Goal: Task Accomplishment & Management: Use online tool/utility

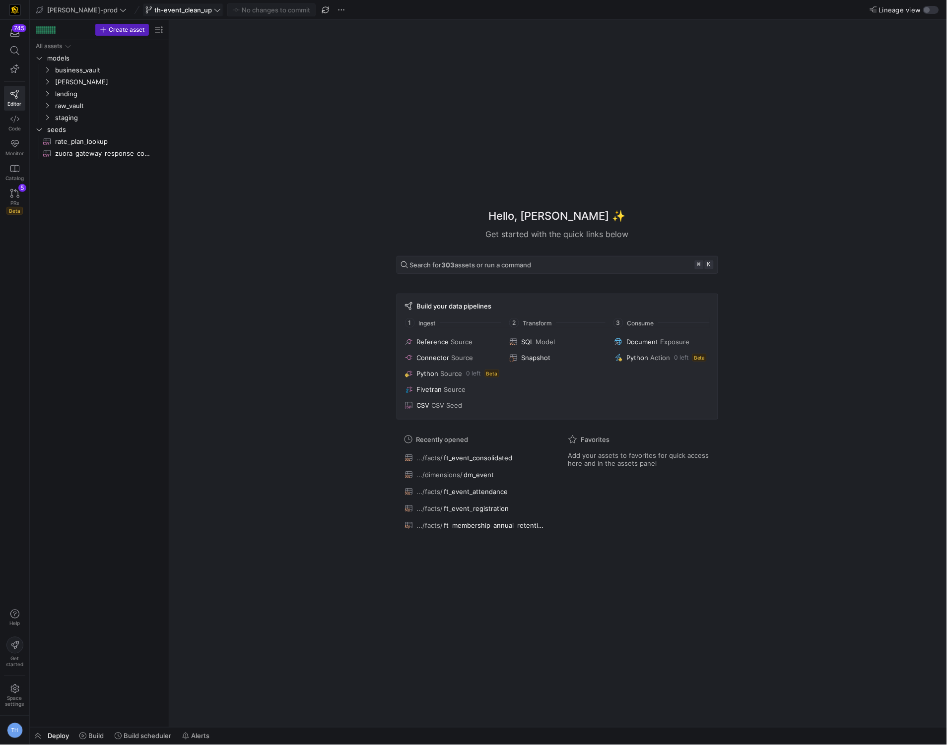
click at [165, 9] on span "th-event_clean_up" at bounding box center [183, 10] width 58 height 8
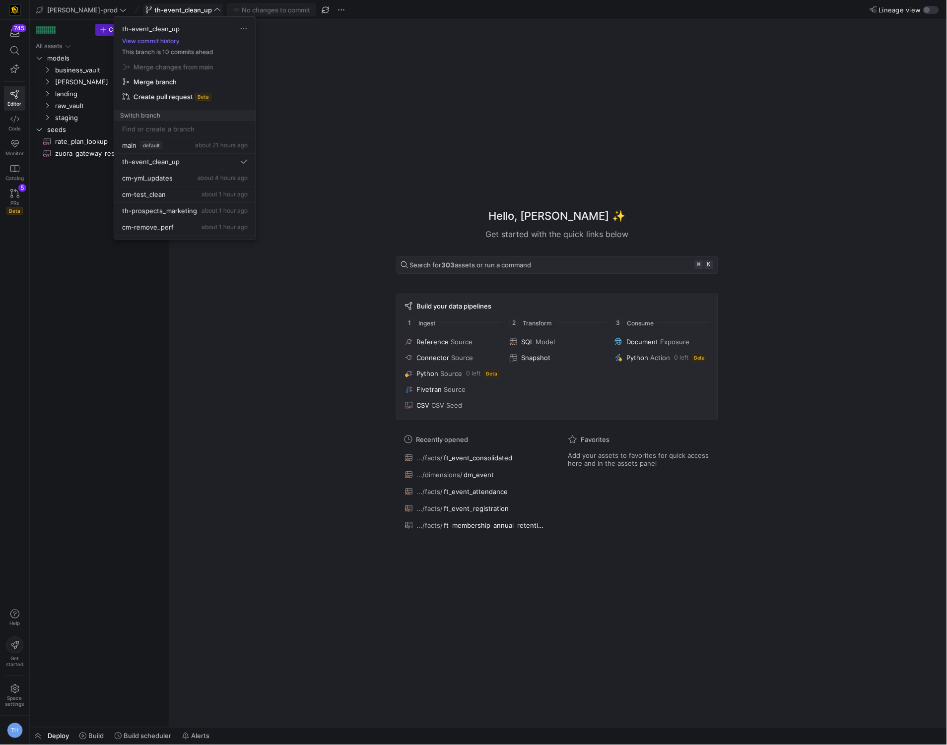
click at [165, 9] on div at bounding box center [473, 372] width 947 height 745
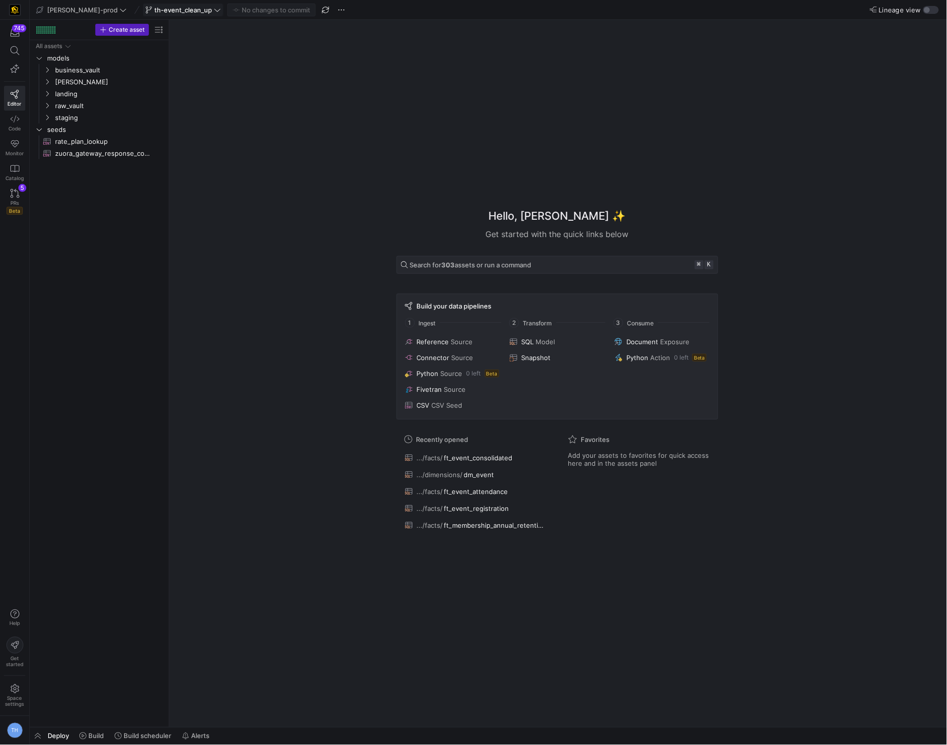
click at [175, 10] on span "th-event_clean_up" at bounding box center [183, 10] width 58 height 8
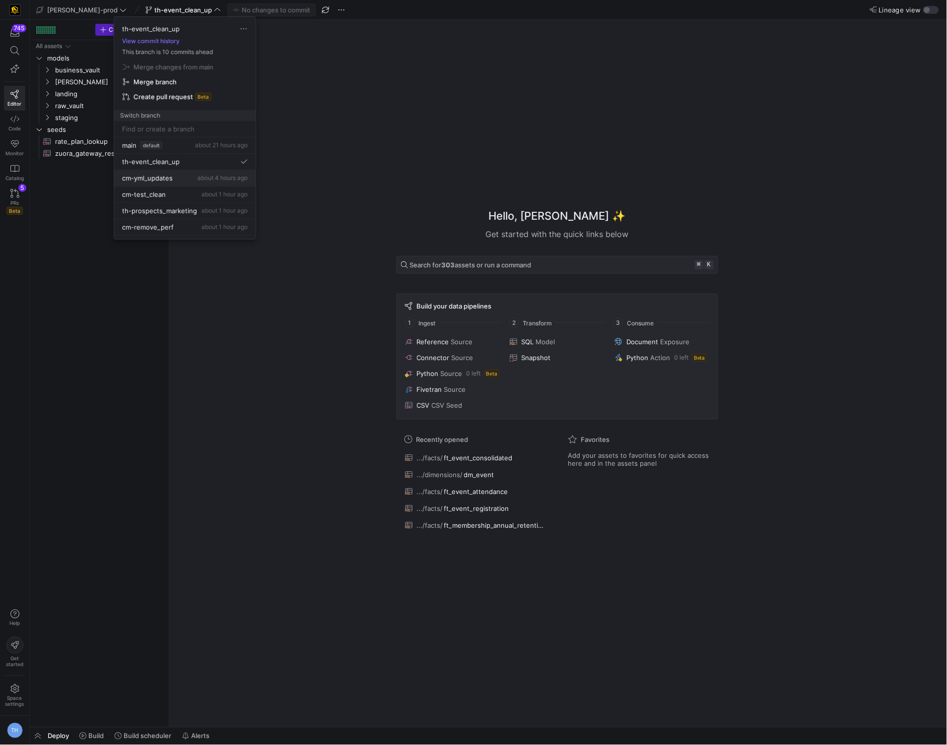
click at [184, 180] on div "cm-yml_updates about 4 hours ago" at bounding box center [185, 178] width 126 height 8
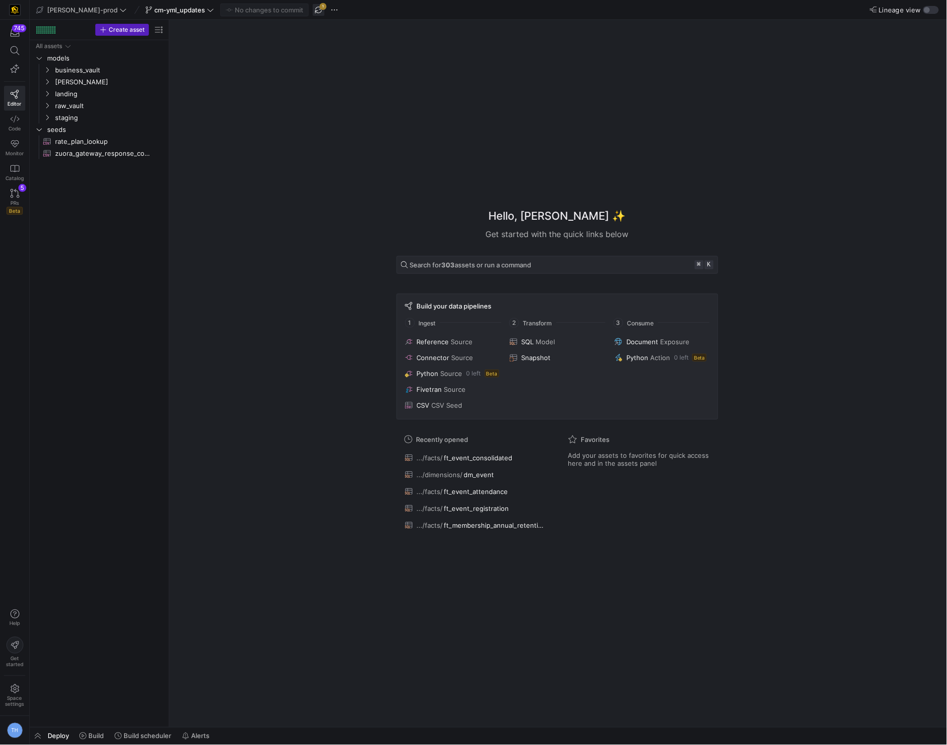
click at [313, 10] on span "button" at bounding box center [319, 10] width 12 height 12
click at [16, 121] on icon at bounding box center [14, 119] width 9 height 9
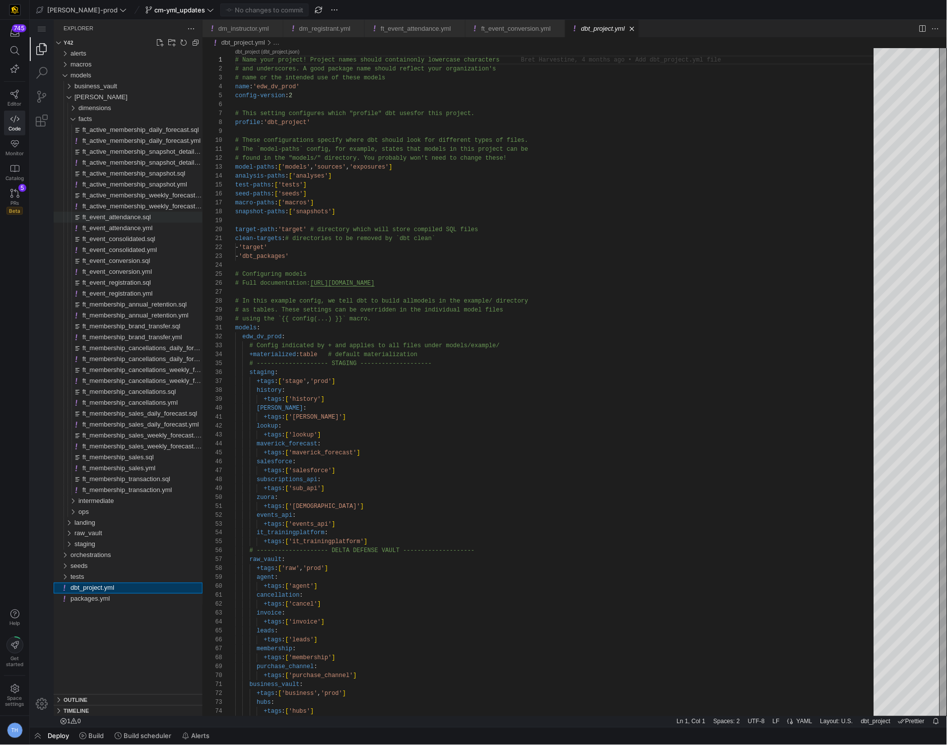
click at [158, 219] on div "ft_event_attendance.sql" at bounding box center [142, 216] width 120 height 11
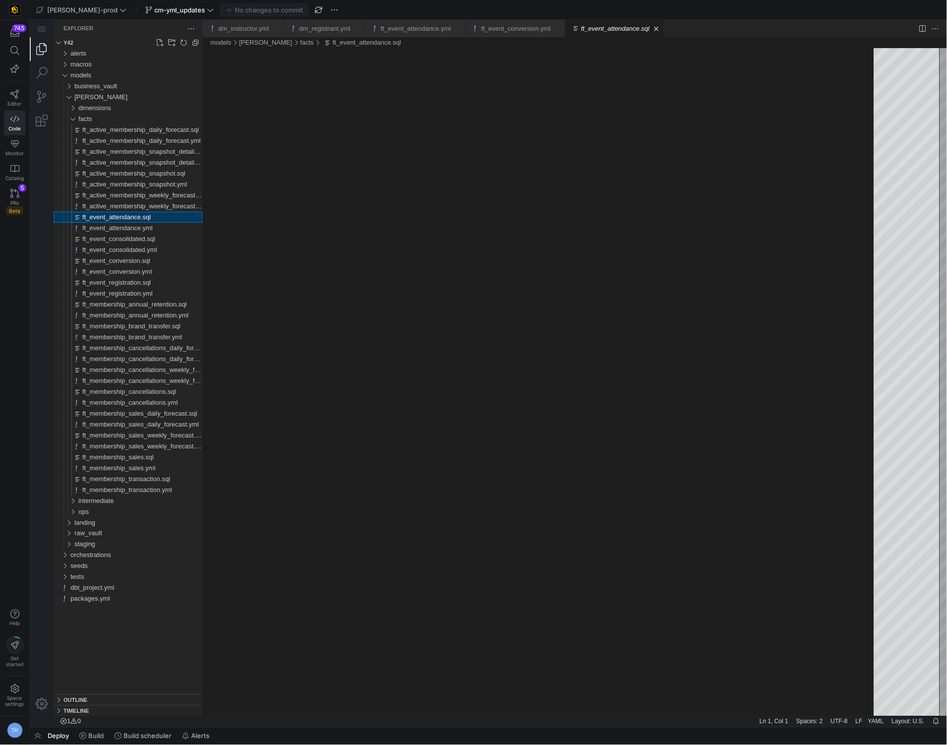
scroll to position [53, 0]
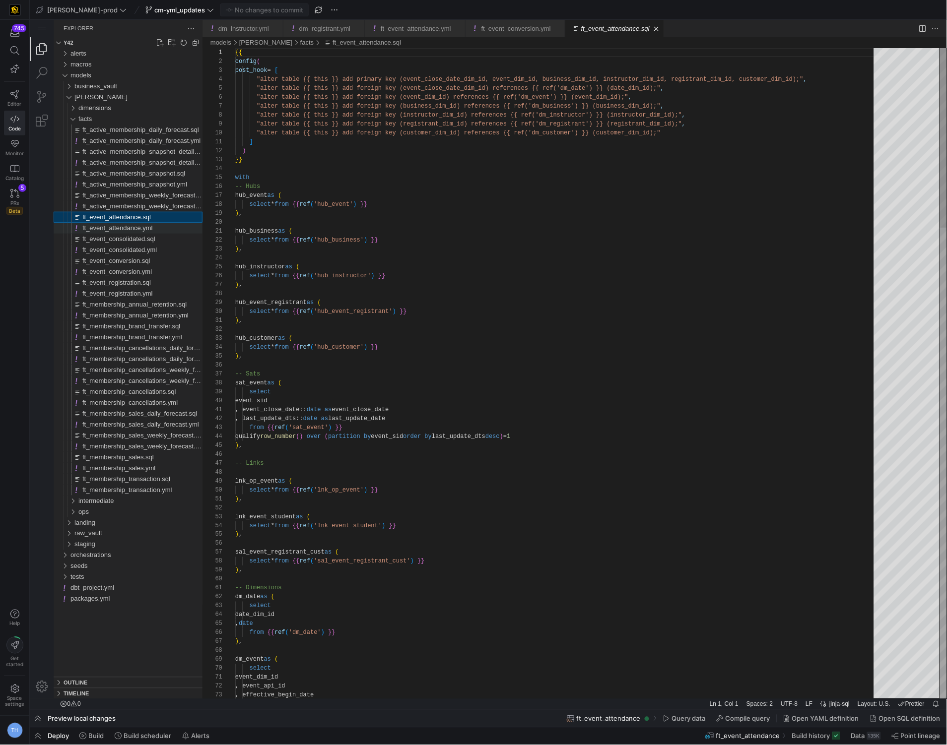
click at [158, 230] on div "ft_event_attendance.yml" at bounding box center [142, 227] width 120 height 11
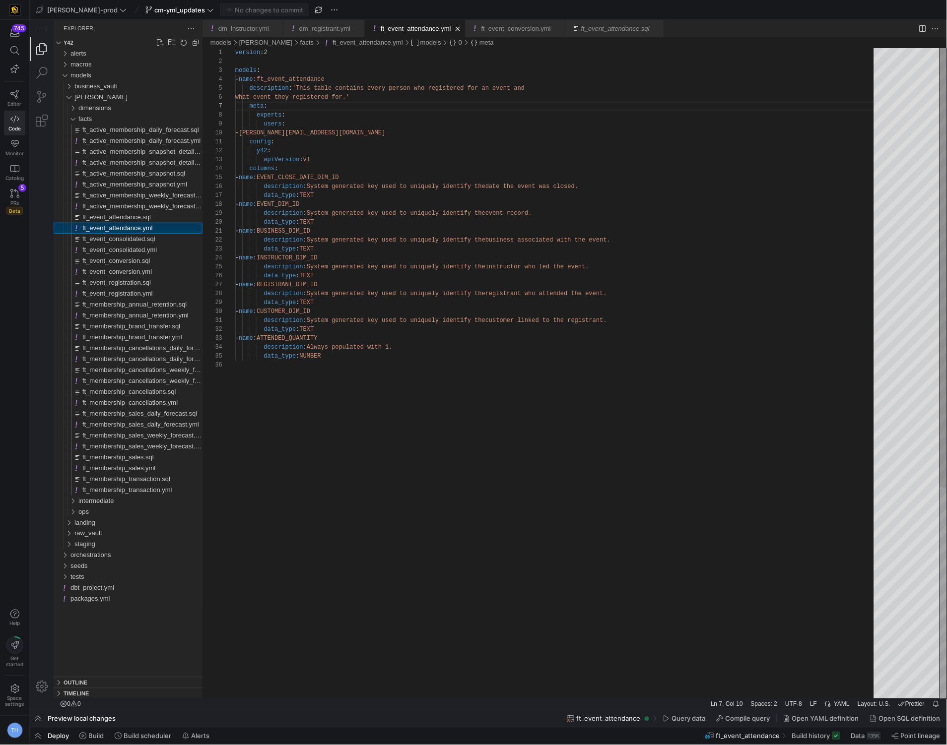
scroll to position [89, 32]
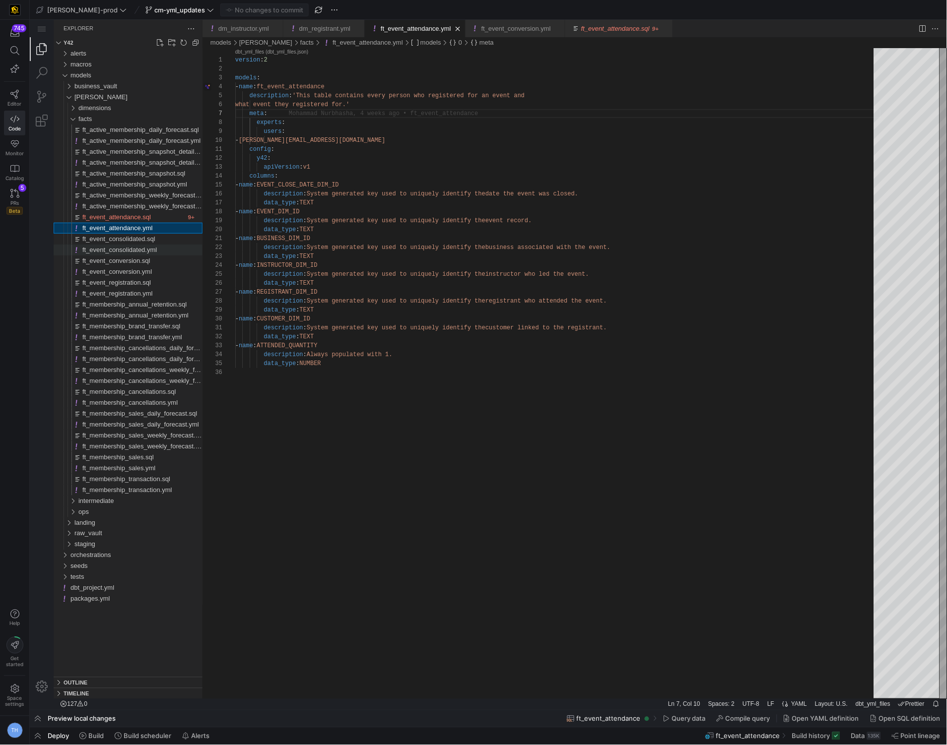
click at [165, 246] on div "ft_event_consolidated.yml" at bounding box center [142, 249] width 120 height 11
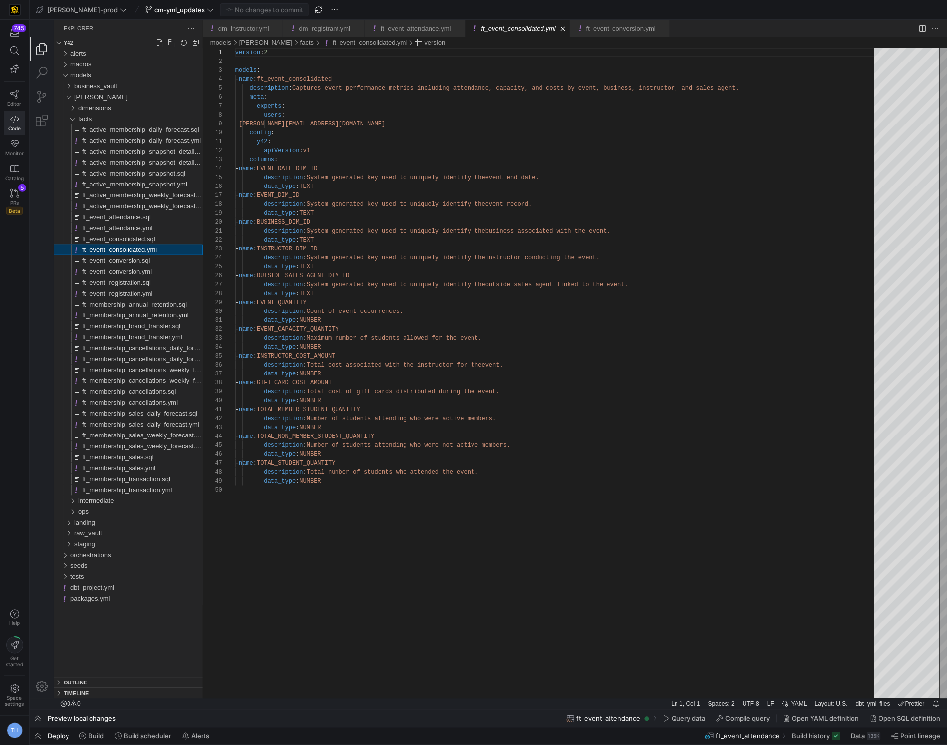
scroll to position [89, 0]
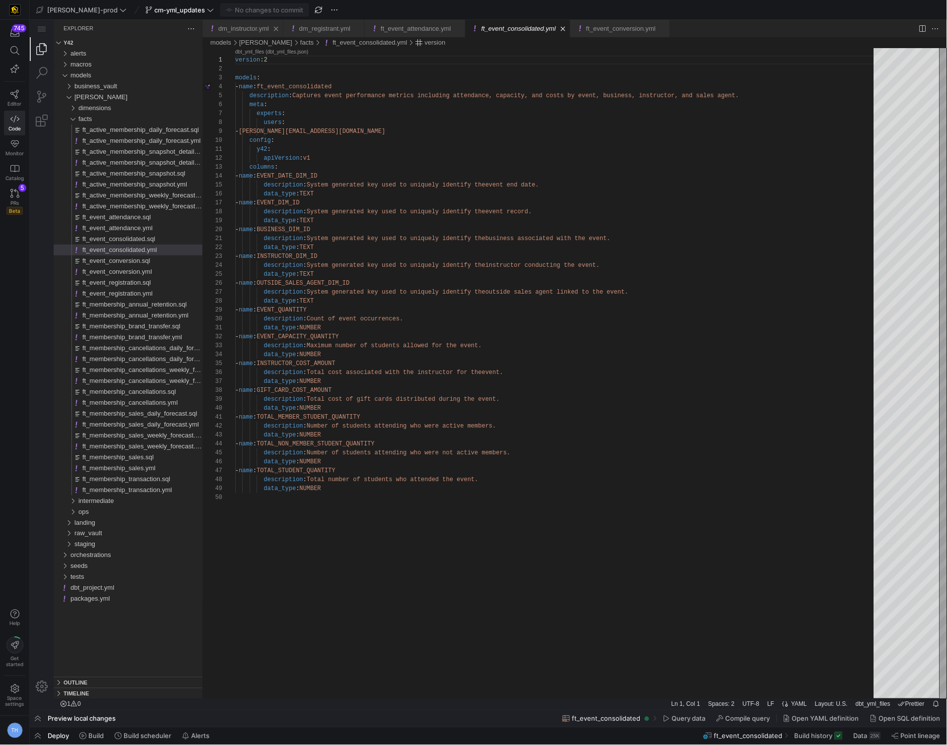
click at [236, 30] on link "dm_instructor.yml" at bounding box center [243, 27] width 51 height 7
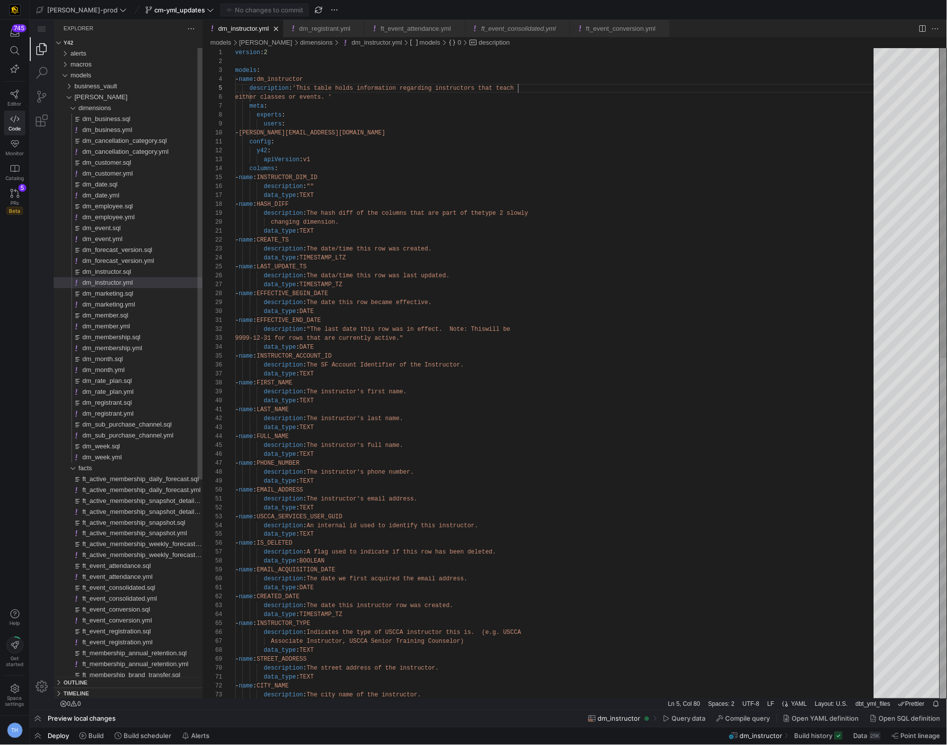
scroll to position [36, 282]
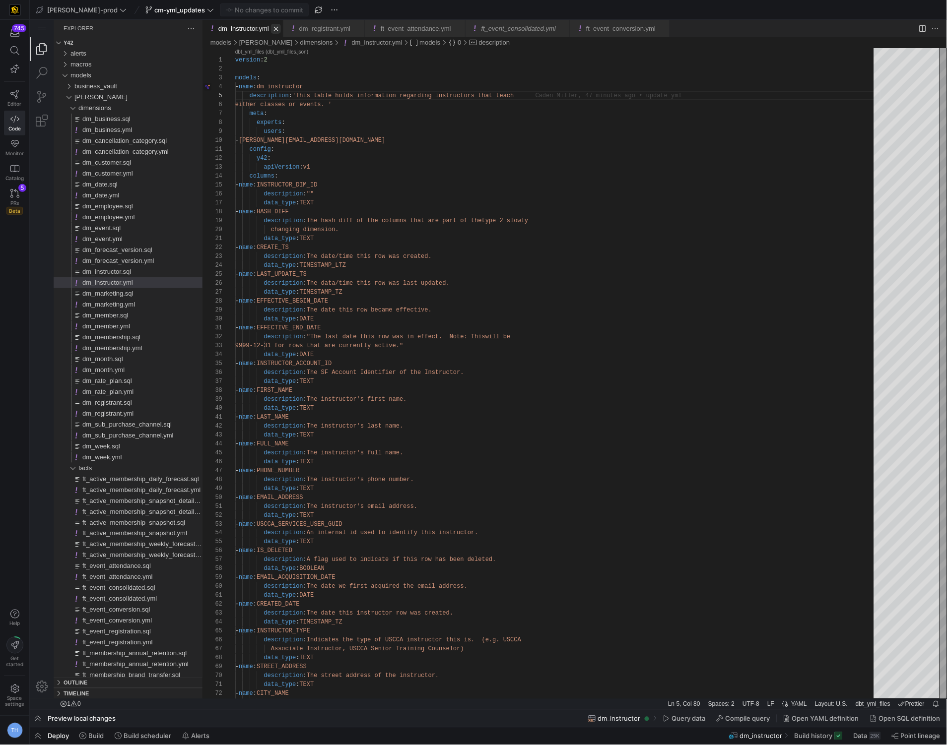
click at [277, 26] on link "Close (⌘W)" at bounding box center [275, 28] width 10 height 10
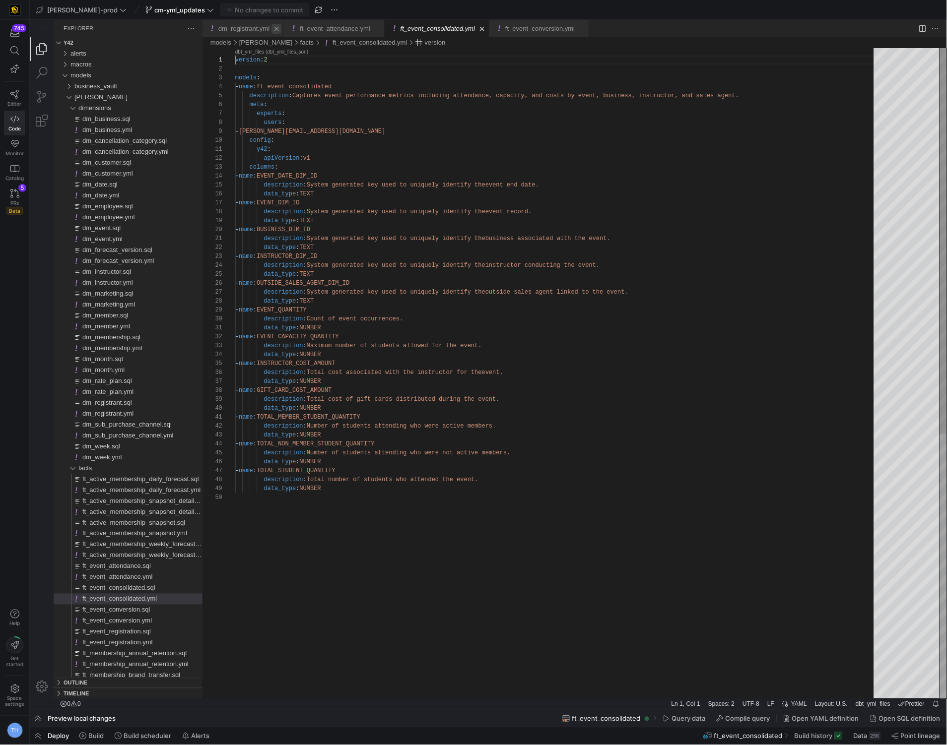
click at [277, 26] on link "Close (⌘W)" at bounding box center [276, 28] width 10 height 10
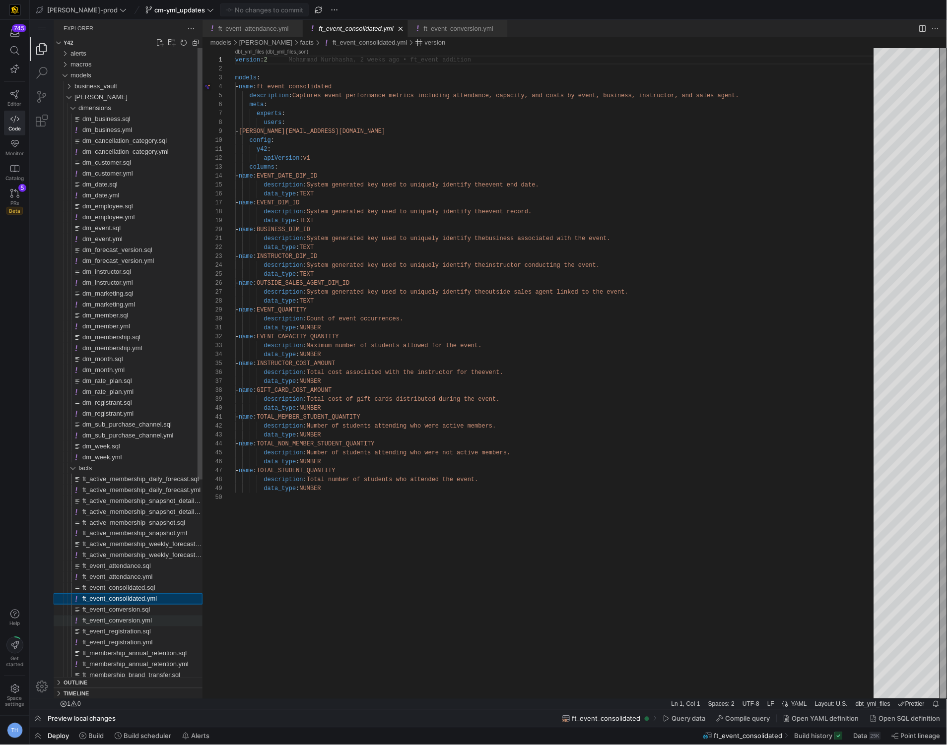
click at [140, 617] on span "ft_event_conversion.yml" at bounding box center [116, 620] width 69 height 7
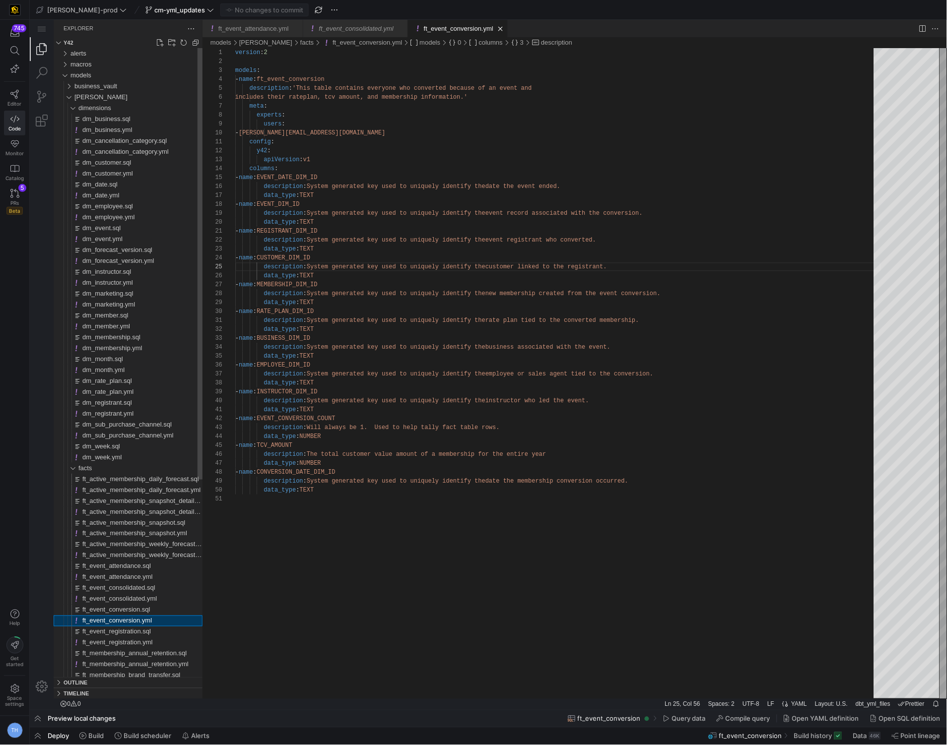
scroll to position [89, 197]
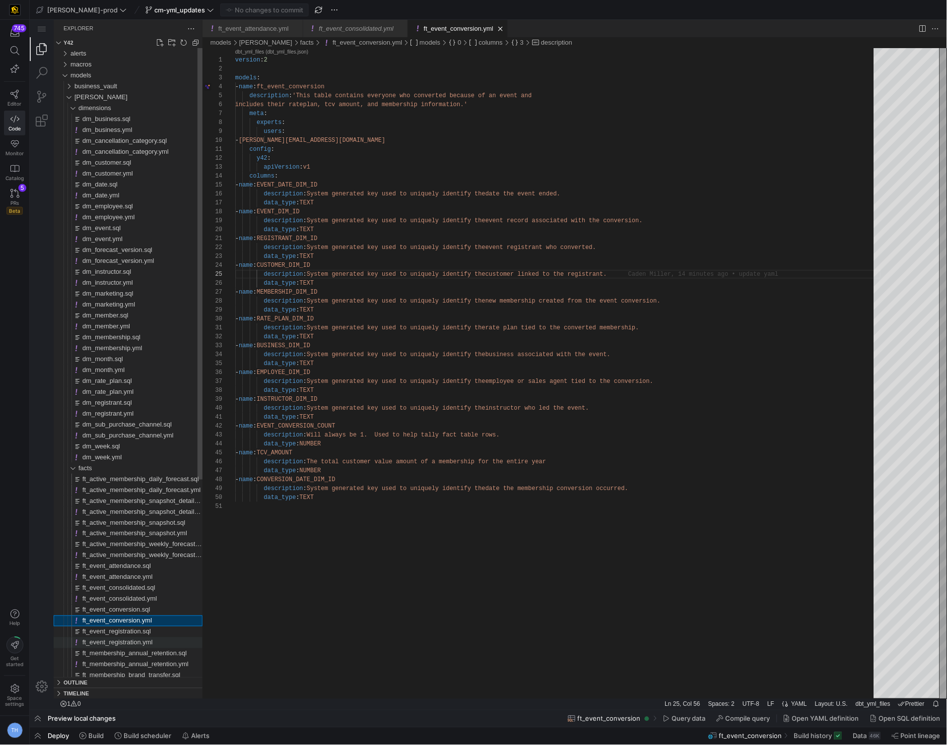
click at [134, 640] on span "ft_event_registration.yml" at bounding box center [117, 642] width 70 height 7
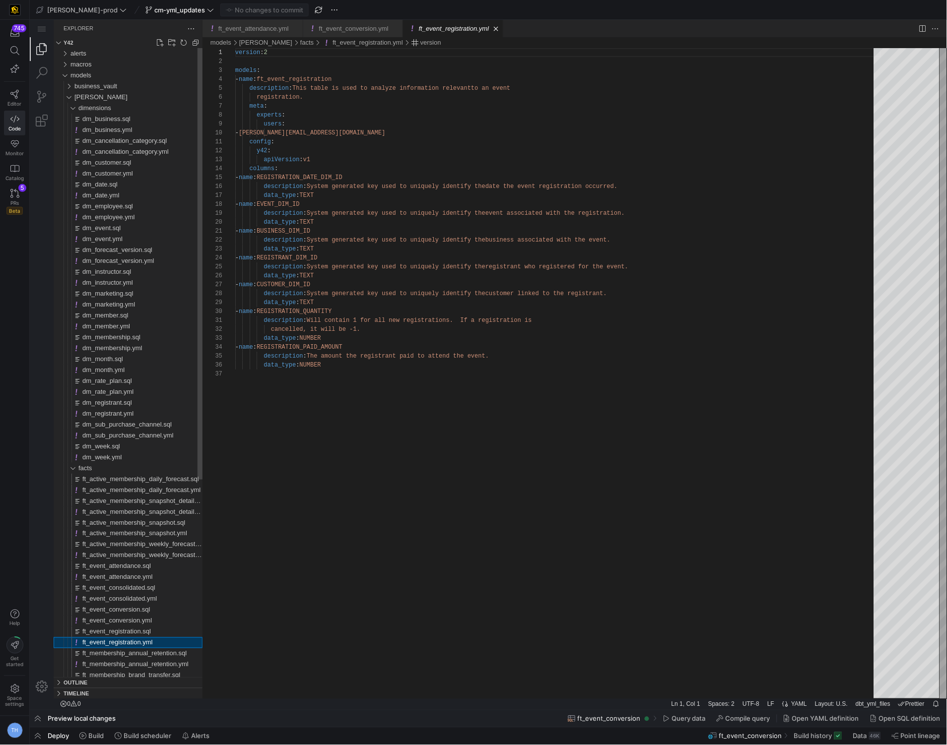
scroll to position [89, 0]
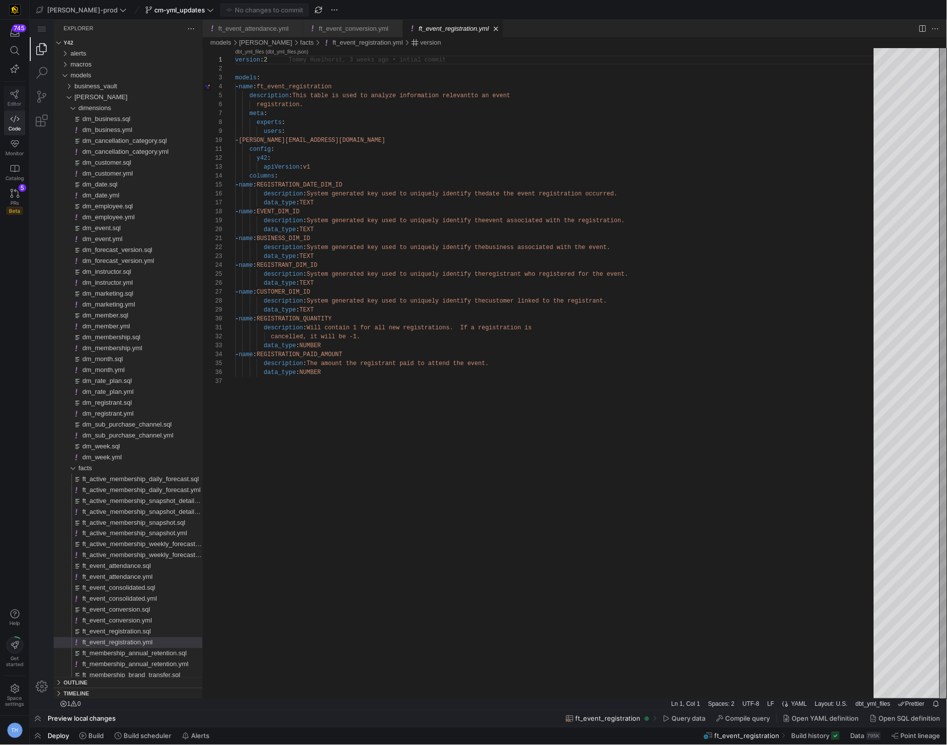
click at [12, 98] on icon at bounding box center [14, 94] width 9 height 9
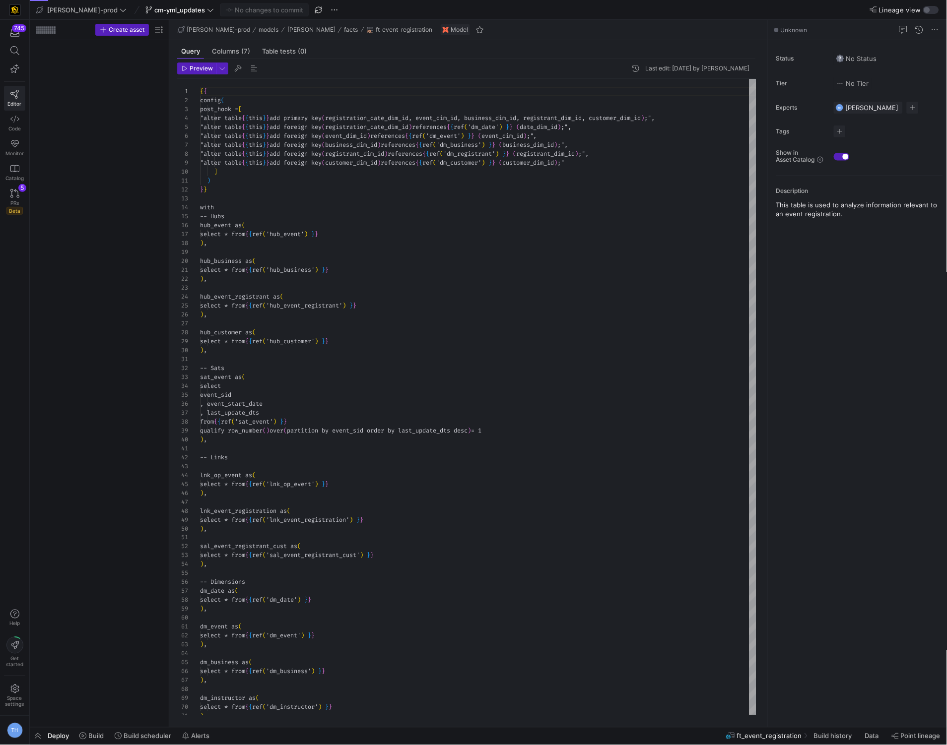
scroll to position [53, 0]
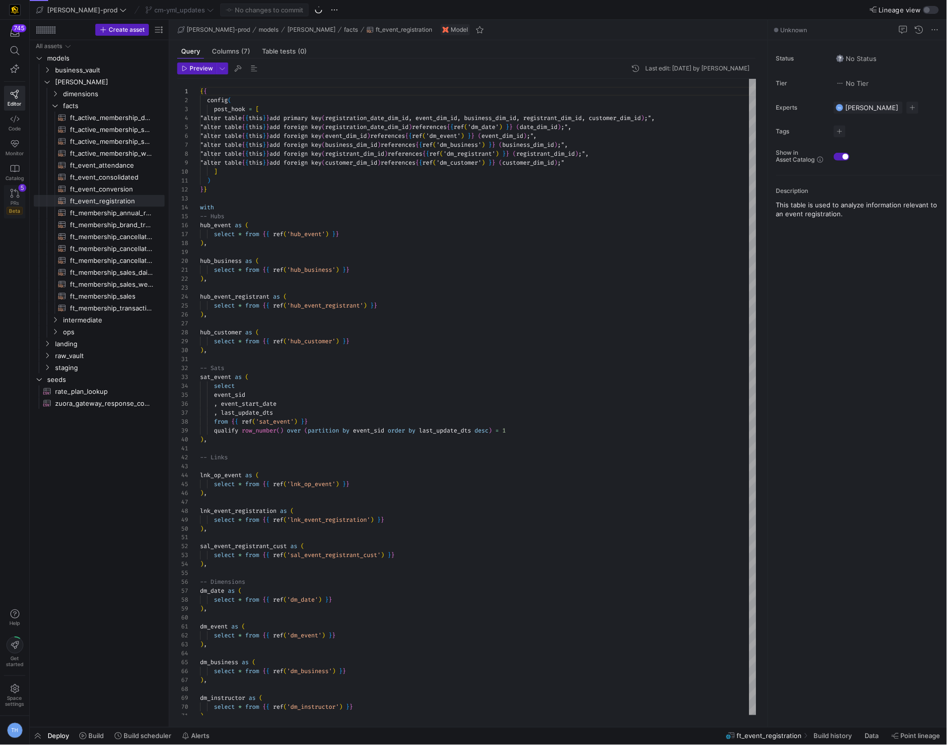
click at [16, 191] on icon at bounding box center [14, 193] width 9 height 9
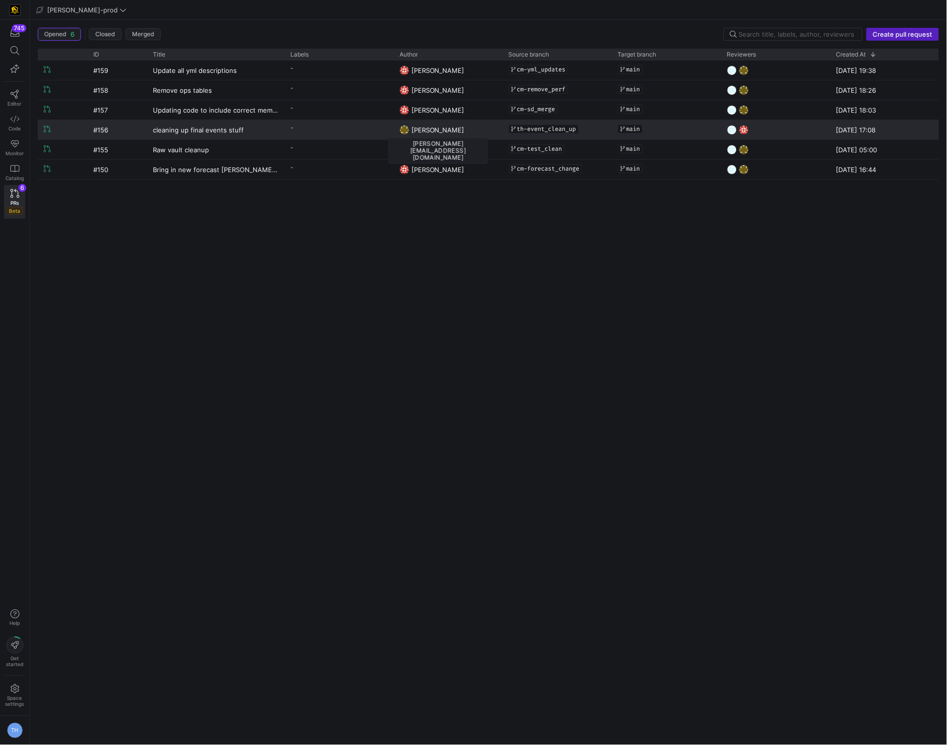
click at [430, 132] on span "[PERSON_NAME]" at bounding box center [437, 130] width 53 height 8
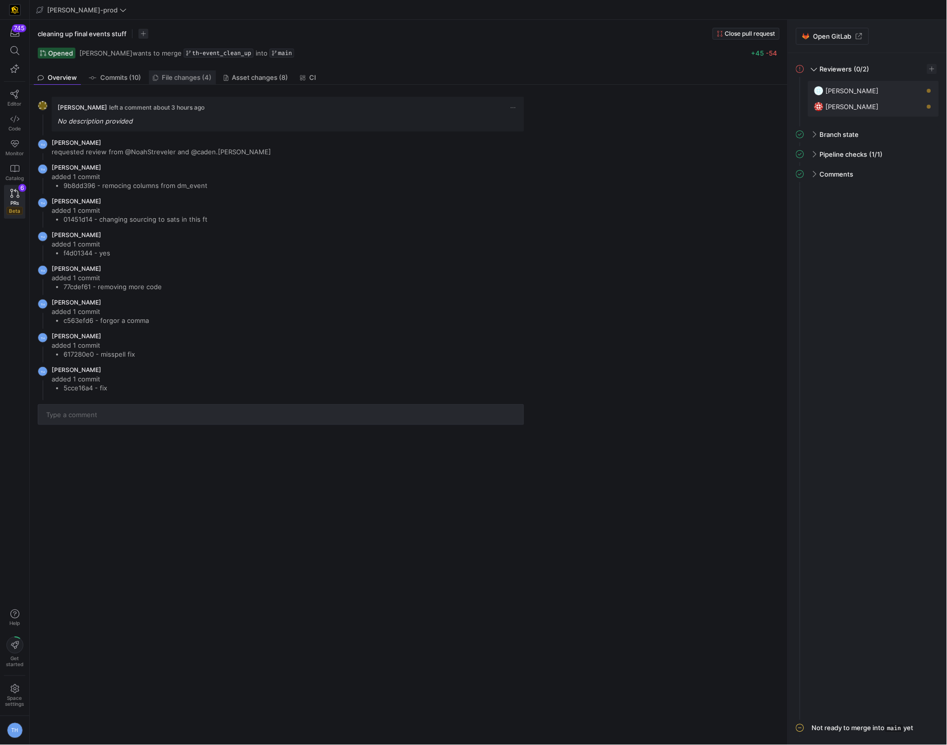
click at [197, 76] on span "File changes (4)" at bounding box center [187, 77] width 50 height 6
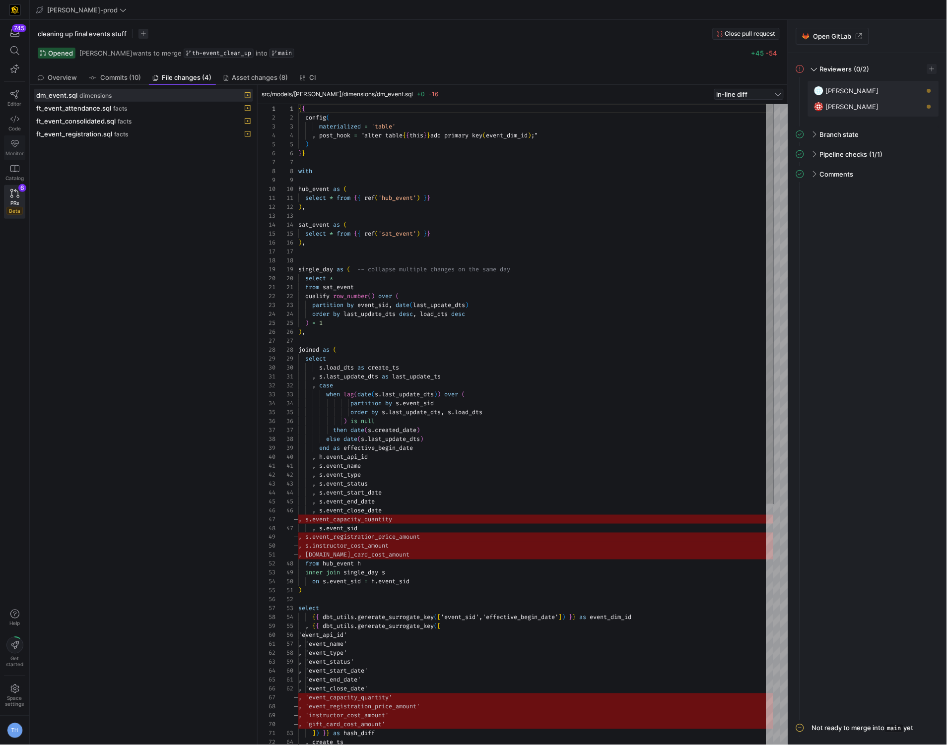
scroll to position [89, 0]
click at [12, 190] on icon at bounding box center [14, 193] width 9 height 9
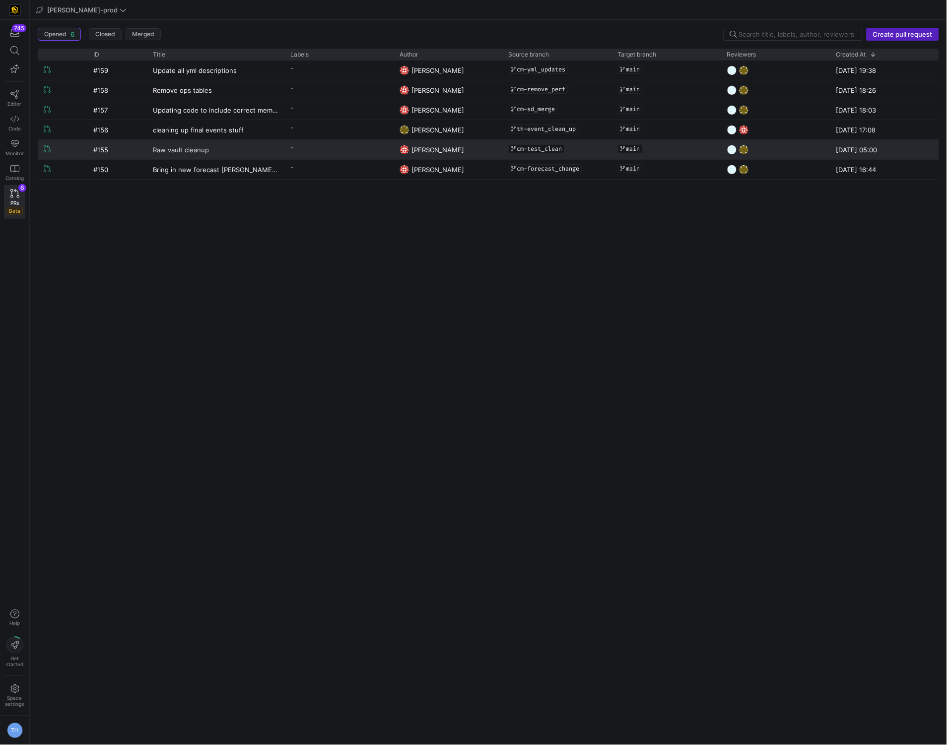
click at [207, 147] on span "Raw vault cleanup" at bounding box center [181, 149] width 56 height 18
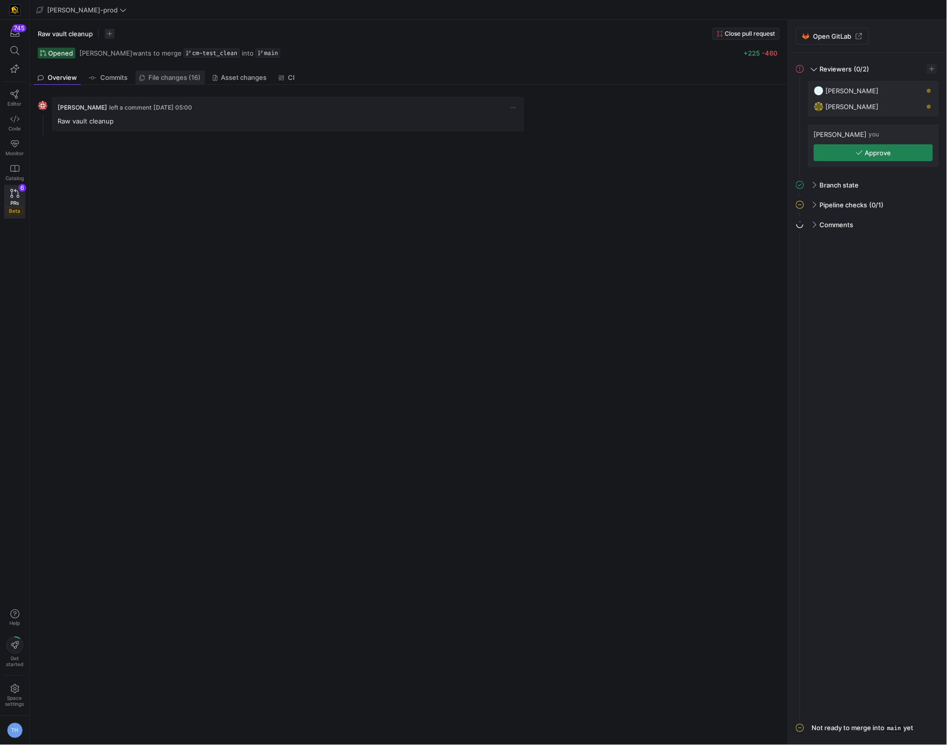
click at [179, 79] on span "File changes (16)" at bounding box center [175, 77] width 52 height 6
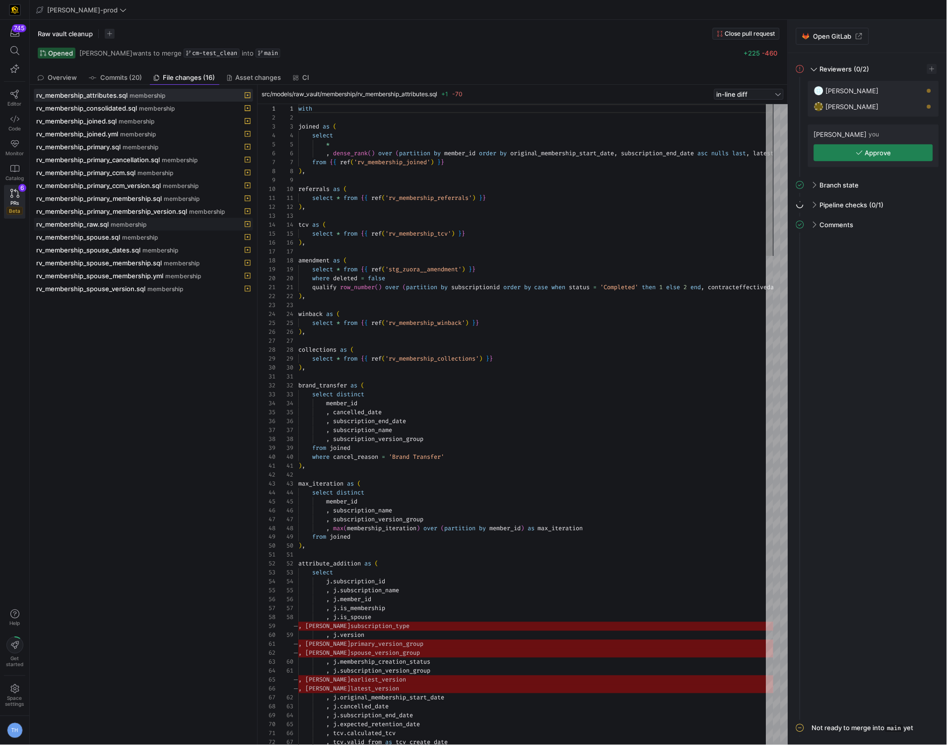
scroll to position [89, 0]
click at [215, 109] on div "rv_membership_consolidated.sql membership" at bounding box center [132, 108] width 193 height 8
click at [211, 146] on div "rv_membership_primary.sql membership" at bounding box center [132, 147] width 193 height 8
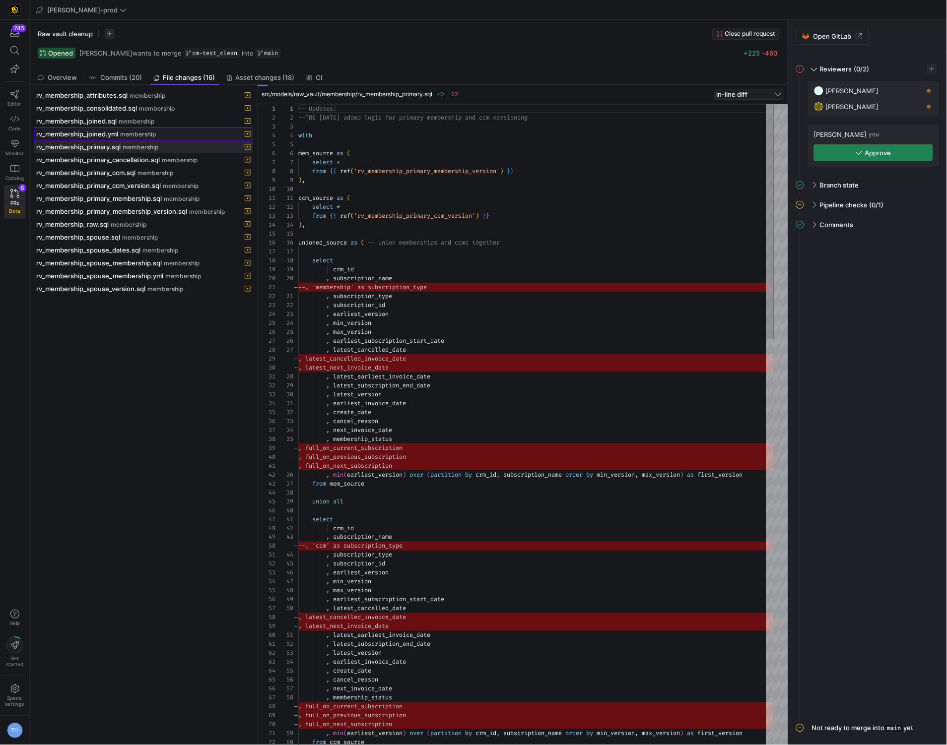
click at [195, 132] on div "rv_membership_joined.yml membership" at bounding box center [132, 134] width 193 height 8
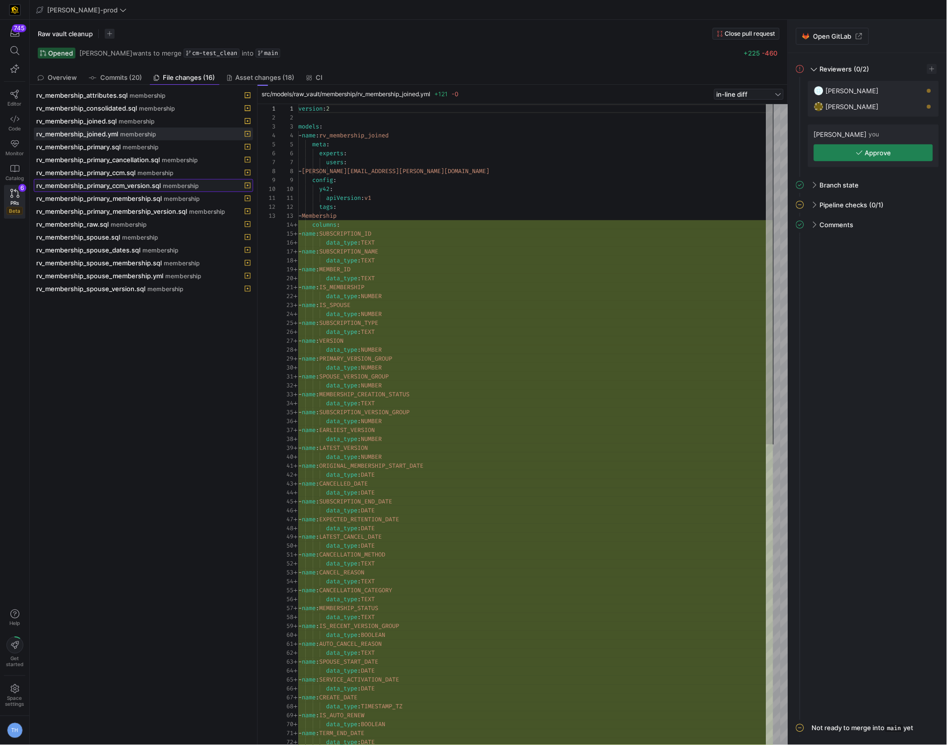
click at [178, 186] on span "membership" at bounding box center [181, 186] width 36 height 7
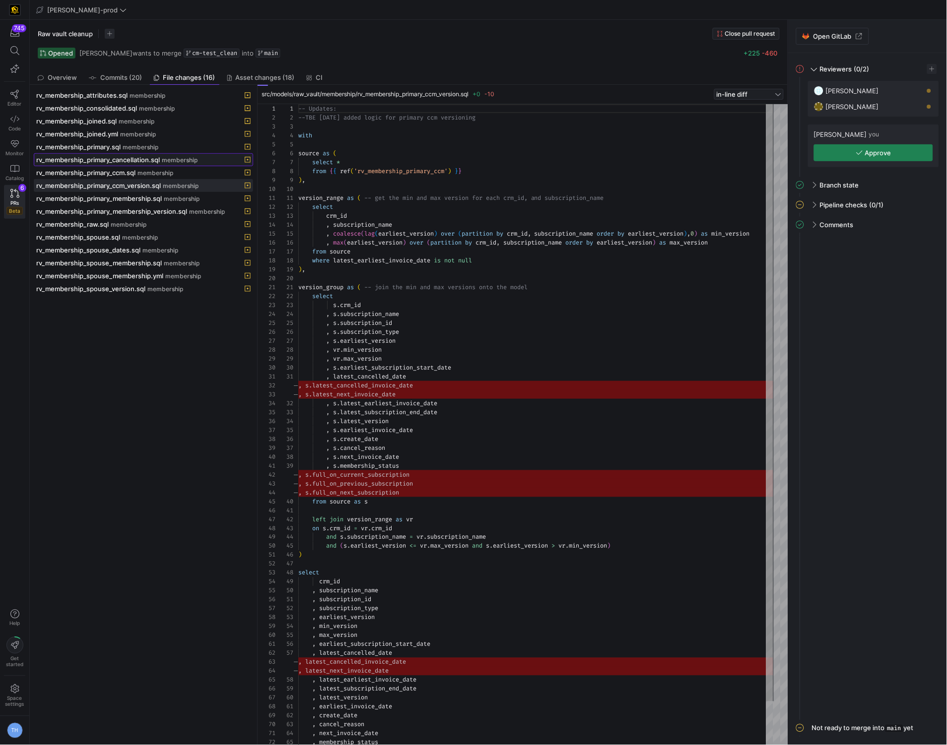
click at [180, 160] on span "membership" at bounding box center [180, 160] width 36 height 7
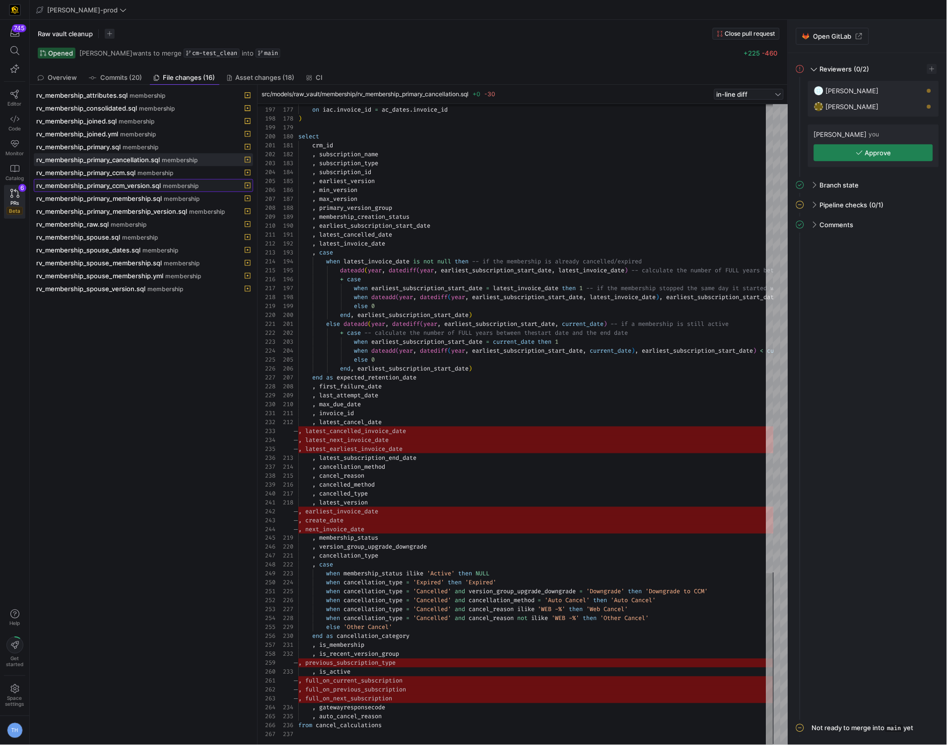
click at [179, 182] on span at bounding box center [143, 186] width 218 height 12
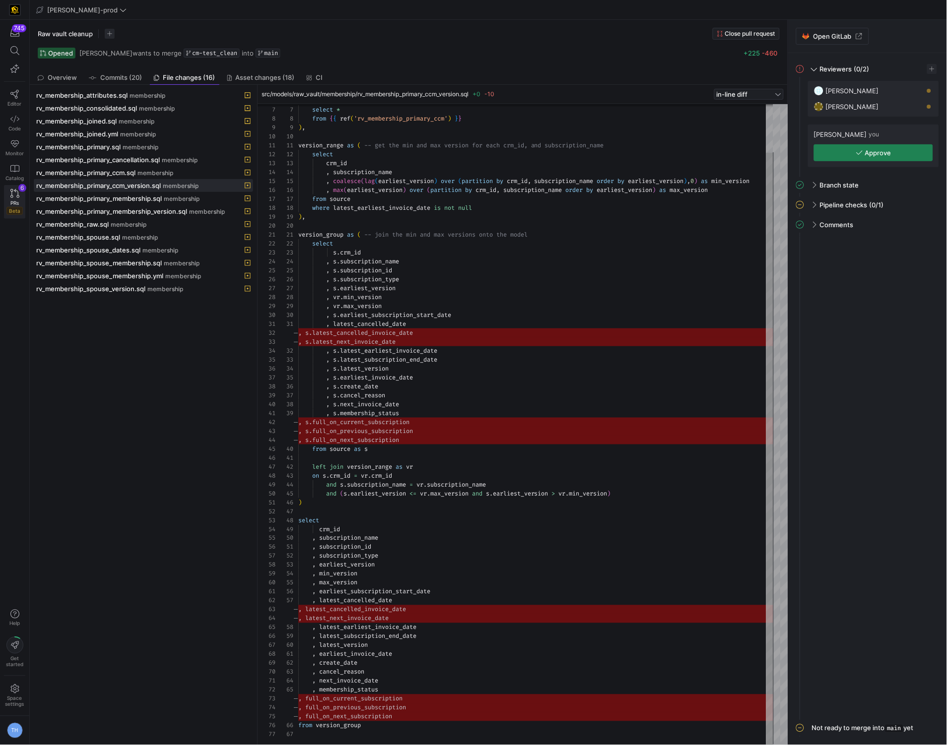
click at [12, 198] on link "PRs Beta 6" at bounding box center [14, 202] width 21 height 34
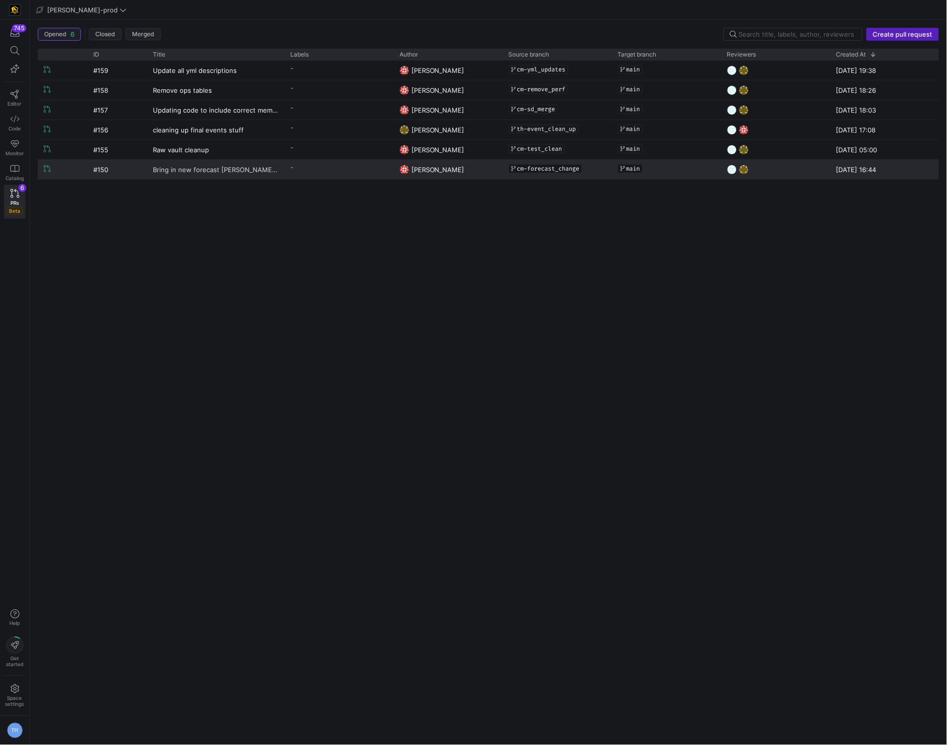
click at [264, 163] on link "Bring in new forecast edw 2.0" at bounding box center [216, 169] width 126 height 18
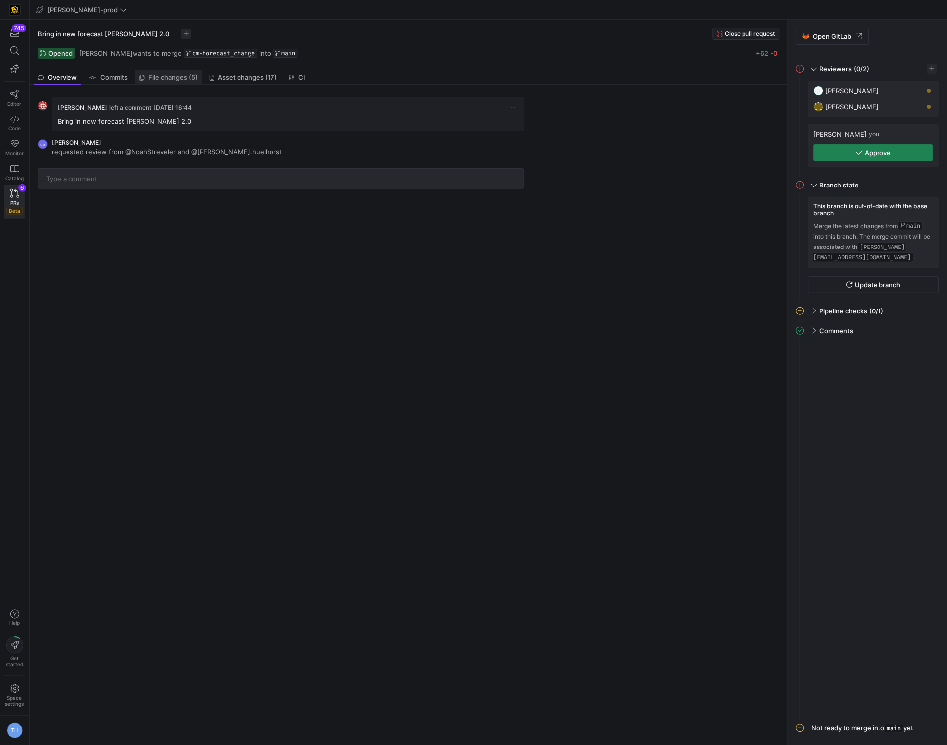
click at [185, 74] on span "File changes (5)" at bounding box center [173, 77] width 49 height 6
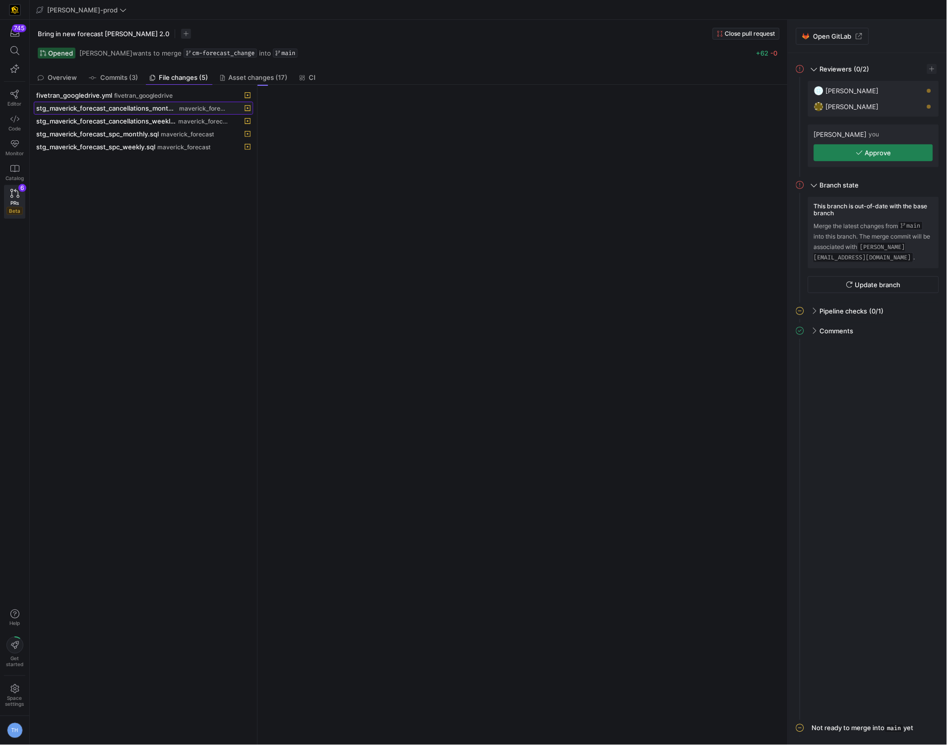
click at [182, 103] on span at bounding box center [143, 108] width 218 height 12
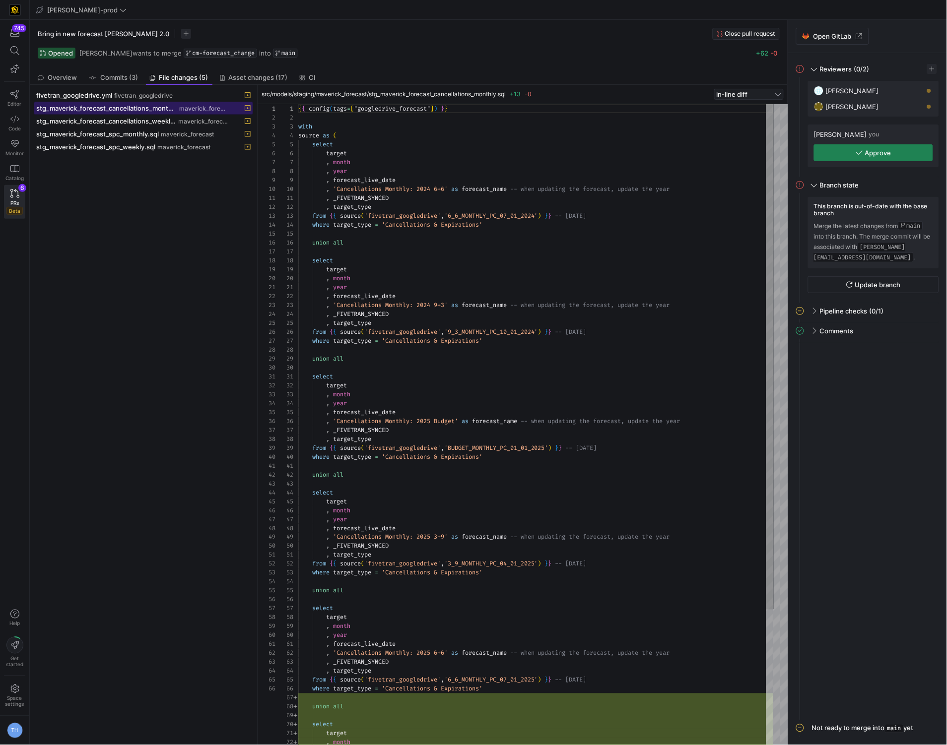
scroll to position [89, 0]
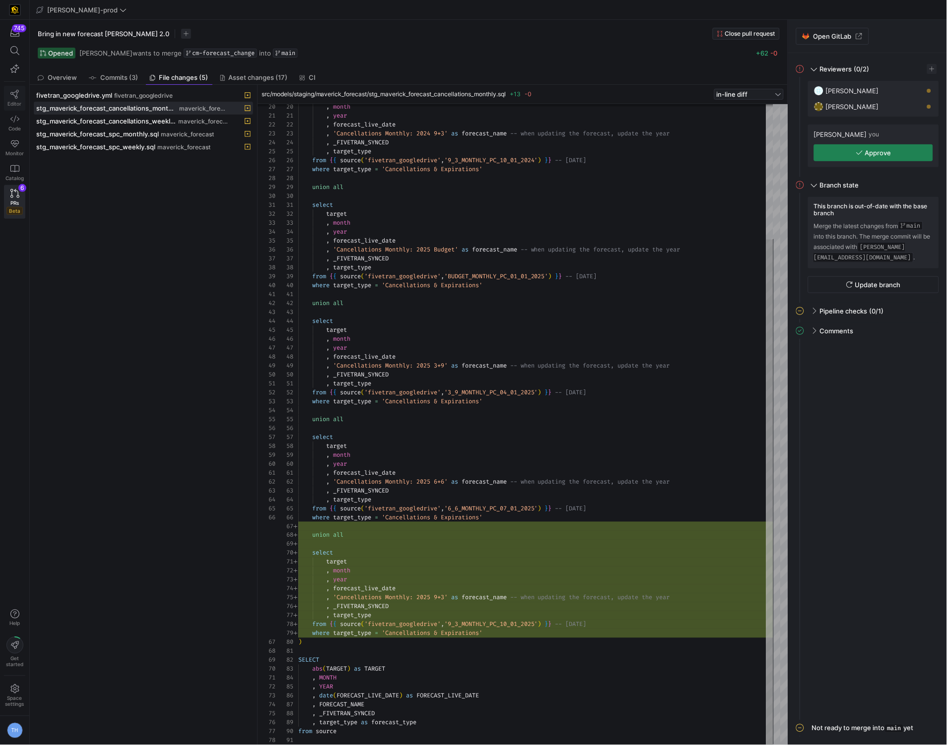
click at [14, 100] on link "Editor" at bounding box center [14, 98] width 21 height 25
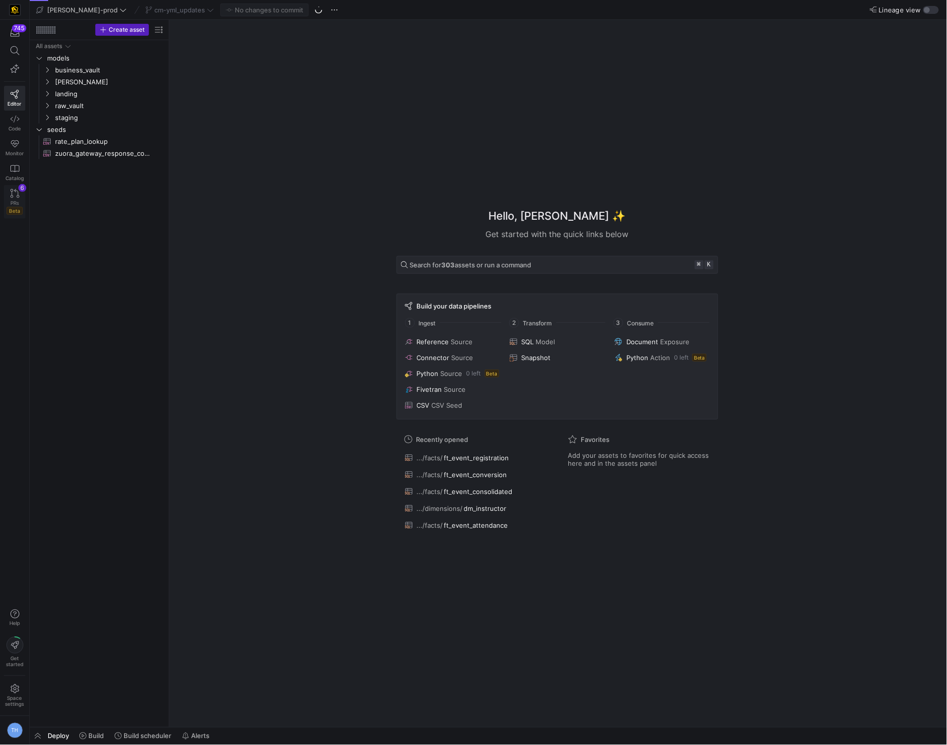
click at [25, 199] on link "PRs Beta 6" at bounding box center [14, 202] width 21 height 34
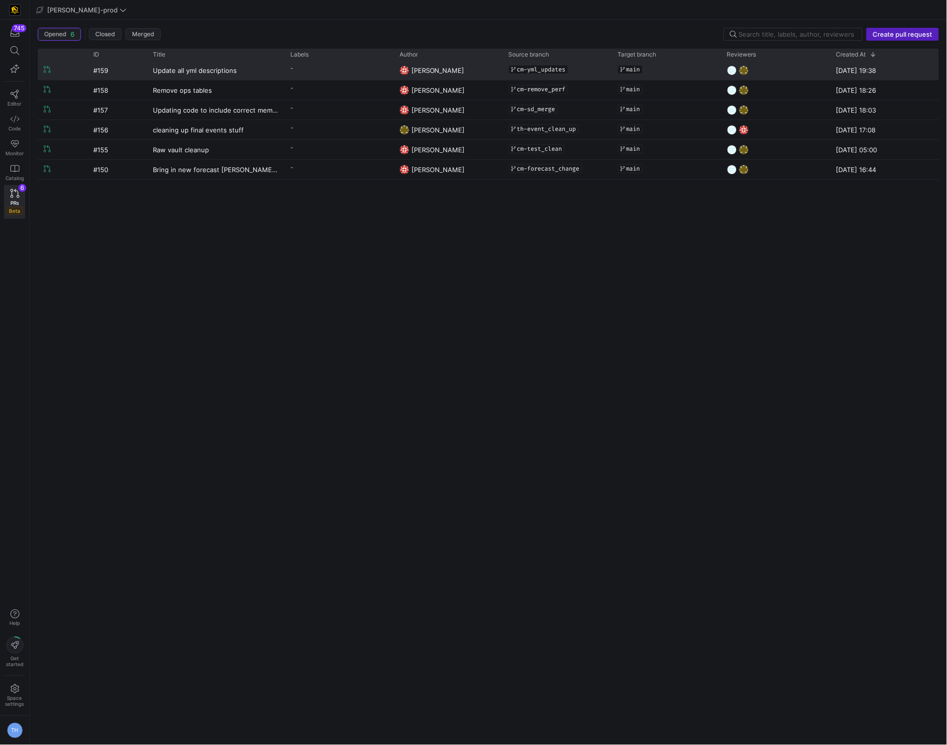
click at [321, 74] on y42-pull-request-list-view-label-cell-renderer "-" at bounding box center [338, 68] width 97 height 14
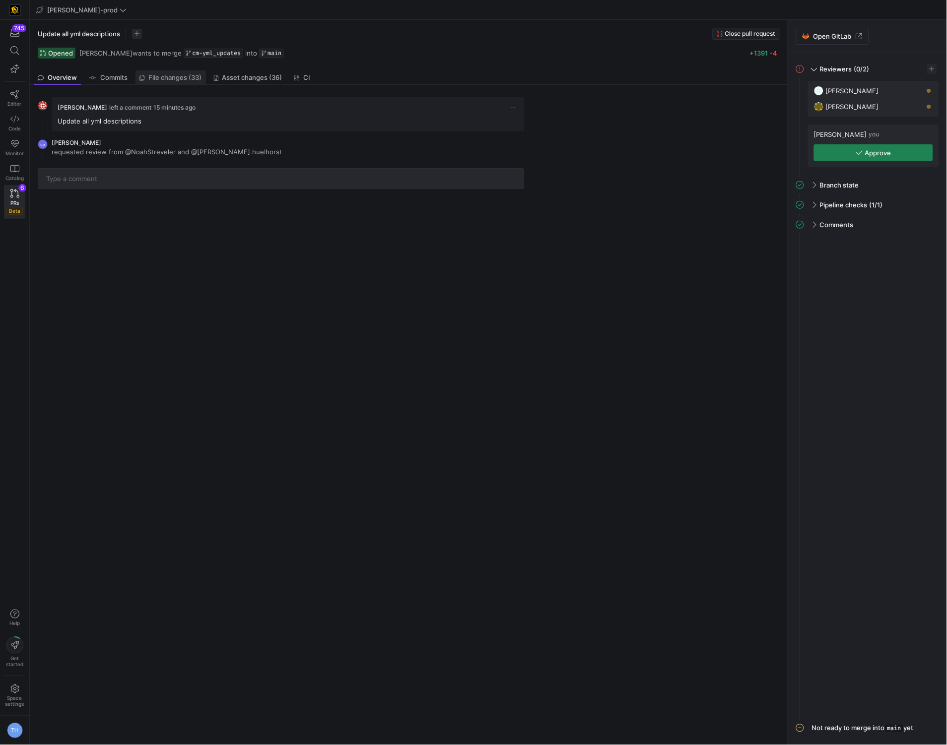
click at [189, 70] on link "File changes (33)" at bounding box center [170, 77] width 70 height 14
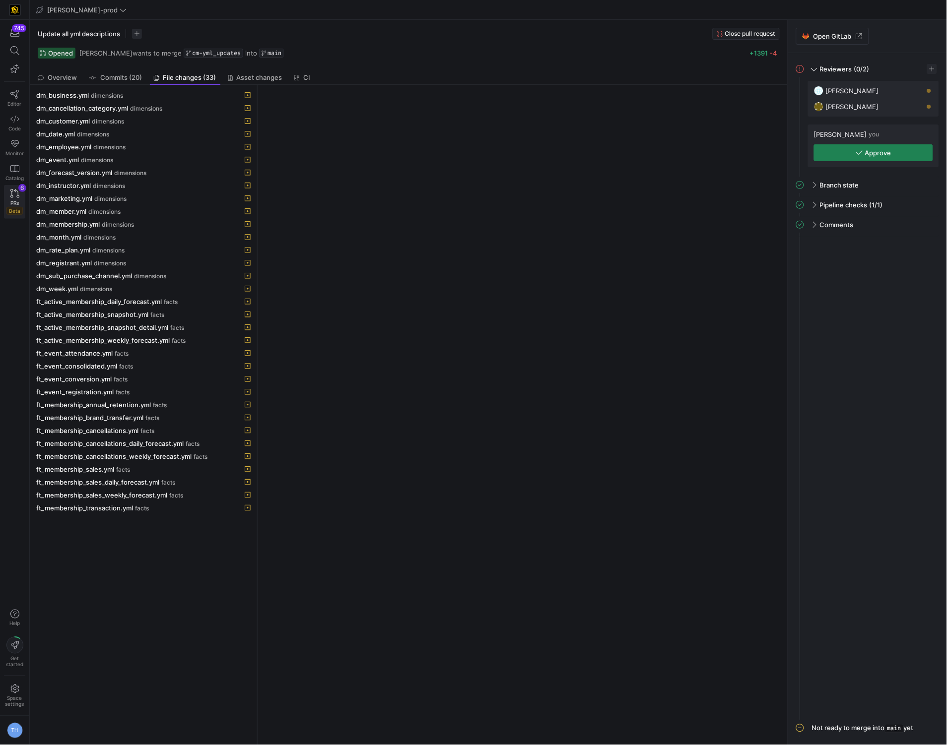
click at [7, 202] on div "PRs Beta" at bounding box center [14, 207] width 16 height 15
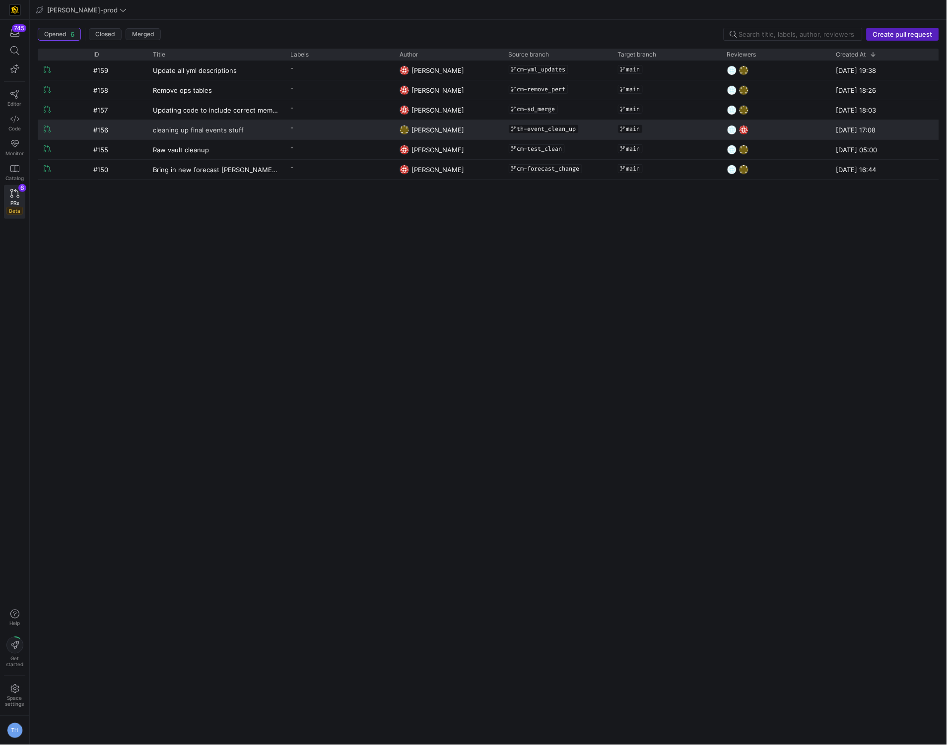
click at [248, 126] on link "cleaning up final events stuff" at bounding box center [216, 130] width 126 height 18
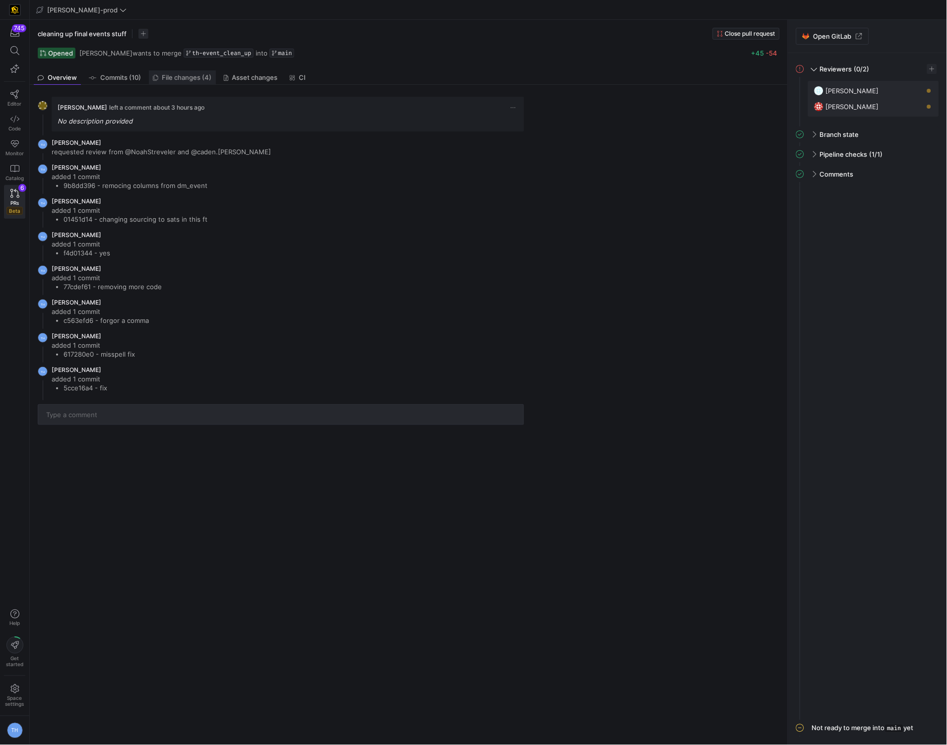
click at [194, 72] on link "File changes (4)" at bounding box center [182, 77] width 67 height 14
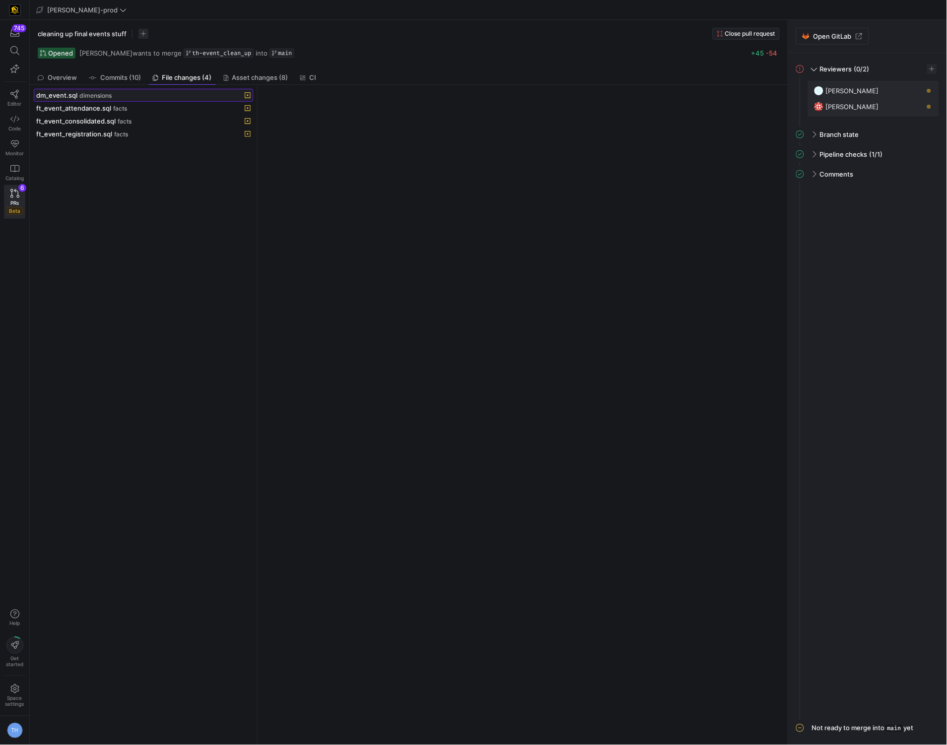
click at [181, 90] on span at bounding box center [143, 95] width 218 height 12
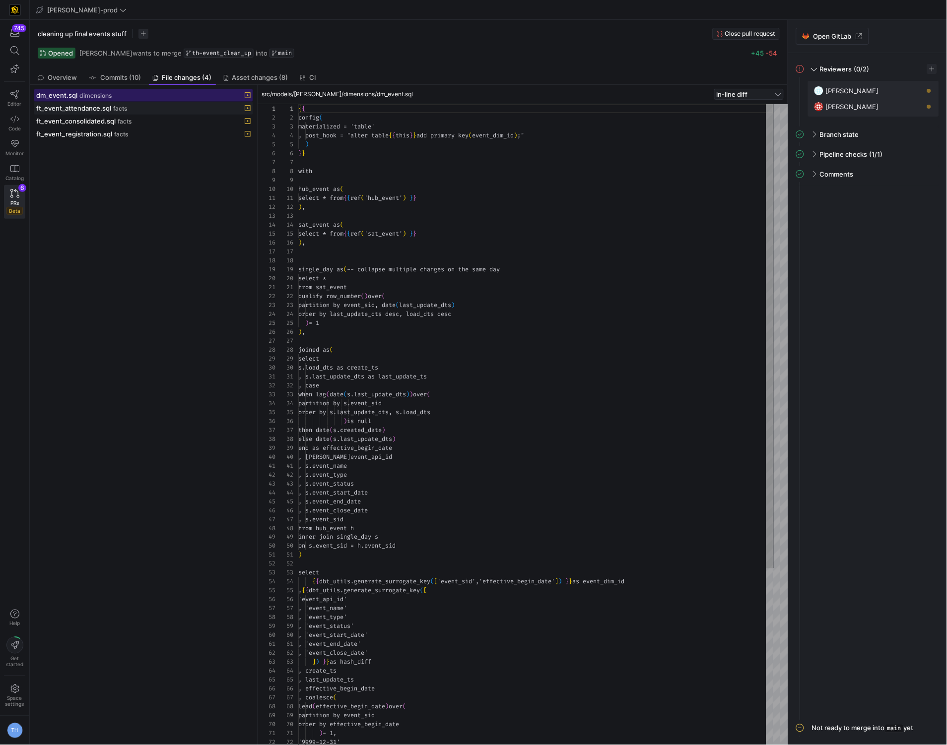
scroll to position [89, 0]
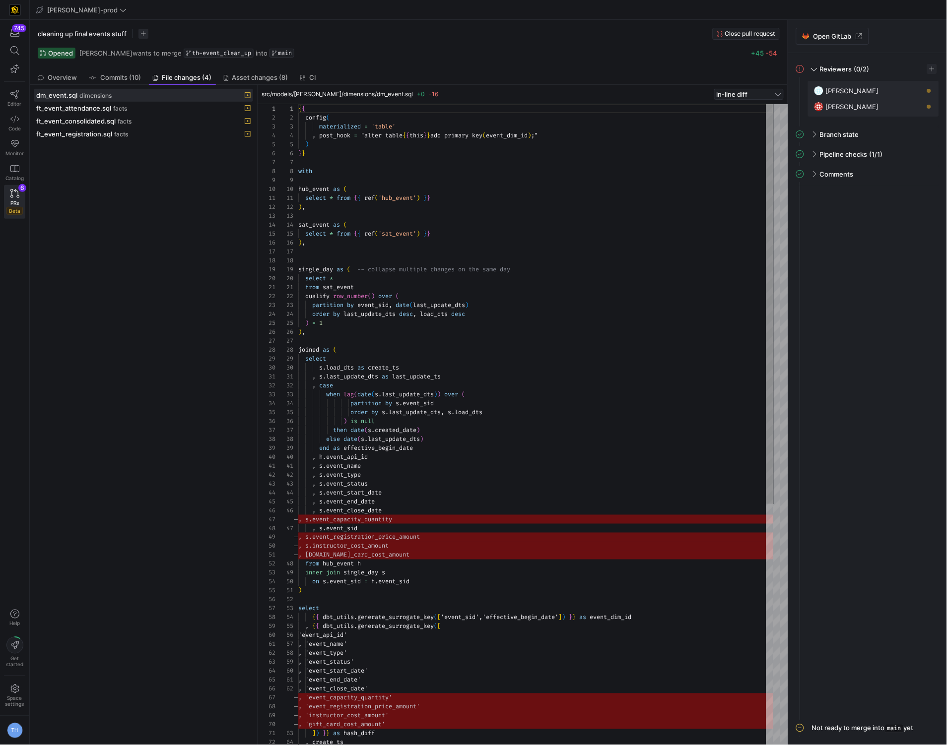
click at [159, 247] on div "dm_event.sql dimensions ft_event_attendance.sql facts ft_event_consolidated.sql…" at bounding box center [143, 415] width 219 height 653
click at [70, 75] on span "Overview" at bounding box center [62, 77] width 29 height 6
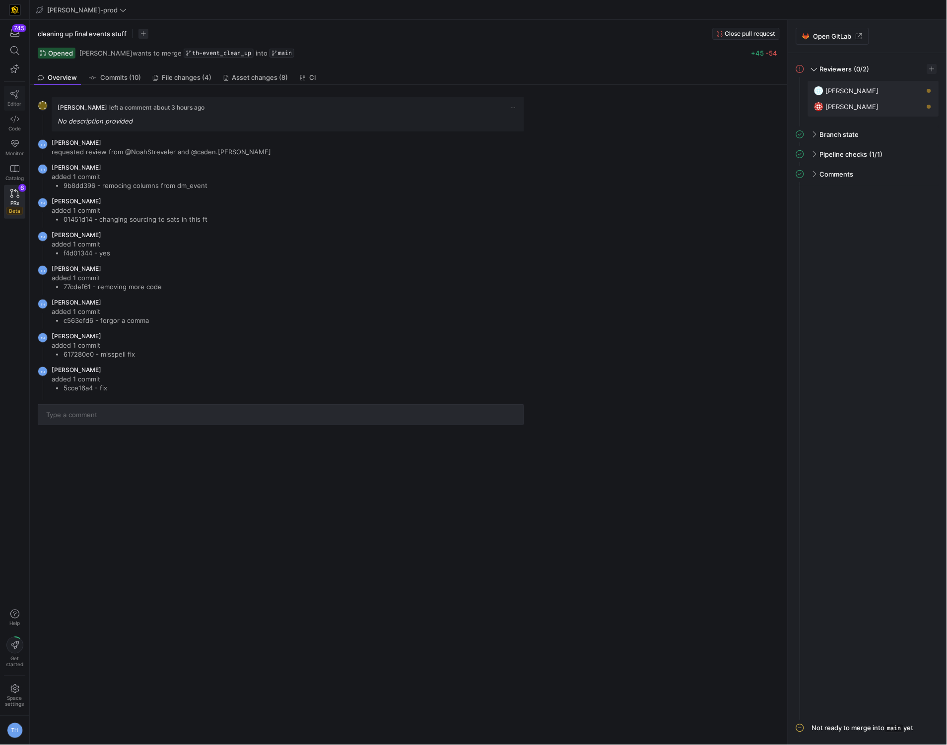
click at [12, 95] on icon at bounding box center [14, 94] width 9 height 9
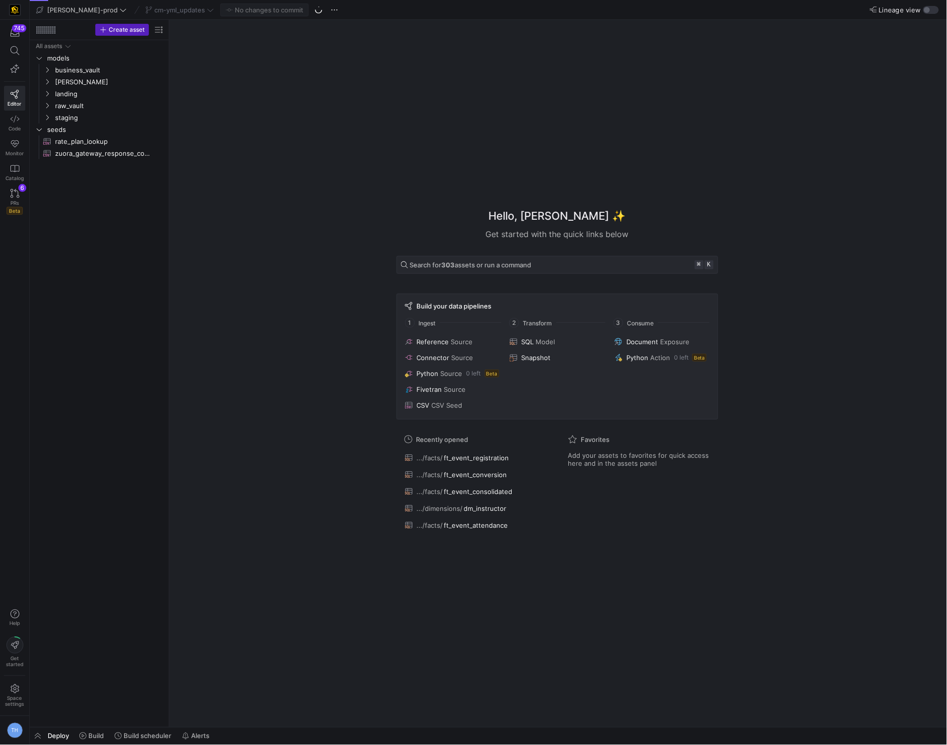
click at [162, 6] on div "cm-yml_updates" at bounding box center [179, 9] width 73 height 13
click at [175, 8] on span "cm-yml_updates" at bounding box center [179, 10] width 51 height 8
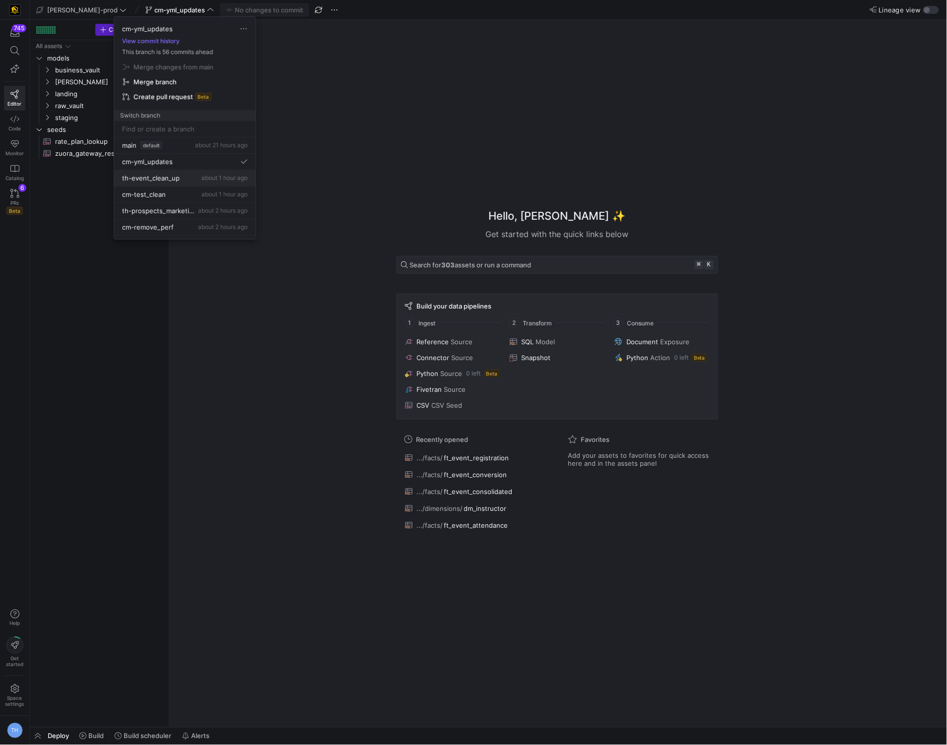
click at [189, 181] on div "th-event_clean_up about 1 hour ago" at bounding box center [185, 178] width 126 height 8
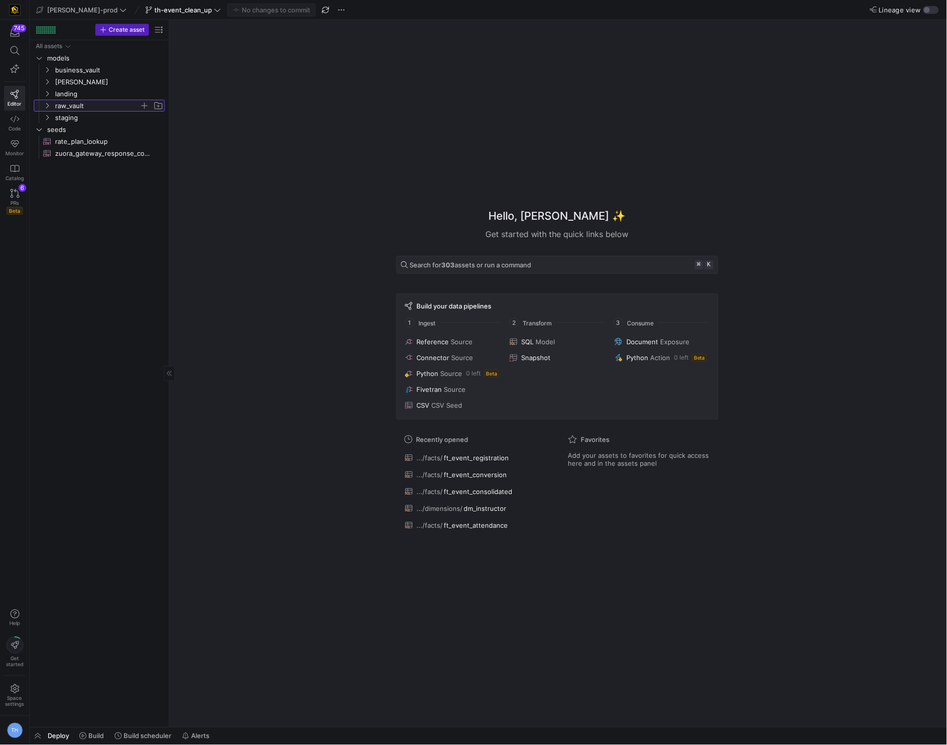
click at [90, 103] on span "raw_vault" at bounding box center [97, 105] width 84 height 11
click at [171, 5] on span at bounding box center [182, 10] width 79 height 12
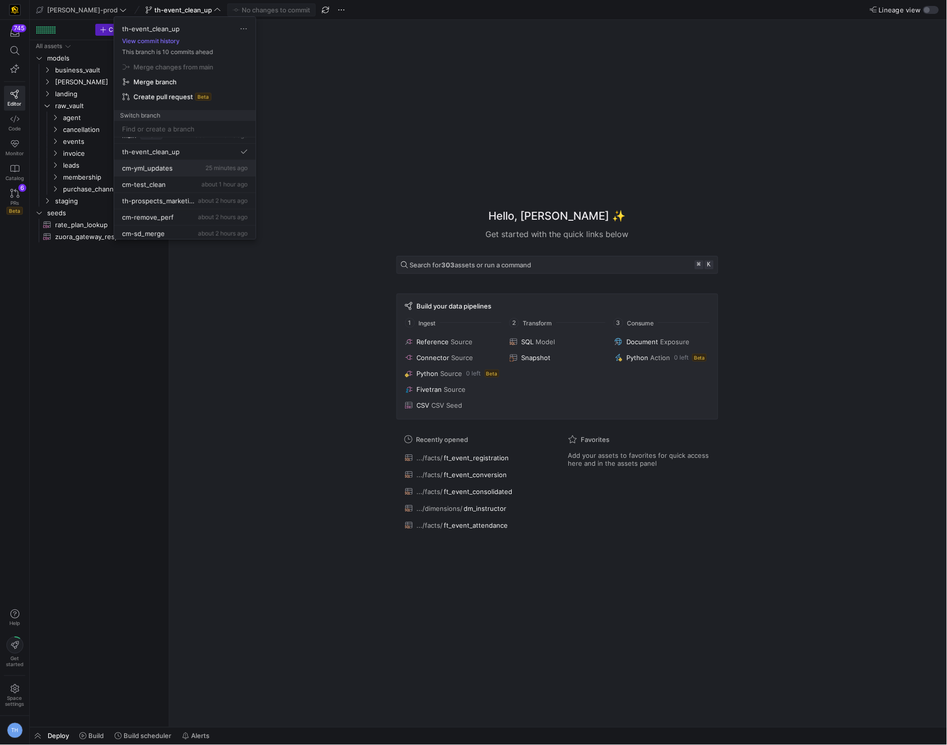
scroll to position [12, 0]
click at [192, 199] on div "th-prospects_marketing about 2 hours ago" at bounding box center [185, 199] width 126 height 8
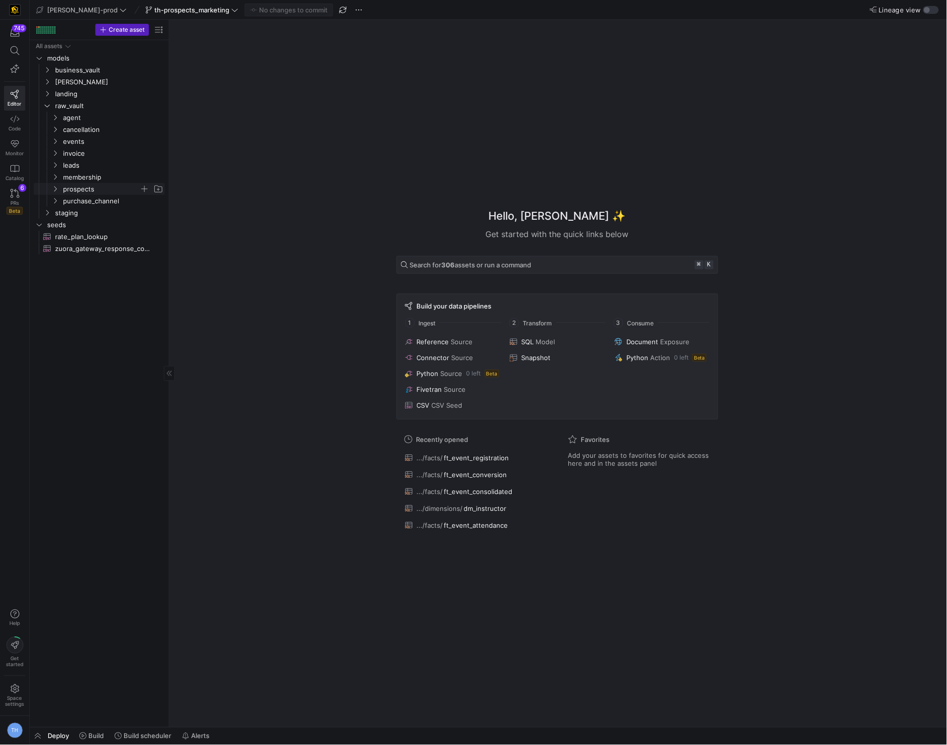
click at [100, 189] on span "prospects" at bounding box center [101, 189] width 76 height 11
click at [114, 211] on span "rv_marketing_consolidated​​​​​​​​​​" at bounding box center [111, 212] width 83 height 11
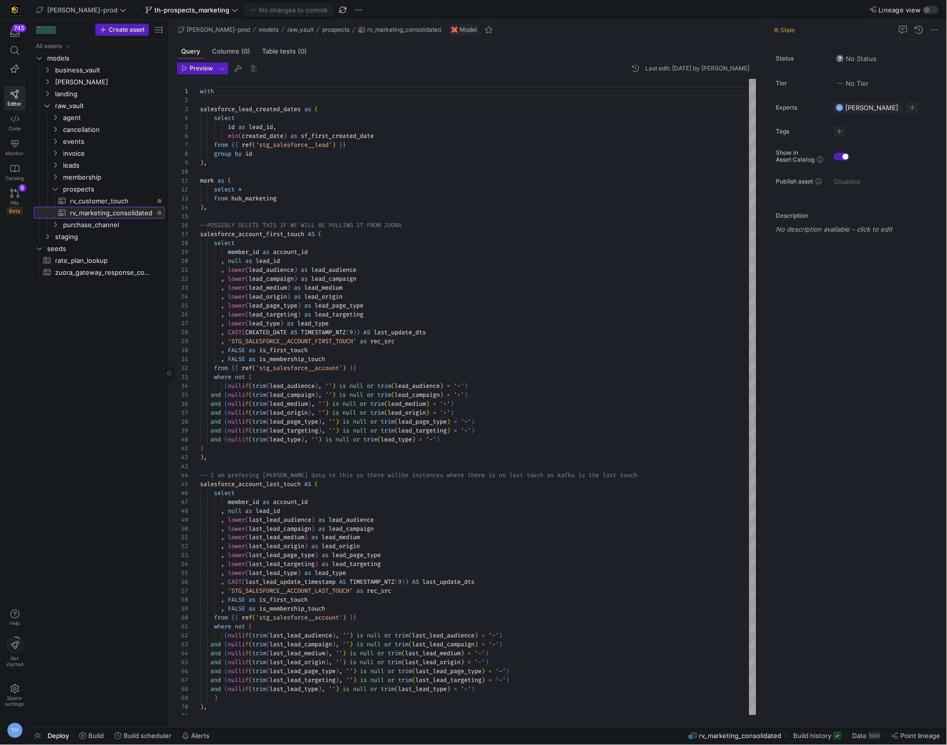
scroll to position [89, 0]
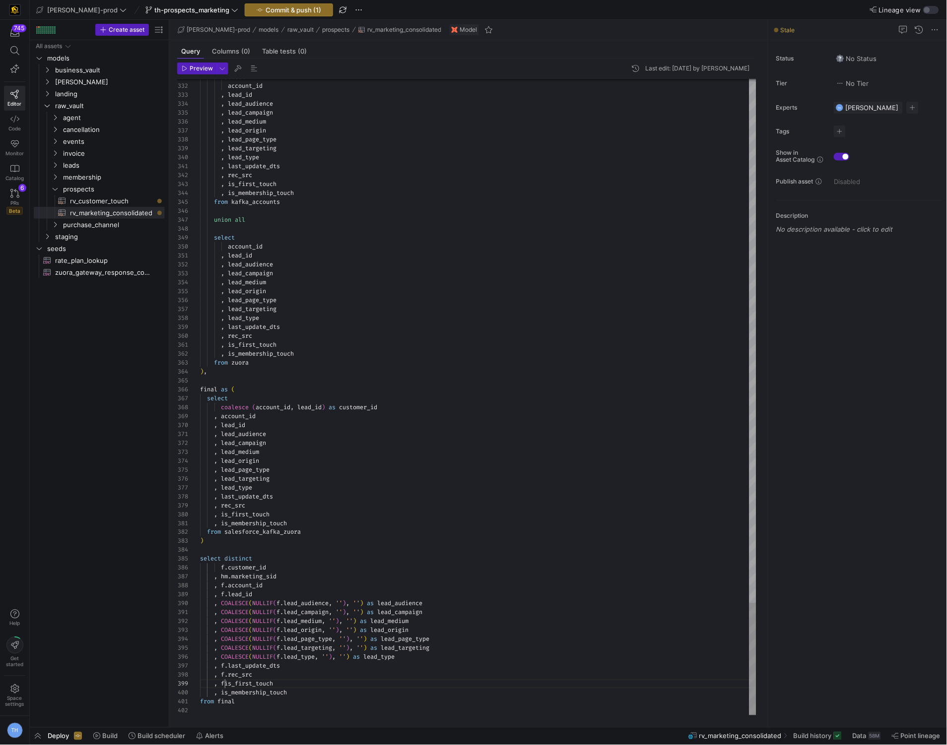
scroll to position [71, 28]
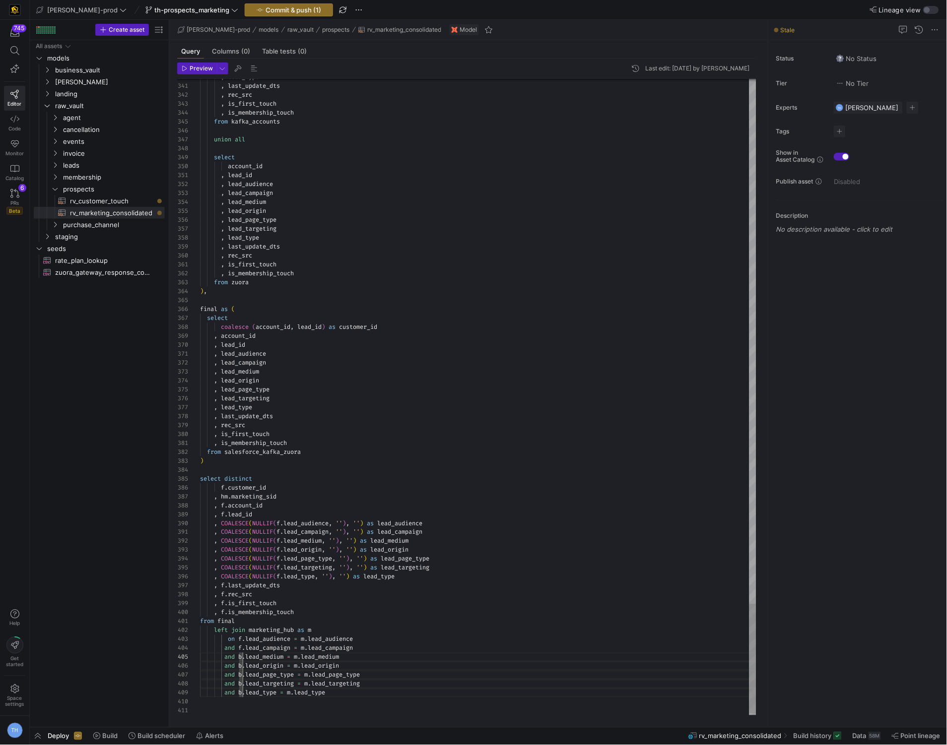
drag, startPoint x: 243, startPoint y: 656, endPoint x: 243, endPoint y: 693, distance: 36.7
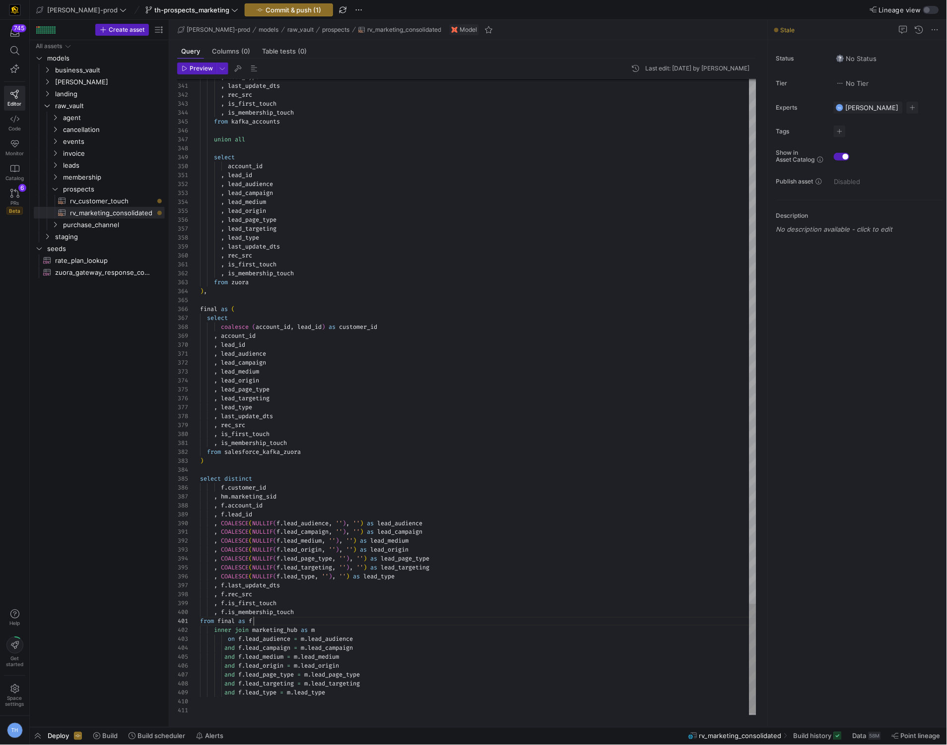
scroll to position [27, 86]
type textarea ", COALESCE(NULLIF(f.lead_campaign, ''), '') as lead_campaign , COALESCE(NULLIF(…"
click at [265, 10] on span "Commit & push (1)" at bounding box center [293, 10] width 56 height 8
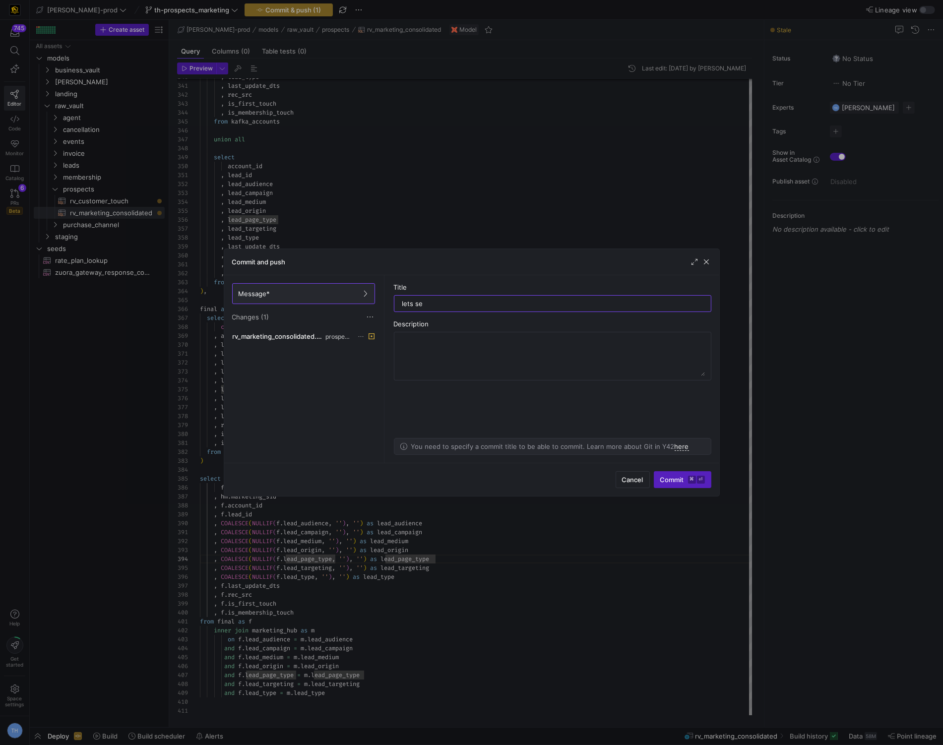
type input "lets see"
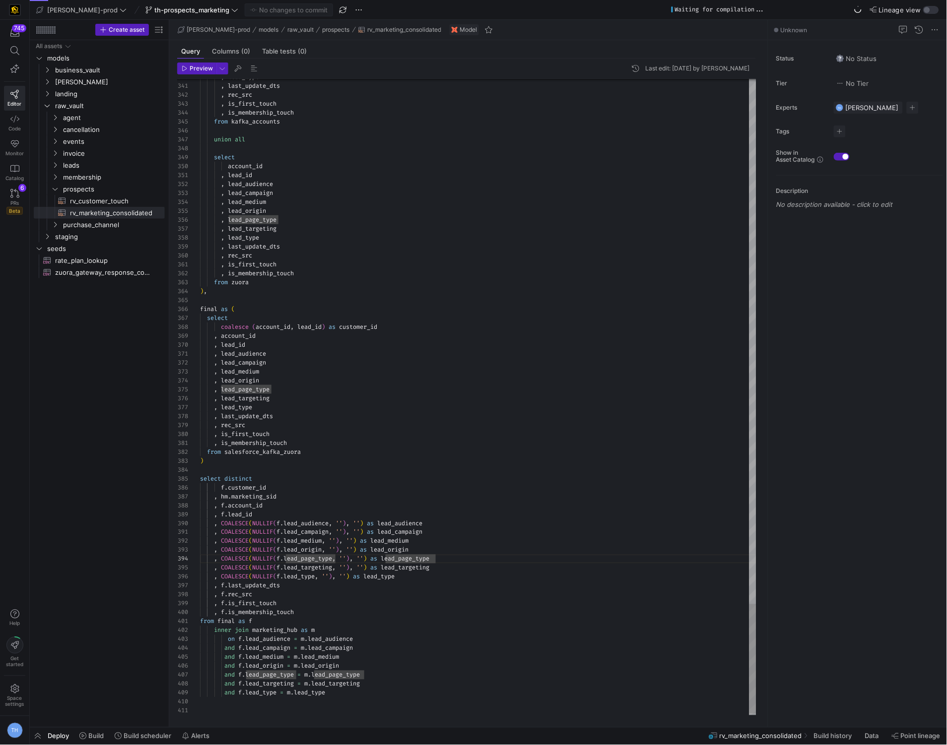
scroll to position [45, 36]
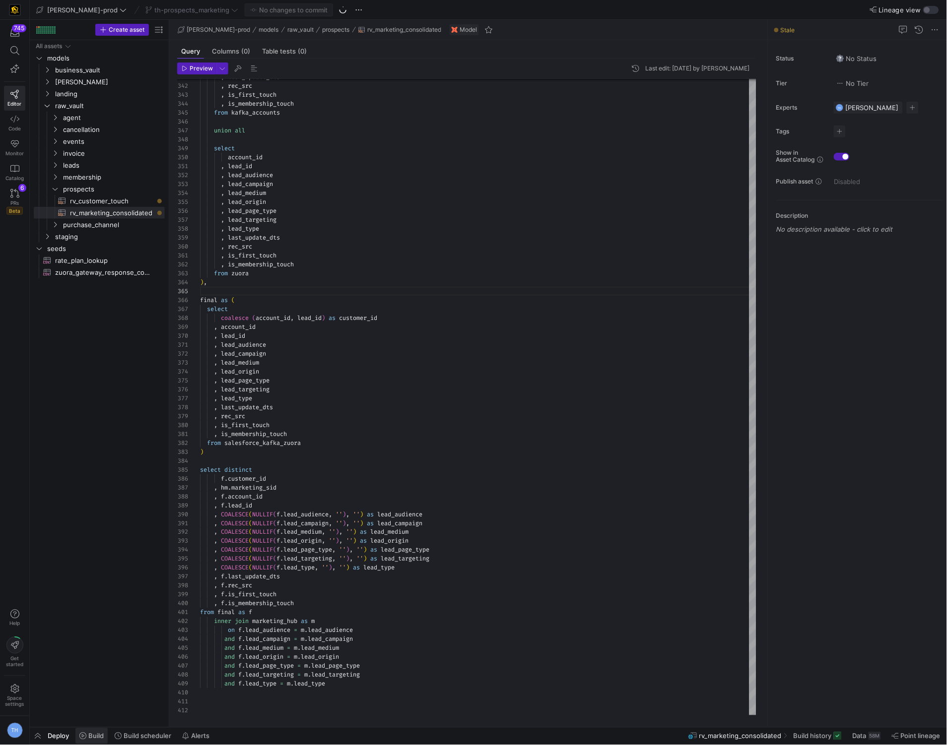
click at [98, 738] on span "Build" at bounding box center [95, 736] width 15 height 8
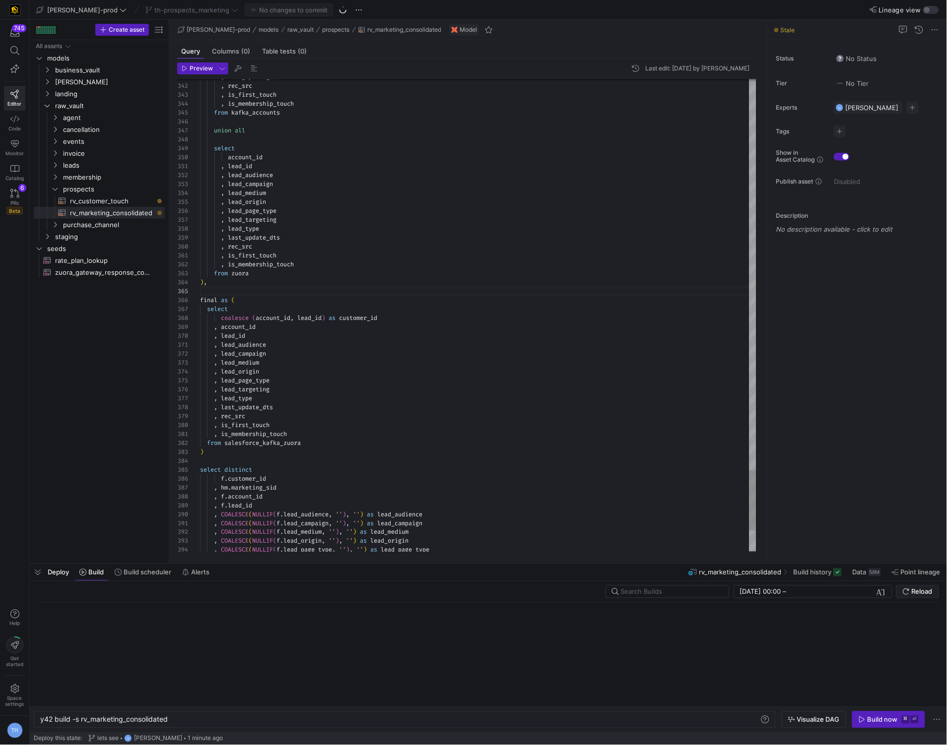
scroll to position [0, 128]
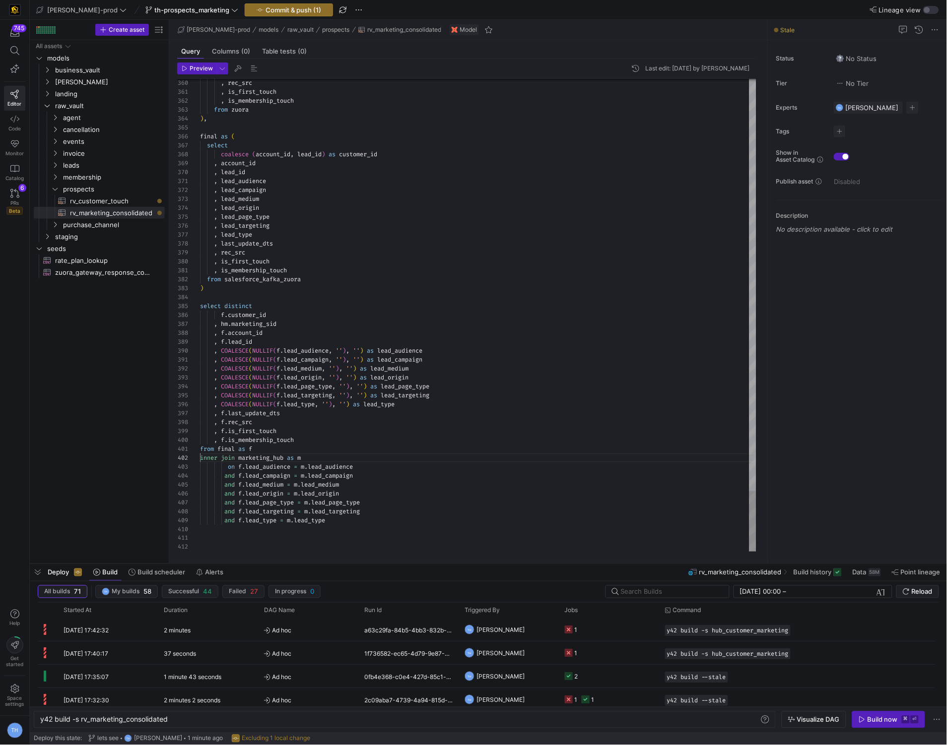
scroll to position [17, 21]
drag, startPoint x: 222, startPoint y: 466, endPoint x: 221, endPoint y: 524, distance: 57.6
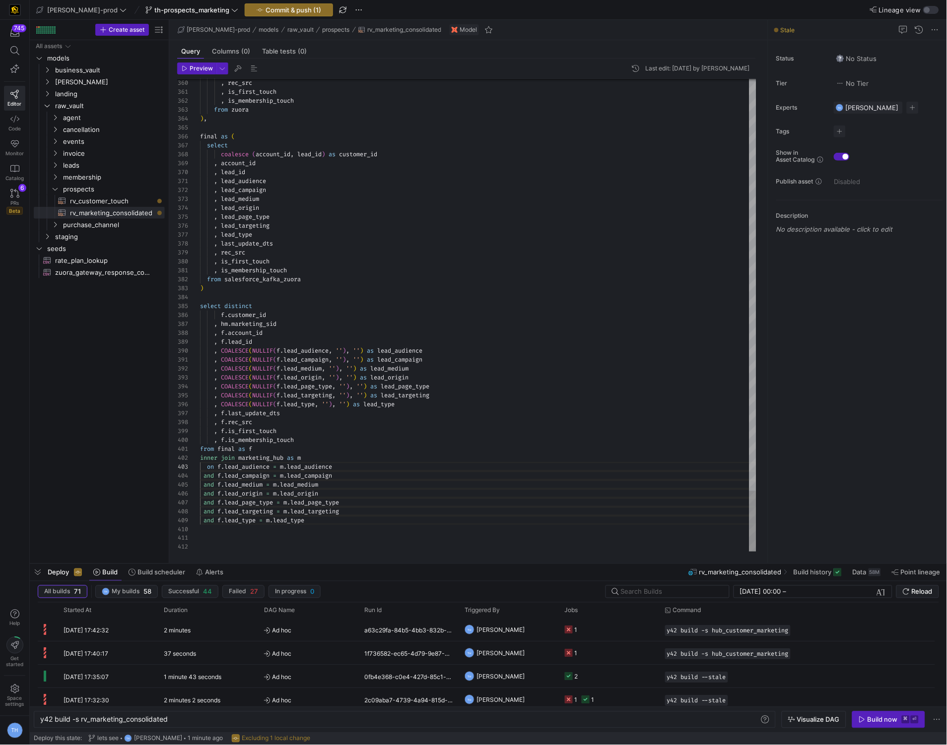
type textarea "from final as f inner join marketing_hub as m on f.lead_audience = m.lead_audie…"
click at [270, 1] on y42-top-nav "edw-dv-prod th-prospects_marketing Commit & push (1) Lineage view" at bounding box center [488, 10] width 917 height 20
click at [270, 9] on span "Commit & push (1)" at bounding box center [293, 10] width 56 height 8
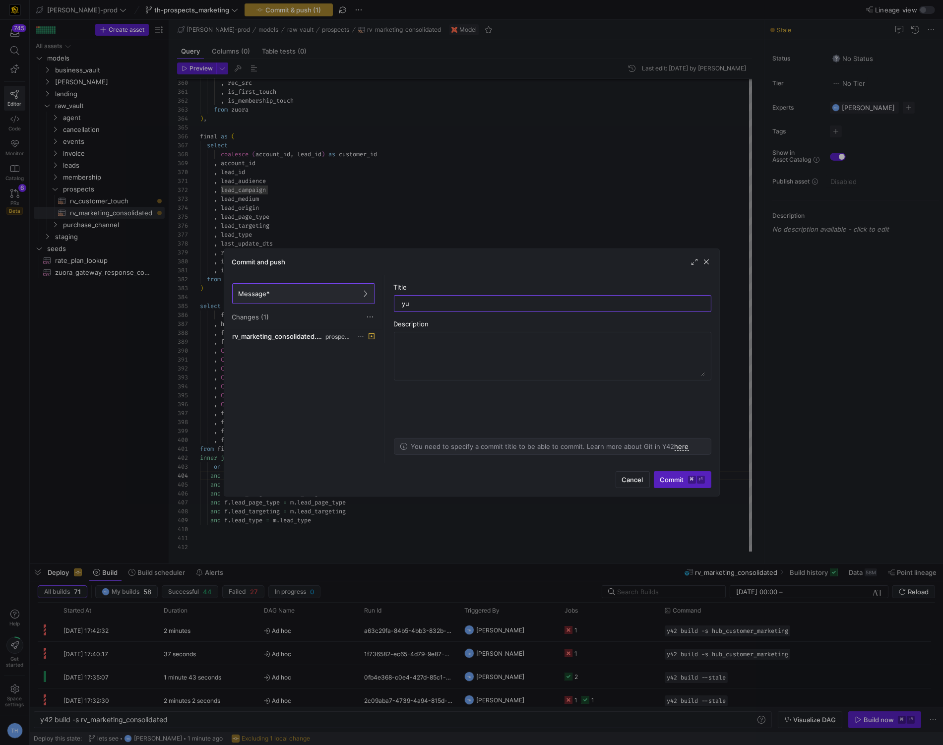
type input "yuh"
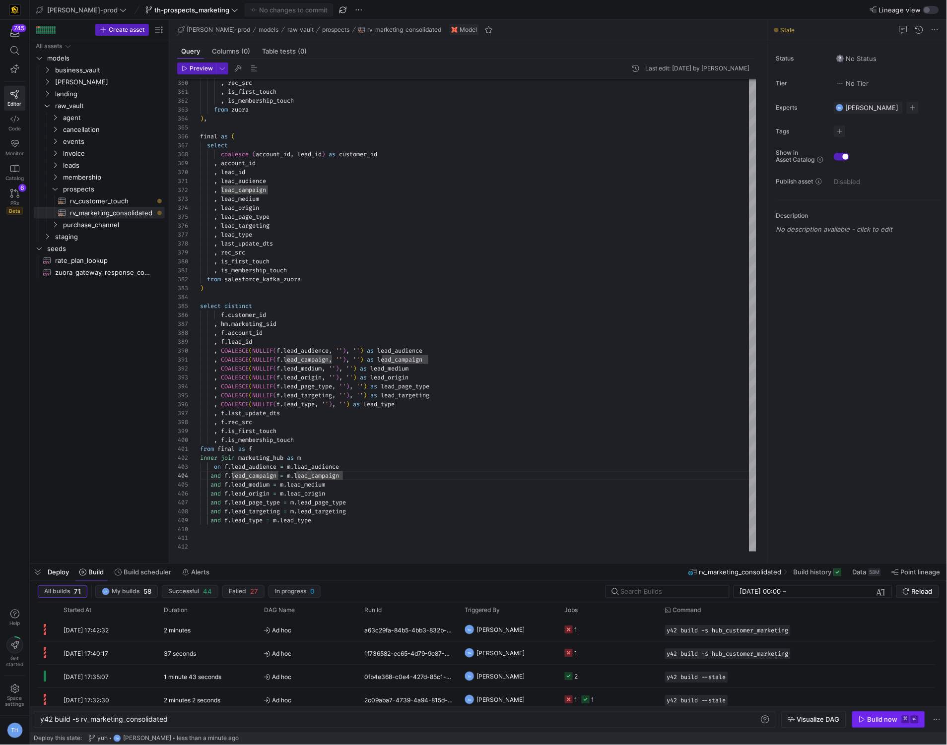
click at [882, 717] on div "Build now" at bounding box center [882, 720] width 30 height 8
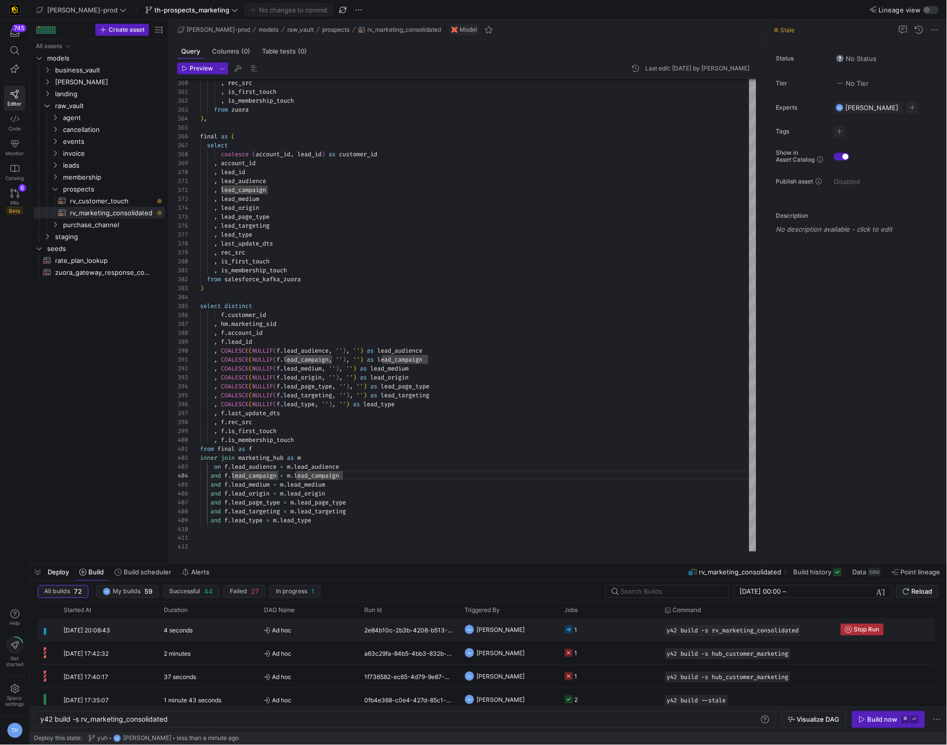
click at [860, 630] on span "Stop Run" at bounding box center [866, 630] width 25 height 7
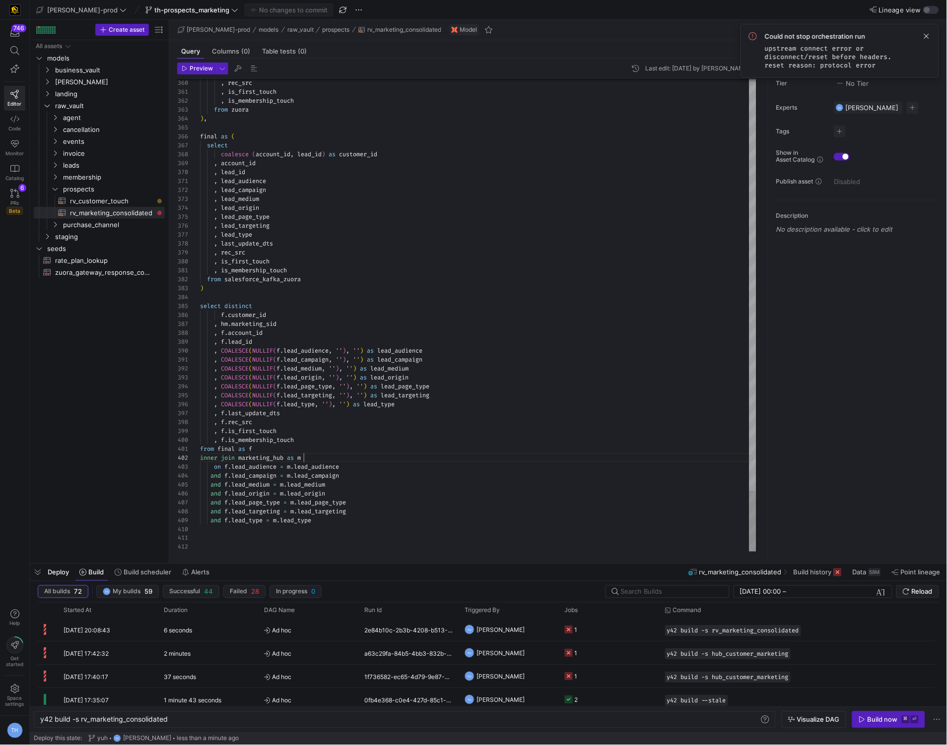
scroll to position [8, 103]
type textarea ", is_membership_touch from salesforce_kafka_zuora ) select distinct f.customer_…"
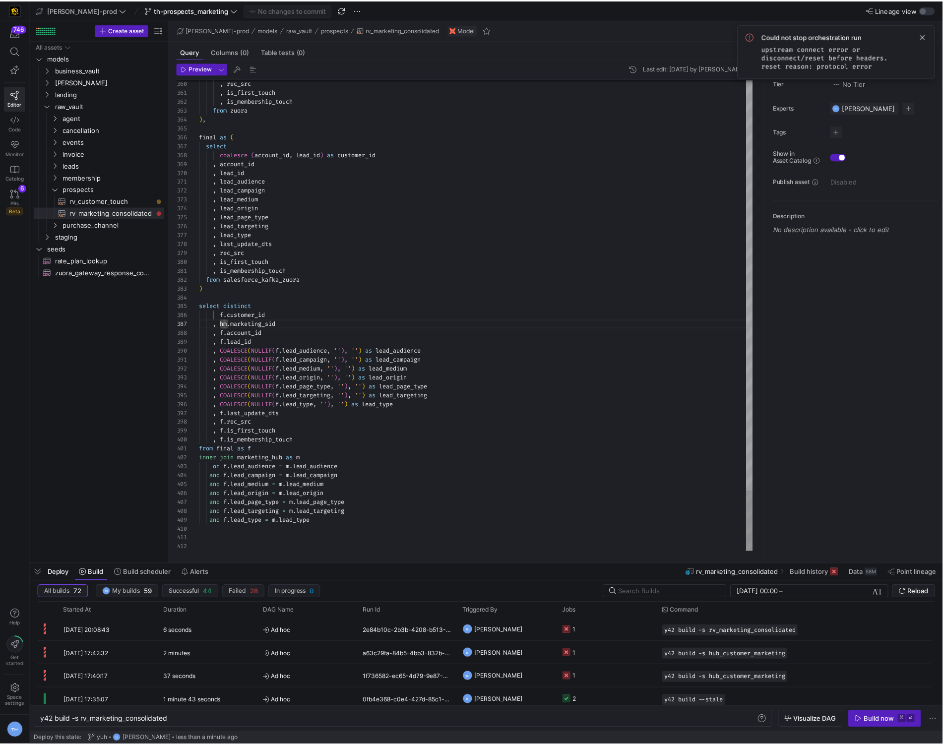
scroll to position [53, 21]
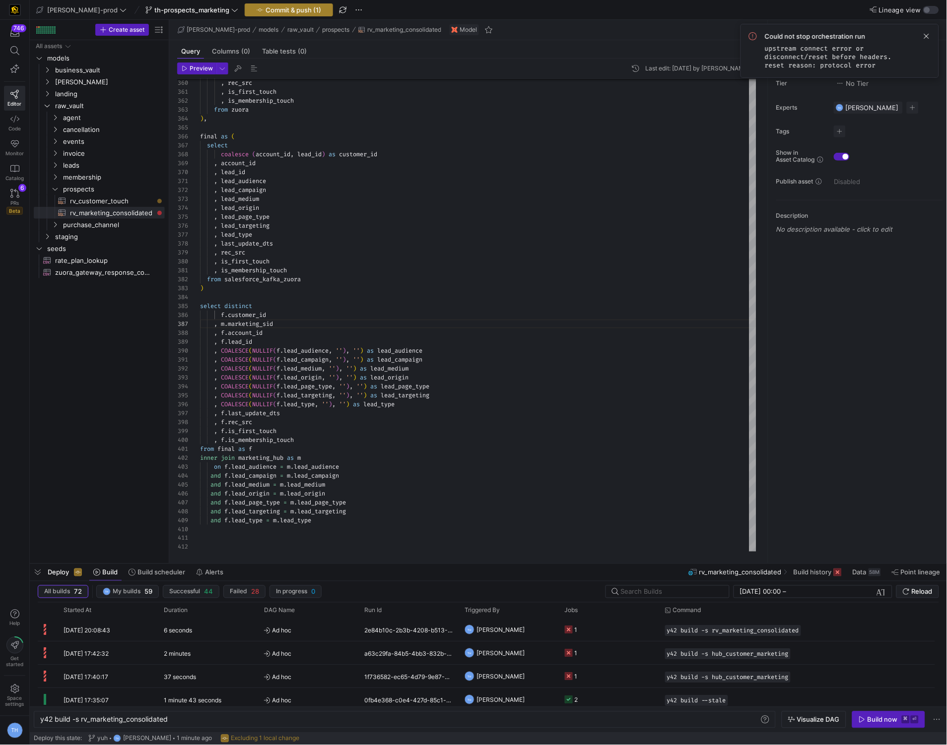
click at [245, 4] on span "button" at bounding box center [288, 10] width 87 height 12
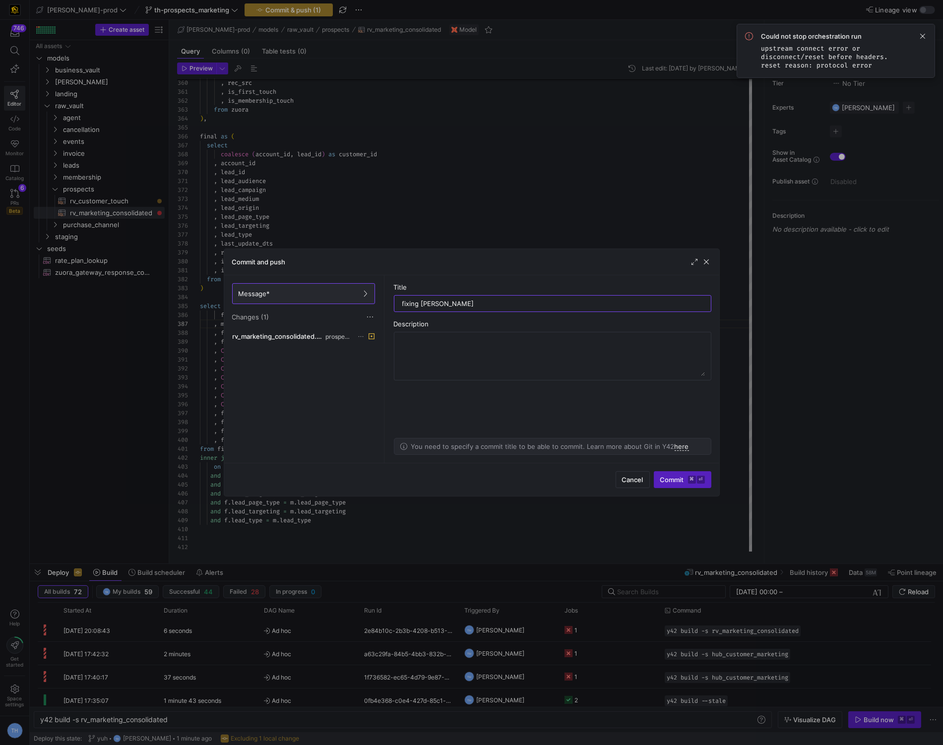
type input "fixing alias"
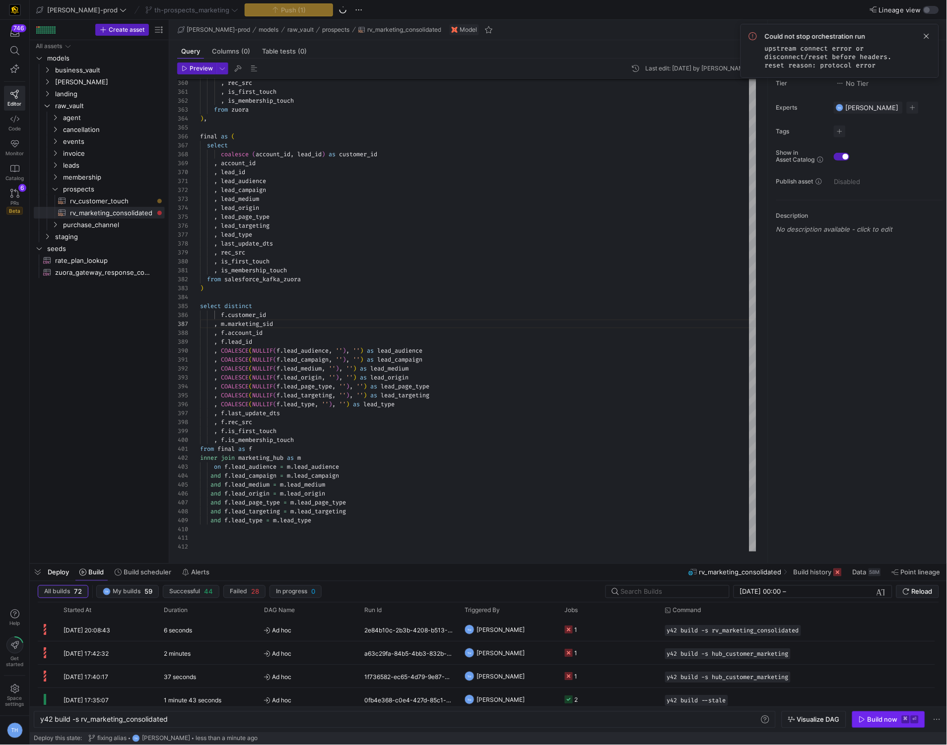
click at [868, 716] on div "Build now" at bounding box center [882, 720] width 30 height 8
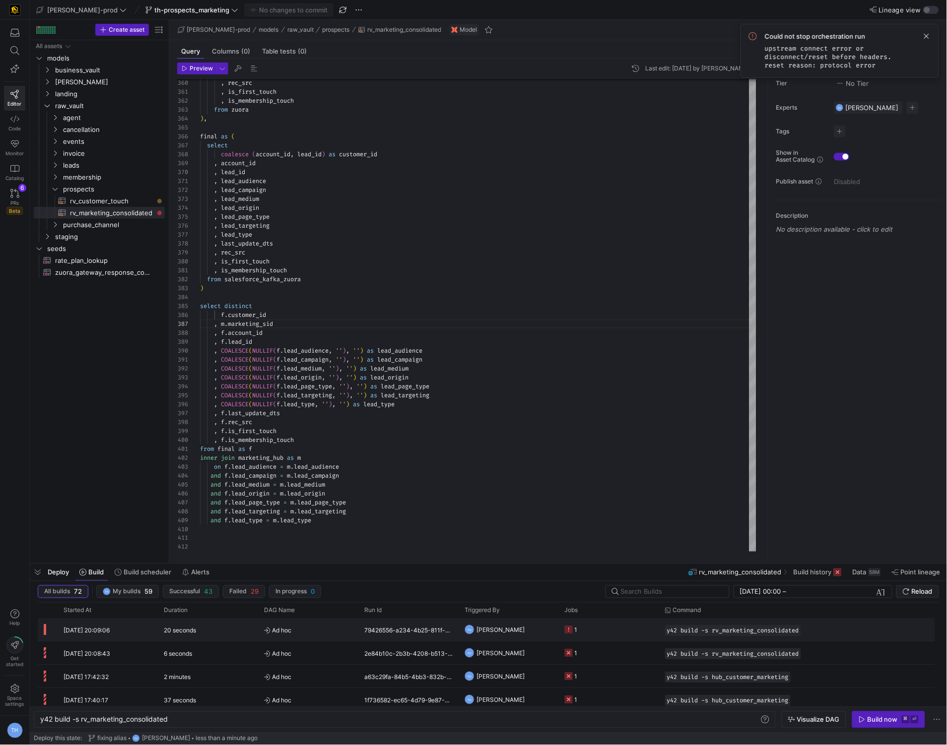
click at [648, 631] on y42-job-status-cell-renderer "1" at bounding box center [609, 630] width 88 height 22
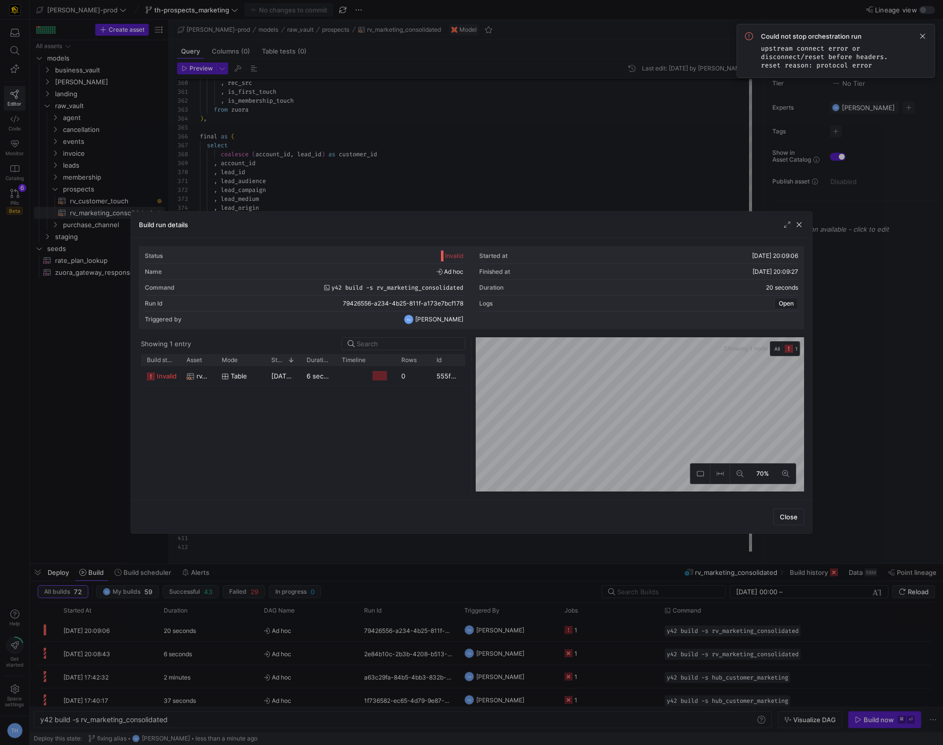
click at [388, 365] on div "Timeline" at bounding box center [366, 359] width 48 height 11
click at [379, 375] on div at bounding box center [380, 375] width 14 height 9
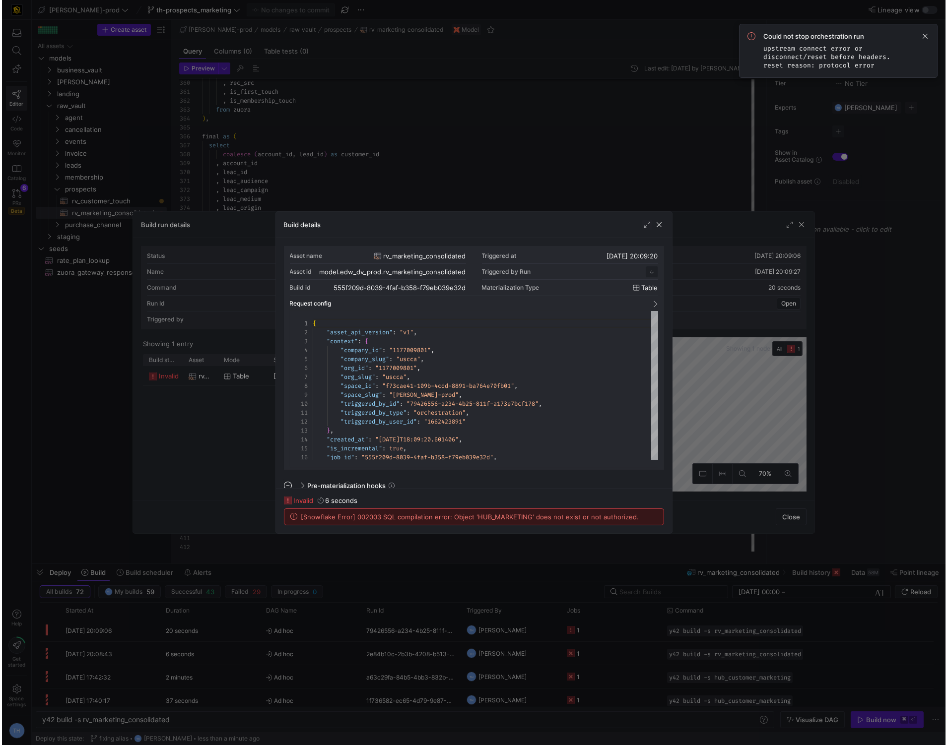
scroll to position [89, 0]
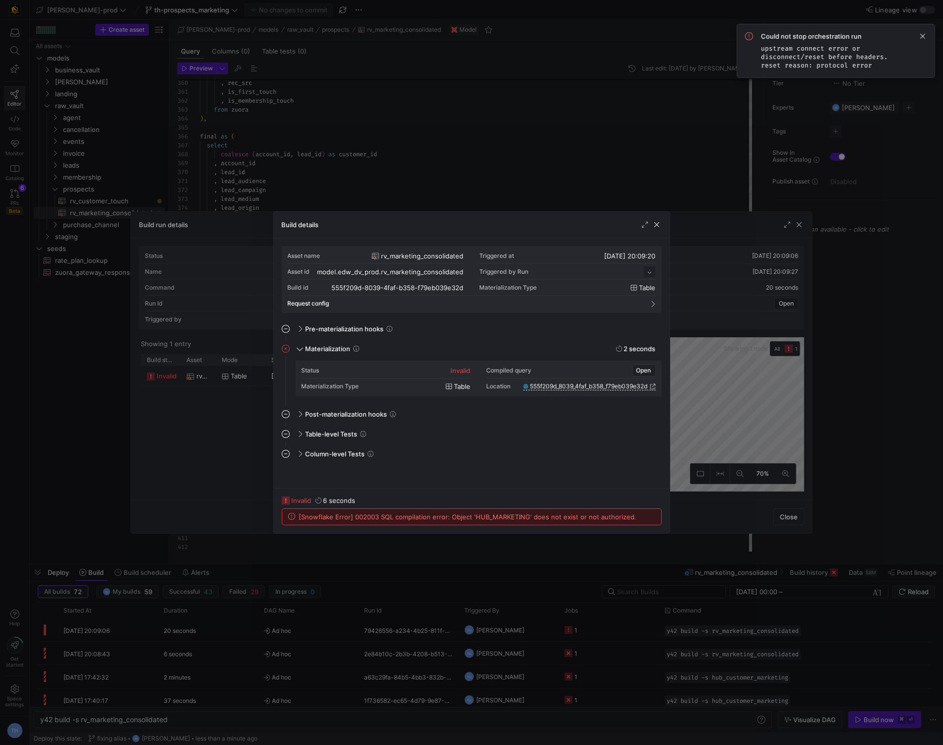
click at [450, 164] on div at bounding box center [471, 372] width 943 height 745
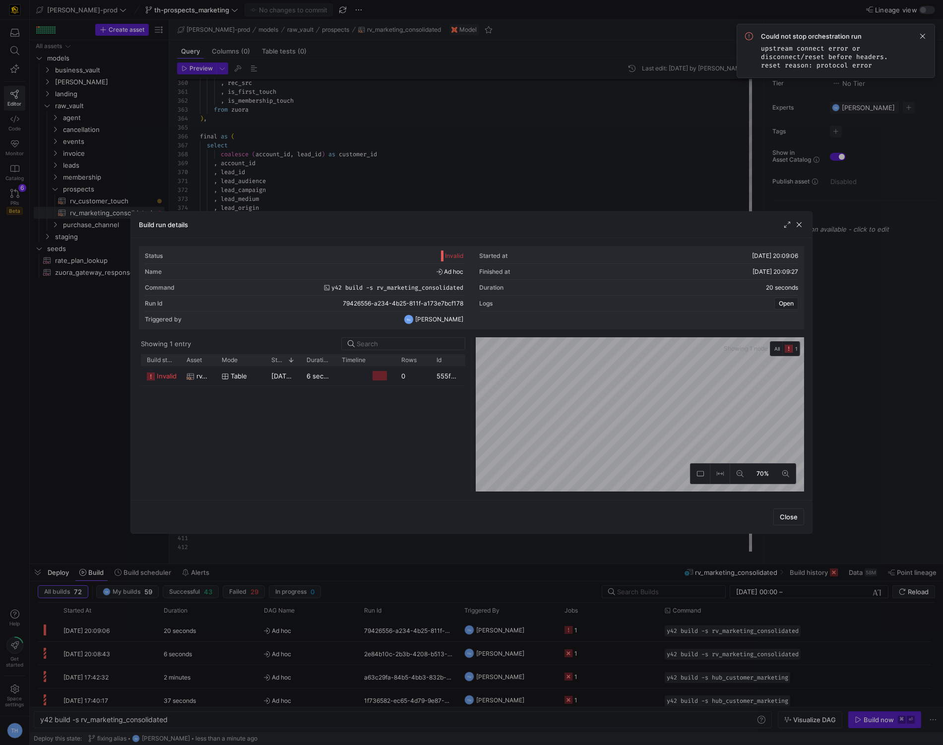
click at [450, 164] on div at bounding box center [471, 372] width 943 height 745
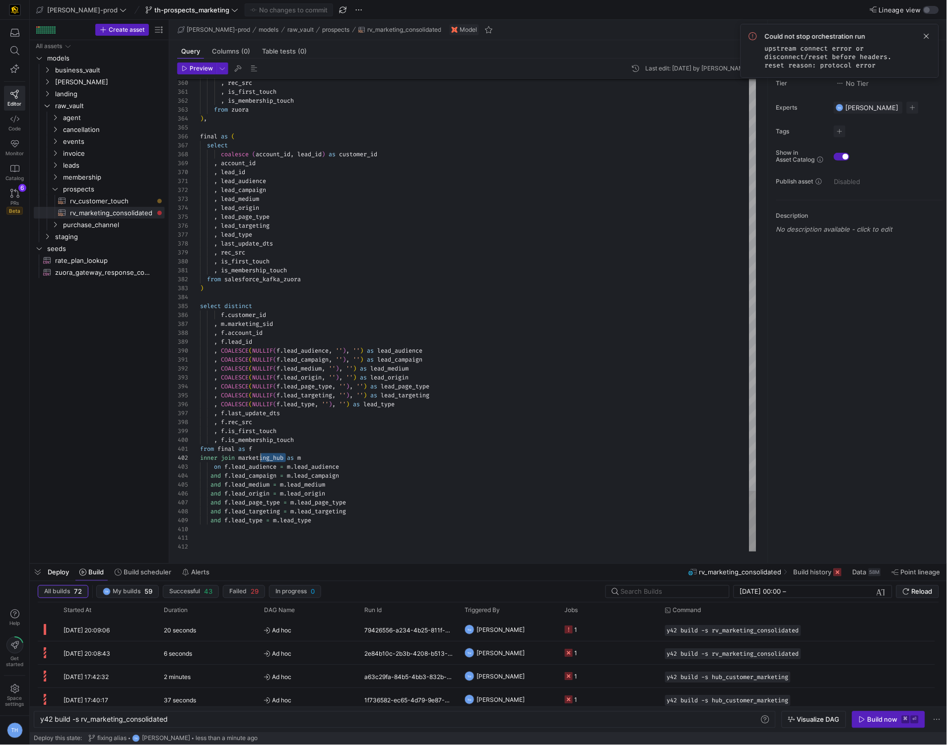
drag, startPoint x: 285, startPoint y: 458, endPoint x: 257, endPoint y: 458, distance: 28.3
type textarea ", is_membership_touch from salesforce_kafka_zuora ) select distinct f.customer_…"
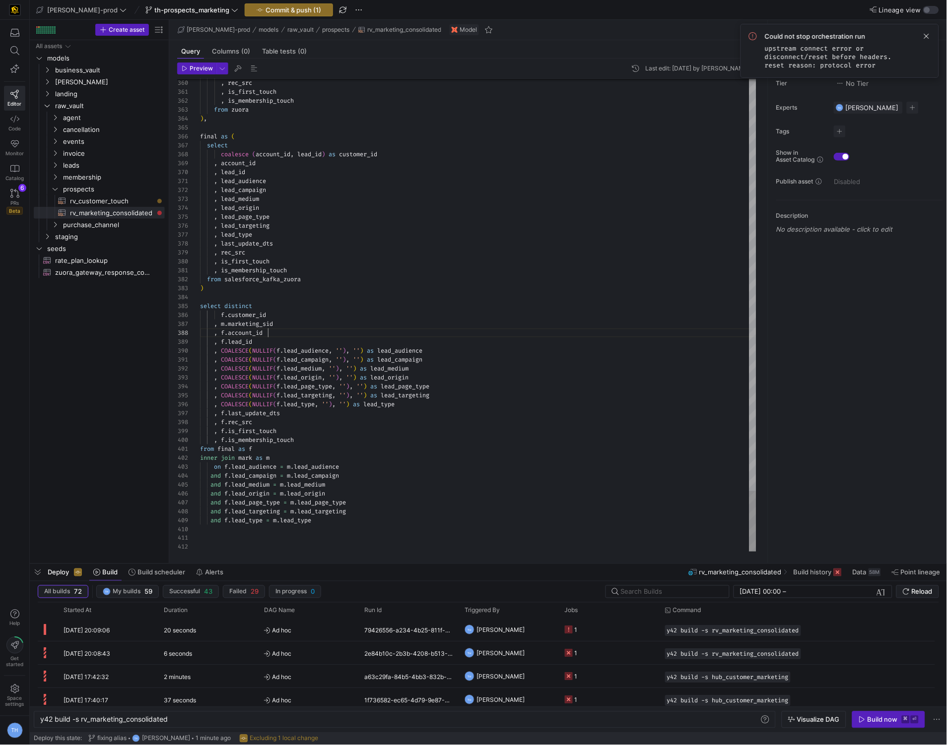
click at [266, 8] on span "Commit & push (1)" at bounding box center [293, 10] width 56 height 8
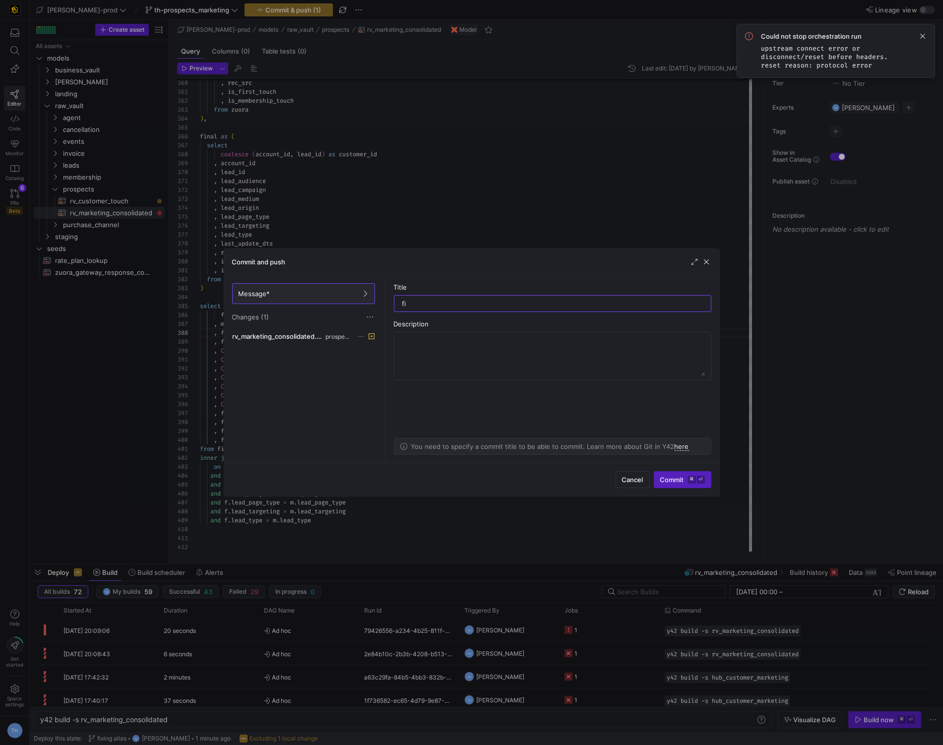
type input "fix"
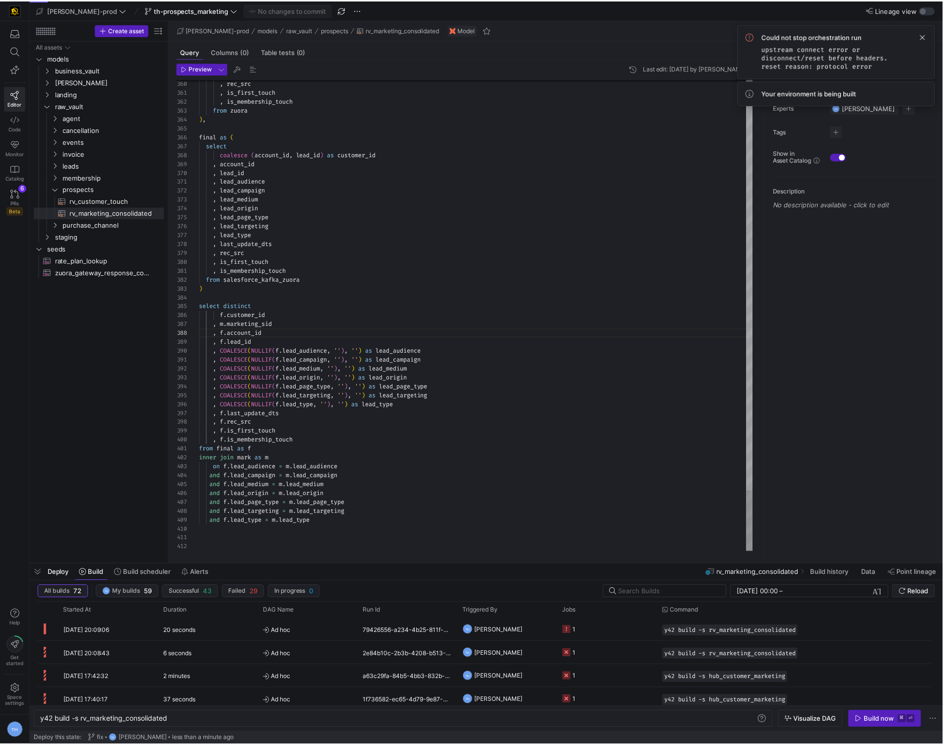
scroll to position [8, 71]
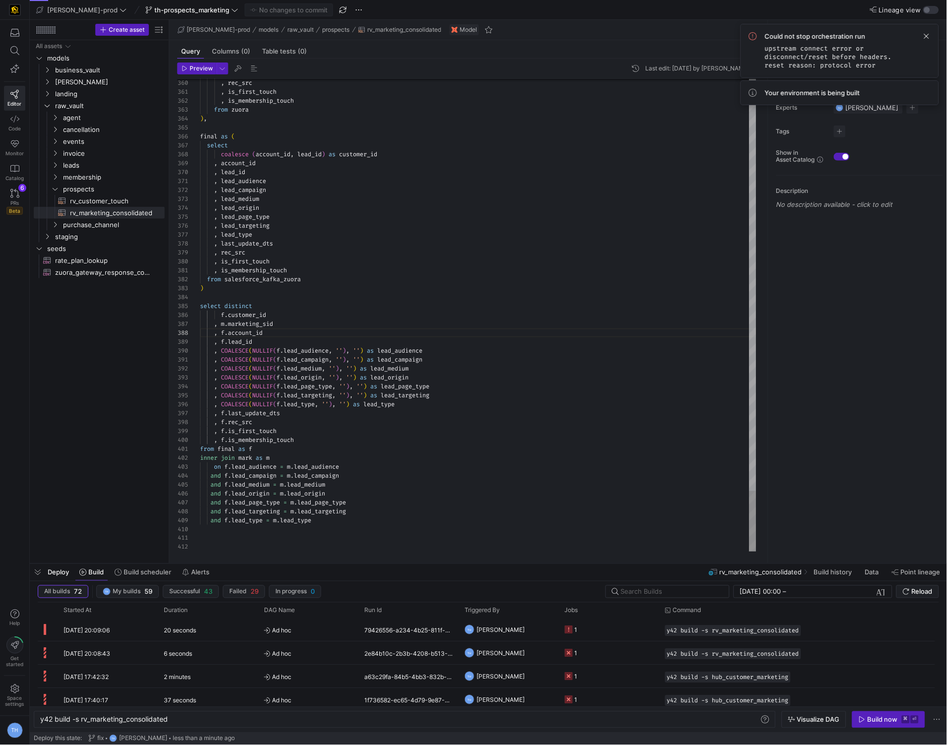
click at [866, 721] on span "Build now ⌘ ⏎" at bounding box center [888, 720] width 60 height 8
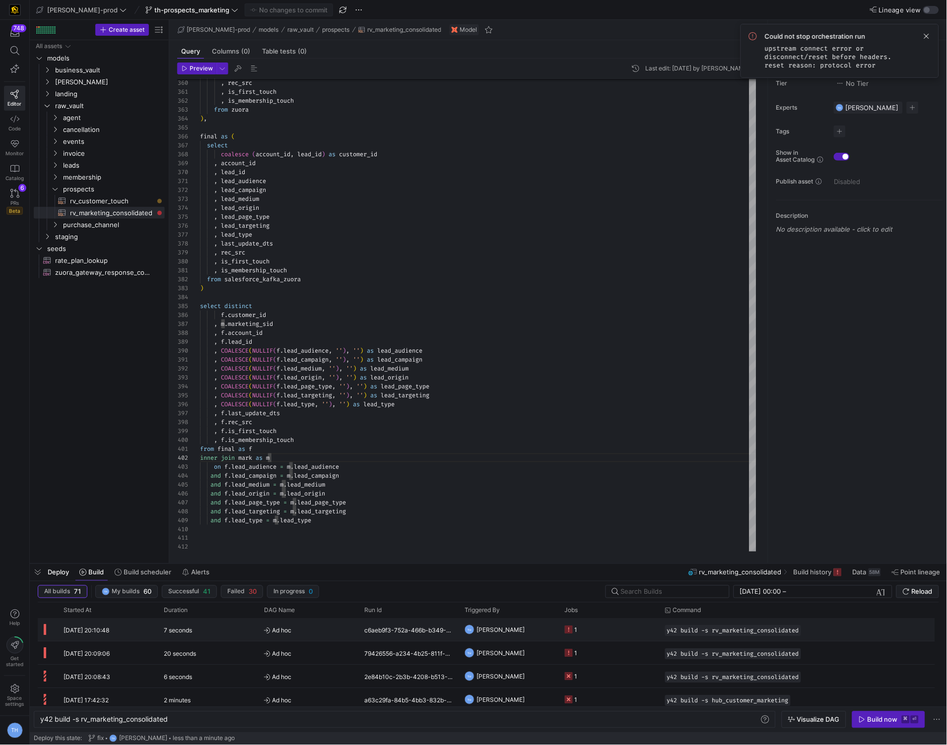
click at [588, 627] on y42-job-status-cell-renderer "1" at bounding box center [609, 630] width 88 height 22
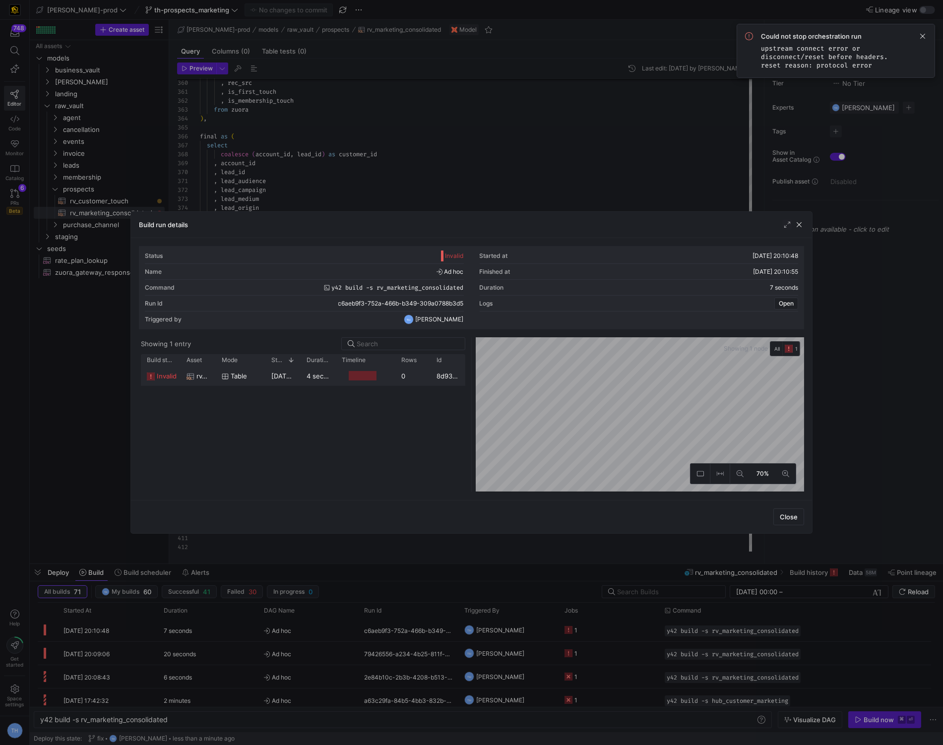
click at [367, 381] on y42-job-duration-timeline-cell-renderer at bounding box center [366, 376] width 48 height 18
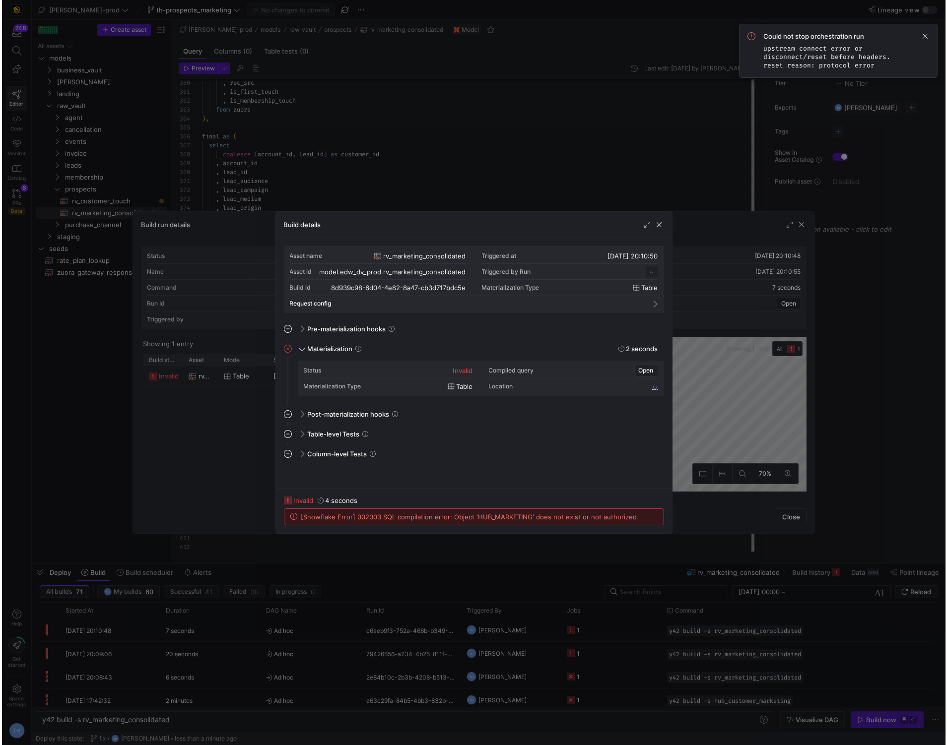
scroll to position [89, 0]
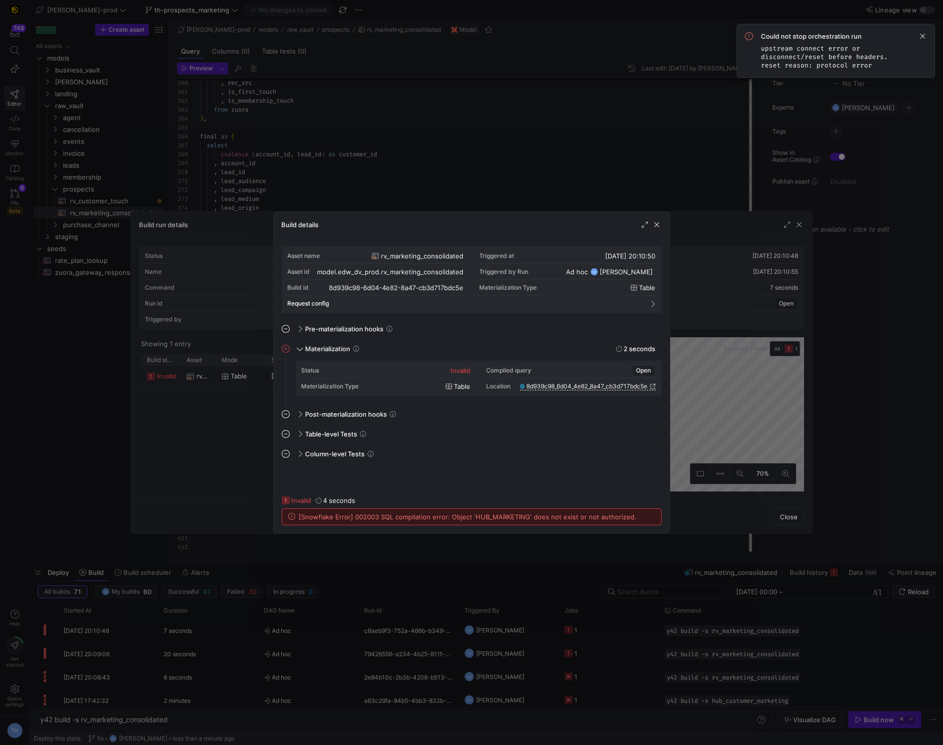
click at [458, 186] on div at bounding box center [471, 372] width 943 height 745
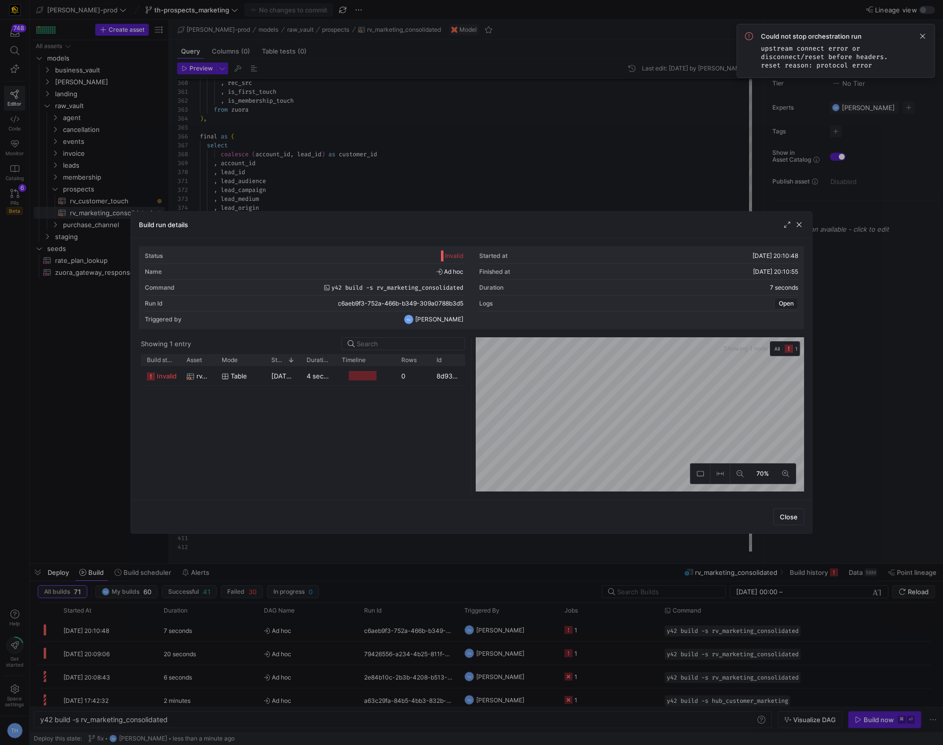
click at [458, 186] on div at bounding box center [471, 372] width 943 height 745
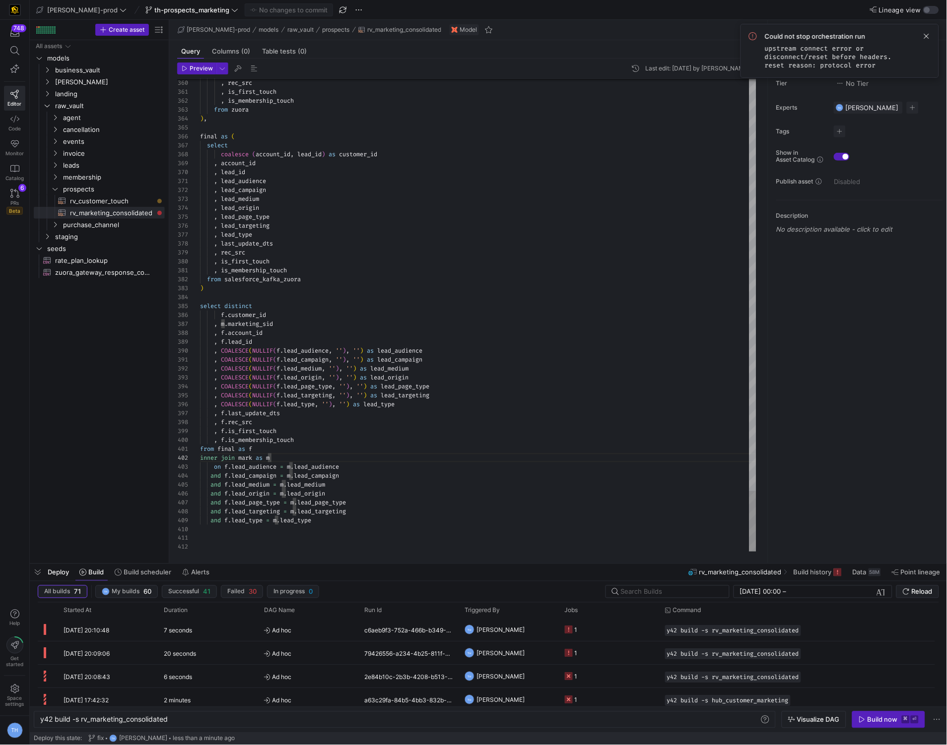
scroll to position [27, 142]
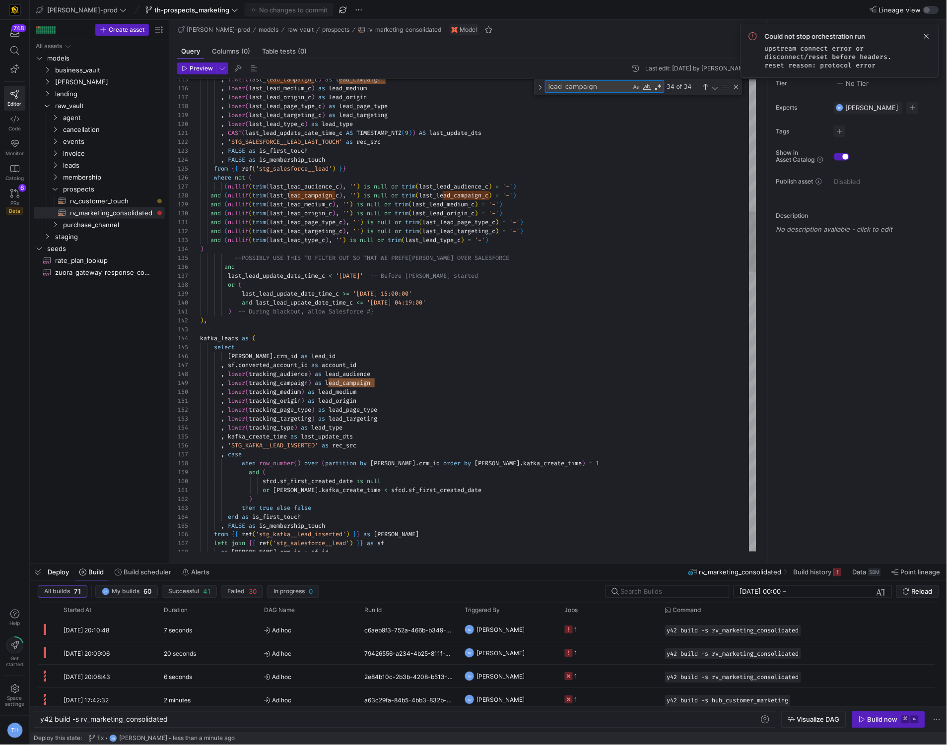
type textarea "with salesforce_lead_created_dates as ( select id as lead_id, min(created_date)…"
type textarea "h"
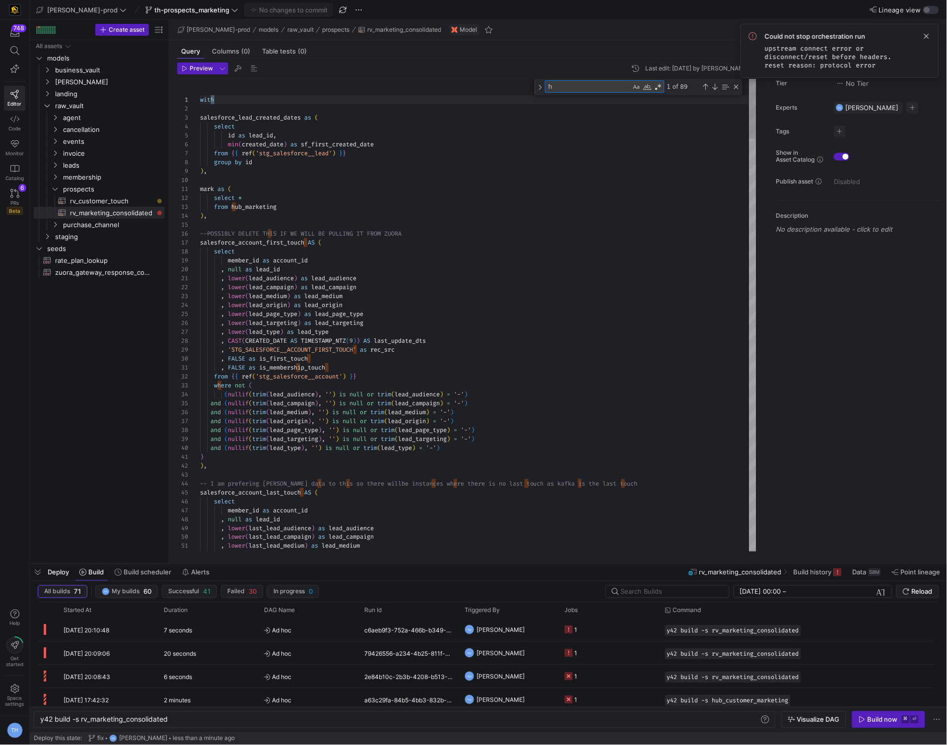
type textarea "mark as ( select * from hub_marketing ), --POSSIBLY DELETE THIS IF WE WILL BE P…"
type textarea "hub"
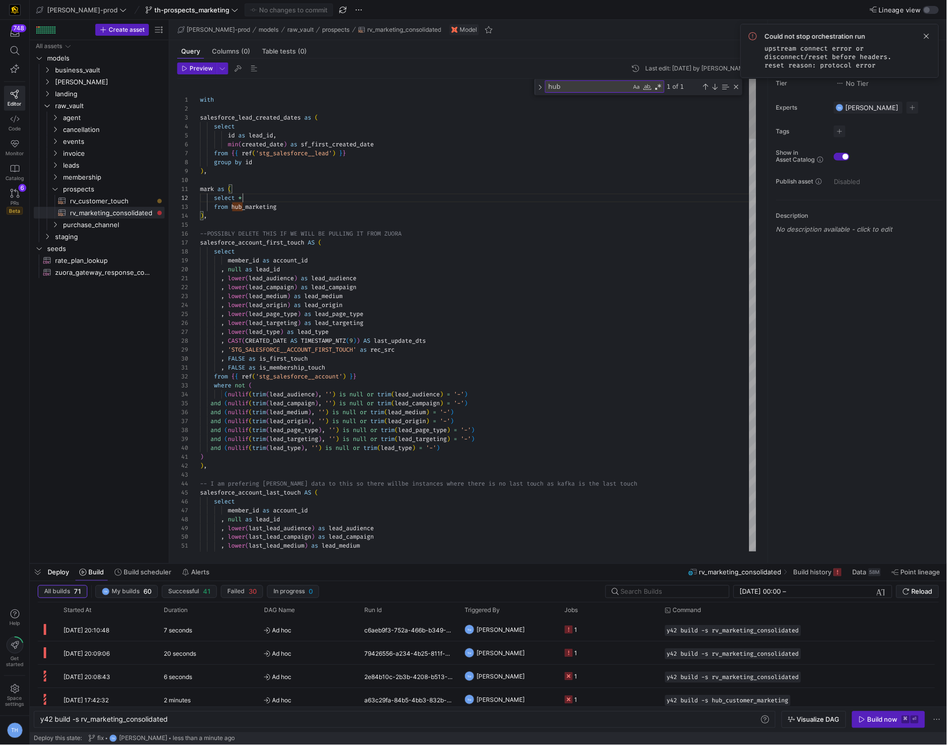
drag, startPoint x: 294, startPoint y: 202, endPoint x: 267, endPoint y: 202, distance: 26.3
drag, startPoint x: 283, startPoint y: 206, endPoint x: 232, endPoint y: 206, distance: 51.1
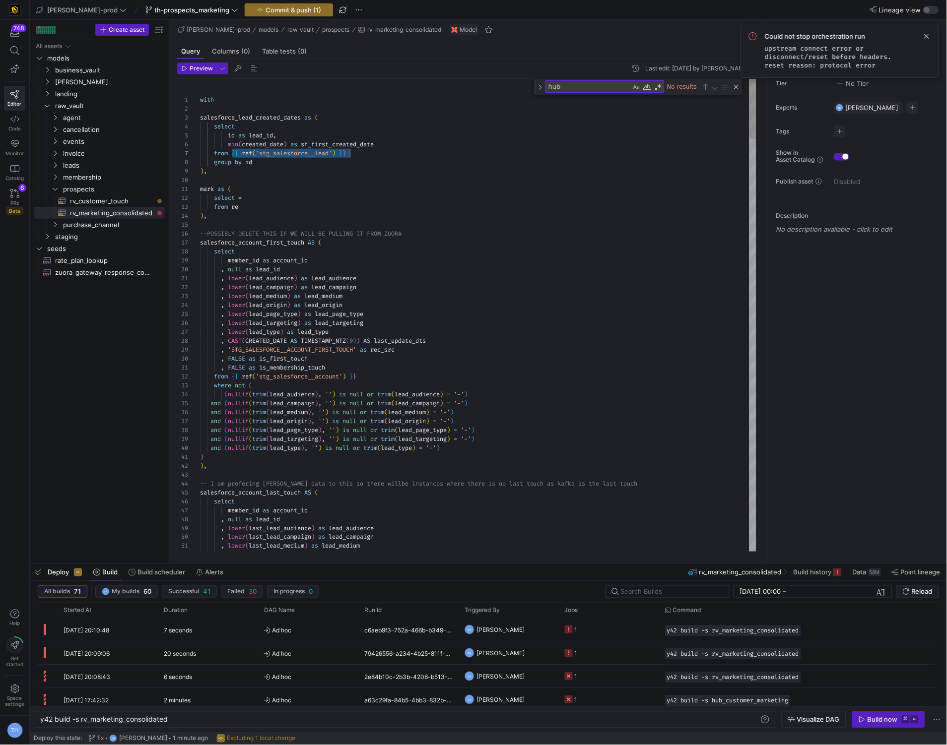
drag, startPoint x: 233, startPoint y: 155, endPoint x: 354, endPoint y: 157, distance: 121.1
drag, startPoint x: 334, startPoint y: 205, endPoint x: 264, endPoint y: 205, distance: 70.5
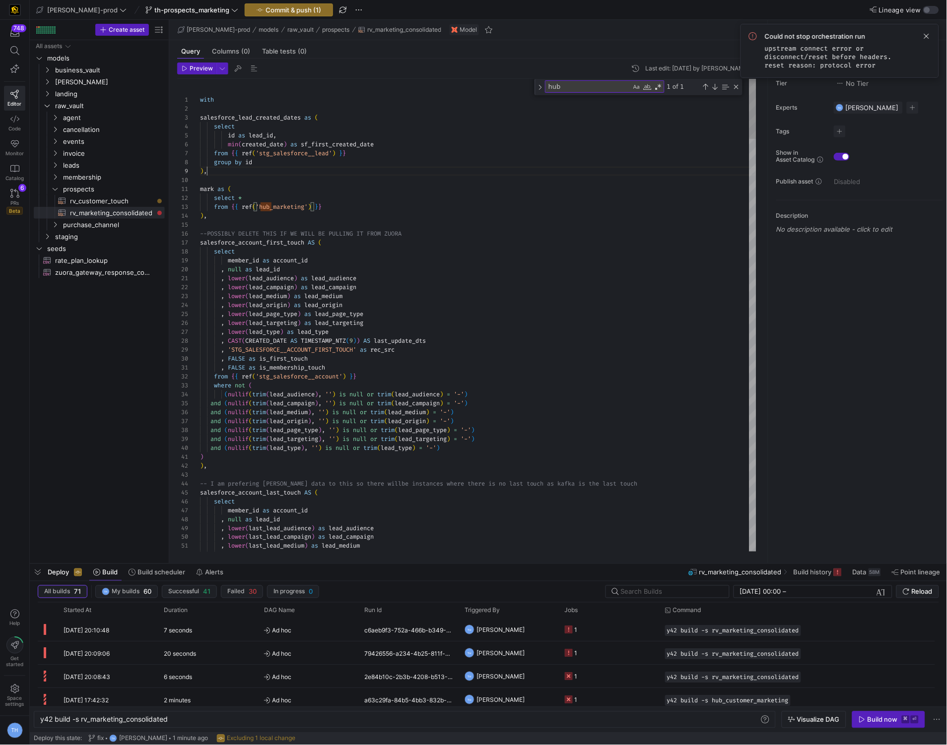
click at [735, 85] on div "Close (Escape)" at bounding box center [736, 87] width 8 height 8
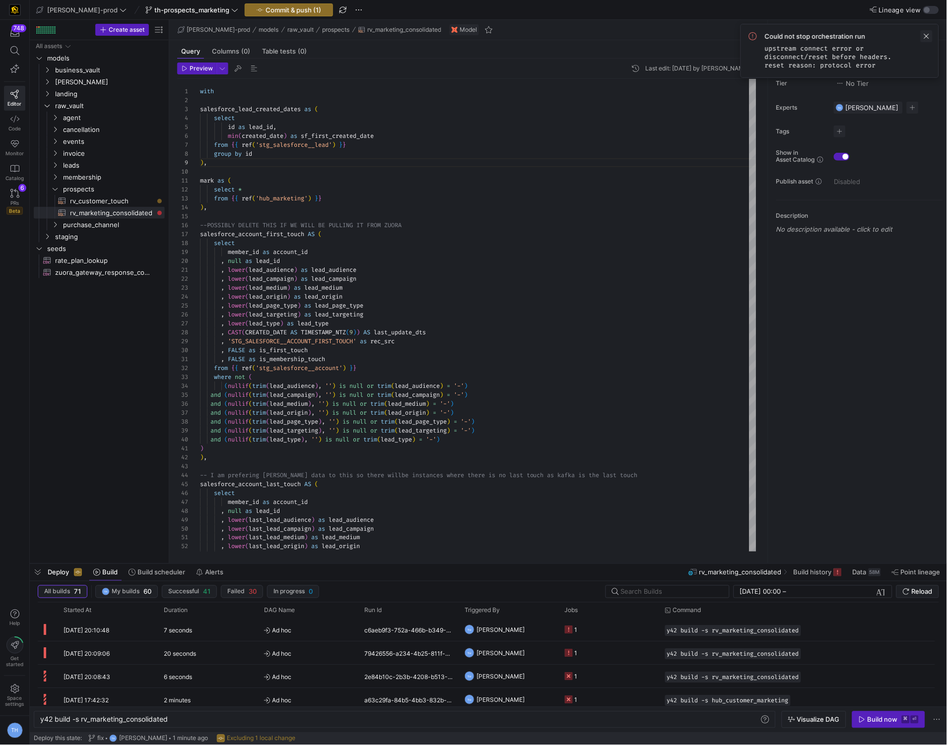
click at [922, 33] on span at bounding box center [926, 36] width 12 height 12
type textarea "mark as ( select * from {{ ref('hub_marketing') }} ), --POSSIBLY DELETE THIS IF…"
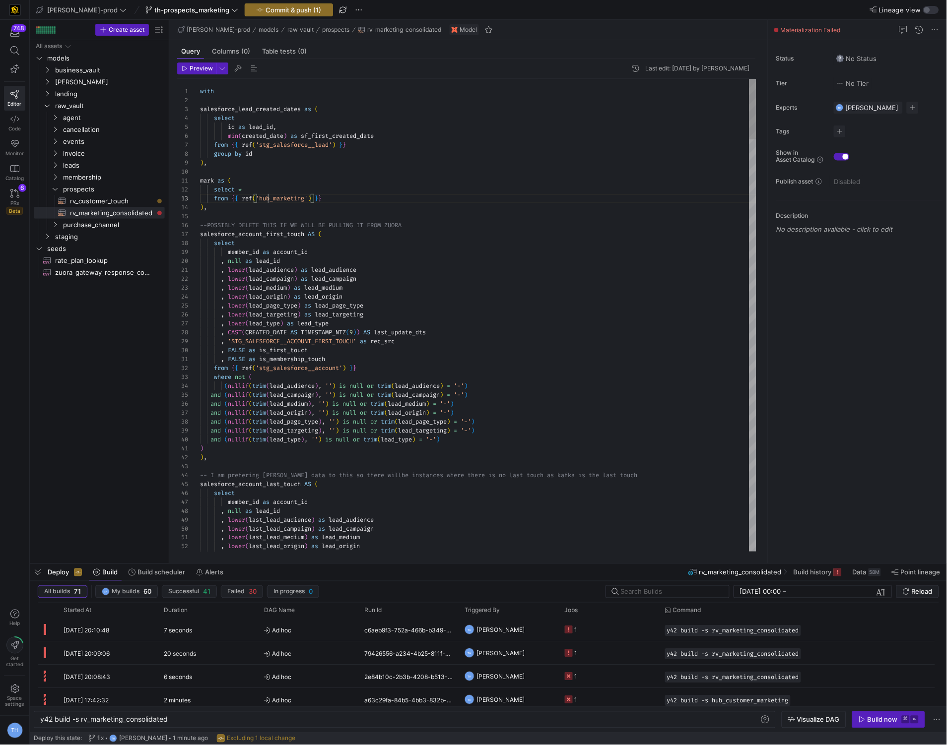
scroll to position [17, 67]
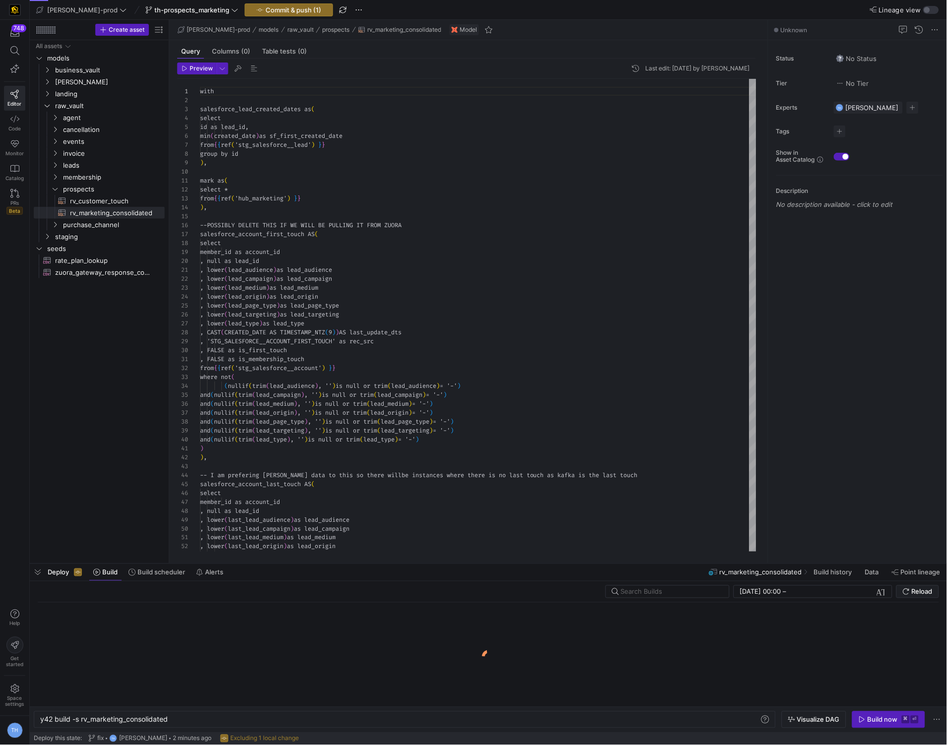
scroll to position [89, 0]
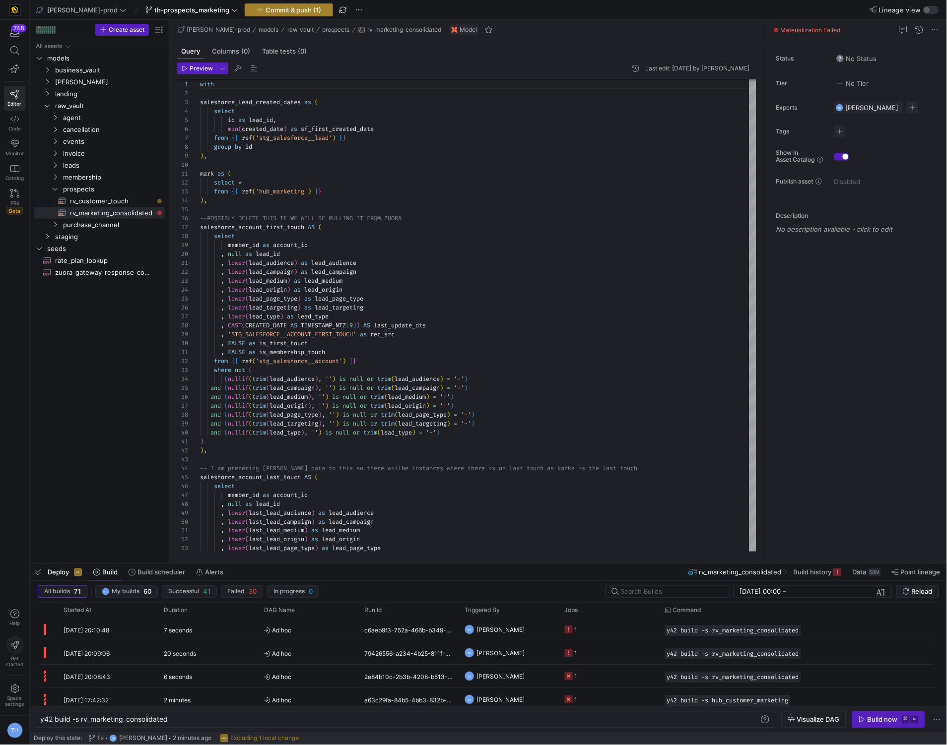
click at [273, 11] on span "Commit & push (1)" at bounding box center [293, 10] width 56 height 8
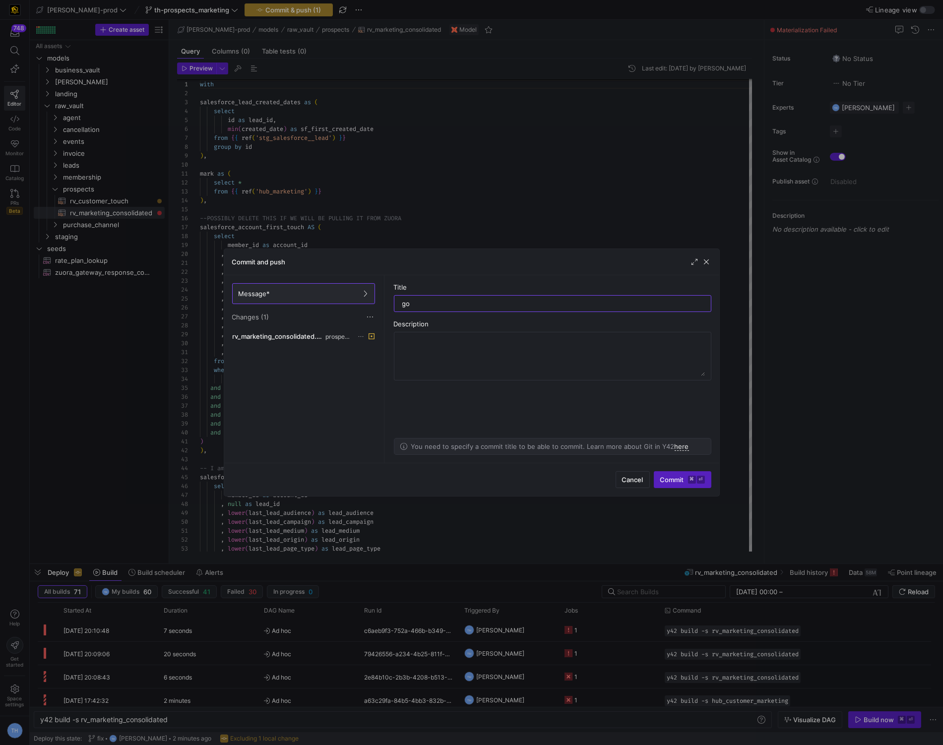
type input "g"
type input "forgot the ref"
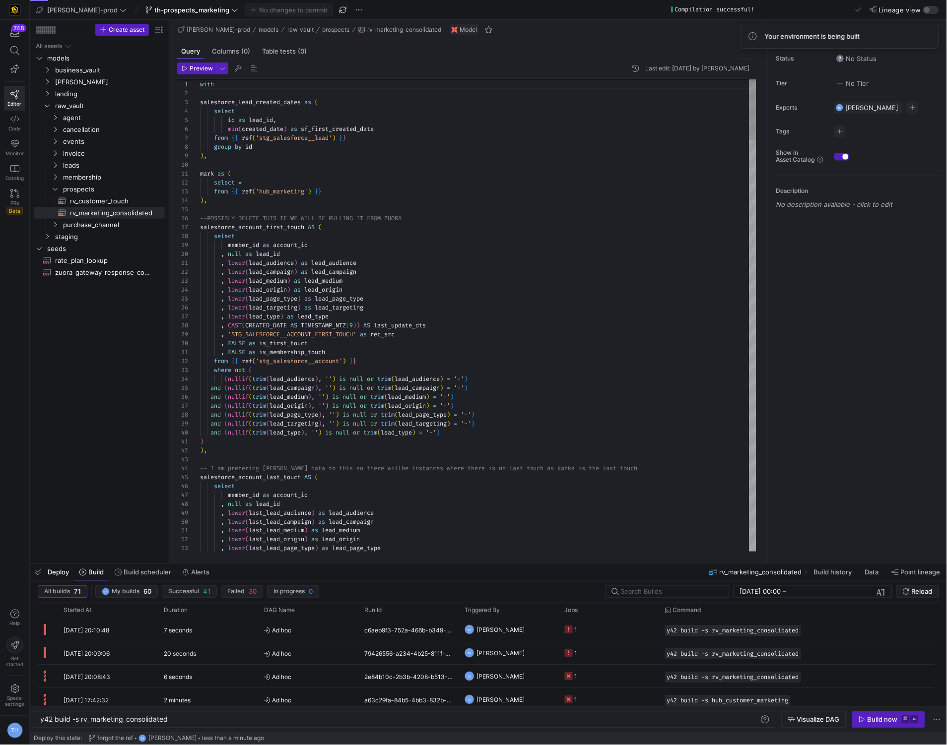
scroll to position [62, 53]
type textarea ", FALSE as is_membership_touch from {{ ref('stg_salesforce__account') }} where …"
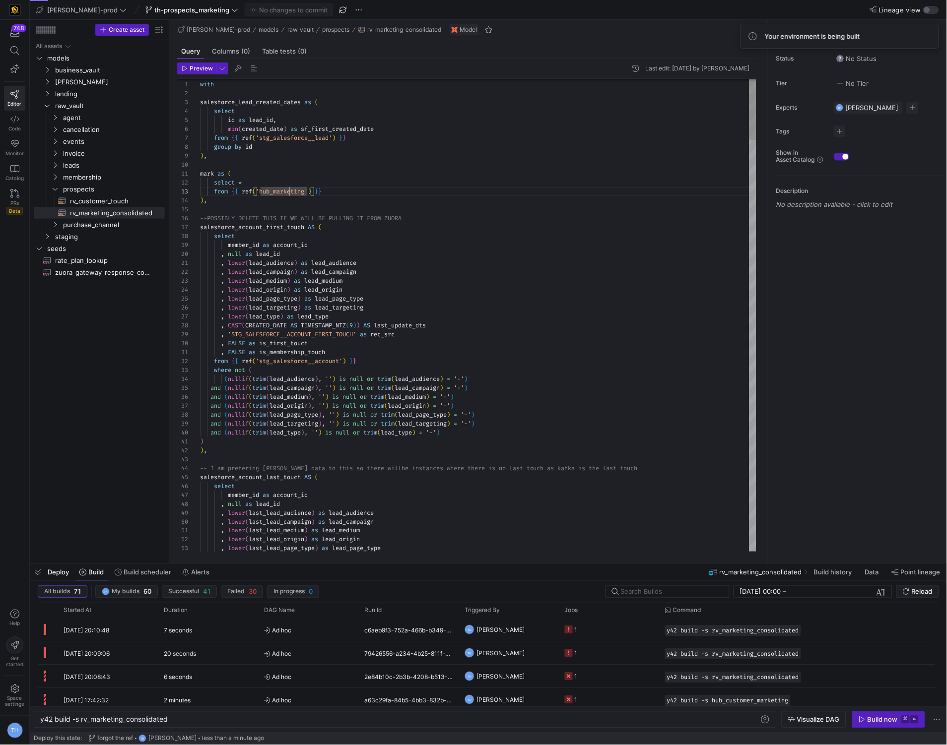
click at [884, 720] on div "Build now" at bounding box center [882, 720] width 30 height 8
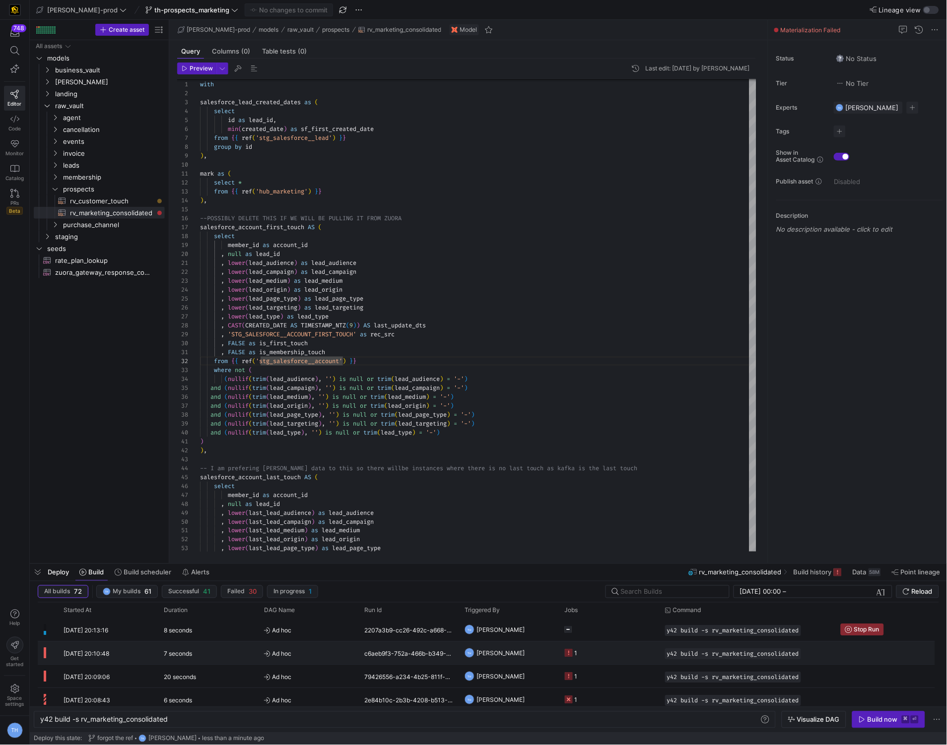
click at [338, 642] on div "Ad hoc" at bounding box center [308, 653] width 100 height 23
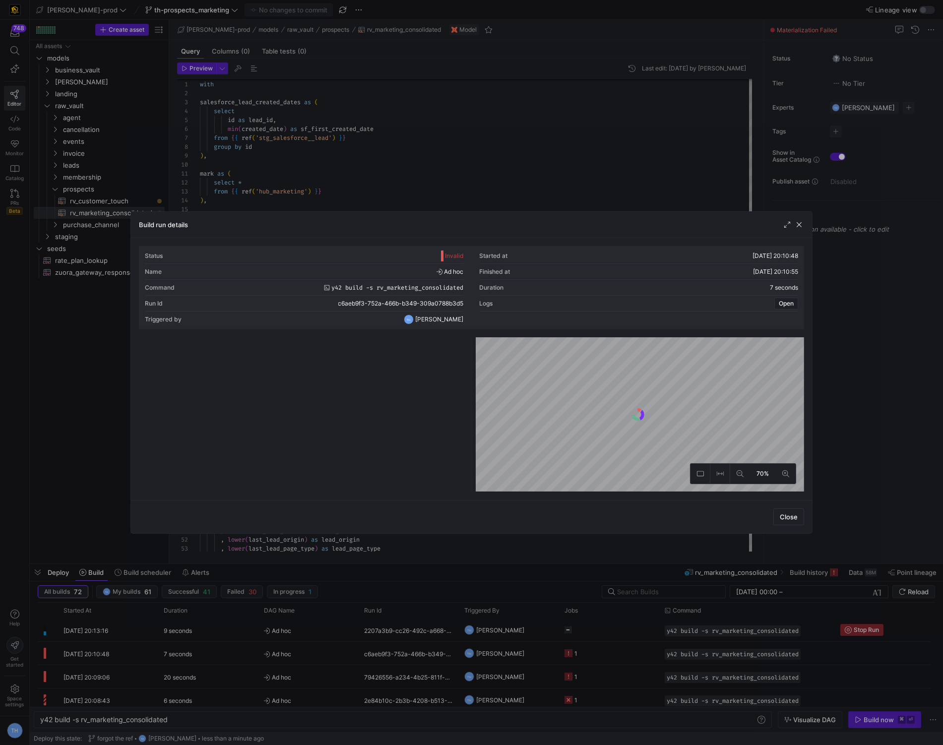
click at [337, 628] on div at bounding box center [471, 372] width 943 height 745
click at [337, 628] on span "Ad hoc" at bounding box center [308, 630] width 88 height 23
click at [514, 156] on div at bounding box center [471, 372] width 943 height 745
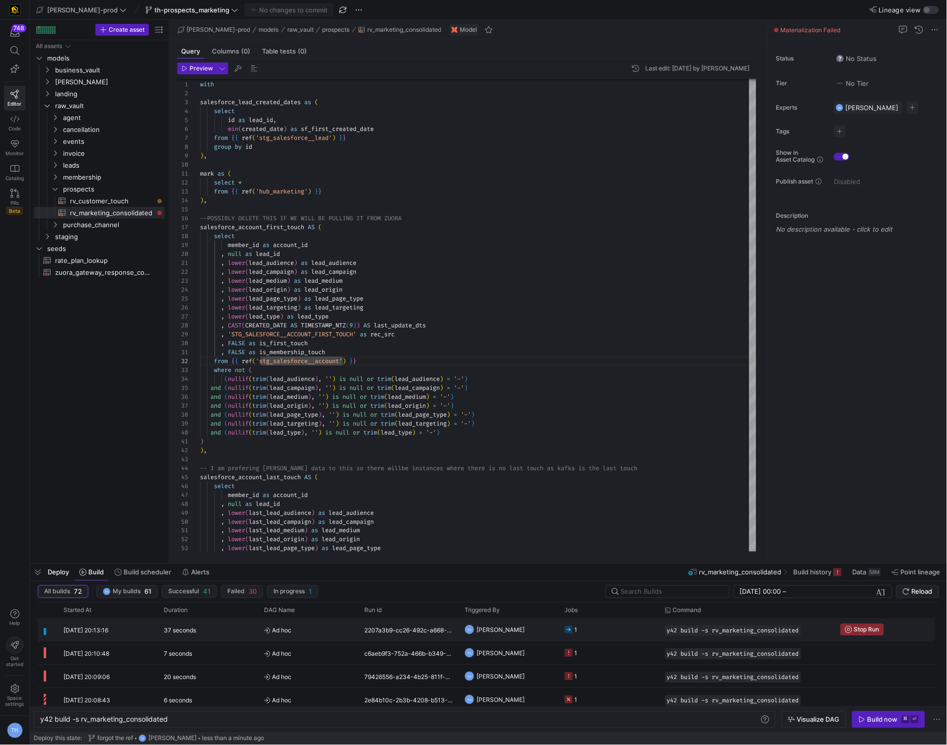
click at [584, 627] on y42-job-status-cell-renderer "1" at bounding box center [609, 630] width 88 height 22
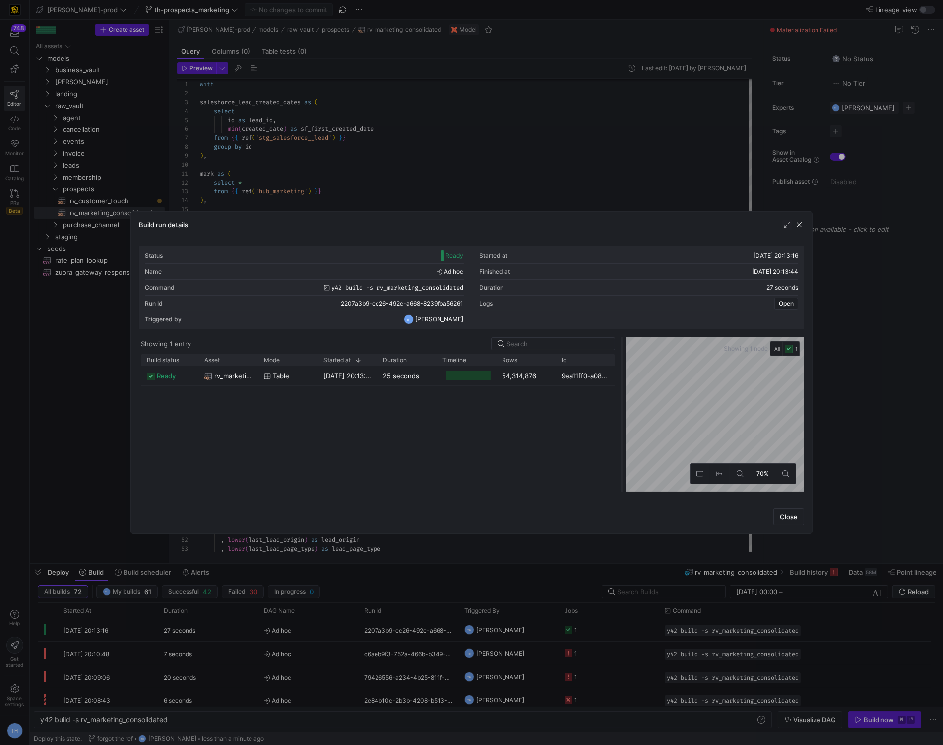
drag, startPoint x: 471, startPoint y: 368, endPoint x: 621, endPoint y: 368, distance: 150.4
click at [621, 368] on div at bounding box center [622, 414] width 4 height 155
click at [547, 201] on div at bounding box center [471, 372] width 943 height 745
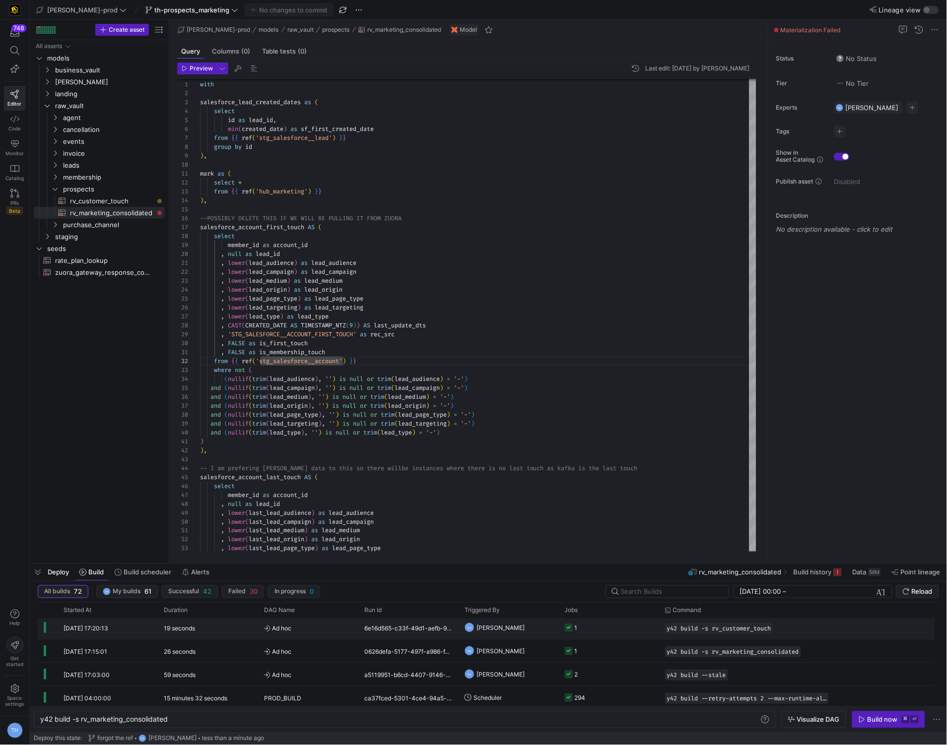
scroll to position [223, 0]
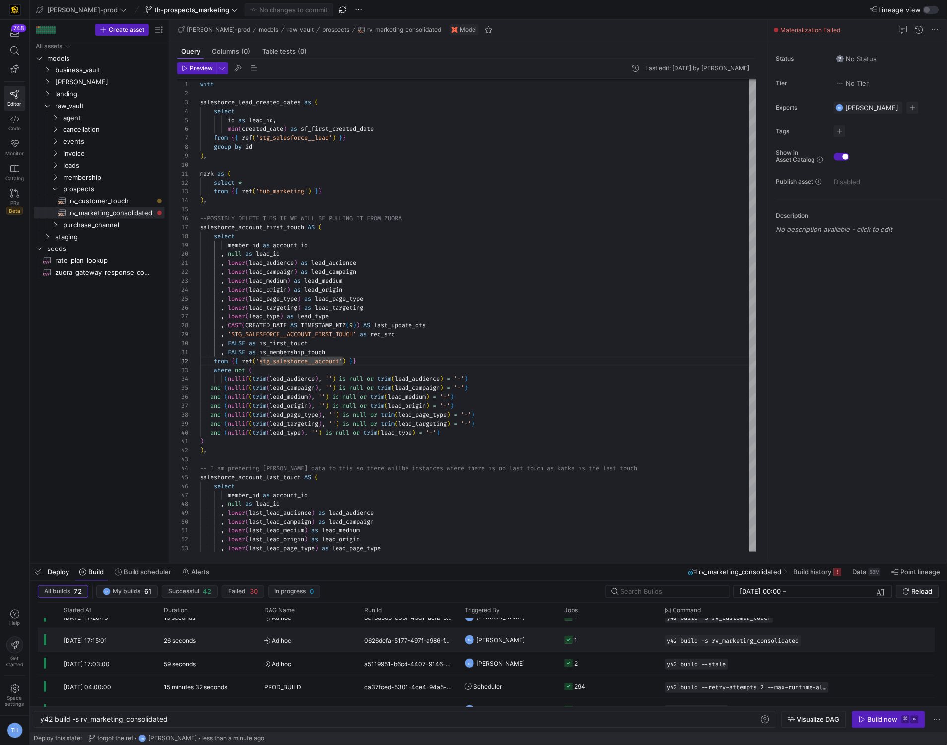
click at [545, 642] on y42-orchestration-triggered-by "TH [PERSON_NAME]" at bounding box center [508, 640] width 88 height 22
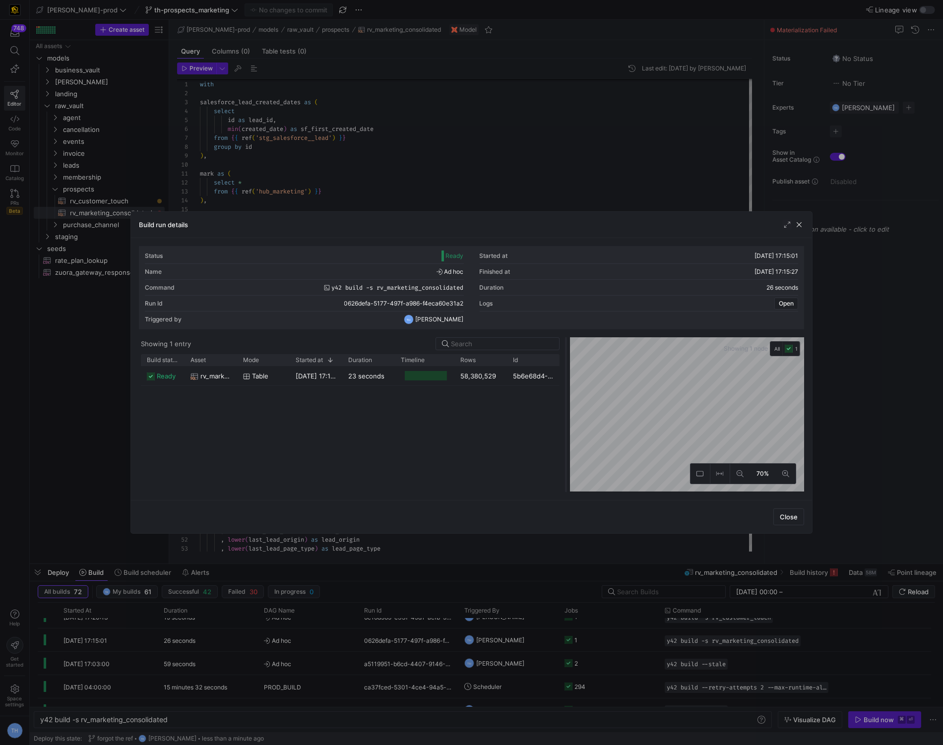
drag, startPoint x: 470, startPoint y: 389, endPoint x: 579, endPoint y: 386, distance: 108.2
click at [568, 386] on div at bounding box center [566, 414] width 4 height 155
click at [577, 149] on div at bounding box center [471, 372] width 943 height 745
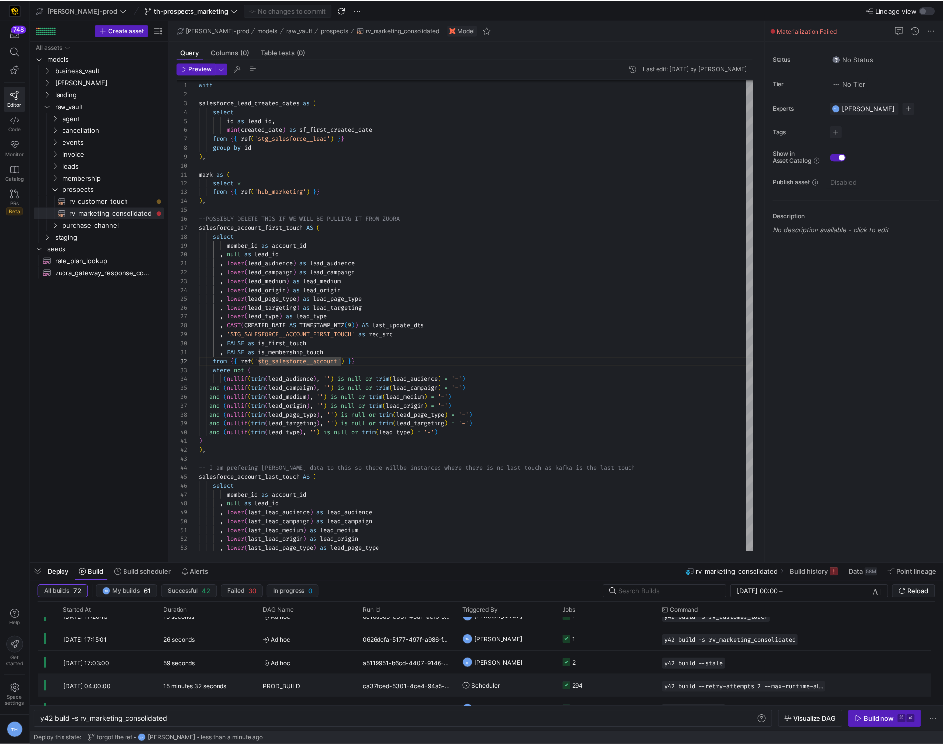
scroll to position [0, 0]
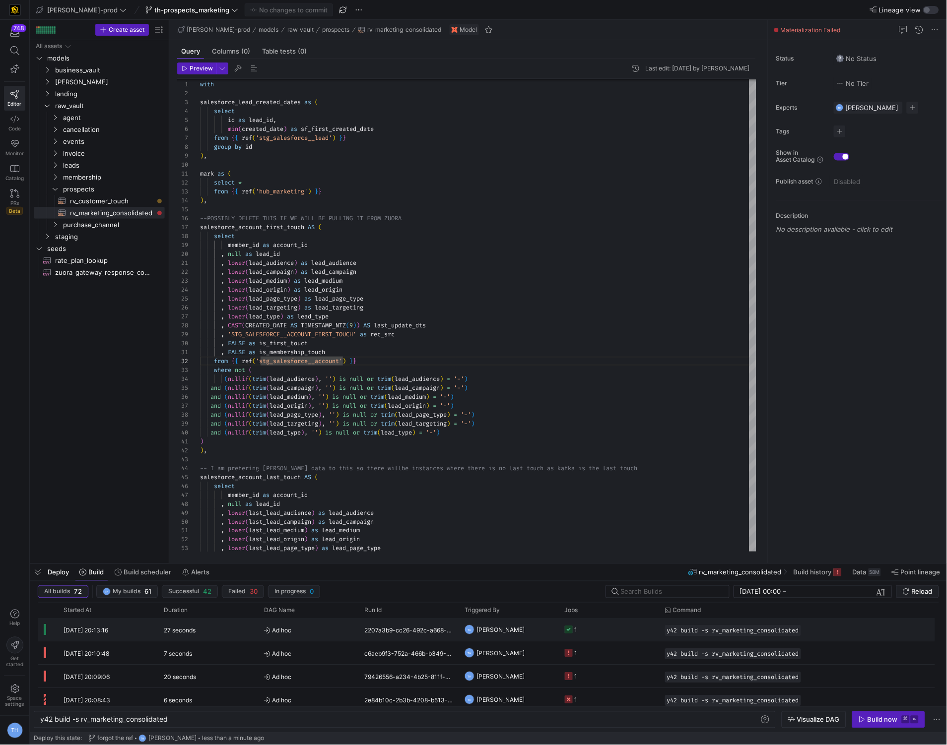
click at [612, 629] on y42-job-status-cell-renderer "1" at bounding box center [609, 630] width 88 height 22
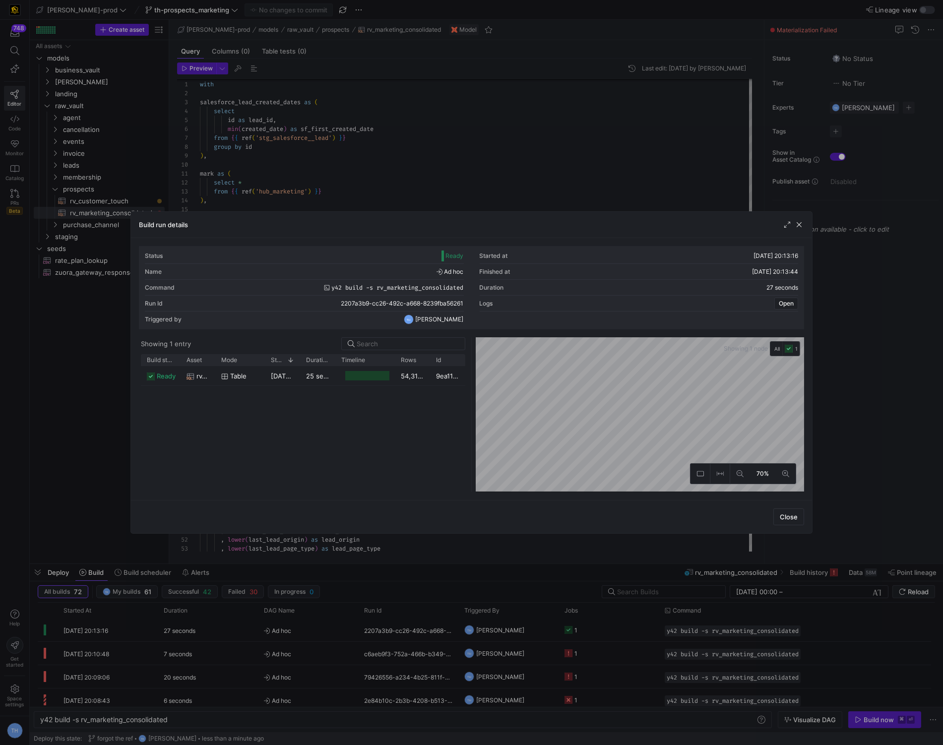
click at [524, 148] on div at bounding box center [471, 372] width 943 height 745
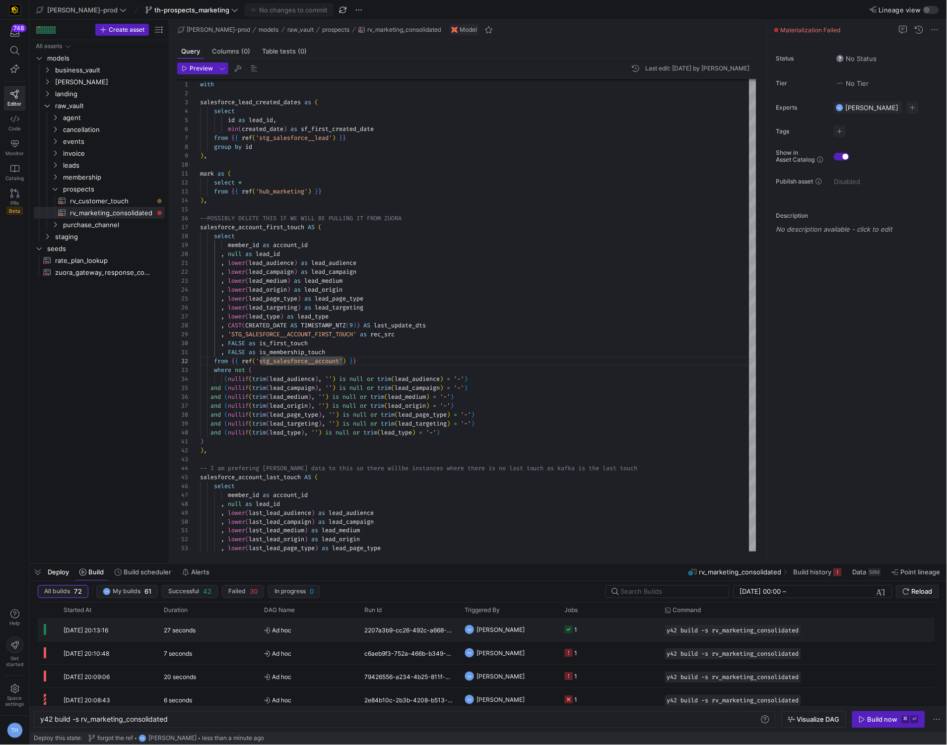
click at [585, 633] on y42-job-status-cell-renderer "1" at bounding box center [609, 630] width 88 height 22
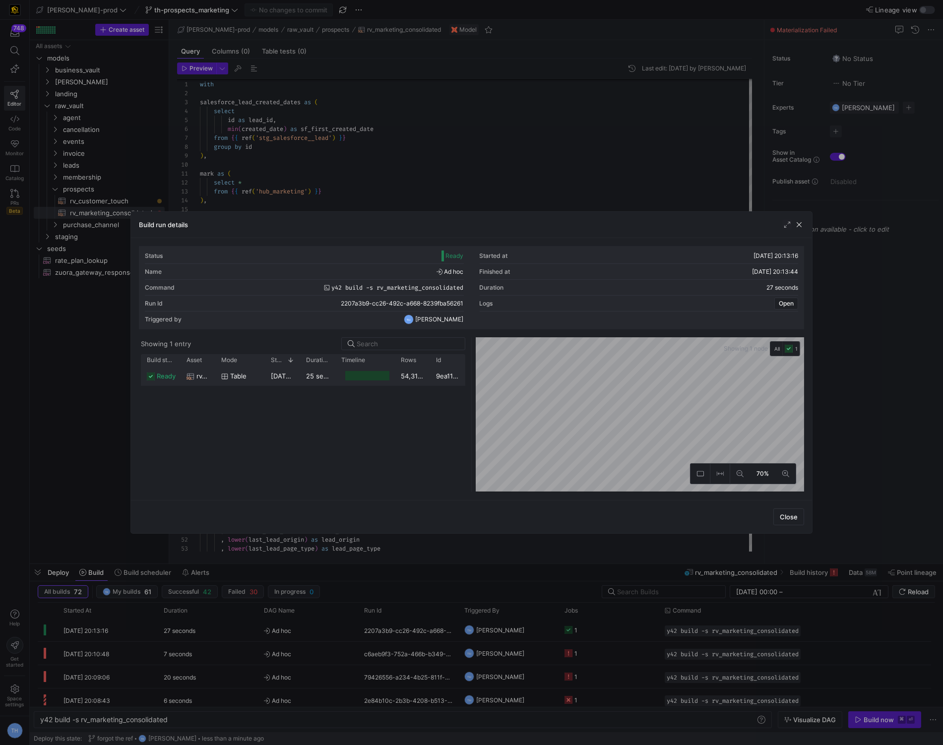
click at [379, 383] on y42-job-duration-timeline-cell-renderer at bounding box center [365, 376] width 48 height 18
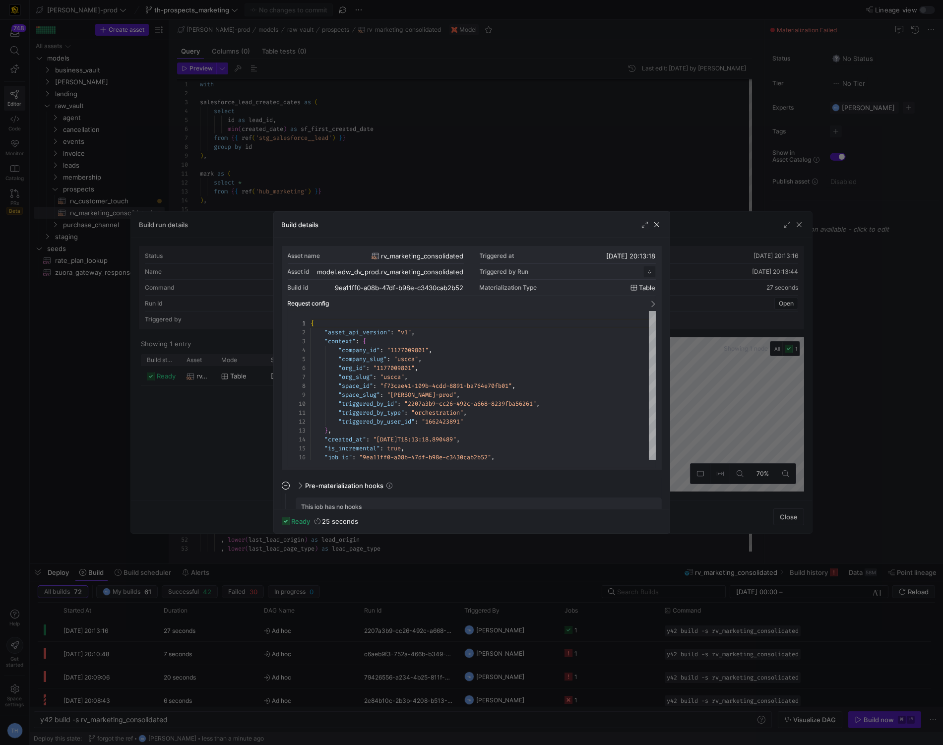
scroll to position [89, 0]
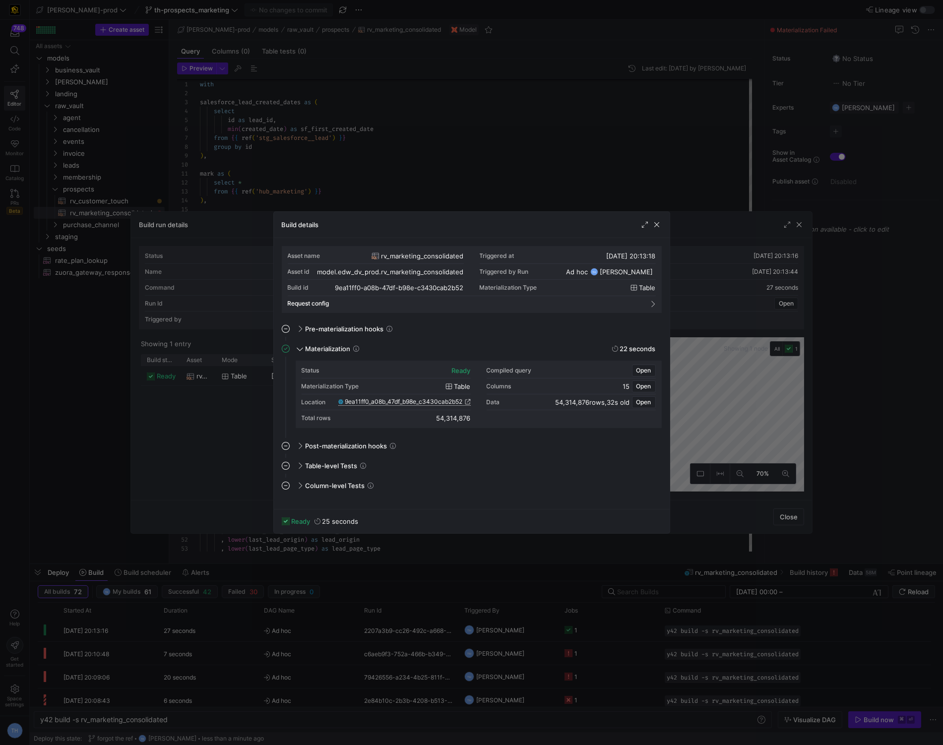
click at [380, 401] on span "9ea11ff0_a08b_47df_b98e_c3430cab2b52" at bounding box center [404, 401] width 118 height 7
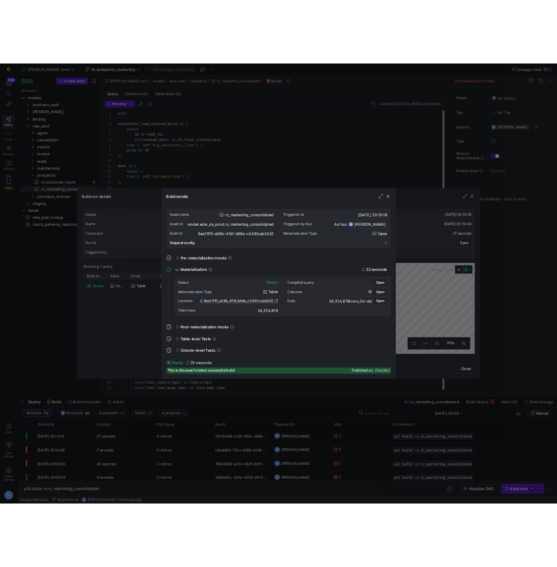
scroll to position [8, 103]
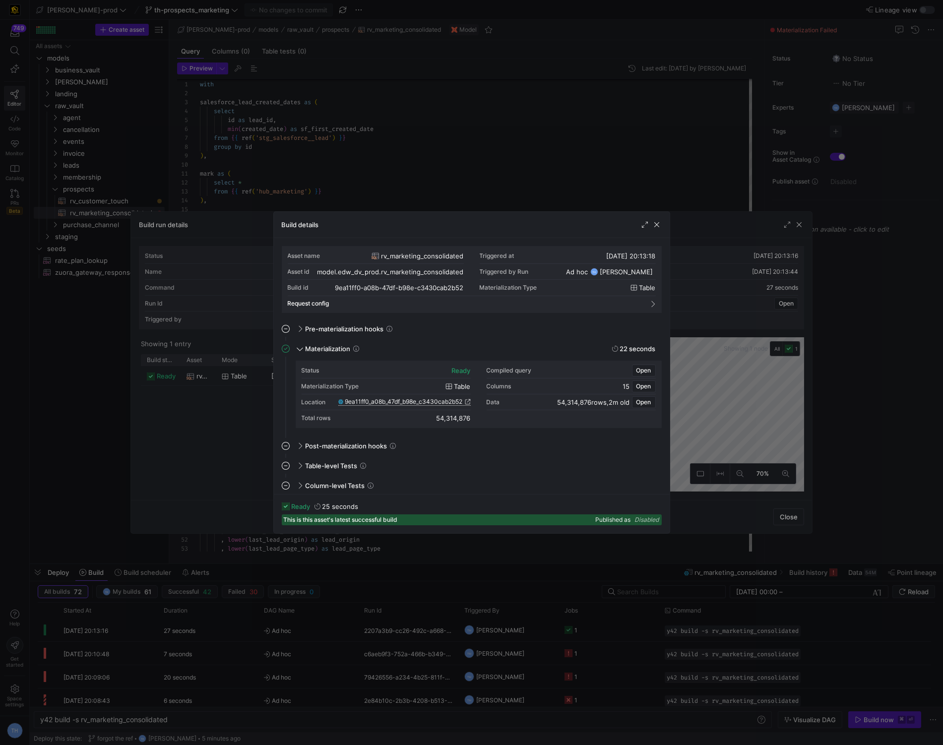
click at [480, 186] on div at bounding box center [471, 372] width 943 height 745
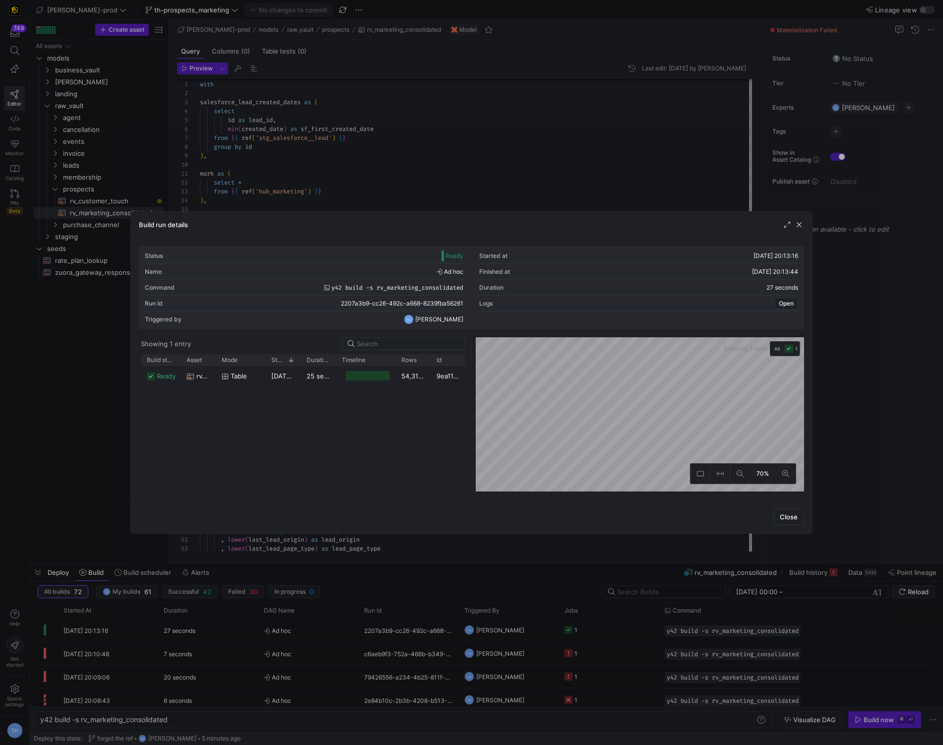
click at [480, 186] on div at bounding box center [471, 372] width 943 height 745
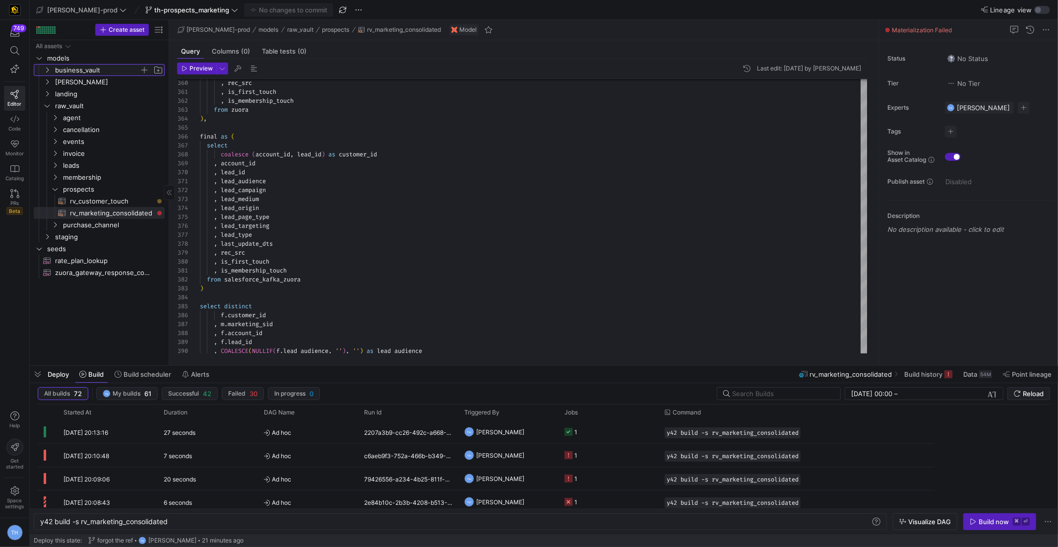
click at [99, 74] on span "business_vault" at bounding box center [97, 70] width 84 height 11
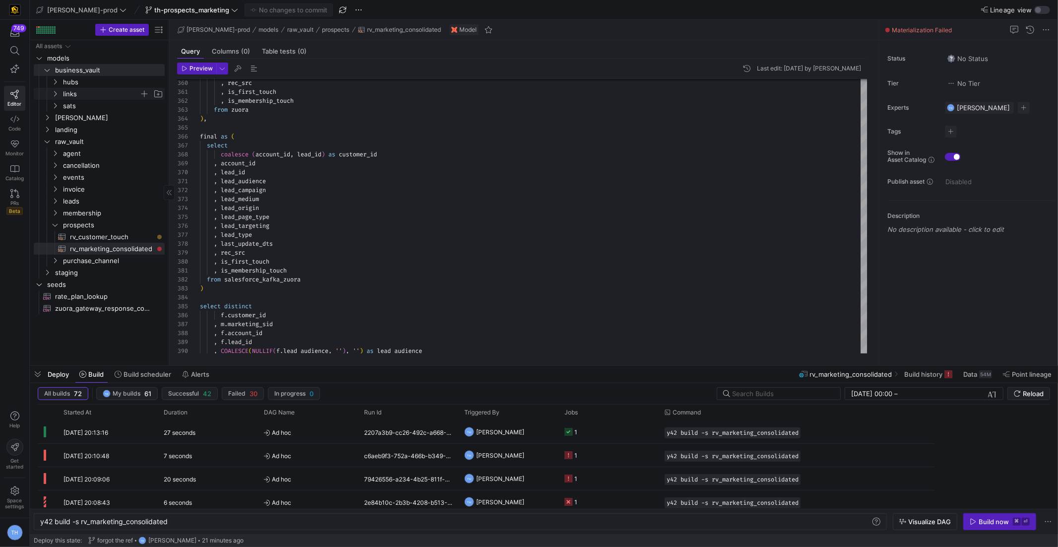
click at [99, 95] on span "links" at bounding box center [101, 93] width 76 height 11
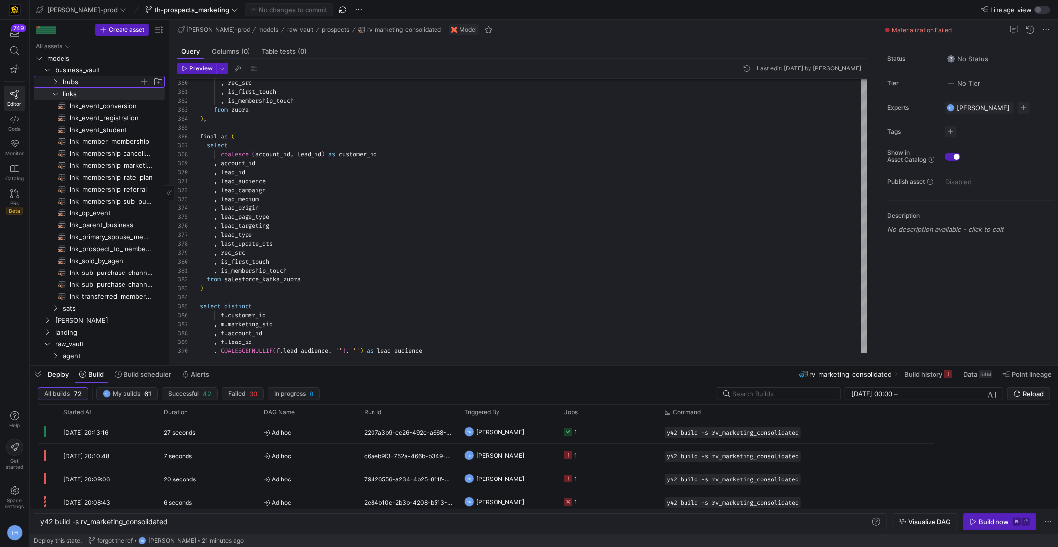
click at [99, 87] on span "hubs" at bounding box center [101, 81] width 76 height 11
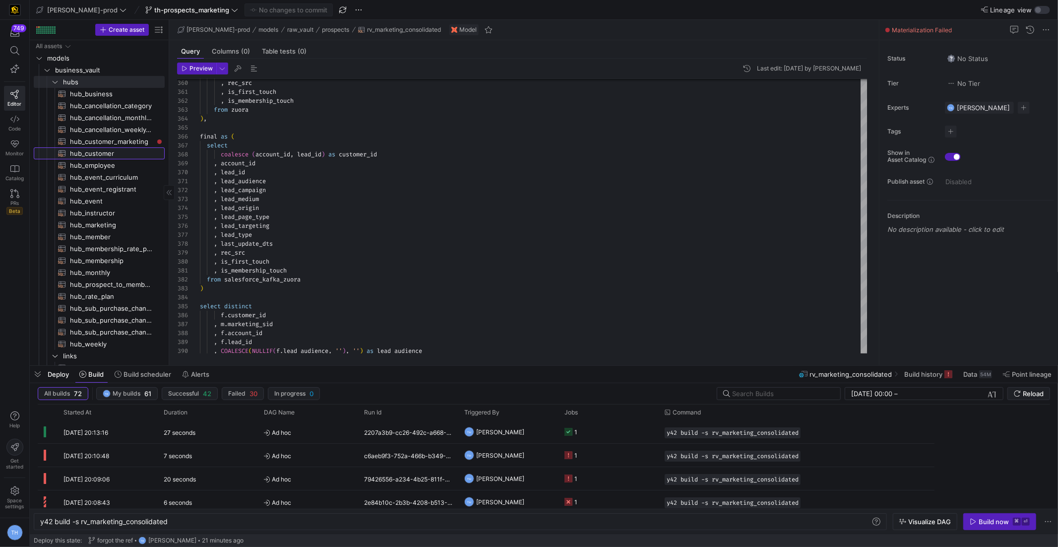
click at [109, 152] on span "hub_customer​​​​​​​​​​" at bounding box center [111, 153] width 83 height 11
type textarea "y42 build -s hub_customer"
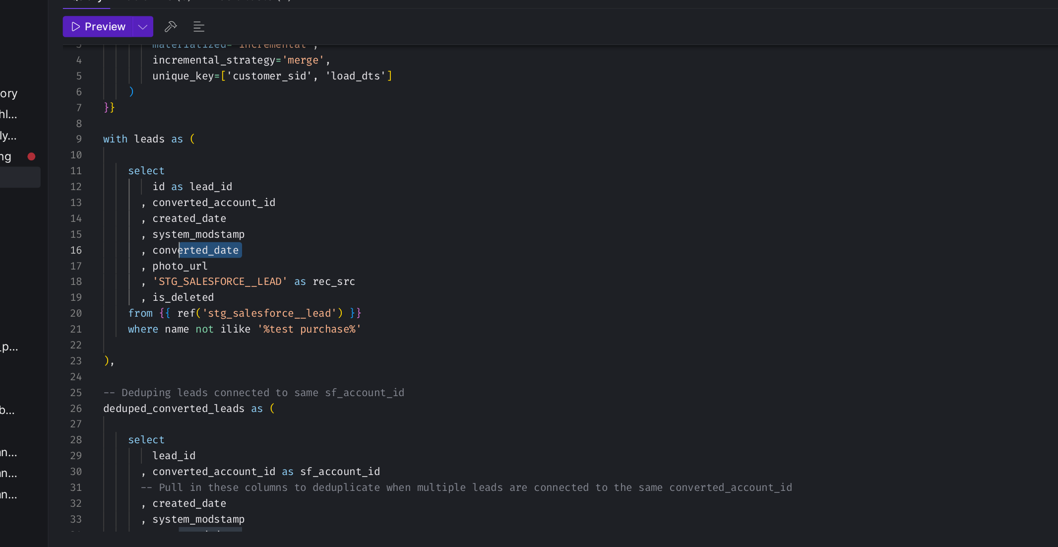
scroll to position [45, 42]
drag, startPoint x: 286, startPoint y: 193, endPoint x: 243, endPoint y: 194, distance: 43.2
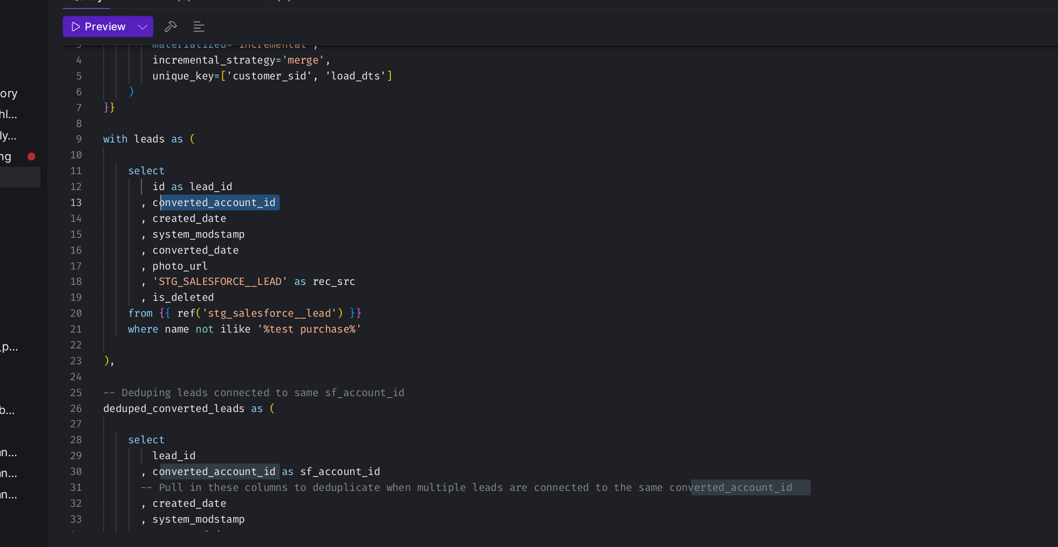
scroll to position [17, 28]
drag, startPoint x: 305, startPoint y: 168, endPoint x: 228, endPoint y: 170, distance: 76.4
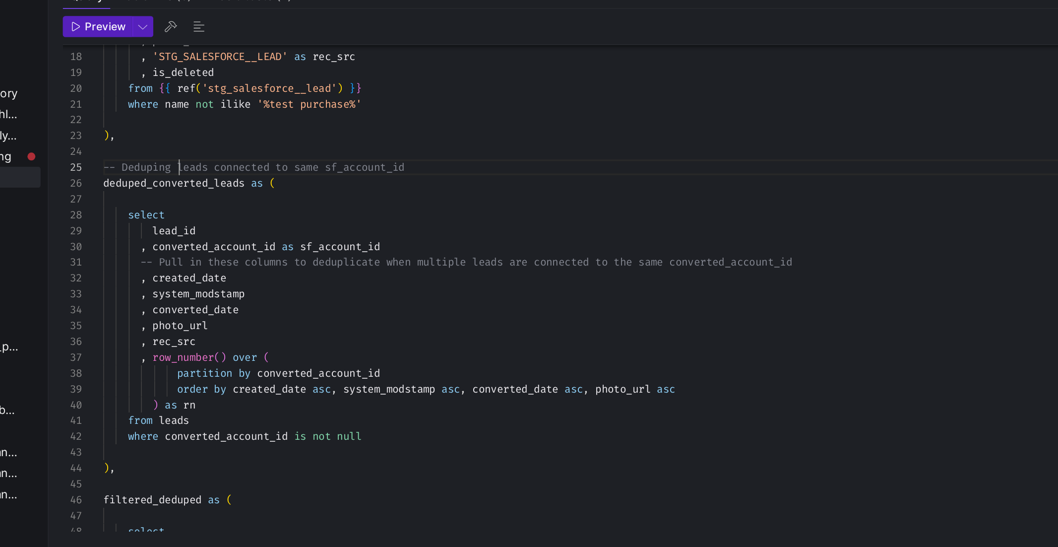
scroll to position [36, 64]
drag, startPoint x: 243, startPoint y: 147, endPoint x: 262, endPoint y: 146, distance: 19.9
click at [263, 147] on span "-- Deduping leads connected to same sf_account_id" at bounding box center [285, 148] width 170 height 8
click at [262, 146] on div "lead_id , converted_account_id as sf_account_id select ) , -- Deduping leads co…" at bounding box center [534, 528] width 668 height 1214
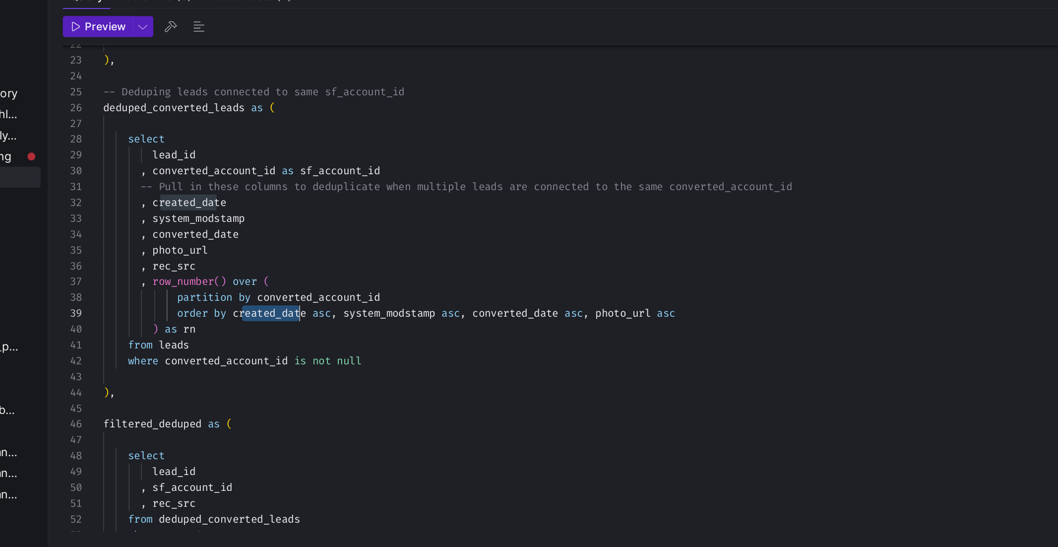
drag, startPoint x: 278, startPoint y: 232, endPoint x: 312, endPoint y: 232, distance: 33.7
click at [312, 232] on span "created_date" at bounding box center [294, 230] width 42 height 8
click at [312, 232] on div "lead_id , converted_account_id as sf_account_id select ) , -- Deduping leads co…" at bounding box center [534, 485] width 668 height 1214
drag, startPoint x: 274, startPoint y: 229, endPoint x: 329, endPoint y: 229, distance: 55.1
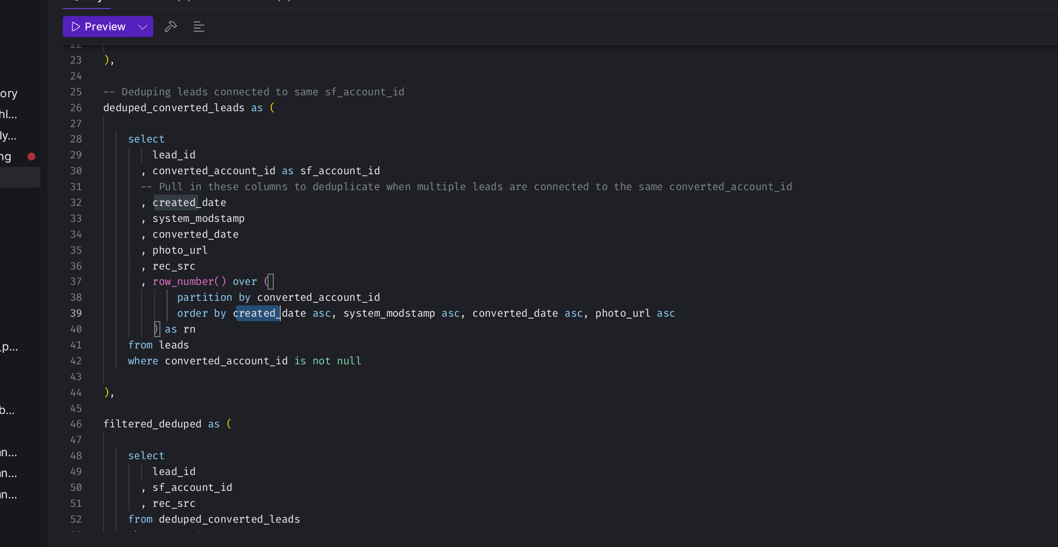
click at [329, 229] on span "order by created_date asc , system_modstamp asc , converted_date asc , photo_ur…" at bounding box center [361, 230] width 323 height 8
click at [430, 240] on div "lead_id , converted_account_id as sf_account_id select ) , -- Deduping leads co…" at bounding box center [534, 485] width 668 height 1214
drag, startPoint x: 483, startPoint y: 233, endPoint x: 517, endPoint y: 233, distance: 33.7
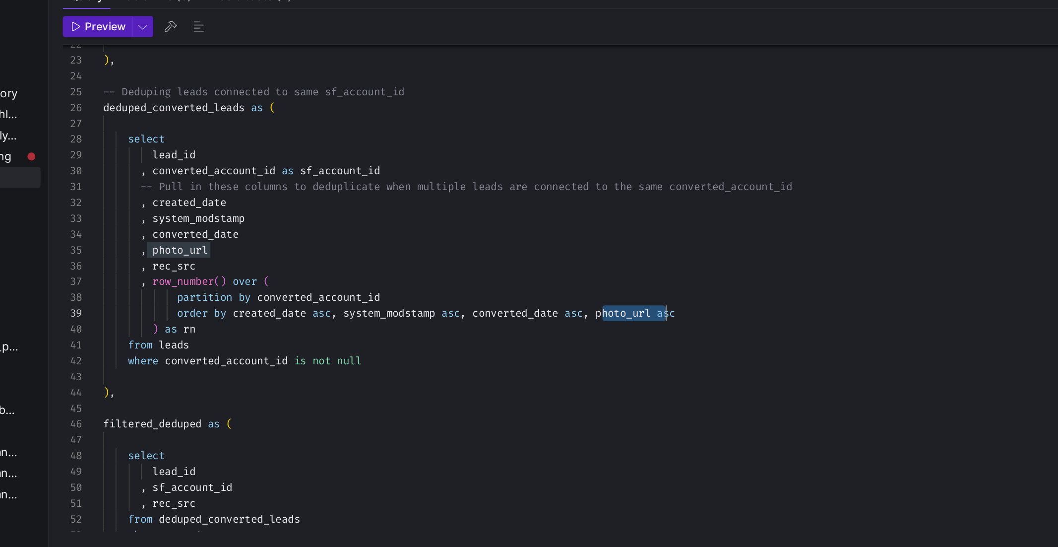
click at [517, 233] on div "lead_id , converted_account_id as sf_account_id select ) , -- Deduping leads co…" at bounding box center [534, 485] width 668 height 1214
click at [504, 248] on div "lead_id , converted_account_id as sf_account_id select ) , -- Deduping leads co…" at bounding box center [534, 485] width 668 height 1214
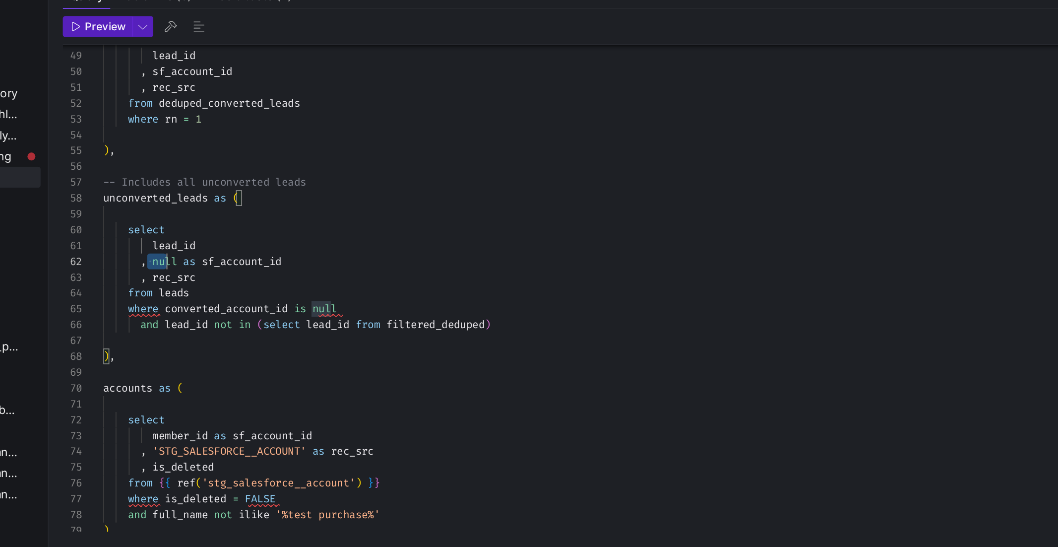
scroll to position [8, 50]
drag, startPoint x: 223, startPoint y: 198, endPoint x: 248, endPoint y: 198, distance: 24.8
click at [248, 198] on div "select lead_id , sf_account_id , rec_src from deduped_converted_leads where rn …" at bounding box center [534, 251] width 668 height 1214
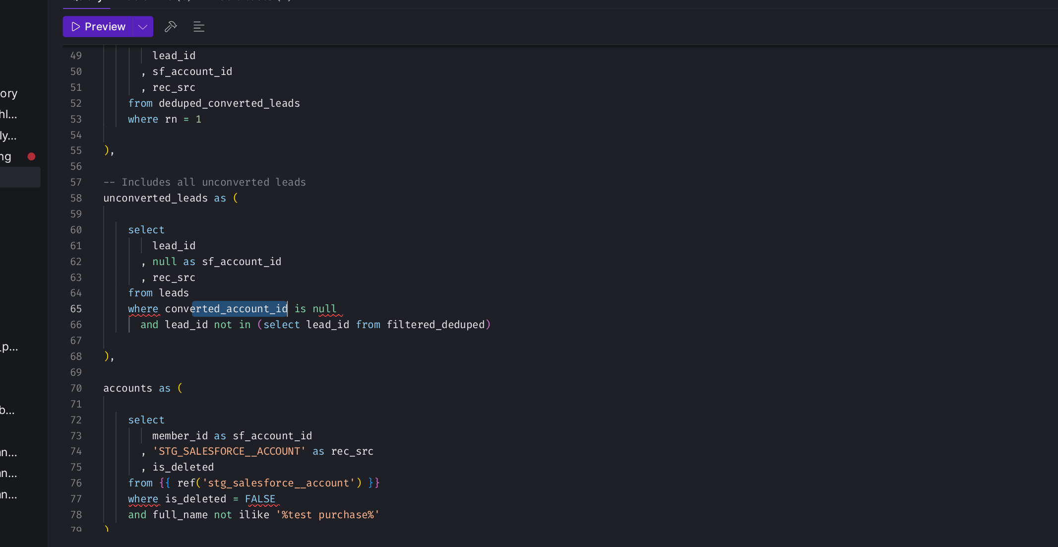
drag, startPoint x: 249, startPoint y: 229, endPoint x: 304, endPoint y: 229, distance: 55.6
click at [304, 229] on div "select lead_id , sf_account_id , rec_src from deduped_converted_leads where rn …" at bounding box center [534, 251] width 668 height 1214
click at [276, 230] on div "select lead_id , sf_account_id , rec_src from deduped_converted_leads where rn …" at bounding box center [534, 251] width 668 height 1214
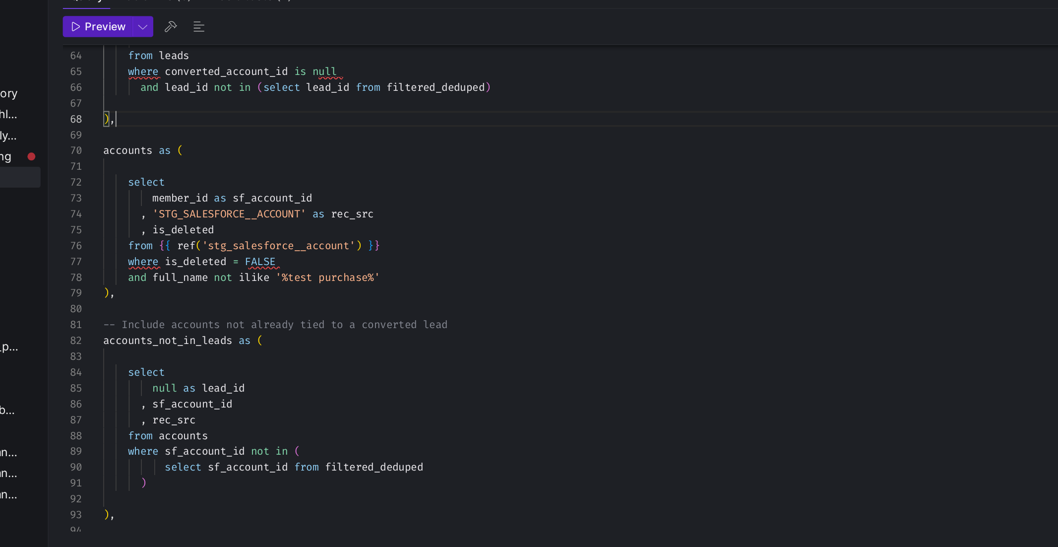
scroll to position [62, 7]
click at [274, 121] on div ", rec_src from leads where converted_account_id is null and lead_id not in ( se…" at bounding box center [534, 117] width 668 height 1214
drag, startPoint x: 265, startPoint y: 105, endPoint x: 382, endPoint y: 105, distance: 116.1
click at [382, 105] on div ", rec_src from leads where converted_account_id is null and lead_id not in ( se…" at bounding box center [534, 117] width 668 height 1214
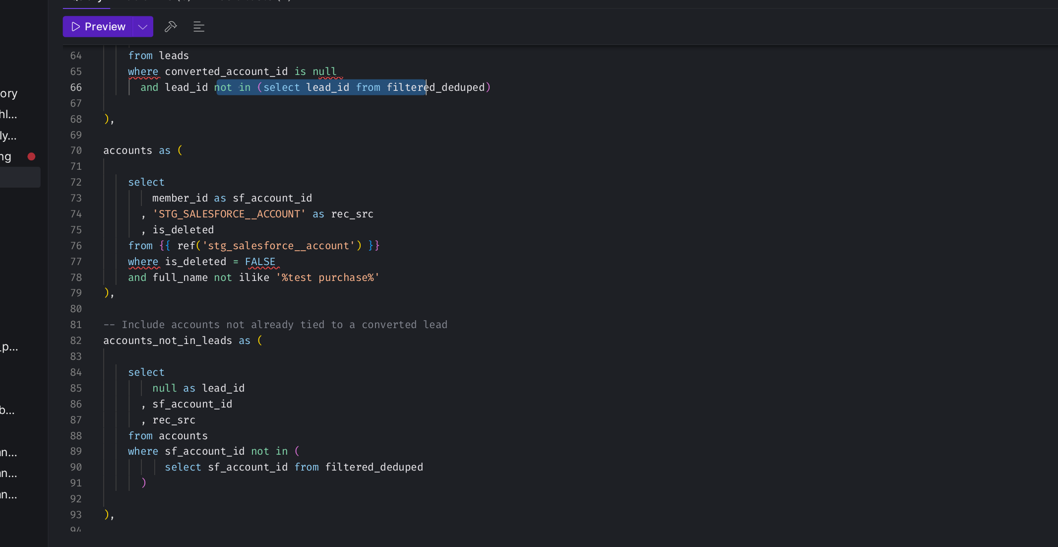
click at [382, 105] on div ", rec_src from leads where converted_account_id is null and lead_id not in ( se…" at bounding box center [534, 117] width 668 height 1214
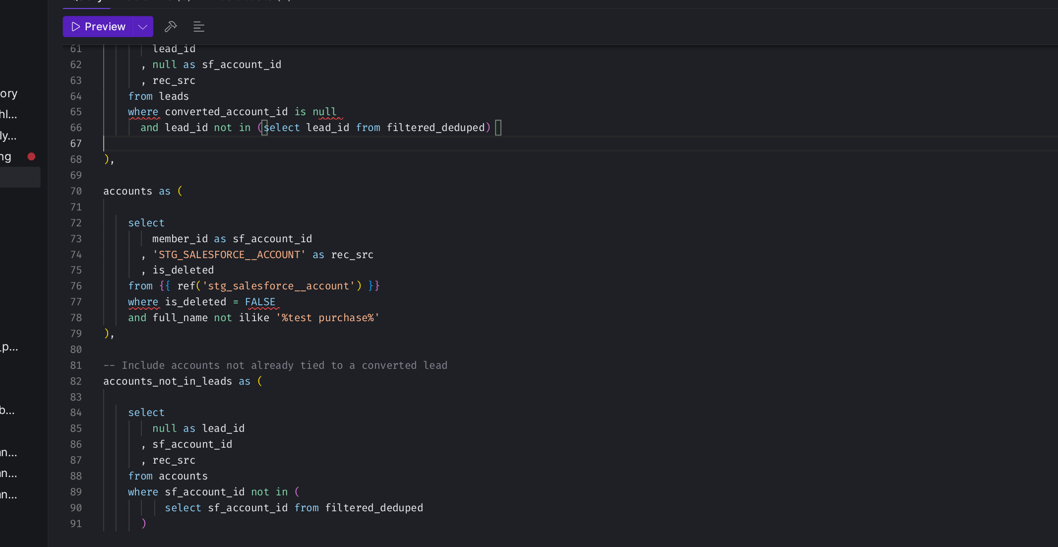
scroll to position [53, 0]
click at [363, 134] on div ", rec_src from leads where converted_account_id is null and lead_id not in ( se…" at bounding box center [534, 140] width 668 height 1214
click at [362, 143] on div ", rec_src from leads where converted_account_id is null and lead_id not in ( se…" at bounding box center [534, 140] width 668 height 1214
click at [362, 147] on div ", rec_src from leads where converted_account_id is null and lead_id not in ( se…" at bounding box center [534, 140] width 668 height 1214
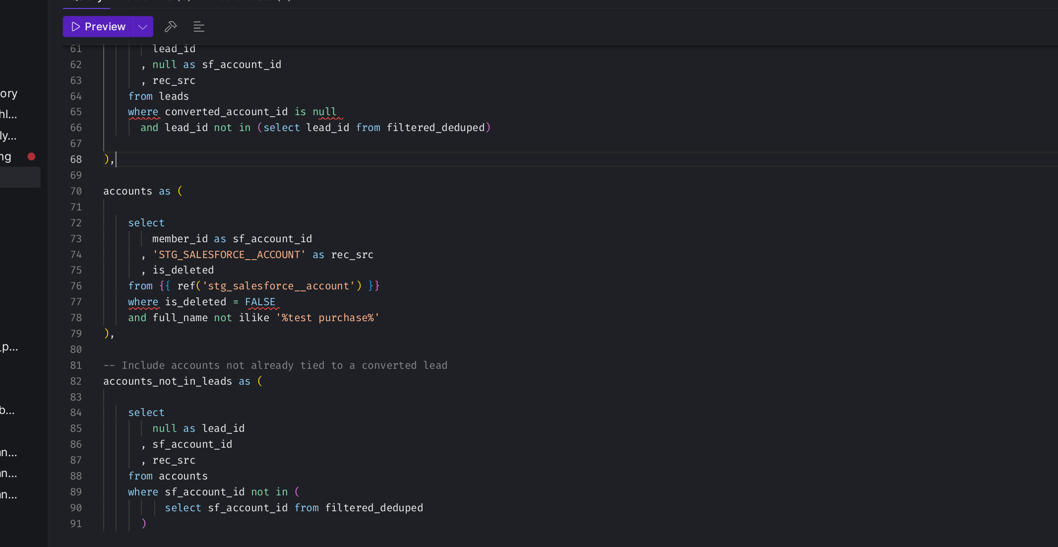
click at [362, 148] on div ", rec_src from leads where converted_account_id is null and lead_id not in ( se…" at bounding box center [534, 140] width 668 height 1214
click at [362, 149] on div ", rec_src from leads where converted_account_id is null and lead_id not in ( se…" at bounding box center [534, 140] width 668 height 1214
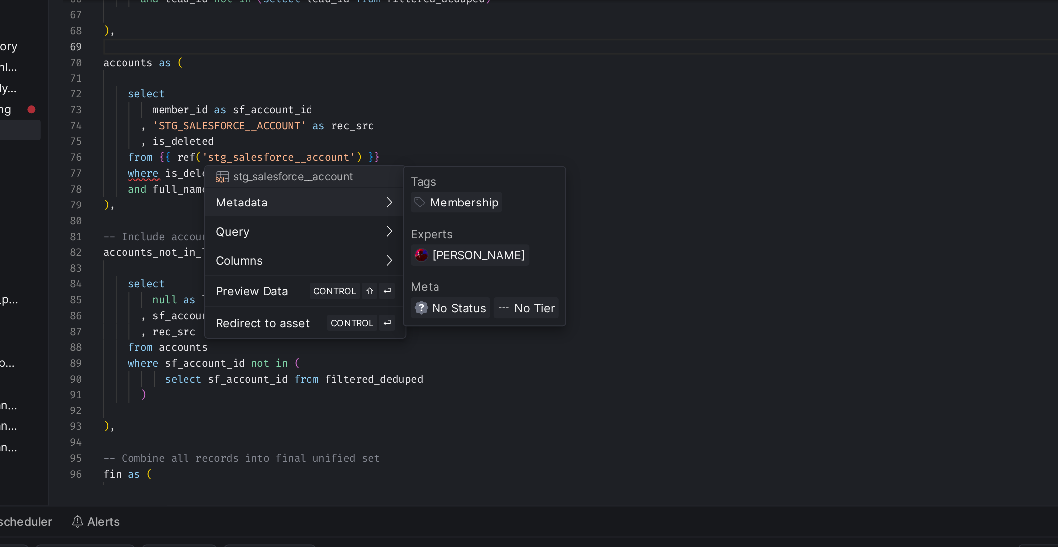
click at [386, 164] on div at bounding box center [529, 273] width 1058 height 547
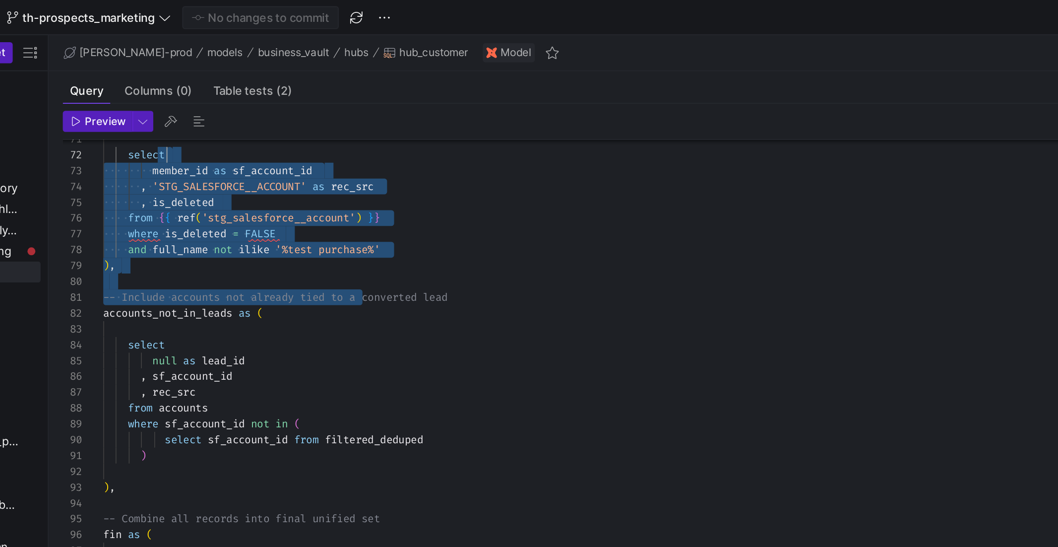
scroll to position [8, 36]
drag, startPoint x: 346, startPoint y: 169, endPoint x: 413, endPoint y: 88, distance: 104.6
click at [413, 88] on div "select member_id as sf_account_id , 'STG_SALESFORCE__ACCOUNT' as rec_src , is_d…" at bounding box center [534, 48] width 668 height 1214
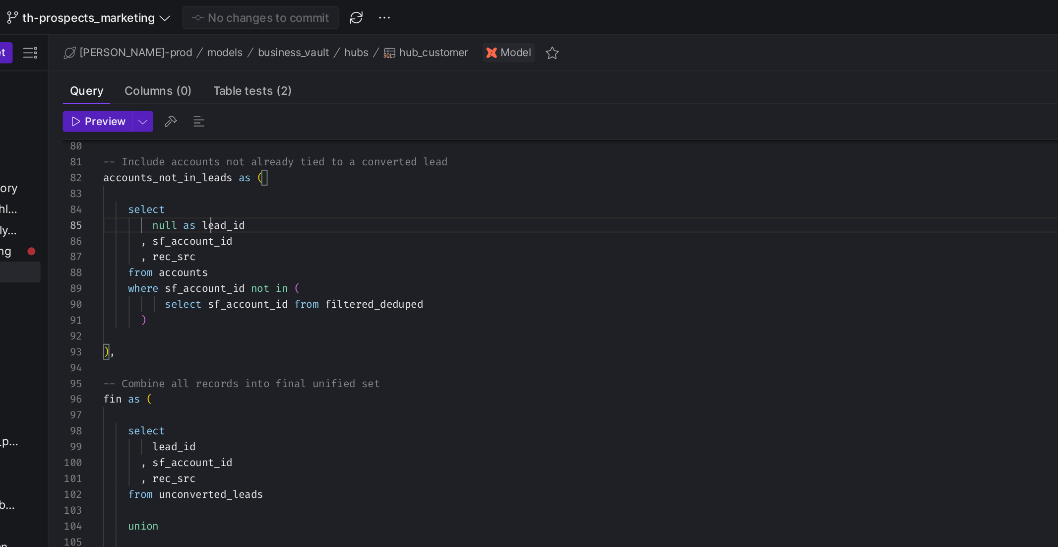
drag, startPoint x: 259, startPoint y: 129, endPoint x: 281, endPoint y: 127, distance: 22.4
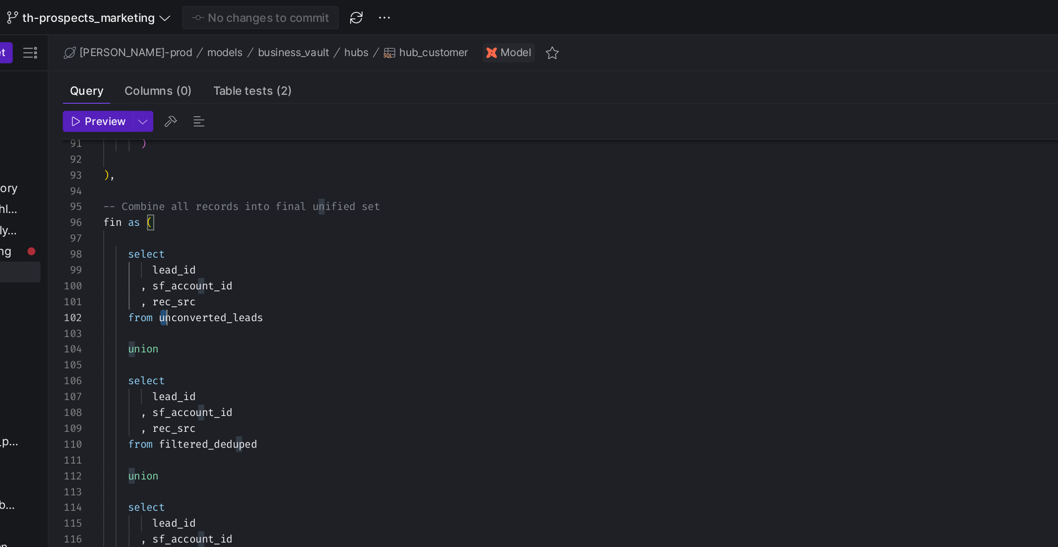
scroll to position [8, 92]
drag, startPoint x: 233, startPoint y: 180, endPoint x: 324, endPoint y: 180, distance: 90.8
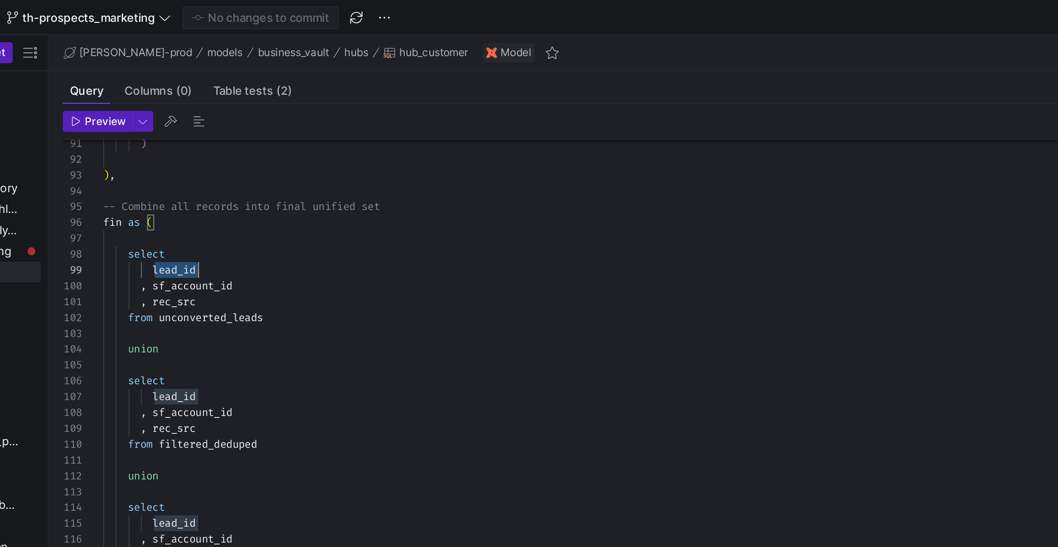
drag, startPoint x: 230, startPoint y: 155, endPoint x: 285, endPoint y: 155, distance: 55.1
drag, startPoint x: 230, startPoint y: 162, endPoint x: 296, endPoint y: 162, distance: 66.0
click at [296, 162] on div ", sf_account_id" at bounding box center [534, 161] width 668 height 9
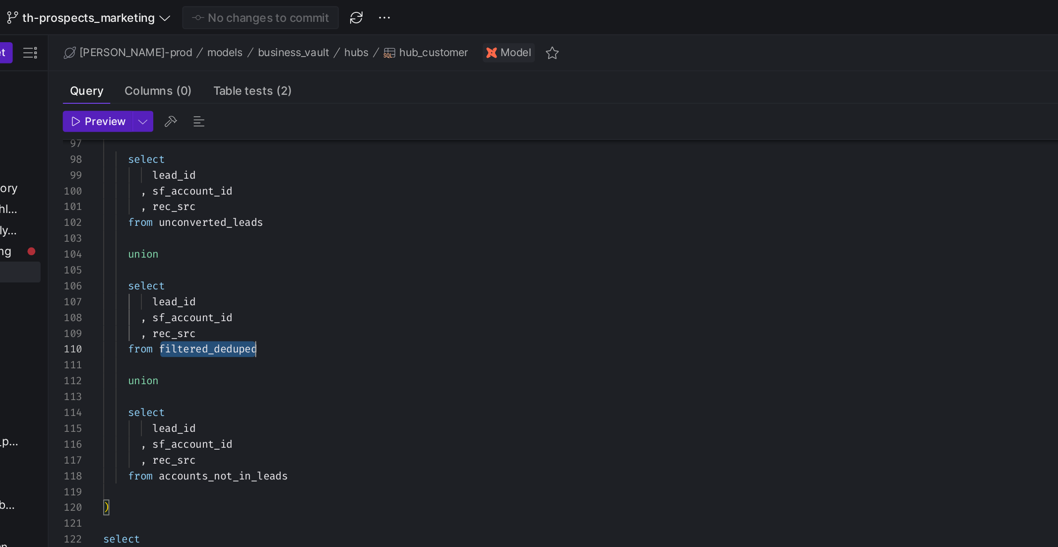
scroll to position [80, 89]
drag, startPoint x: 233, startPoint y: 197, endPoint x: 289, endPoint y: 198, distance: 56.6
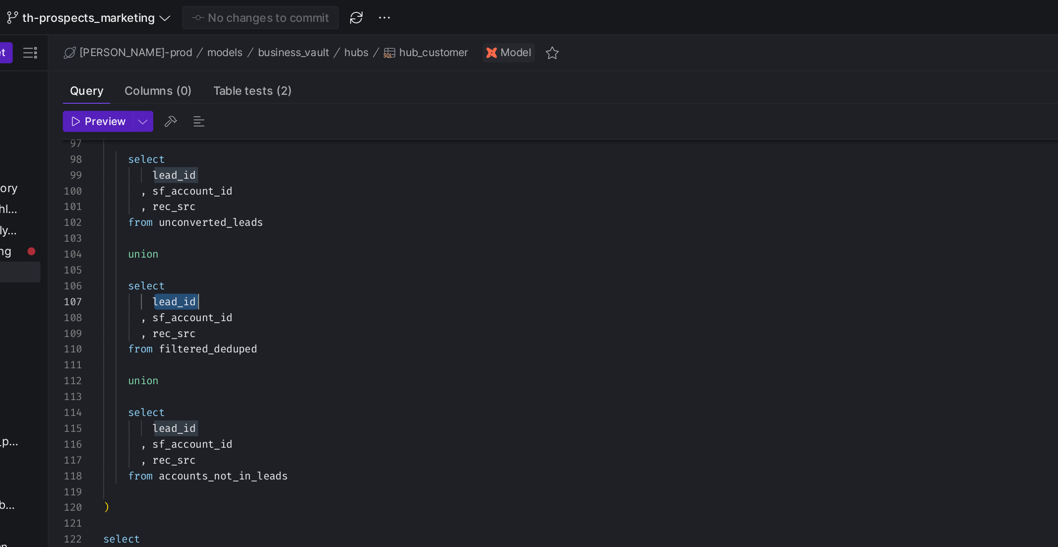
drag, startPoint x: 227, startPoint y: 170, endPoint x: 262, endPoint y: 170, distance: 35.2
drag, startPoint x: 228, startPoint y: 181, endPoint x: 304, endPoint y: 181, distance: 75.9
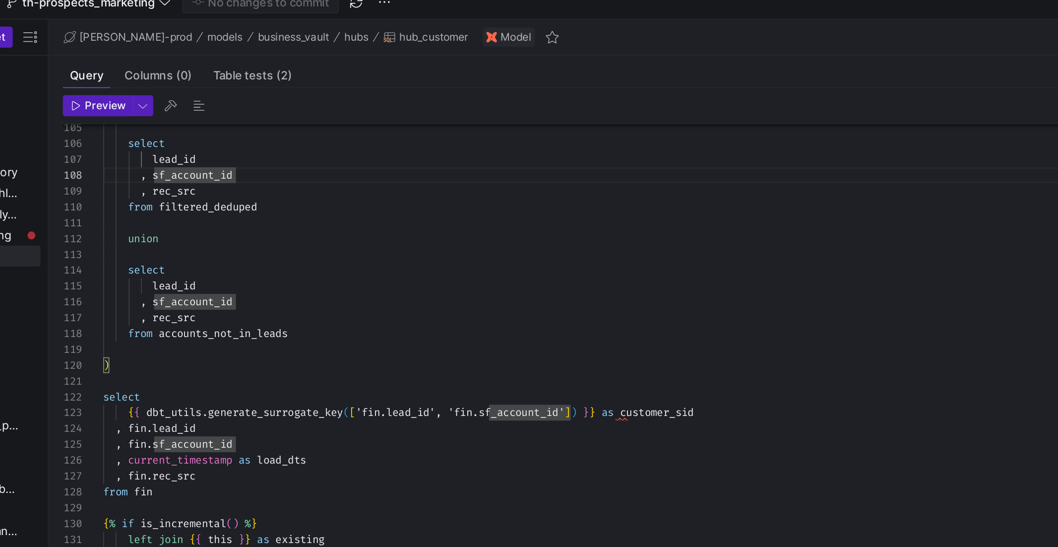
type textarea "union select lead_id , sf_account_id , rec_src from accounts_not_in_leads )"
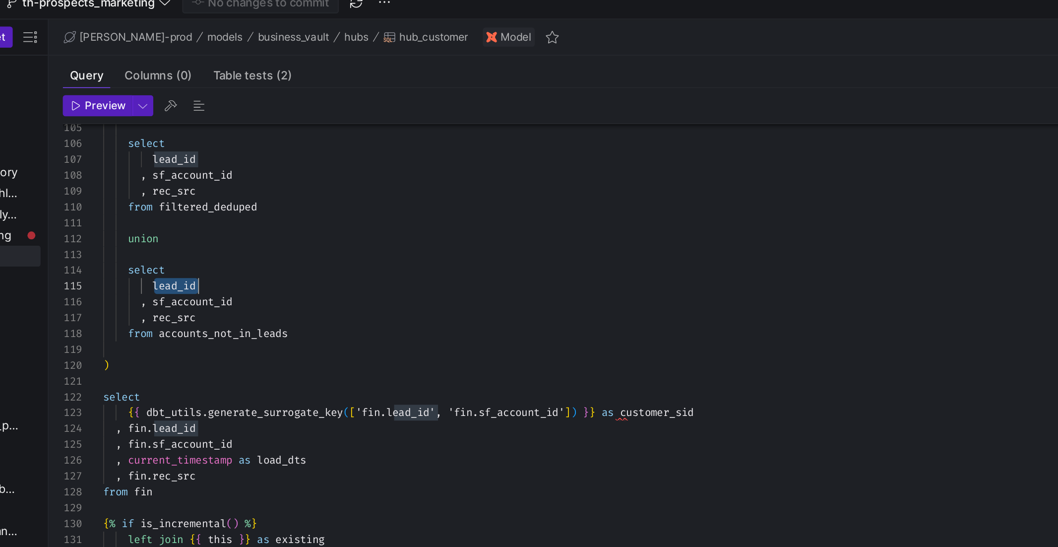
drag, startPoint x: 227, startPoint y: 166, endPoint x: 261, endPoint y: 166, distance: 33.7
click at [261, 167] on div "lead_id" at bounding box center [534, 170] width 668 height 9
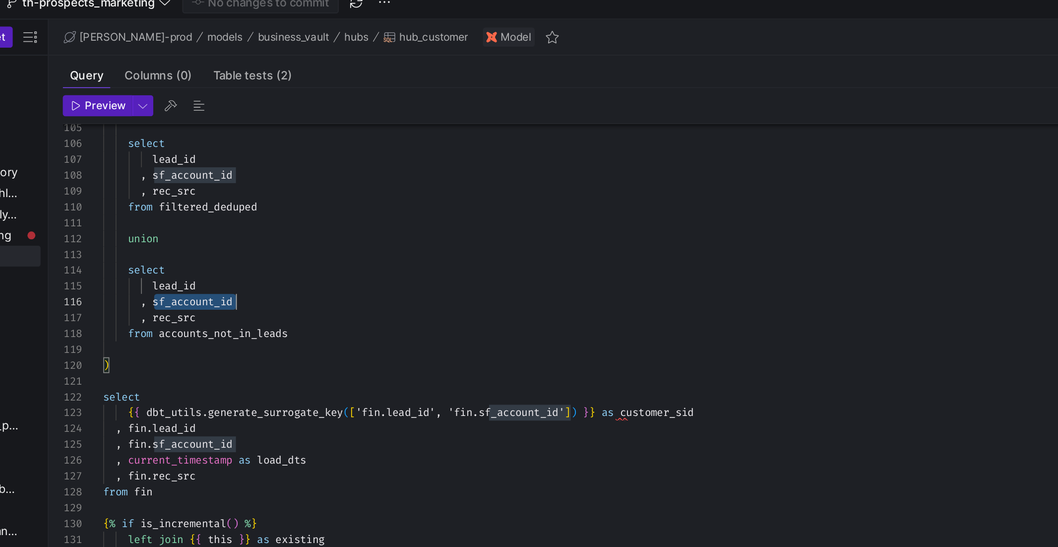
scroll to position [45, 75]
drag, startPoint x: 227, startPoint y: 179, endPoint x: 291, endPoint y: 178, distance: 63.5
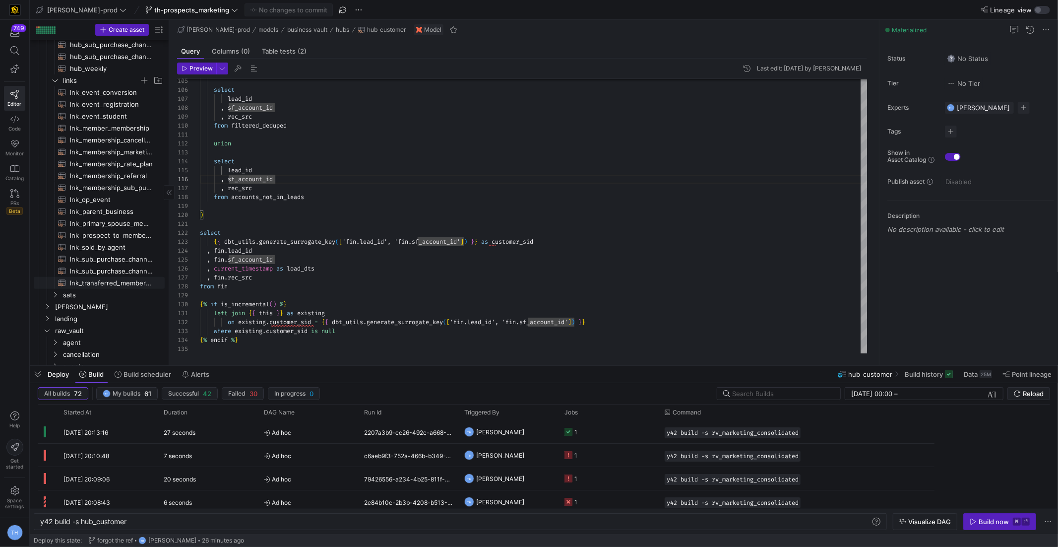
scroll to position [0, 0]
click at [94, 242] on span "sats" at bounding box center [101, 245] width 76 height 11
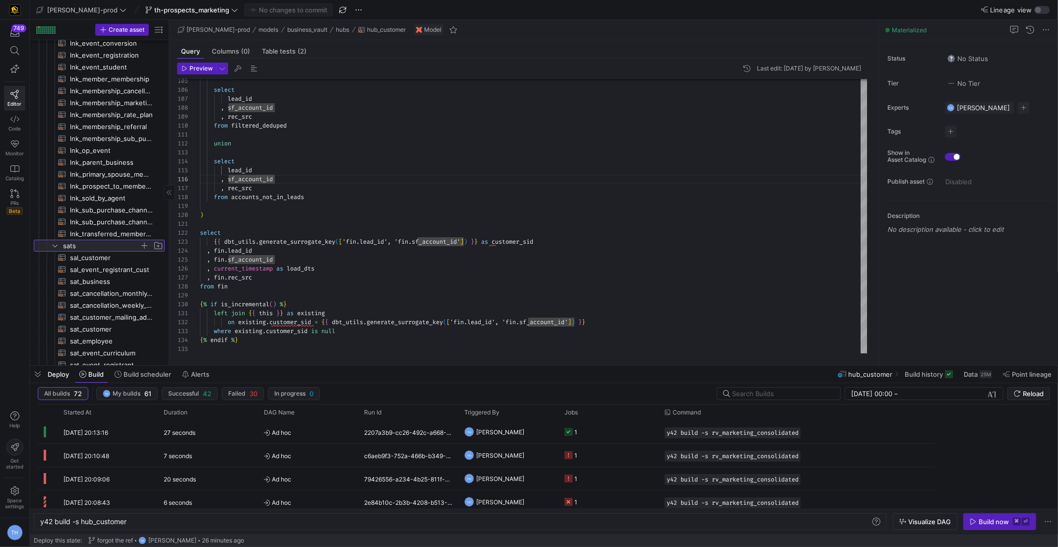
scroll to position [359, 0]
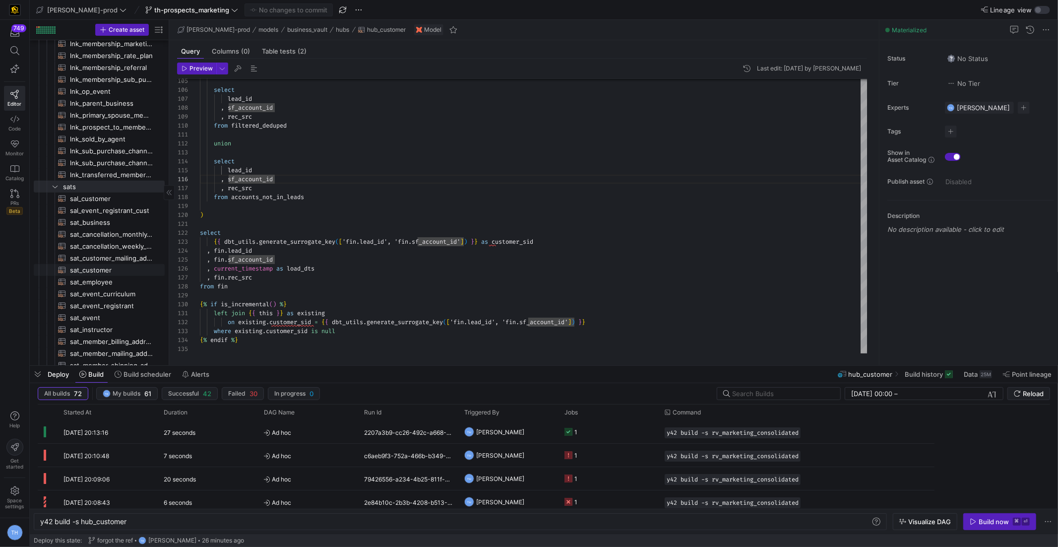
click at [124, 268] on span "sat_customer​​​​​​​​​​" at bounding box center [111, 269] width 83 height 11
type textarea "y42 build -s sat_customer"
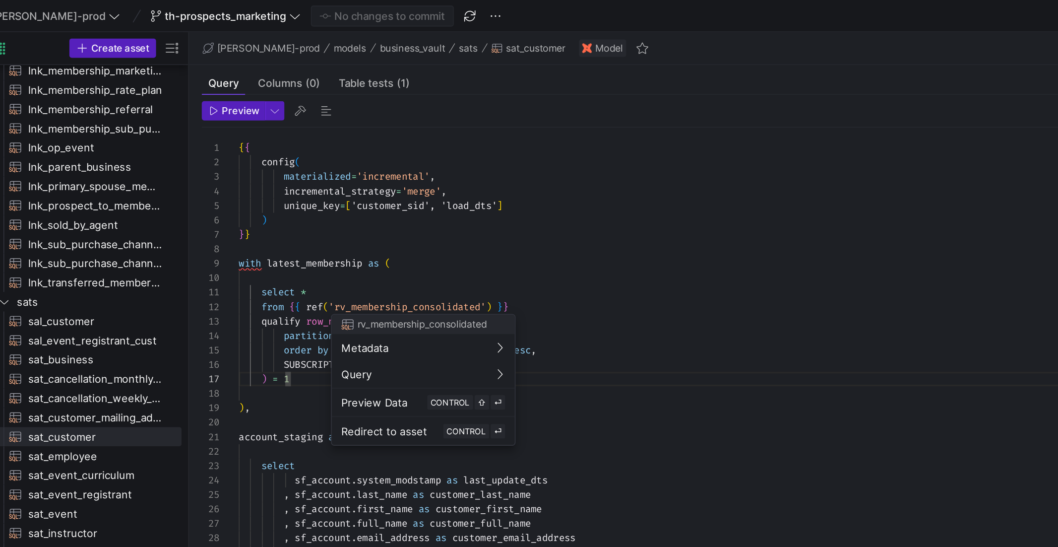
click at [348, 173] on div at bounding box center [529, 273] width 1058 height 547
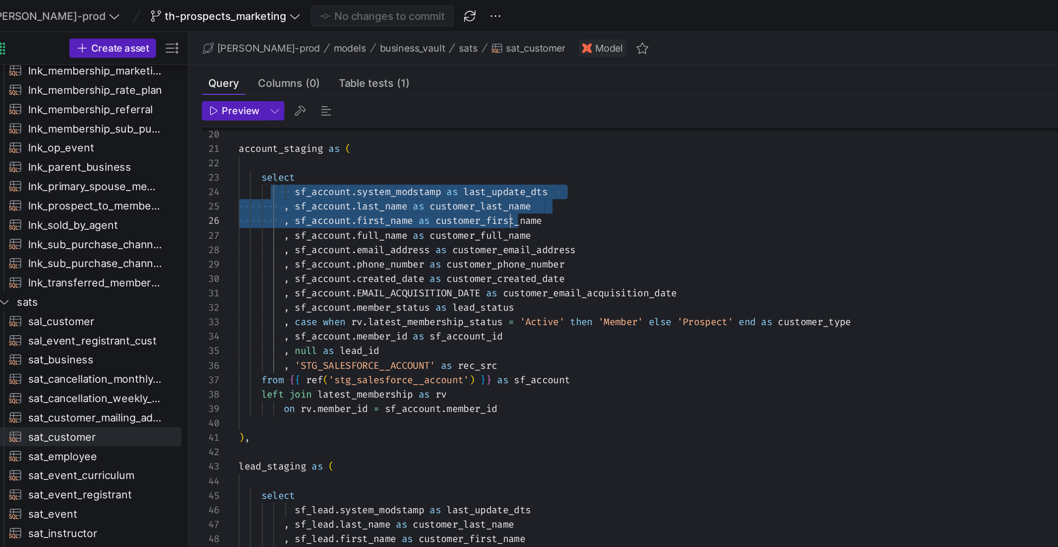
scroll to position [27, 167]
drag, startPoint x: 224, startPoint y: 117, endPoint x: 367, endPoint y: 136, distance: 144.7
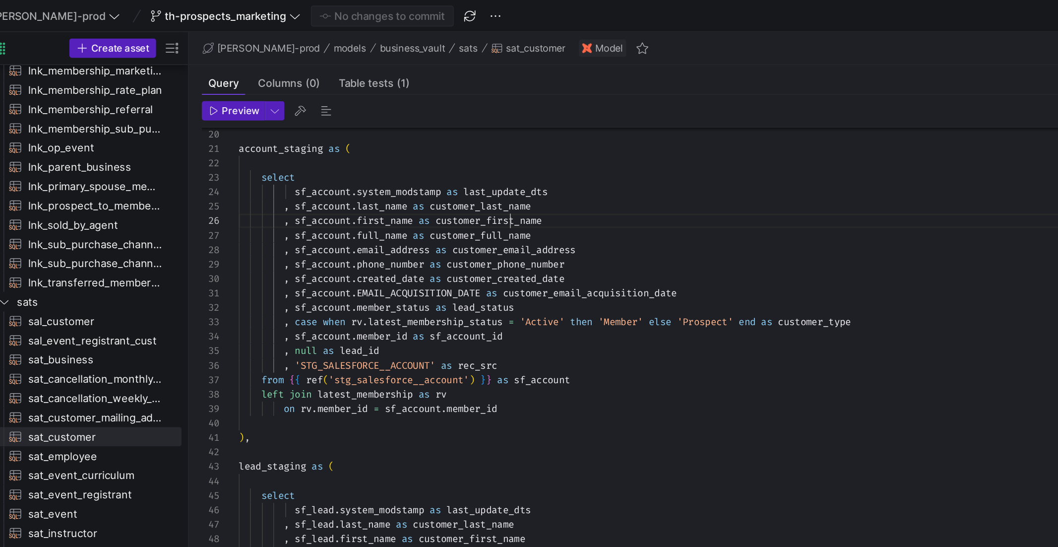
scroll to position [45, 167]
drag, startPoint x: 238, startPoint y: 220, endPoint x: 327, endPoint y: 222, distance: 88.4
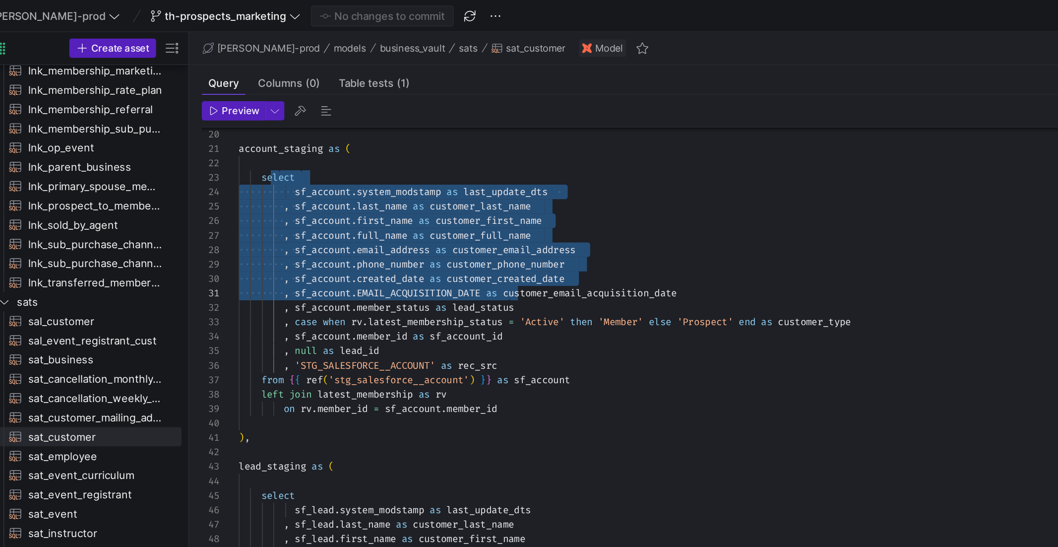
drag, startPoint x: 224, startPoint y: 113, endPoint x: 367, endPoint y: 182, distance: 158.7
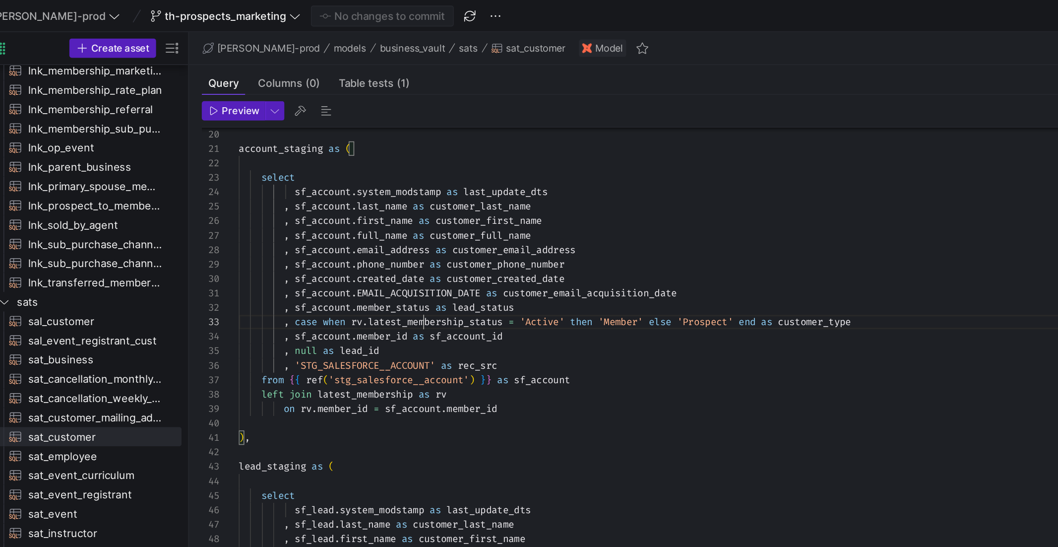
drag, startPoint x: 478, startPoint y: 199, endPoint x: 513, endPoint y: 199, distance: 34.7
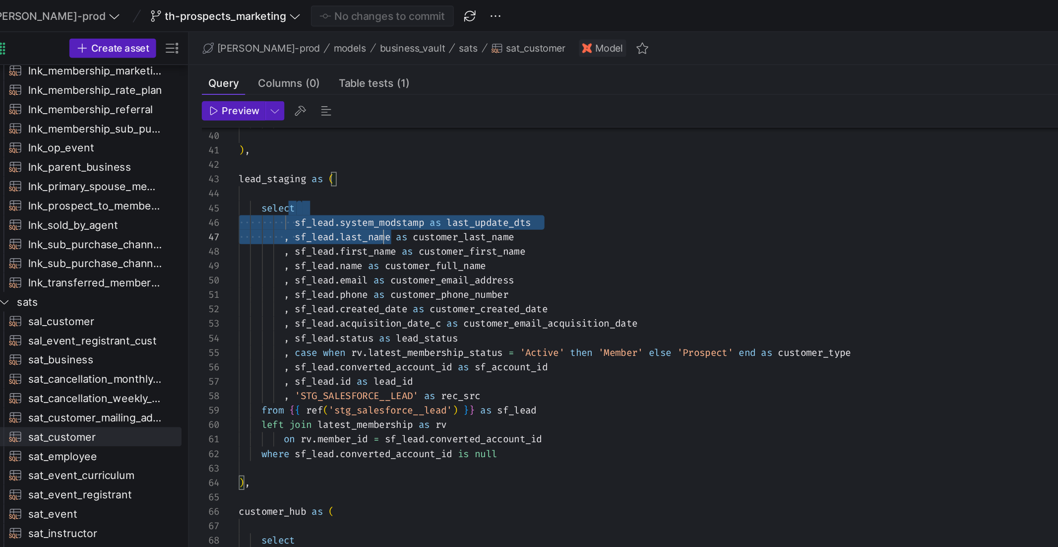
drag, startPoint x: 235, startPoint y: 132, endPoint x: 299, endPoint y: 146, distance: 65.0
click at [299, 147] on div "on rv . member_id = sf_account . member_id ) , lead_staging as ( select sf_lead…" at bounding box center [534, 477] width 668 height 1508
click at [304, 155] on div "on rv . member_id = sf_account . member_id ) , lead_staging as ( select sf_lead…" at bounding box center [534, 477] width 668 height 1508
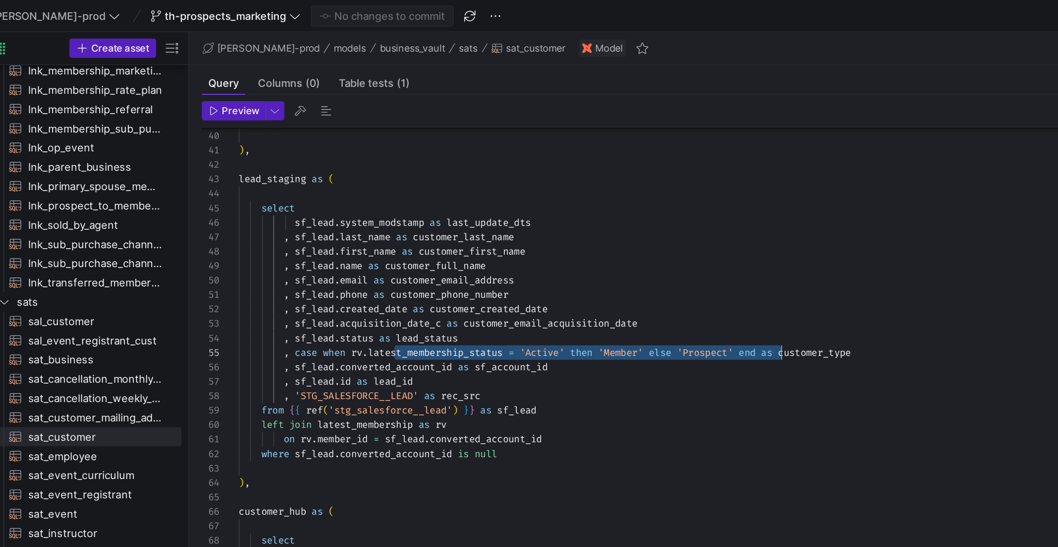
scroll to position [36, 335]
drag, startPoint x: 296, startPoint y: 218, endPoint x: 535, endPoint y: 214, distance: 239.7
click at [536, 215] on div "on rv . member_id = sf_account . member_id ) , lead_staging as ( select sf_lead…" at bounding box center [534, 477] width 668 height 1508
click at [535, 214] on div "on rv . member_id = sf_account . member_id ) , lead_staging as ( select sf_lead…" at bounding box center [534, 477] width 668 height 1508
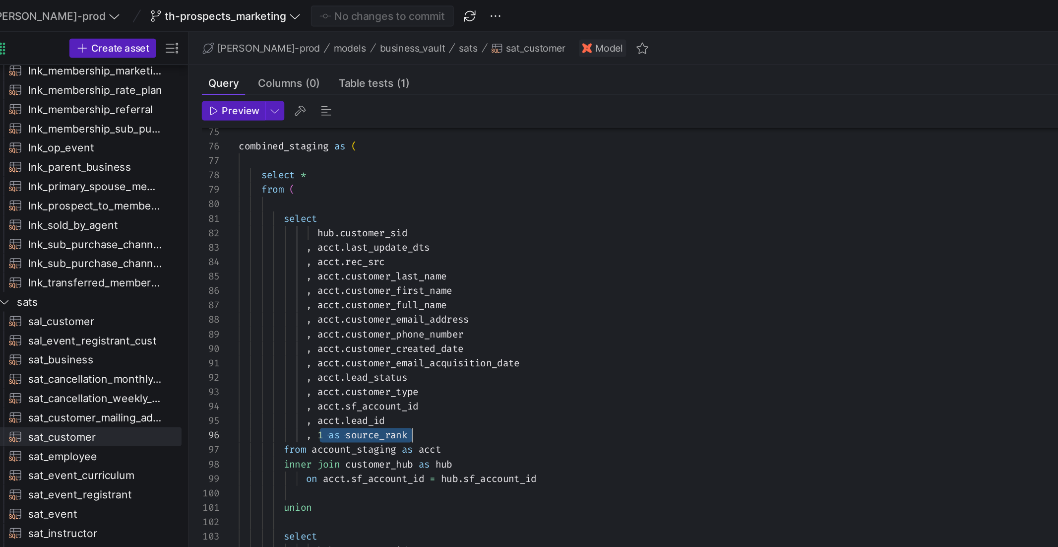
scroll to position [45, 107]
drag, startPoint x: 251, startPoint y: 268, endPoint x: 357, endPoint y: 269, distance: 106.2
click at [357, 269] on div ", acct . rec_src , acct . customer_last_name , acct . customer_first_name , acc…" at bounding box center [534, 162] width 668 height 1508
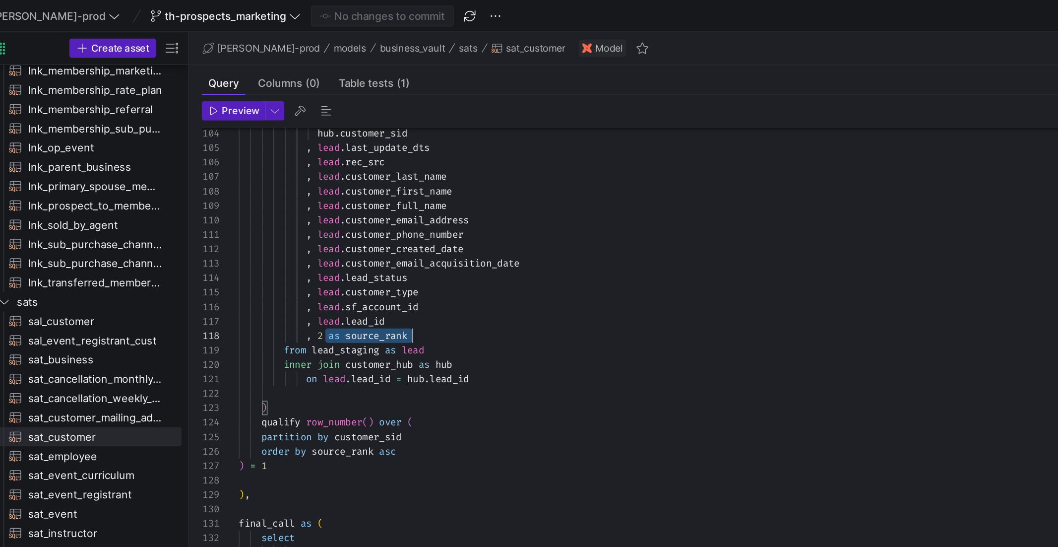
scroll to position [62, 107]
drag, startPoint x: 254, startPoint y: 208, endPoint x: 323, endPoint y: 207, distance: 68.5
click at [323, 207] on div ", 2 as source_rank" at bounding box center [534, 207] width 668 height 9
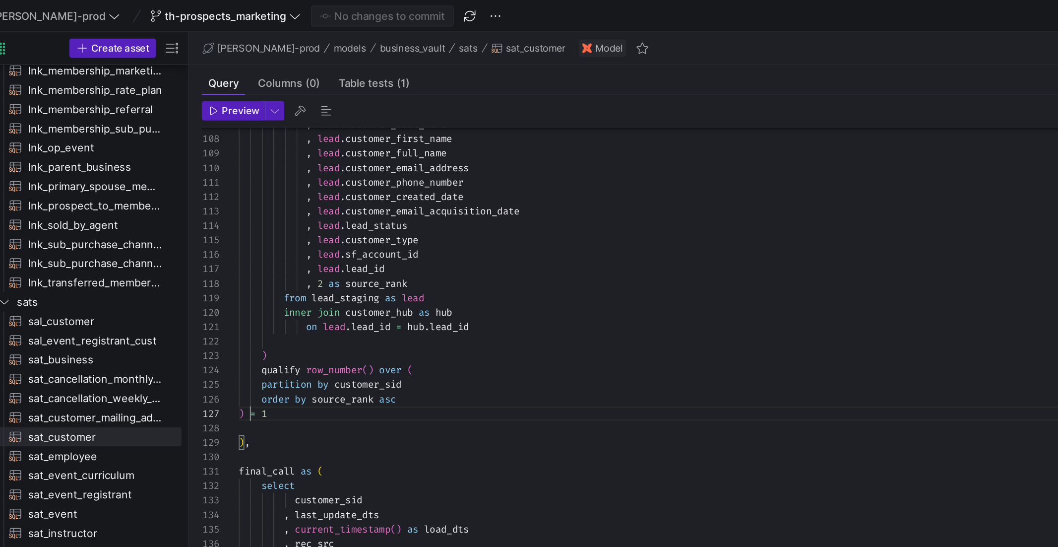
scroll to position [53, 17]
drag, startPoint x: 206, startPoint y: 255, endPoint x: 247, endPoint y: 255, distance: 40.7
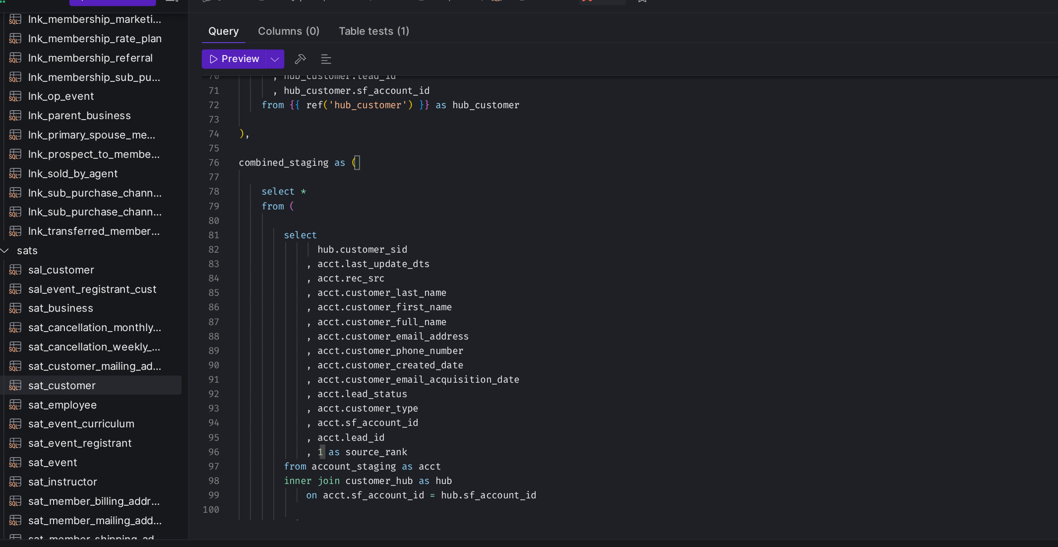
scroll to position [36, 92]
click at [311, 303] on div ", acct . rec_src , acct . customer_last_name , acct . customer_first_name hub .…" at bounding box center [534, 204] width 668 height 1508
click at [319, 291] on div ", acct . rec_src , acct . customer_last_name , acct . customer_first_name hub .…" at bounding box center [534, 204] width 668 height 1508
click at [319, 301] on div ", acct . rec_src , acct . customer_last_name , acct . customer_first_name hub .…" at bounding box center [534, 204] width 668 height 1508
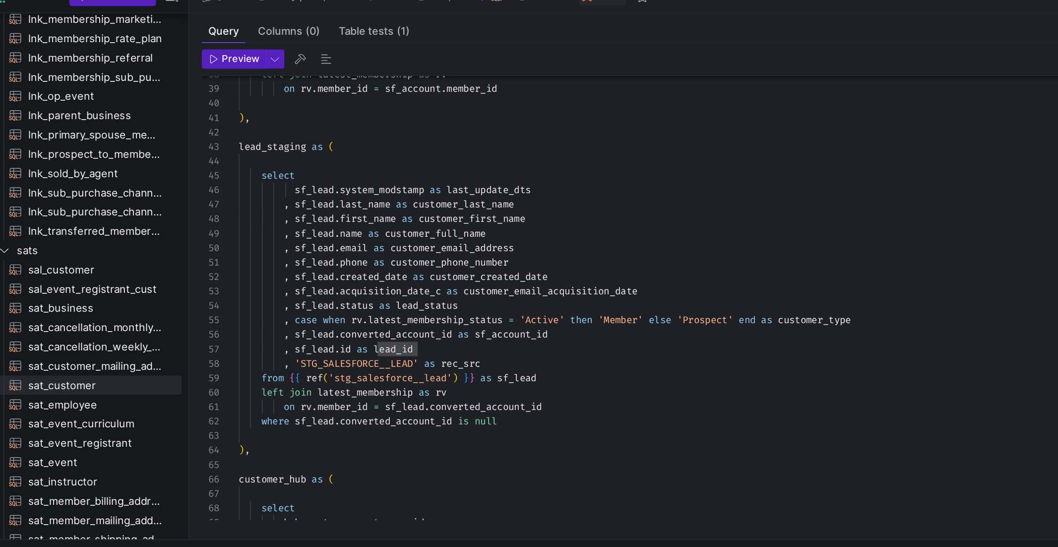
type textarea ", sf_[DOMAIN_NAME] as customer_phone_number , sf_lead.created_date as customer_…"
drag, startPoint x: 289, startPoint y: 238, endPoint x: 332, endPoint y: 238, distance: 43.2
click at [332, 238] on div "customer_hub as ( select hub_customer . customer_sid on rv . member_id = sf_lea…" at bounding box center [534, 489] width 668 height 1508
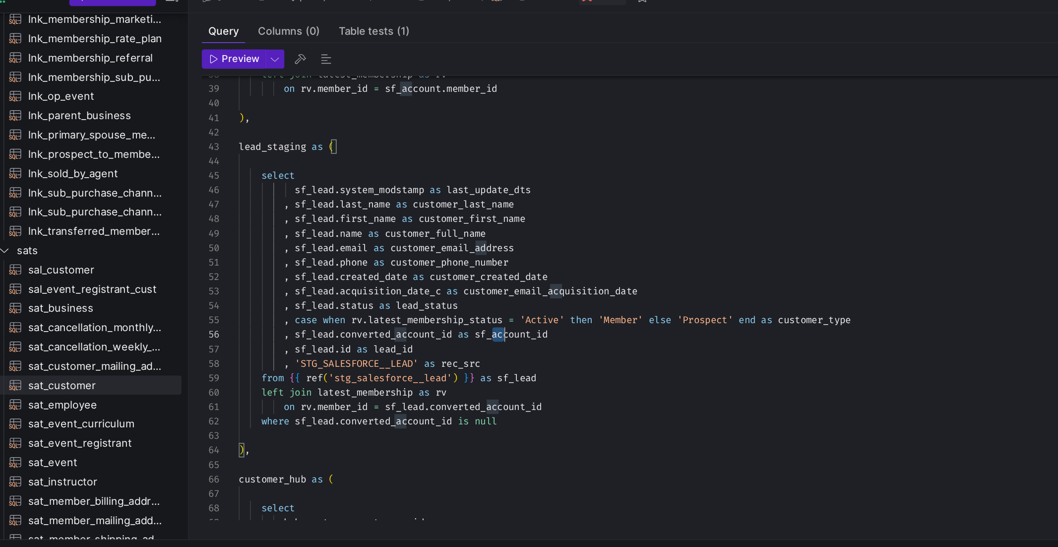
drag, startPoint x: 356, startPoint y: 238, endPoint x: 380, endPoint y: 238, distance: 23.8
click at [380, 238] on div "customer_hub as ( select hub_customer . customer_sid on rv . member_id = sf_lea…" at bounding box center [534, 489] width 668 height 1508
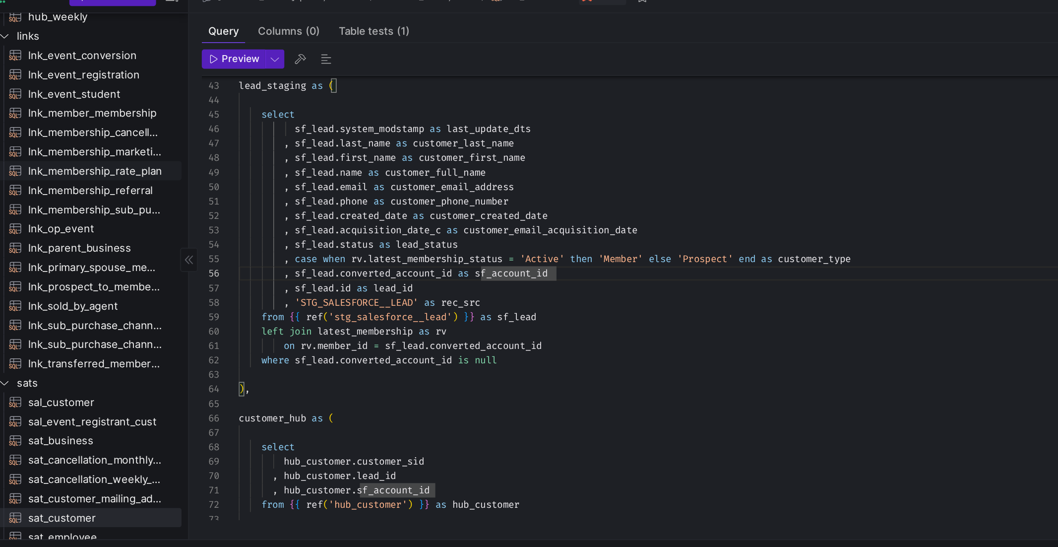
scroll to position [302, 0]
click at [118, 211] on span "lnk_prospect_to_member_conversion​​​​​​​​​​" at bounding box center [111, 208] width 83 height 11
type textarea "y42 build -s lnk_prospect_to_member_conversion"
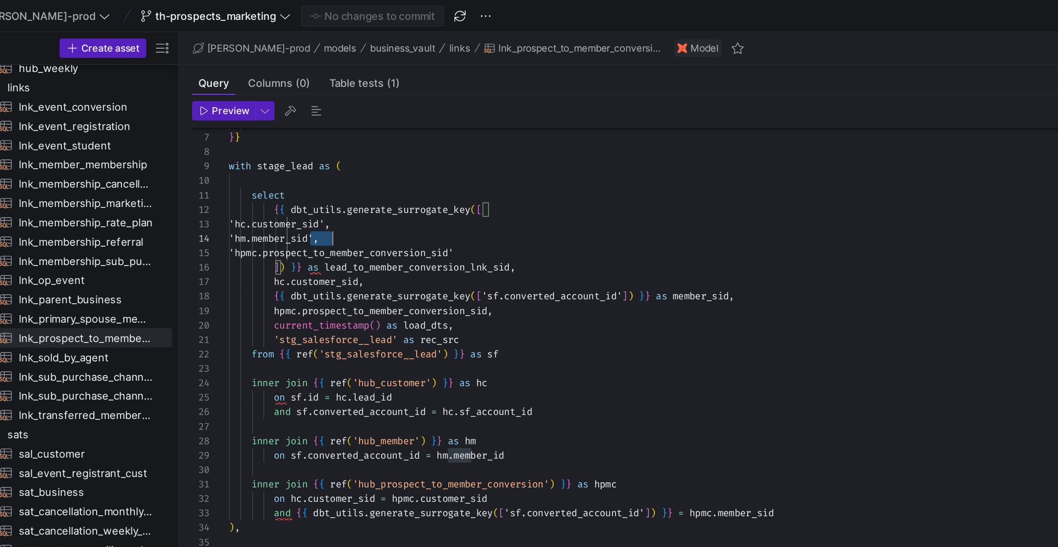
drag, startPoint x: 251, startPoint y: 146, endPoint x: 298, endPoint y: 146, distance: 46.6
click at [256, 146] on span "'hm.member_sid'," at bounding box center [228, 147] width 56 height 8
click at [298, 146] on div "on sf . converted_account_id = hm . member_id inner join { { ref ( 'hub_member'…" at bounding box center [534, 393] width 668 height 749
click at [308, 145] on div "on sf . converted_account_id = hm . member_id inner join { { ref ( 'hub_member'…" at bounding box center [534, 393] width 668 height 749
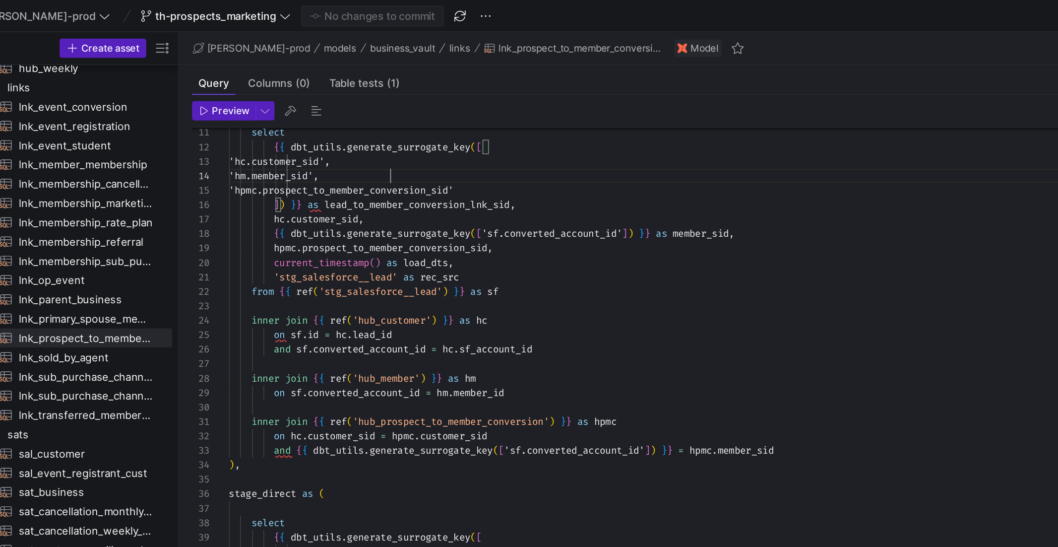
type textarea "'stg_salesforce__lead' as rec_src from {{ ref('stg_salesforce__lead') }} as sf …"
drag, startPoint x: 228, startPoint y: 207, endPoint x: 285, endPoint y: 208, distance: 57.1
click at [285, 208] on div "on sf . converted_account_id = hm . member_id inner join { { ref ( 'hub_member'…" at bounding box center [534, 354] width 668 height 749
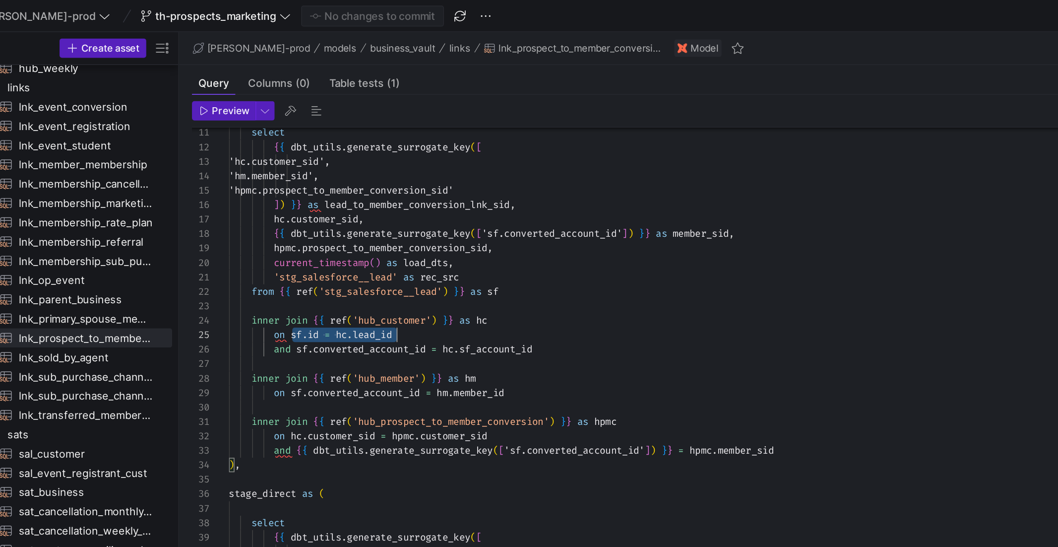
scroll to position [36, 103]
drag, startPoint x: 239, startPoint y: 206, endPoint x: 353, endPoint y: 205, distance: 114.1
click at [353, 205] on div "on sf . id = hc . lead_id" at bounding box center [534, 206] width 668 height 9
click at [353, 205] on div "on sf . converted_account_id = hm . member_id inner join { { ref ( 'hub_member'…" at bounding box center [534, 354] width 668 height 749
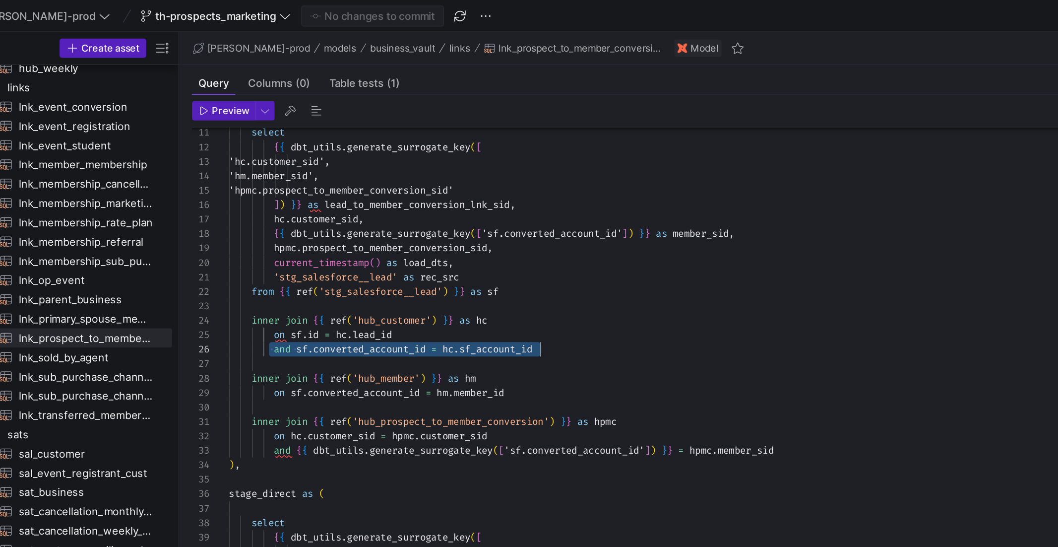
drag, startPoint x: 225, startPoint y: 218, endPoint x: 399, endPoint y: 216, distance: 174.2
click at [399, 216] on div "and sf . converted_account_id = hc . sf_account_id" at bounding box center [534, 215] width 668 height 9
click at [399, 216] on div "on sf . converted_account_id = hm . member_id inner join { { ref ( 'hub_member'…" at bounding box center [534, 354] width 668 height 749
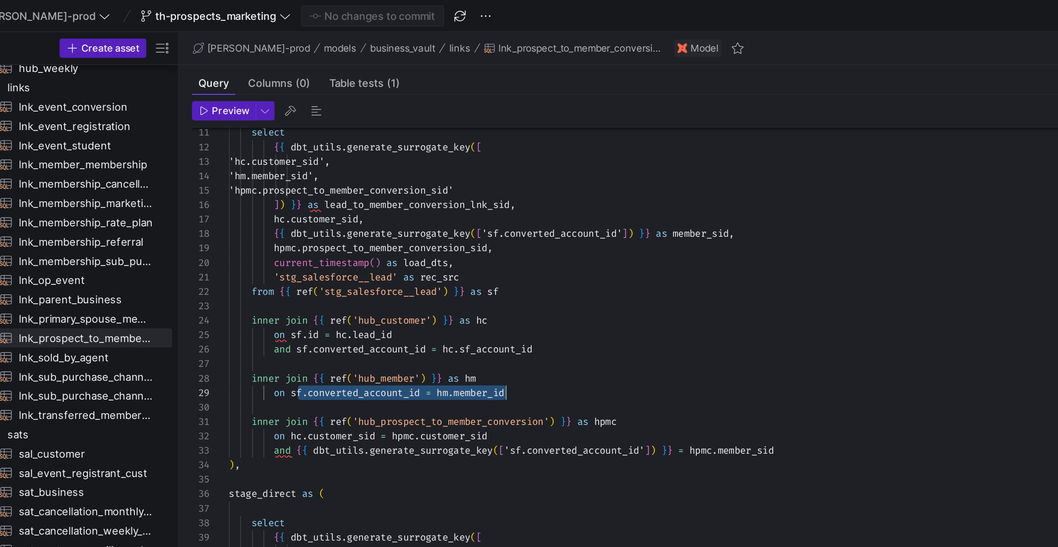
scroll to position [71, 175]
drag, startPoint x: 242, startPoint y: 246, endPoint x: 381, endPoint y: 245, distance: 139.4
click at [381, 245] on div "on sf . converted_account_id = hm . member_id inner join { { ref ( 'hub_member'…" at bounding box center [534, 354] width 668 height 749
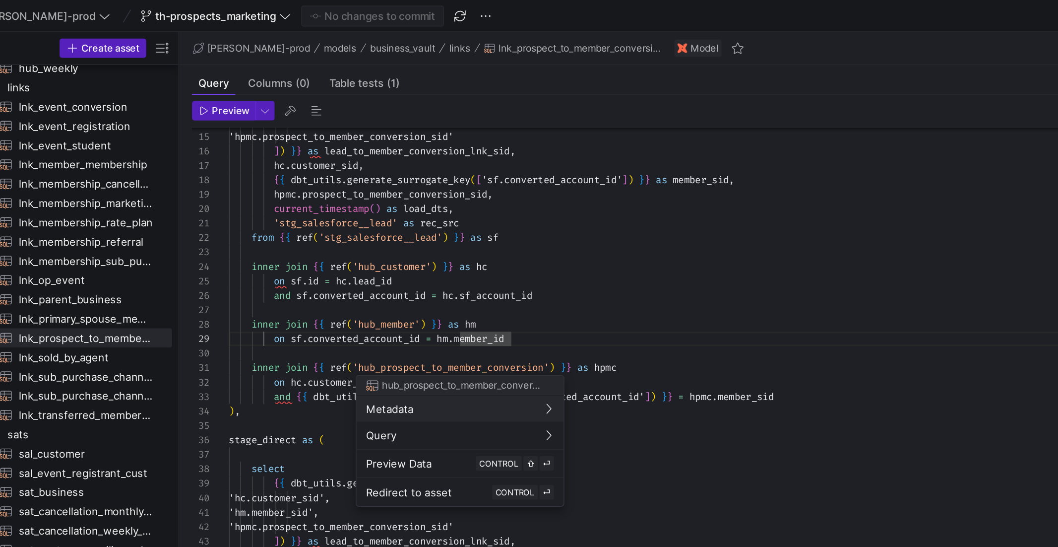
click at [372, 219] on div at bounding box center [529, 273] width 1058 height 547
click at [372, 227] on div at bounding box center [529, 273] width 1058 height 547
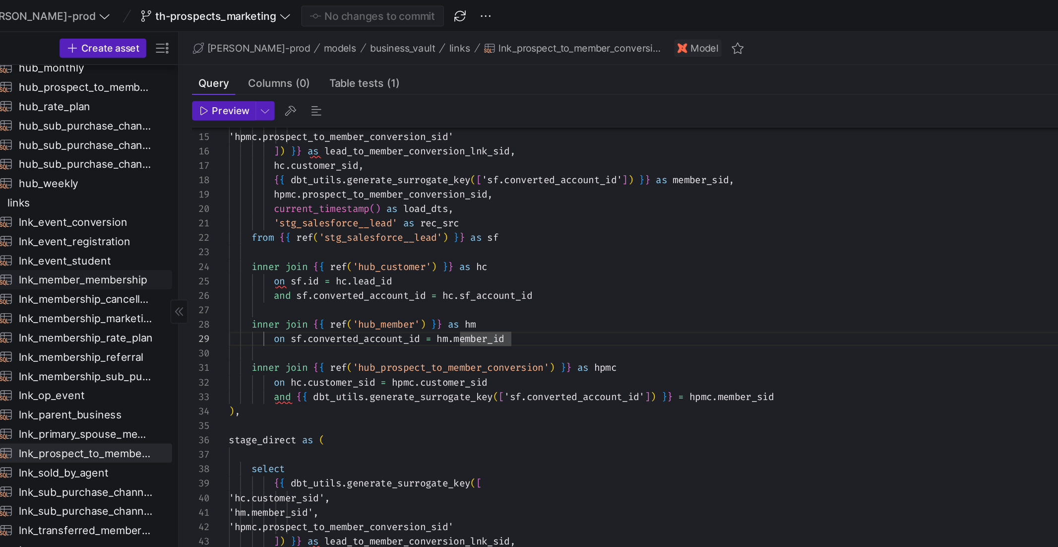
scroll to position [211, 0]
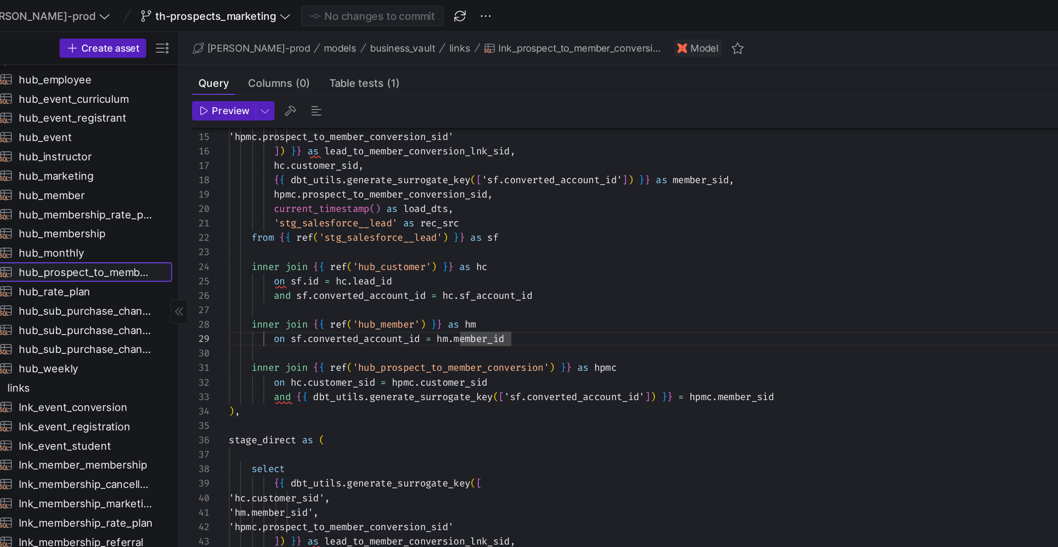
click at [131, 171] on span "hub_prospect_to_member_conversion​​​​​​​​​​" at bounding box center [111, 168] width 83 height 11
type textarea "y42 build -s hub_prospect_to_member_conversion"
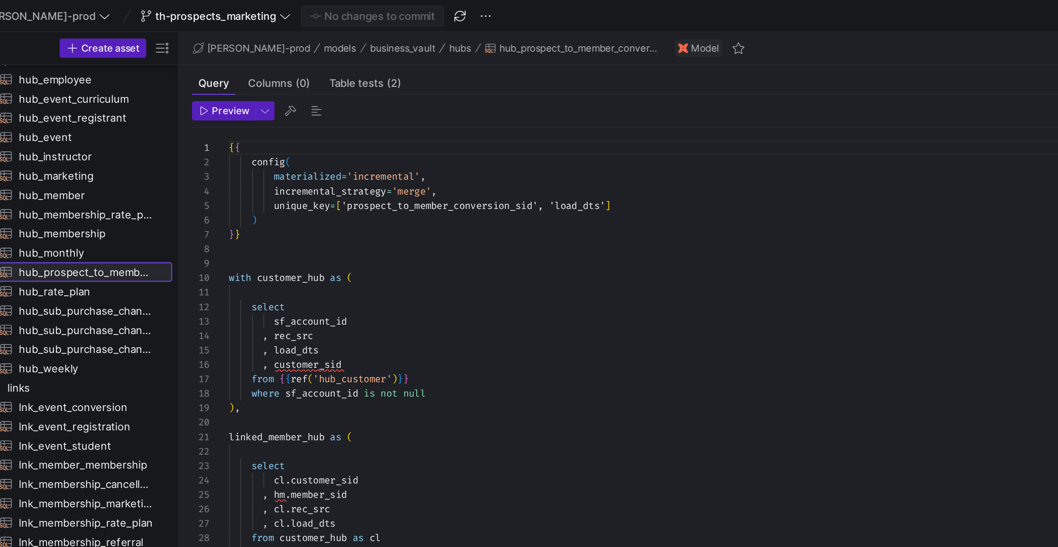
scroll to position [89, 0]
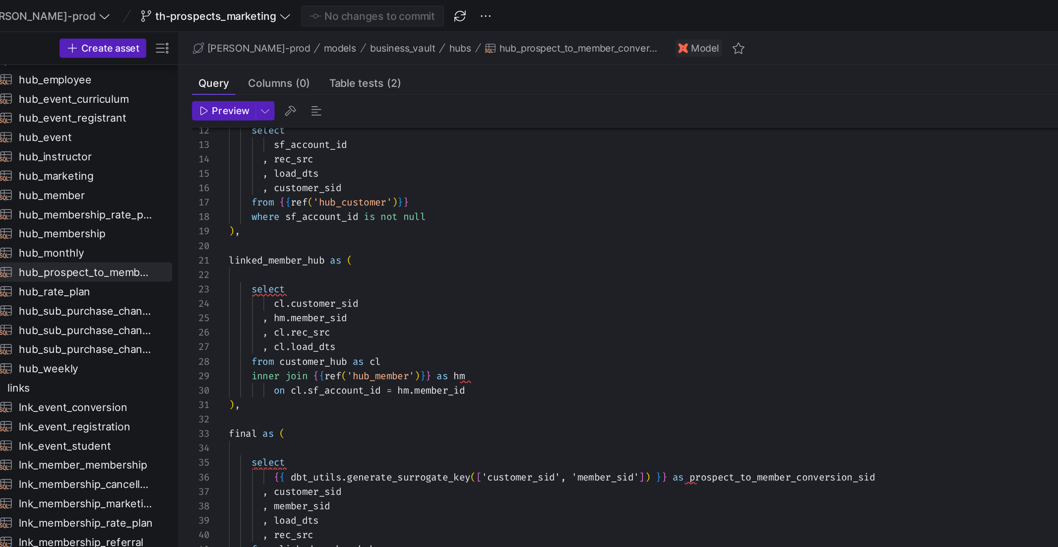
type textarea "linked_member_hub as ( select cl.customer_sid , hm.member_sid , cl.rec_src , cl…"
drag, startPoint x: 233, startPoint y: 241, endPoint x: 365, endPoint y: 241, distance: 131.5
click at [365, 241] on div "on cl . sf_account_id = hm . member_id" at bounding box center [534, 241] width 668 height 9
click at [365, 241] on div ", rec_src , load_dts , customer_sid from { { ref ( 'hub_customer' ) } } where s…" at bounding box center [534, 237] width 668 height 535
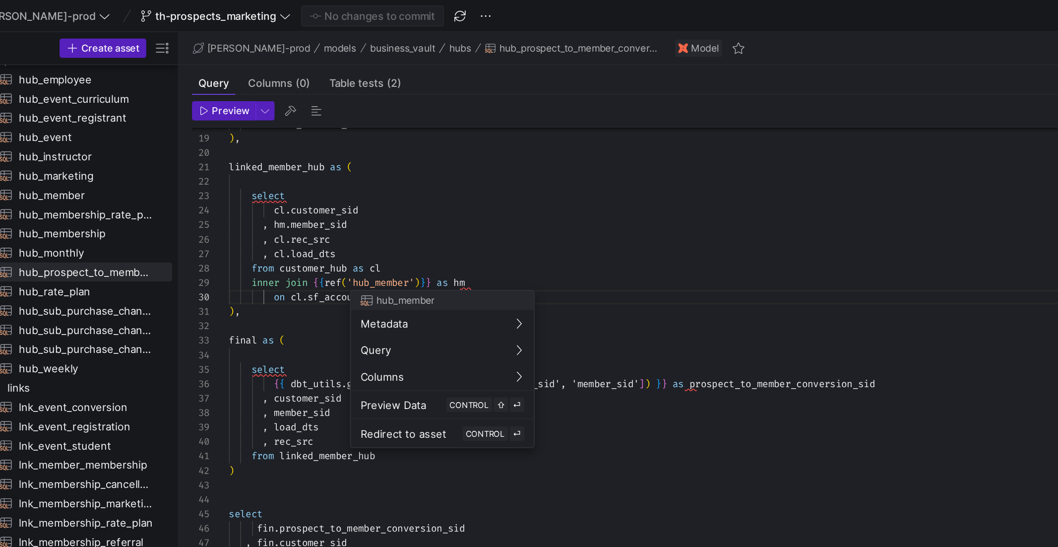
click at [283, 133] on div at bounding box center [529, 273] width 1058 height 547
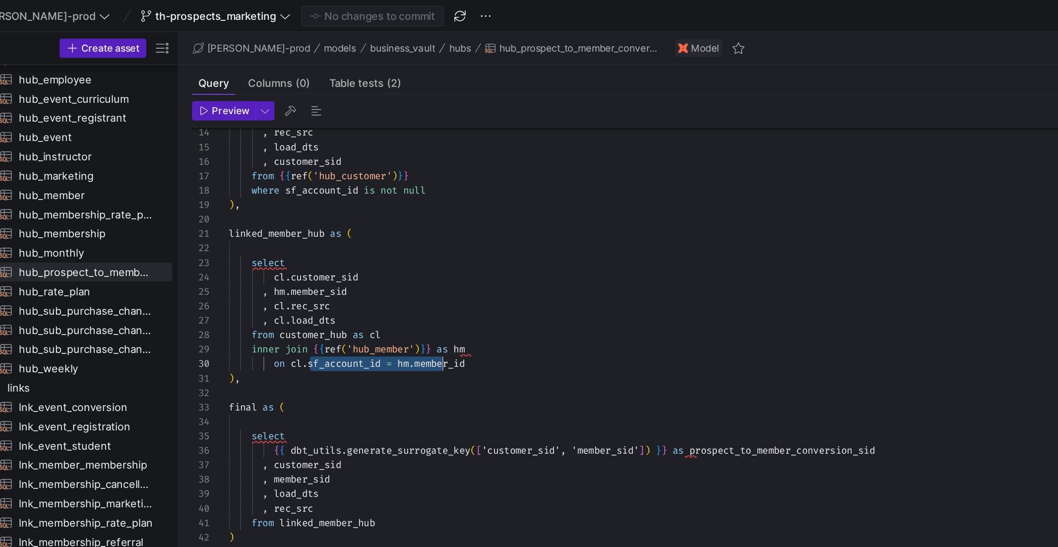
drag, startPoint x: 250, startPoint y: 226, endPoint x: 331, endPoint y: 221, distance: 81.1
click at [331, 221] on span "on cl . sf_account_id = hm . member_id" at bounding box center [273, 225] width 146 height 8
click at [331, 221] on div "linked_member_hub as ( select cl . customer_sid , hm . member_sid , cl . rec_sr…" at bounding box center [534, 220] width 668 height 535
click at [319, 204] on div "linked_member_hub as ( select cl . customer_sid , hm . member_sid , cl . rec_sr…" at bounding box center [534, 220] width 668 height 535
click at [347, 210] on div "linked_member_hub as ( select cl . customer_sid , hm . member_sid , cl . rec_sr…" at bounding box center [534, 220] width 668 height 535
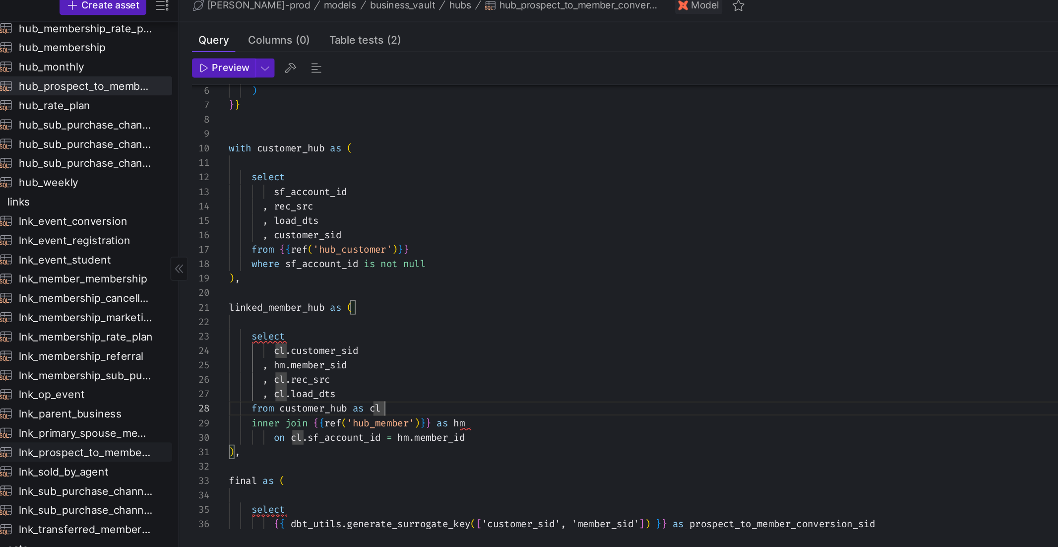
click at [126, 308] on span "lnk_prospect_to_member_conversion​​​​​​​​​​" at bounding box center [111, 305] width 83 height 11
type textarea "y42 build -s lnk_prospect_to_member_conversion"
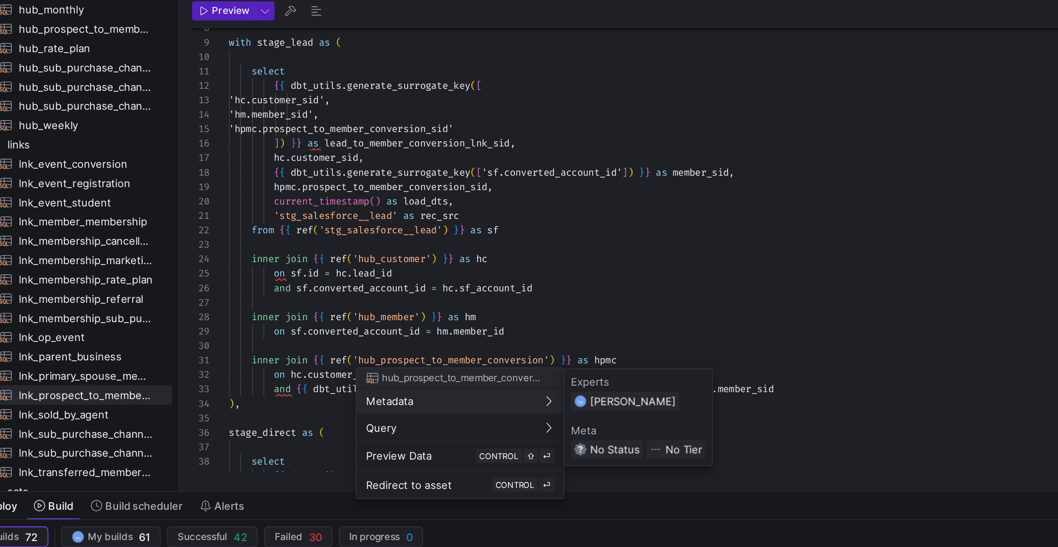
click at [255, 308] on div at bounding box center [529, 273] width 1058 height 547
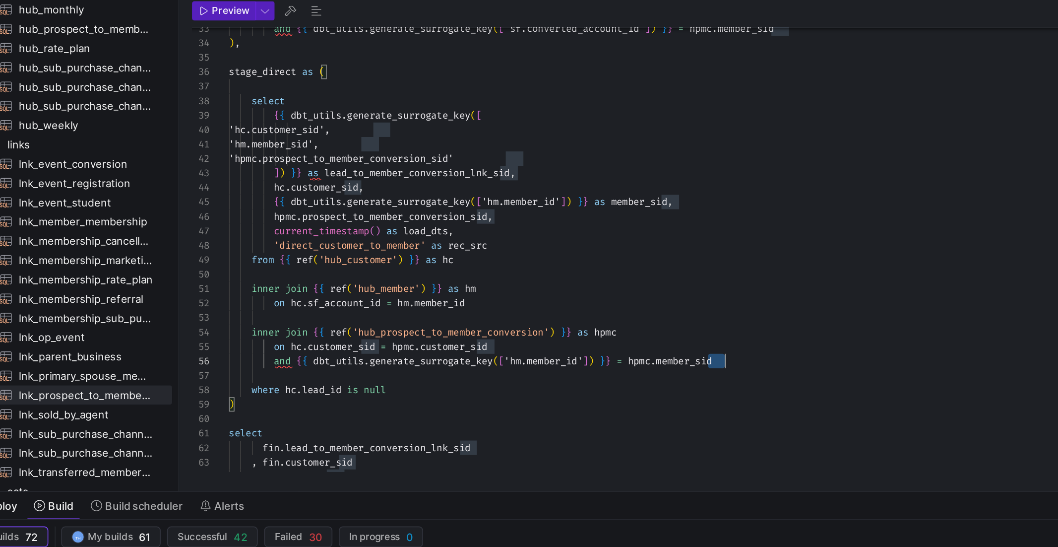
scroll to position [45, 306]
drag, startPoint x: 497, startPoint y: 283, endPoint x: 520, endPoint y: 283, distance: 22.8
click at [521, 283] on div "and { { dbt_utils . generate_surrogate_key ( [ 'sf.converted_account_id' ] ) } …" at bounding box center [534, 155] width 668 height 749
click at [520, 283] on div "and { { dbt_utils . generate_surrogate_key ( [ 'sf.converted_account_id' ] ) } …" at bounding box center [534, 155] width 668 height 749
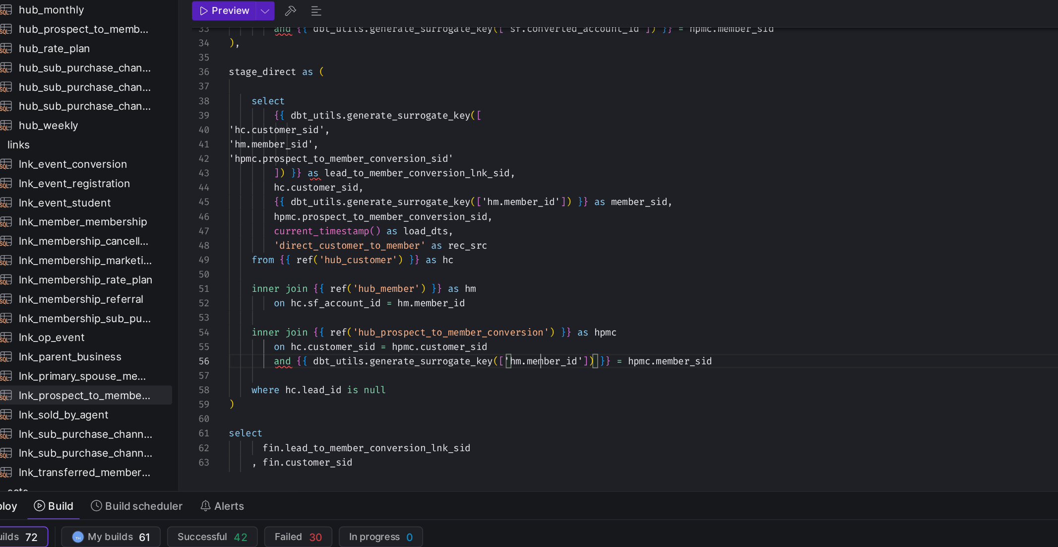
click at [391, 285] on div "and { { dbt_utils . generate_surrogate_key ( [ 'sf.converted_account_id' ] ) } …" at bounding box center [534, 155] width 668 height 749
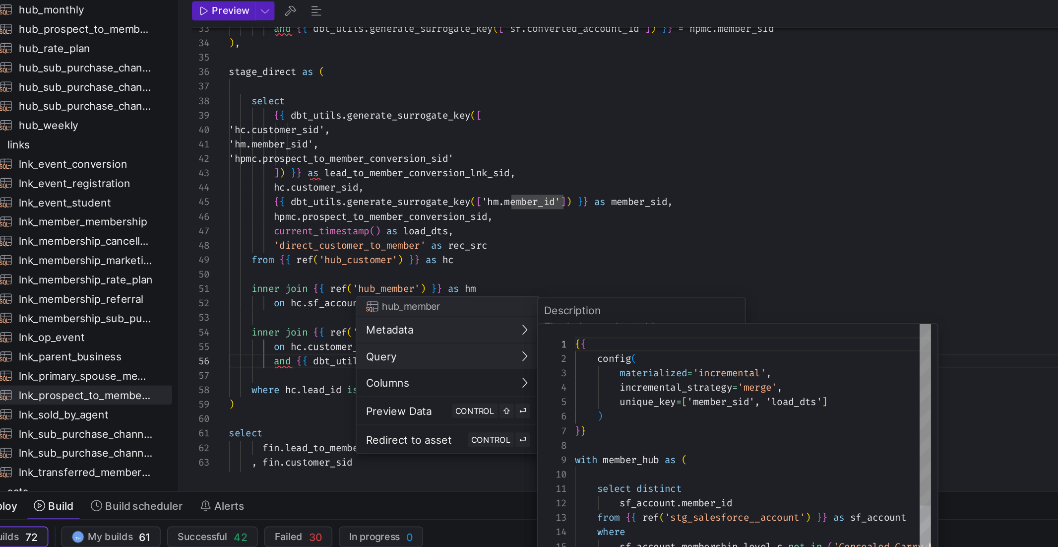
scroll to position [89, 0]
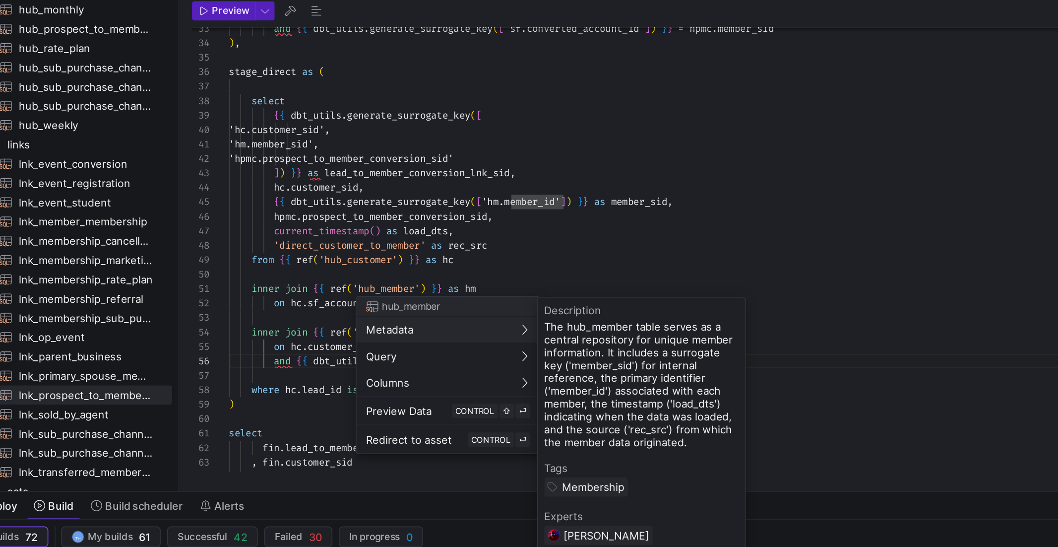
click at [440, 215] on div at bounding box center [529, 273] width 1058 height 547
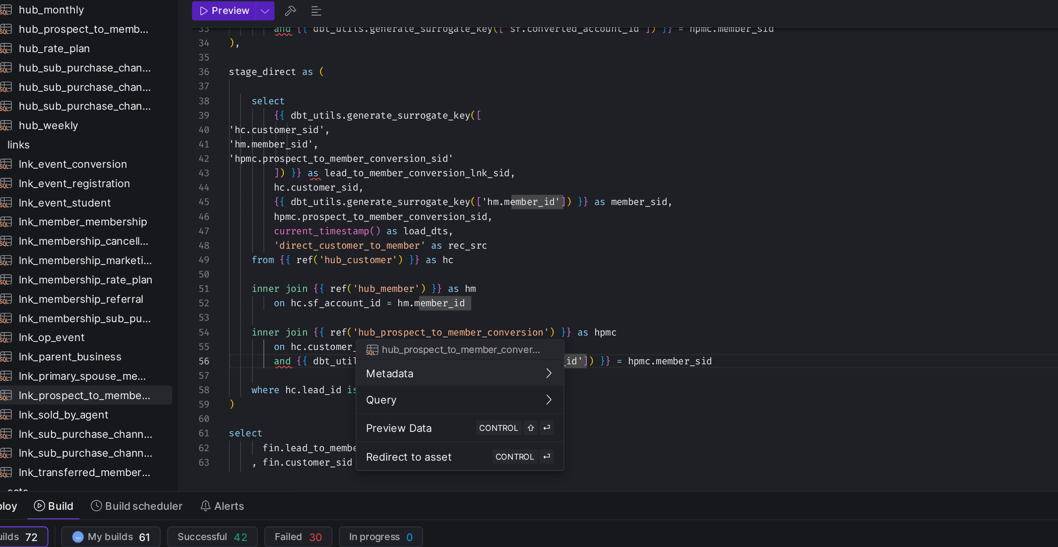
click at [358, 254] on div at bounding box center [529, 273] width 1058 height 547
click at [277, 290] on div at bounding box center [529, 273] width 1058 height 547
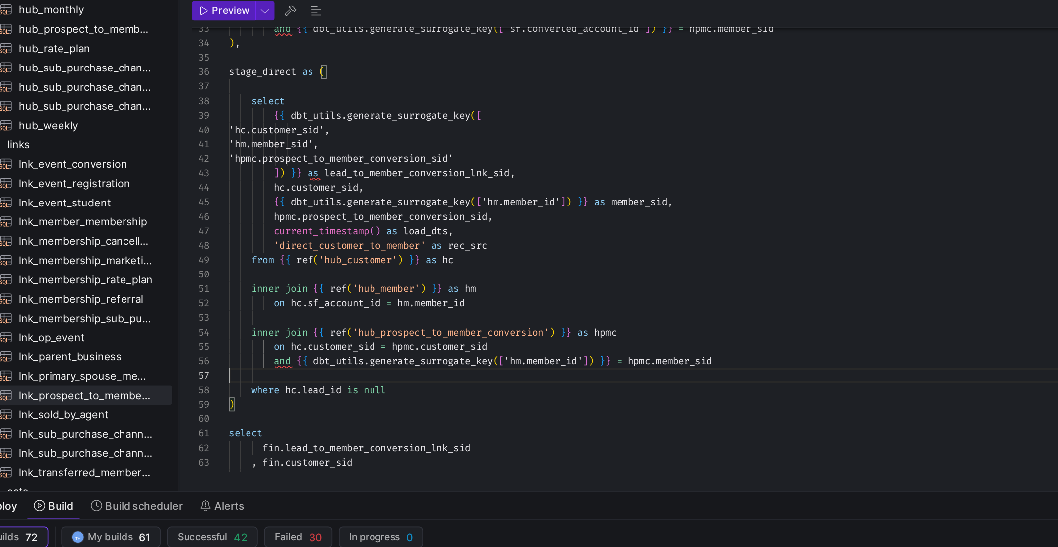
scroll to position [53, 0]
click at [277, 290] on div "and { { dbt_utils . generate_surrogate_key ( [ 'sf.converted_account_id' ] ) } …" at bounding box center [534, 155] width 668 height 749
drag, startPoint x: 319, startPoint y: 301, endPoint x: 204, endPoint y: 303, distance: 115.1
click at [203, 303] on div "and { { dbt_utils . generate_surrogate_key ( [ 'sf.converted_account_id' ] ) } …" at bounding box center [534, 155] width 668 height 749
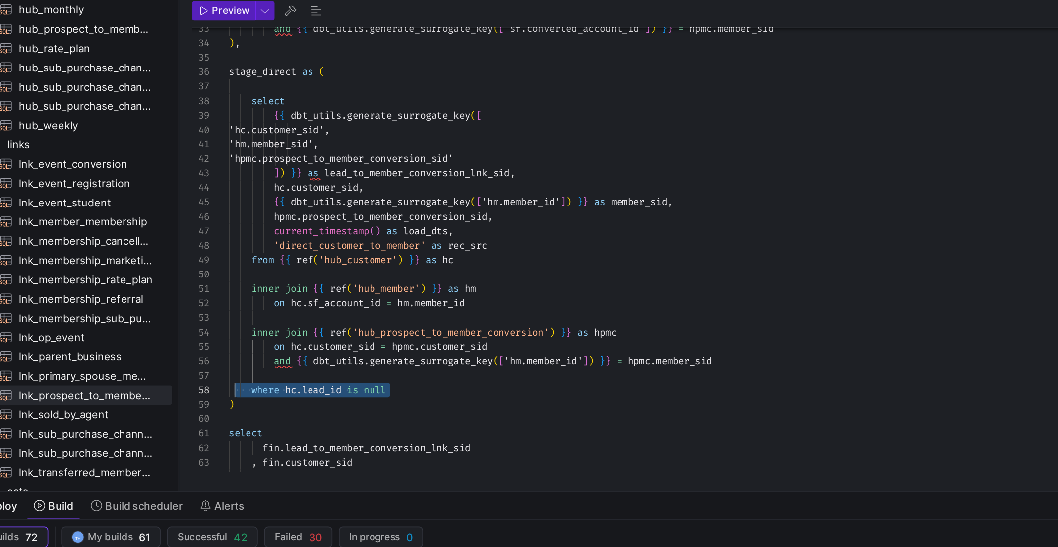
scroll to position [62, 100]
click at [303, 302] on div "and { { dbt_utils . generate_surrogate_key ( [ 'sf.converted_account_id' ] ) } …" at bounding box center [534, 155] width 668 height 749
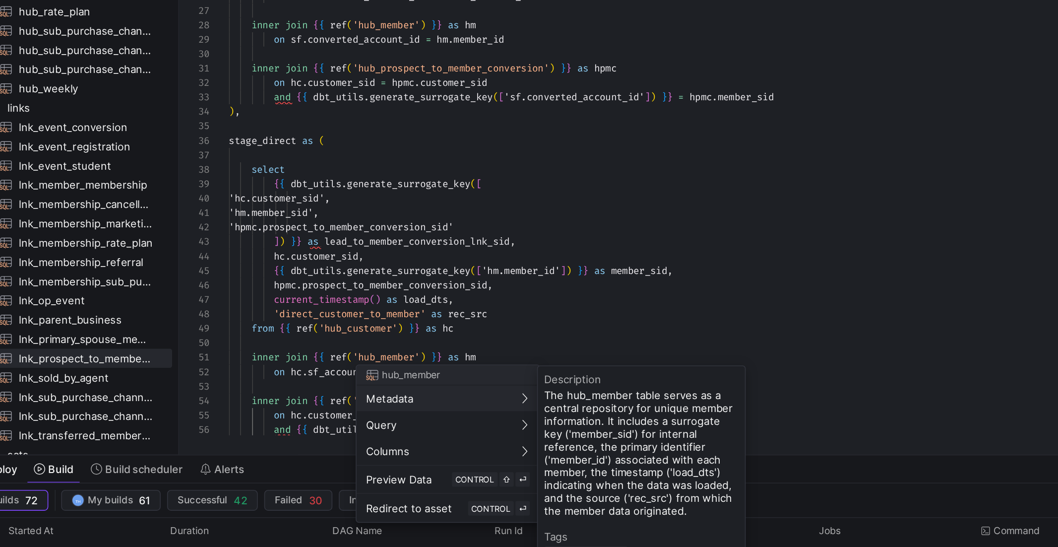
click at [294, 294] on div at bounding box center [529, 273] width 1058 height 547
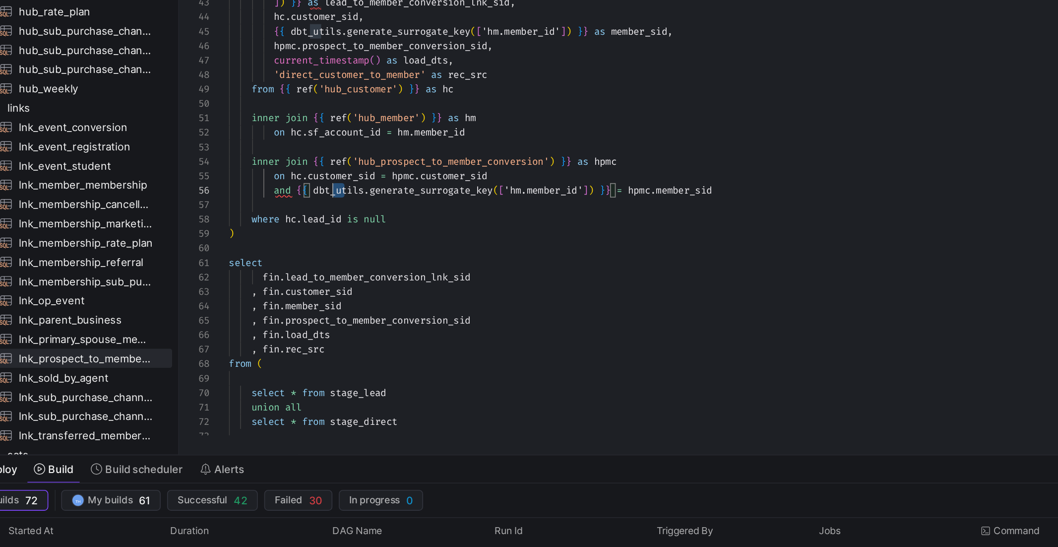
scroll to position [17, 0]
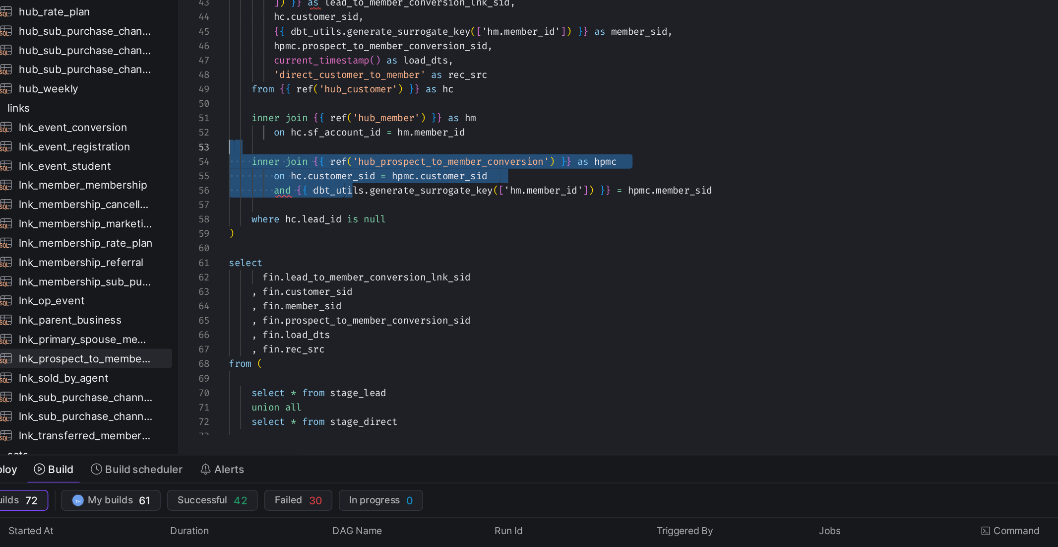
drag, startPoint x: 271, startPoint y: 204, endPoint x: 235, endPoint y: 178, distance: 44.8
click at [235, 178] on div "'hpmc.prospect_to_member_conversion_si d' ] ) } } as lead_to_member_conversion_…" at bounding box center [534, 72] width 668 height 749
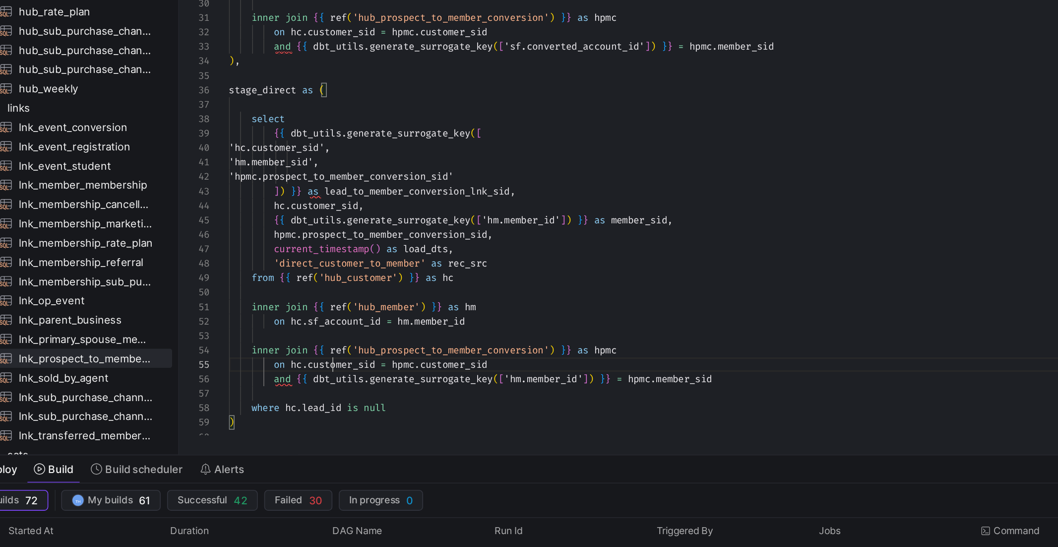
scroll to position [36, 64]
click at [264, 306] on div "'hpmc.prospect_to_member_conversion_si d' ] ) } } as lead_to_member_conversion_…" at bounding box center [534, 189] width 668 height 749
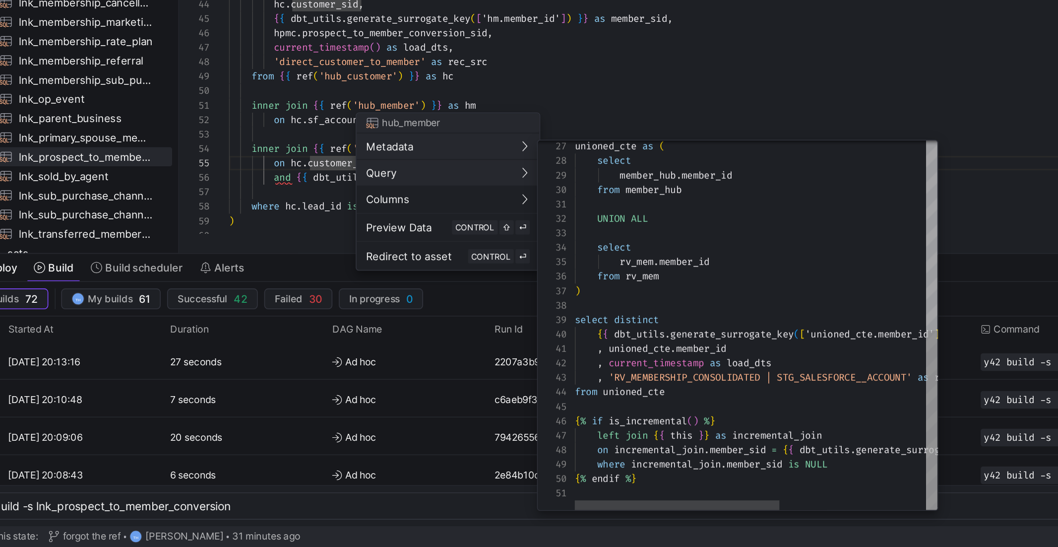
scroll to position [0, 0]
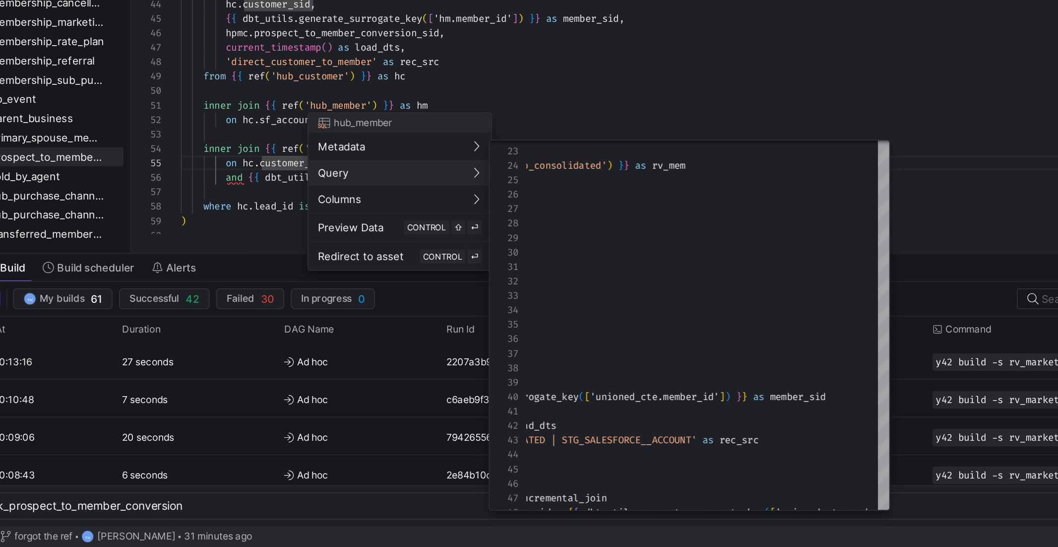
click at [522, 277] on div at bounding box center [529, 273] width 1058 height 547
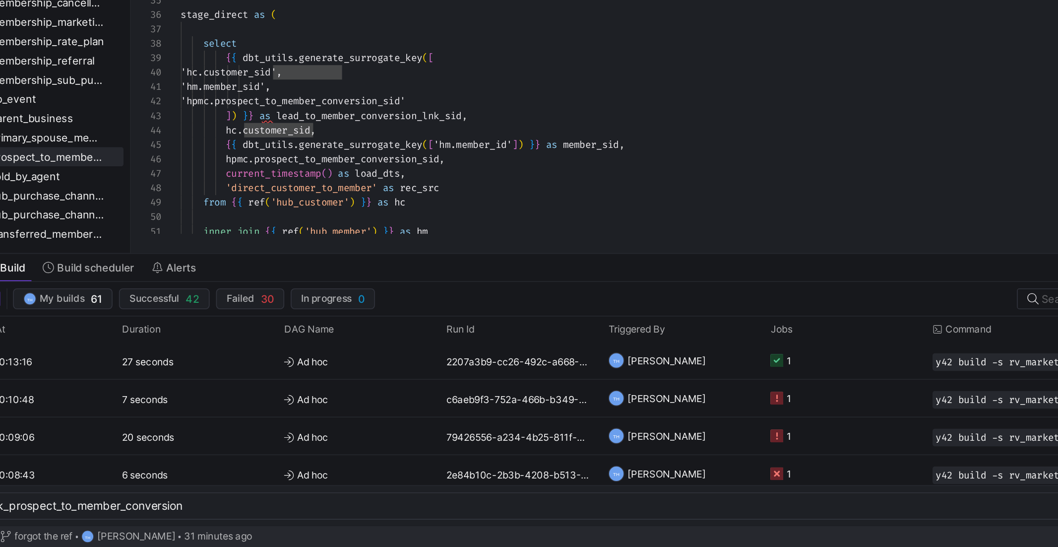
scroll to position [17, 182]
click at [522, 187] on div "'hpmc.prospect_to_member_conversion_si d' ] ) } } as lead_to_member_conversion_…" at bounding box center [534, 267] width 668 height 749
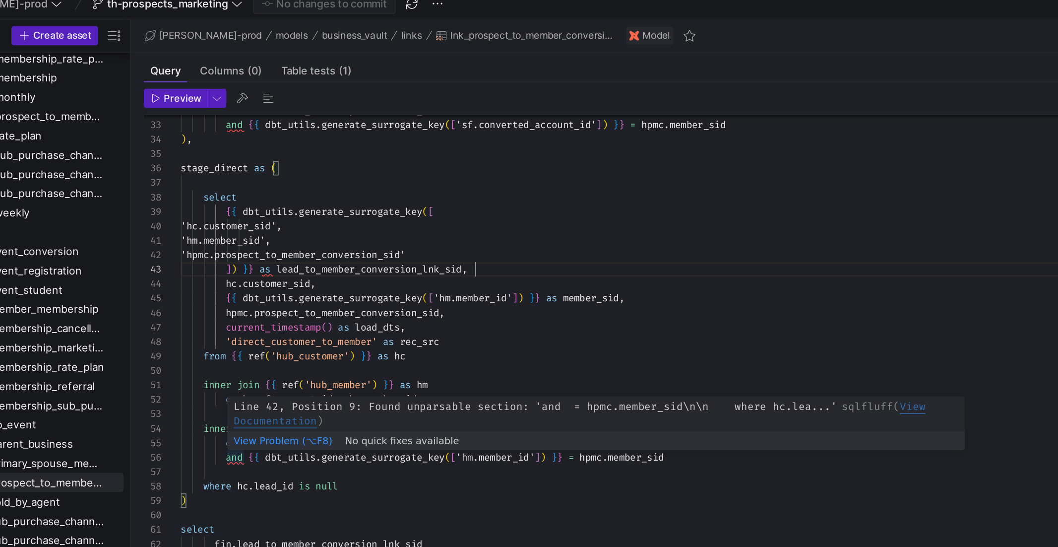
type textarea "inner join {{ ref('hub_member') }} as hm on hc.sf_account_id = hm.member_id inn…"
click at [228, 291] on div "'hpmc.prospect_to_member_conversion_si d' ] ) } } as lead_to_member_conversion_…" at bounding box center [534, 161] width 668 height 749
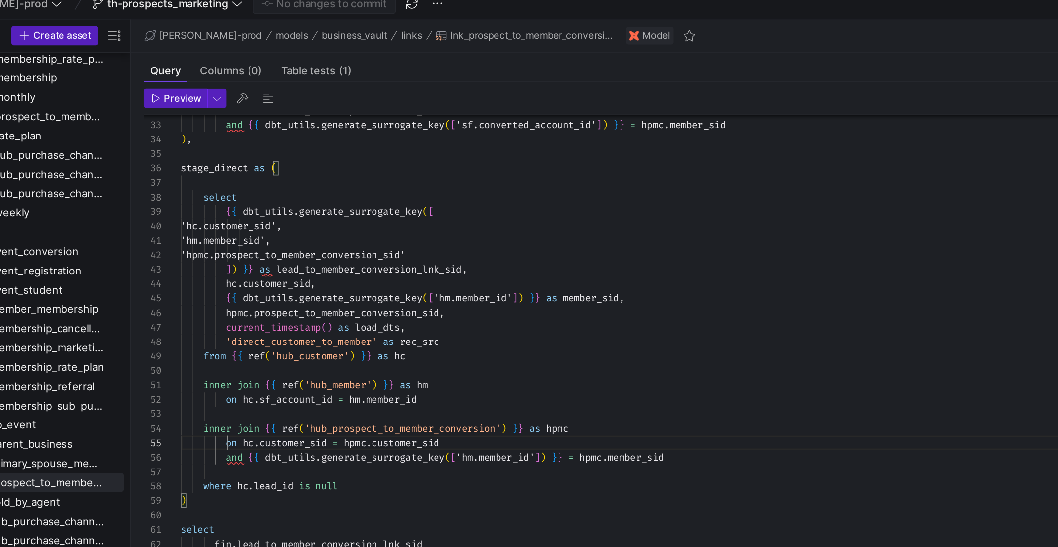
scroll to position [36, 28]
click at [228, 282] on div "'hpmc.prospect_to_member_conversion_si d' ] ) } } as lead_to_member_conversion_…" at bounding box center [534, 161] width 668 height 749
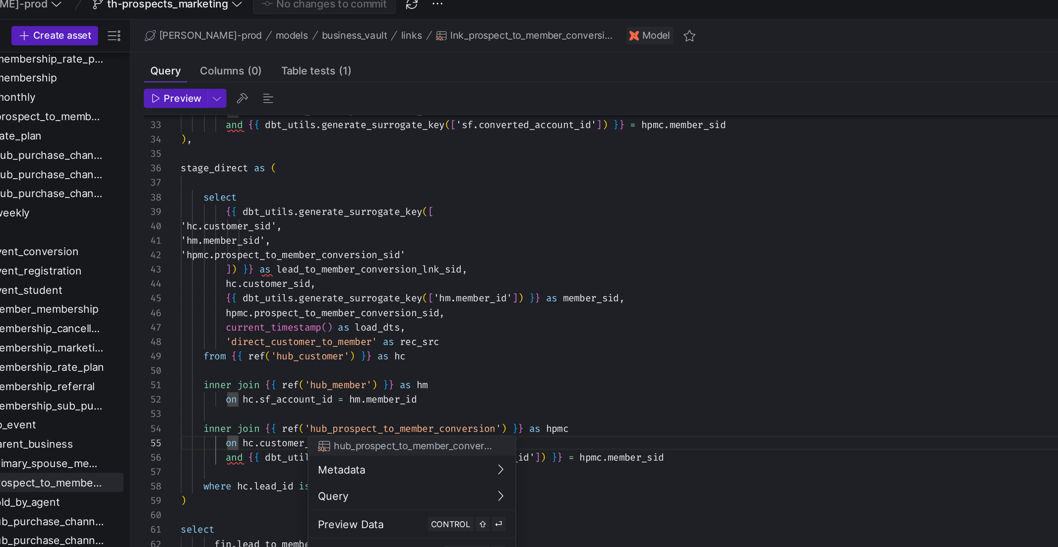
click at [299, 224] on div at bounding box center [529, 273] width 1058 height 547
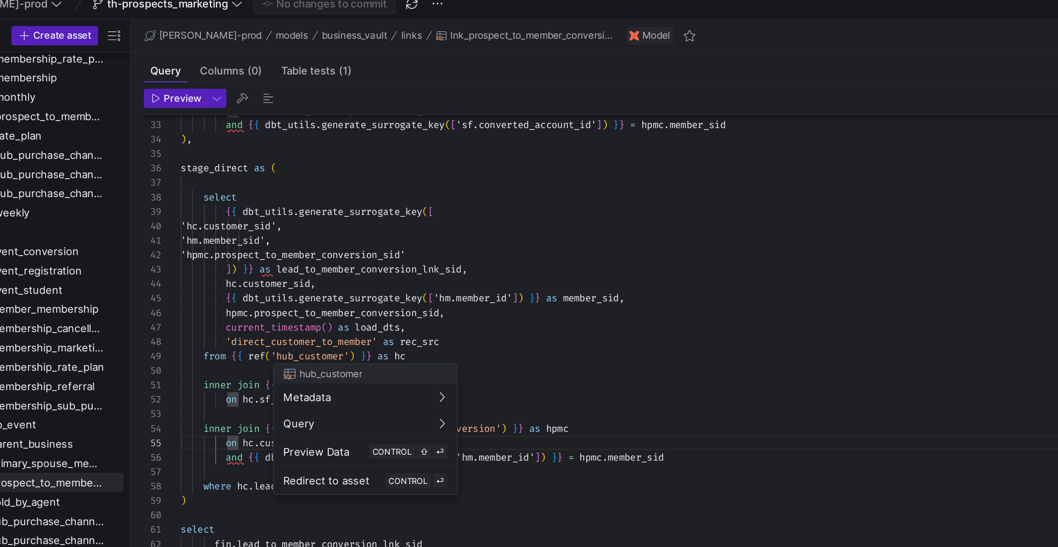
click at [344, 207] on div at bounding box center [529, 273] width 1058 height 547
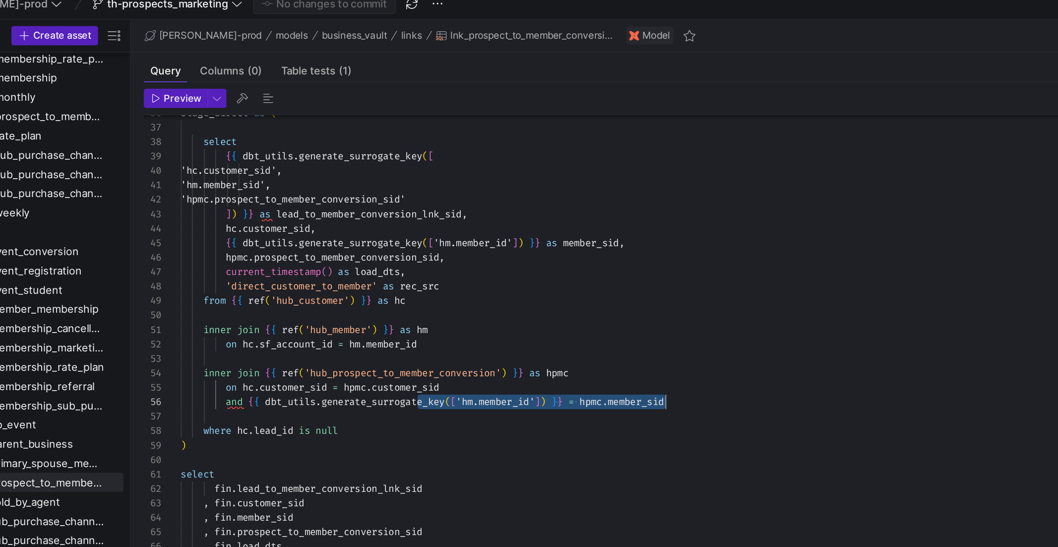
scroll to position [45, 300]
drag, startPoint x: 346, startPoint y: 255, endPoint x: 500, endPoint y: 258, distance: 154.3
click at [499, 258] on span "and { { dbt_utils . generate_surrogate_key ( [ 'hm.member_id' ] ) } } = hpmc . …" at bounding box center [349, 256] width 299 height 8
click at [500, 258] on div "hc . customer_sid , { { dbt_utils . generate_surrogate_key ( [ 'hm.member_id' ]…" at bounding box center [534, 126] width 668 height 749
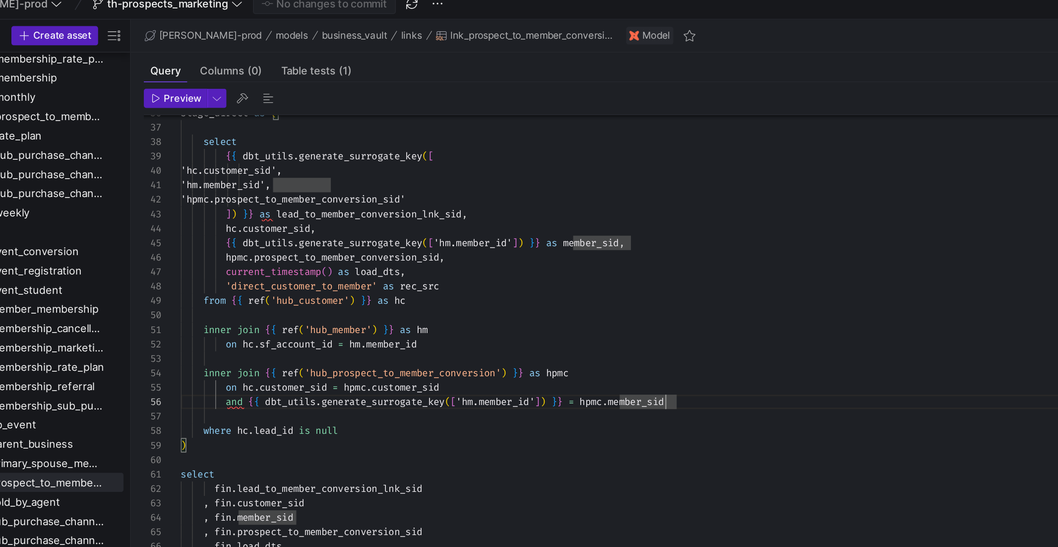
scroll to position [45, 306]
click at [516, 260] on div "hc . customer_sid , { { dbt_utils . generate_surrogate_key ( [ 'hm.member_id' ]…" at bounding box center [534, 126] width 668 height 749
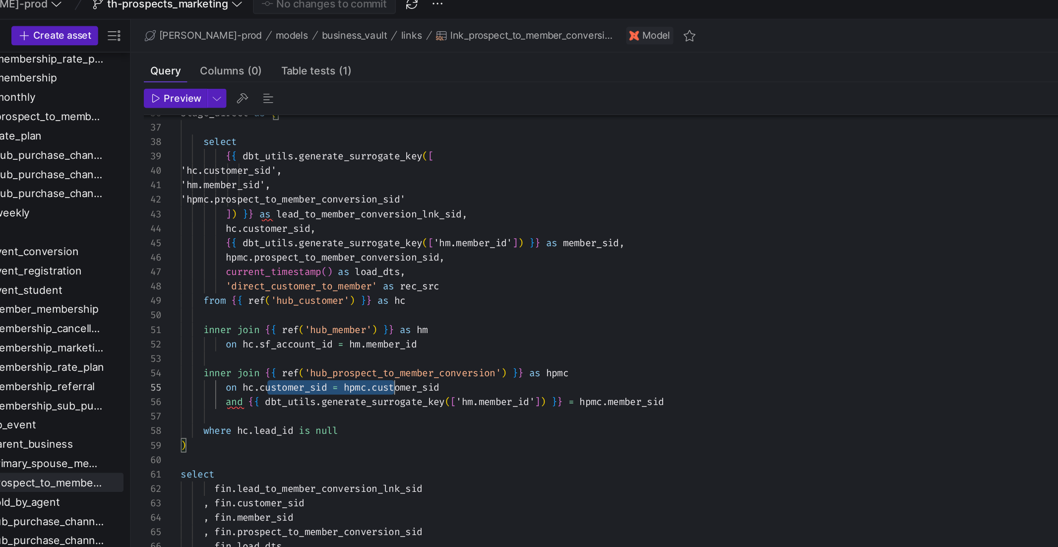
drag, startPoint x: 253, startPoint y: 248, endPoint x: 334, endPoint y: 248, distance: 81.9
click at [334, 248] on div "hc . customer_sid , { { dbt_utils . generate_surrogate_key ( [ 'hm.member_id' ]…" at bounding box center [534, 126] width 668 height 749
click at [332, 257] on div "hc . customer_sid , { { dbt_utils . generate_surrogate_key ( [ 'hm.member_id' ]…" at bounding box center [534, 126] width 668 height 749
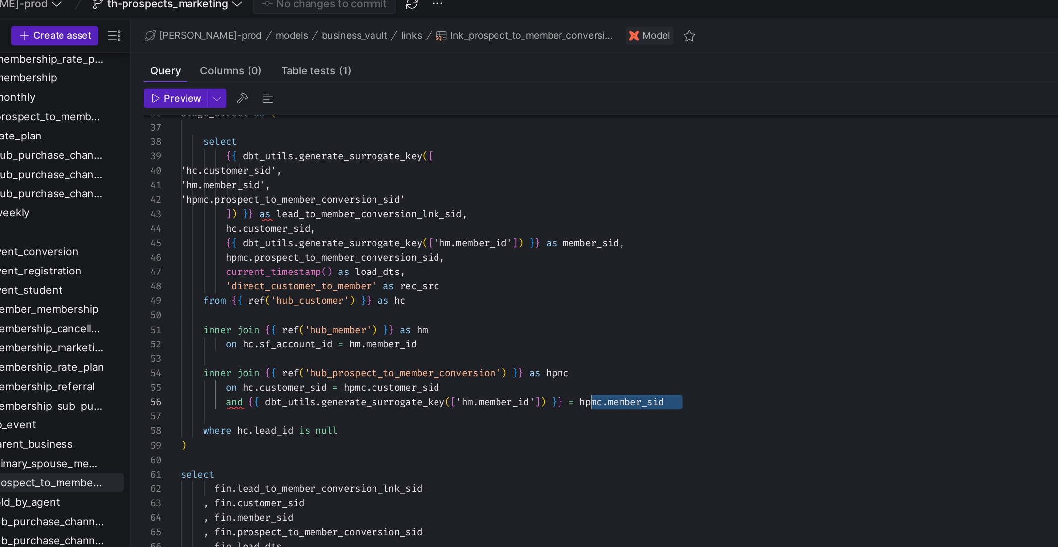
drag, startPoint x: 323, startPoint y: 262, endPoint x: 451, endPoint y: 259, distance: 128.0
click at [451, 259] on div "hc . customer_sid , { { dbt_utils . generate_surrogate_key ( [ 'hm.member_id' ]…" at bounding box center [534, 126] width 668 height 749
click at [403, 255] on div "hc . customer_sid , { { dbt_utils . generate_surrogate_key ( [ 'hm.member_id' ]…" at bounding box center [534, 126] width 668 height 749
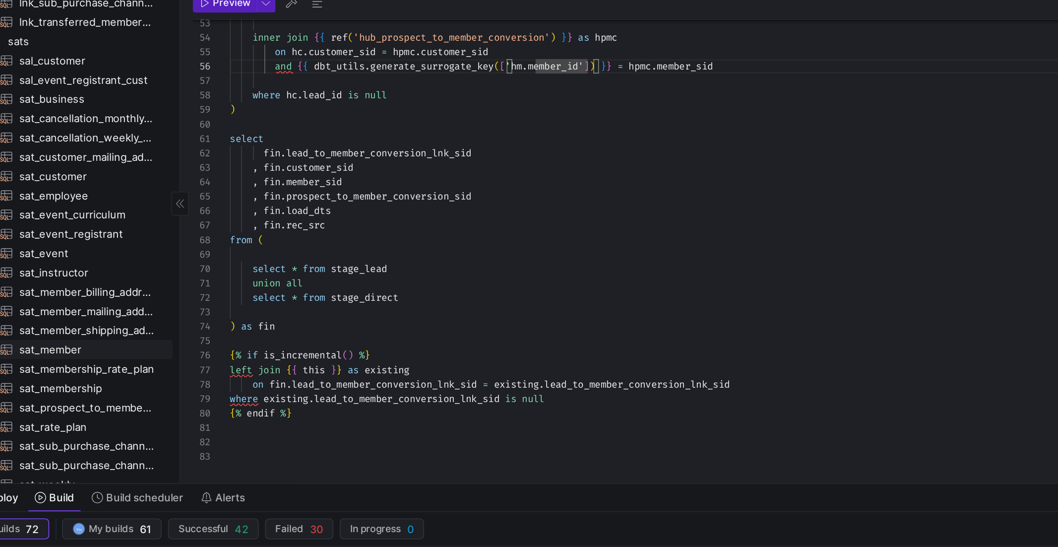
scroll to position [488, 0]
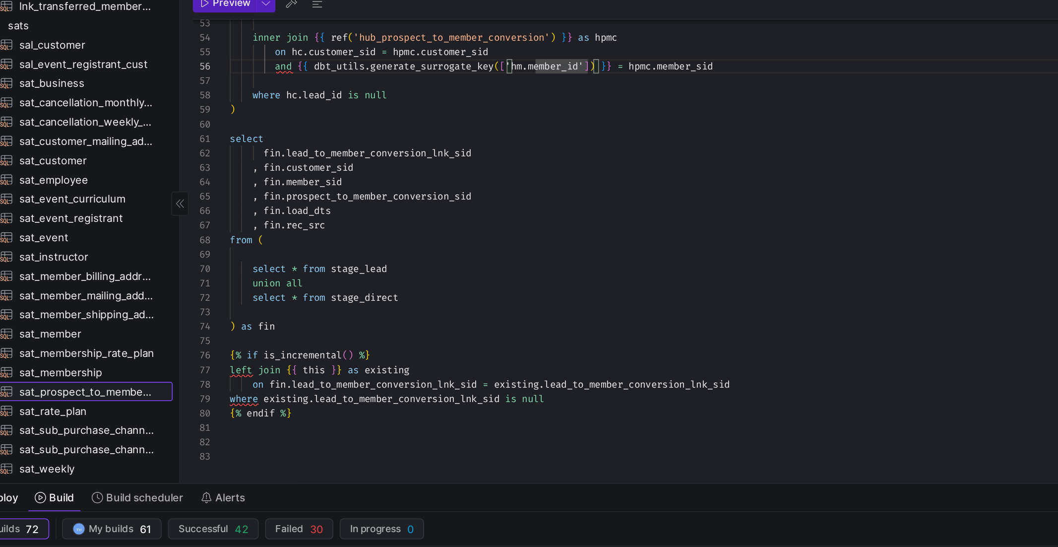
click at [126, 311] on span "sat_prospect_to_member_conversion​​​​​​​​​​" at bounding box center [111, 308] width 83 height 11
type textarea "y42 build -s sat_prospect_to_member_conversion"
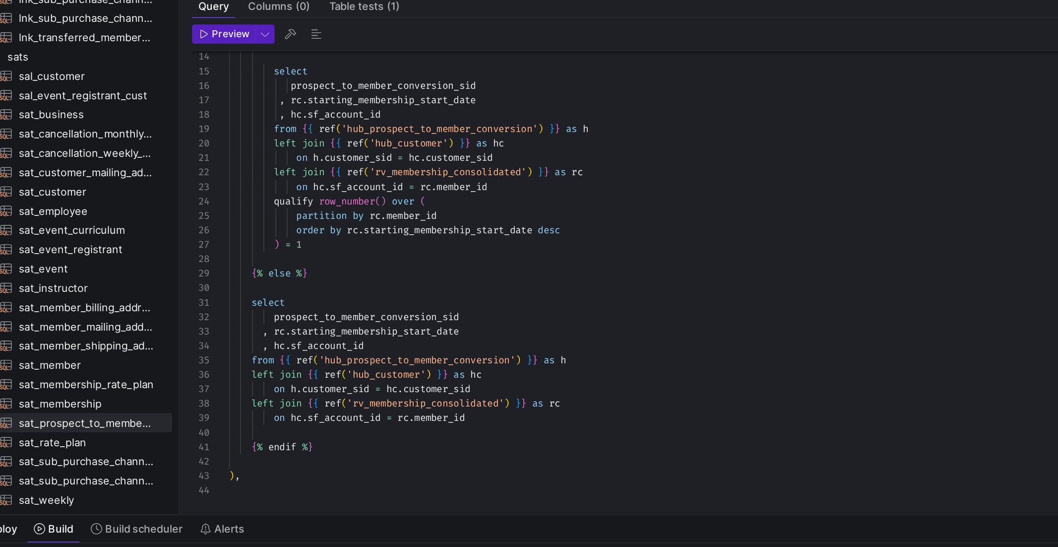
scroll to position [8, 0]
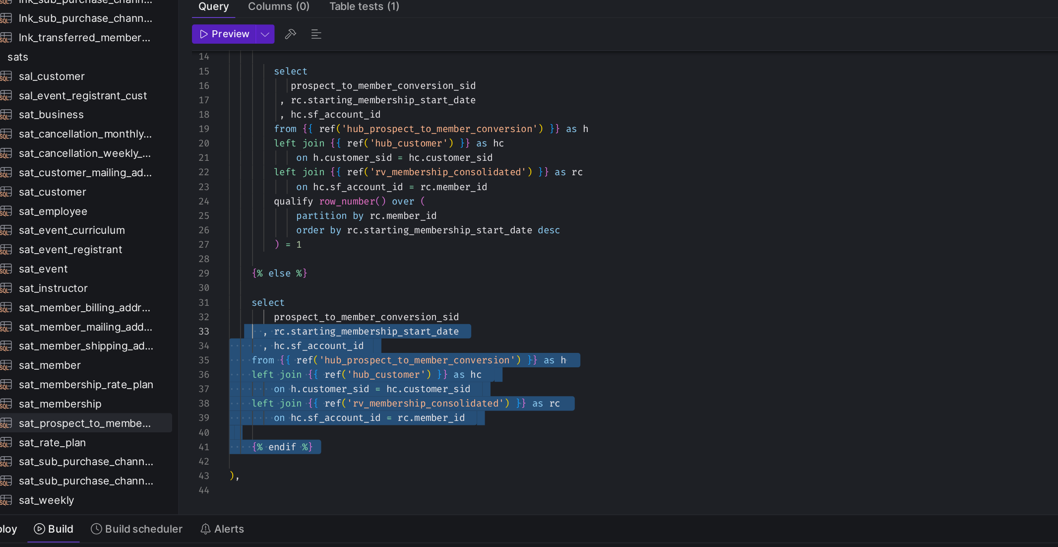
drag, startPoint x: 326, startPoint y: 332, endPoint x: 215, endPoint y: 248, distance: 139.4
click at [215, 248] on div "{ % else % } ) = 1 order by rc . starting_membership_start_date desc partition …" at bounding box center [534, 315] width 668 height 722
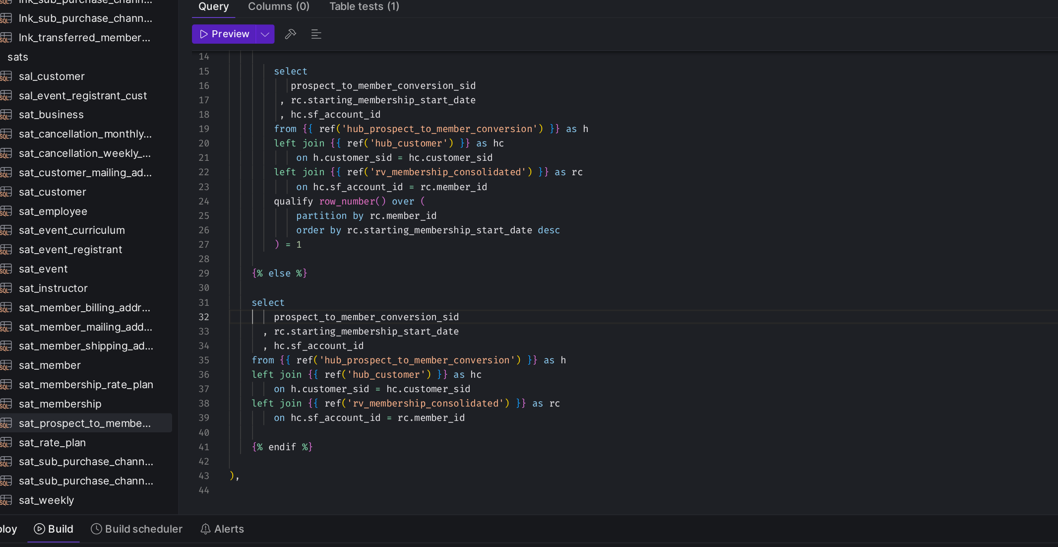
click at [215, 248] on div "{ % else % } ) = 1 order by rc . starting_membership_start_date desc partition …" at bounding box center [534, 315] width 668 height 722
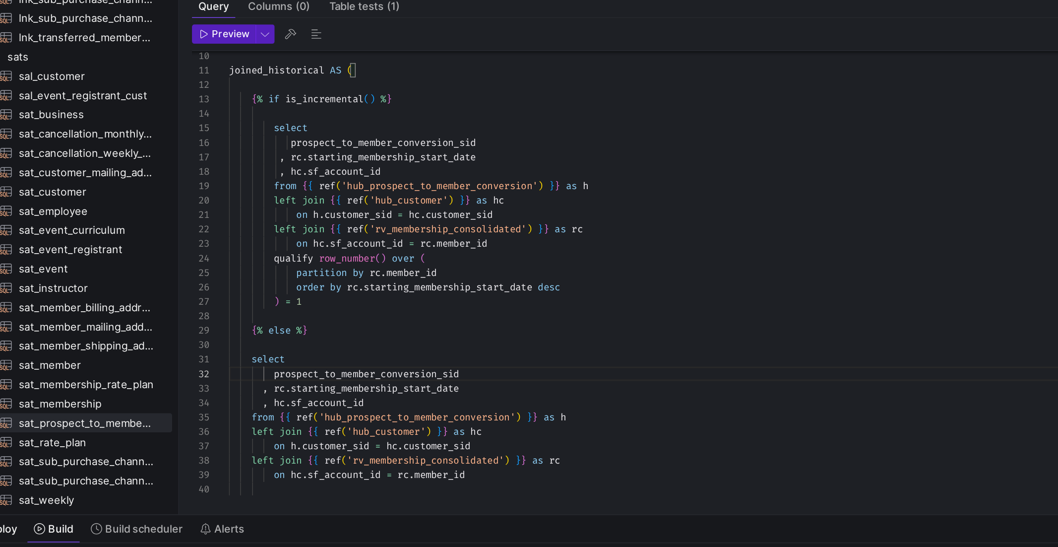
click at [304, 232] on div "{ % else % } ) = 1 order by rc . starting_membership_start_date desc partition …" at bounding box center [534, 350] width 668 height 722
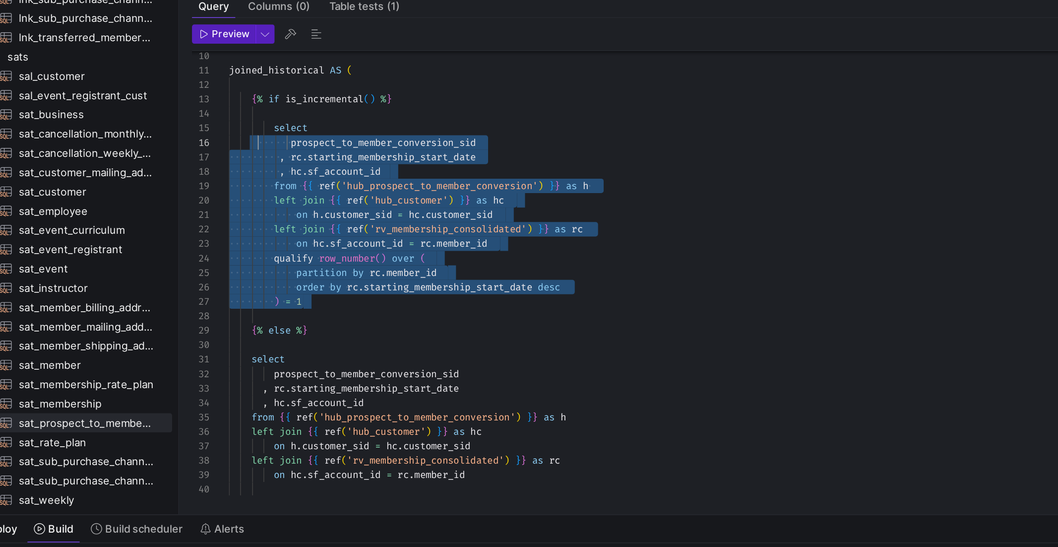
scroll to position [36, 14]
drag, startPoint x: 364, startPoint y: 233, endPoint x: 213, endPoint y: 128, distance: 183.9
click at [213, 128] on div "{ % else % } ) = 1 order by rc . starting_membership_start_date desc partition …" at bounding box center [534, 350] width 668 height 722
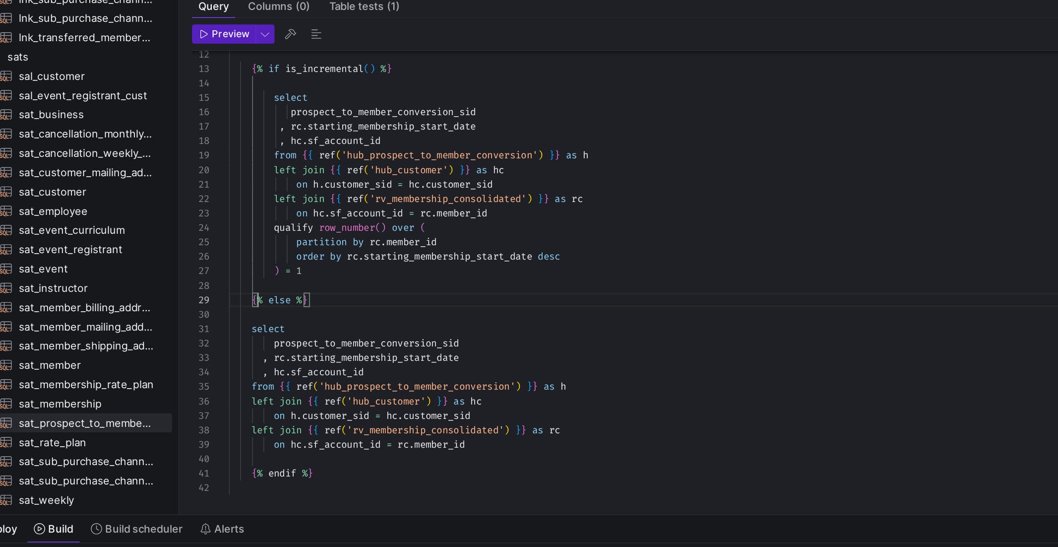
drag, startPoint x: 218, startPoint y: 236, endPoint x: 249, endPoint y: 236, distance: 30.8
click at [249, 236] on div "on h . customer_sid = hc . customer_sid left join { { ref ( 'rv_membership_cons…" at bounding box center [534, 331] width 668 height 722
click at [261, 235] on div "on h . customer_sid = hc . customer_sid left join { { ref ( 'rv_membership_cons…" at bounding box center [534, 331] width 668 height 722
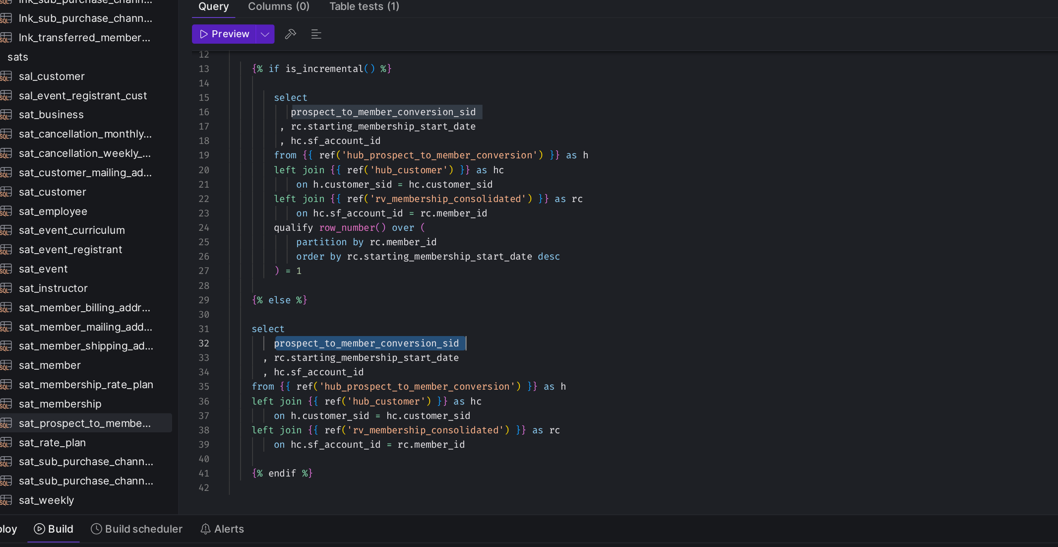
drag, startPoint x: 227, startPoint y: 259, endPoint x: 345, endPoint y: 257, distance: 118.1
click at [345, 257] on div "on h . customer_sid = hc . customer_sid left join { { ref ( 'rv_membership_cons…" at bounding box center [534, 331] width 668 height 722
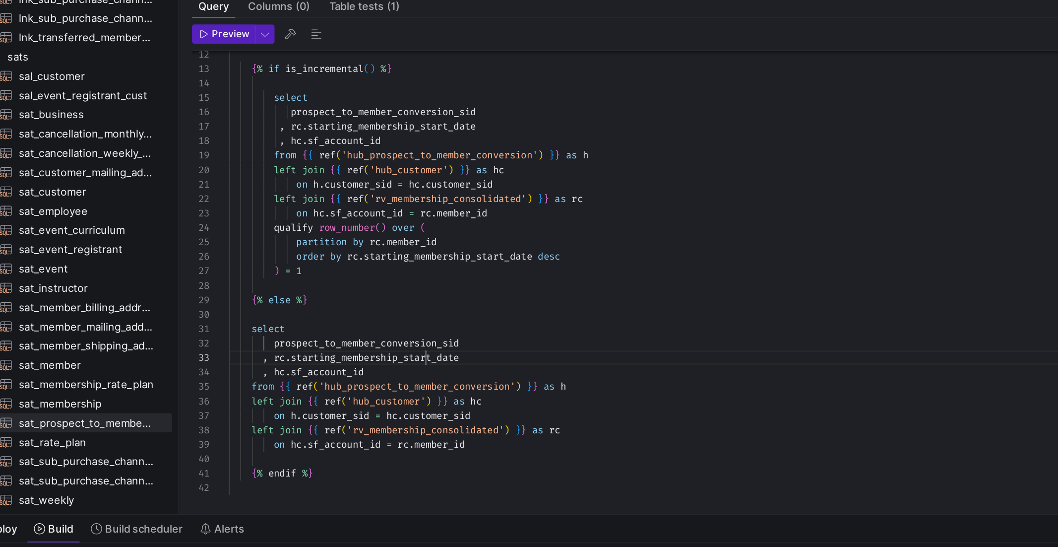
click at [320, 273] on div "on h . customer_sid = hc . customer_sid left join { { ref ( 'rv_membership_cons…" at bounding box center [534, 331] width 668 height 722
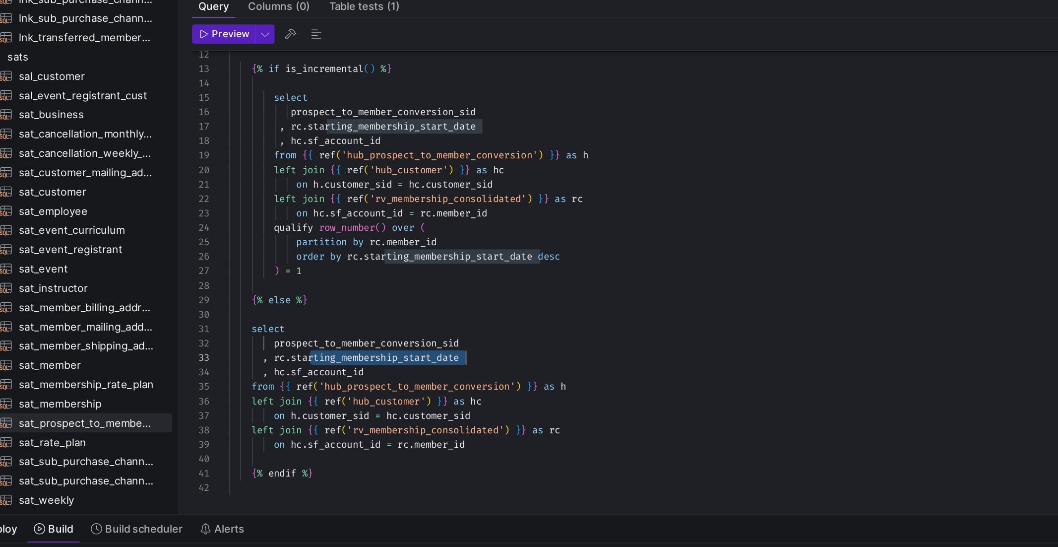
drag, startPoint x: 251, startPoint y: 269, endPoint x: 352, endPoint y: 268, distance: 101.7
click at [353, 268] on div ", rc . starting_membership_start_date" at bounding box center [534, 268] width 668 height 9
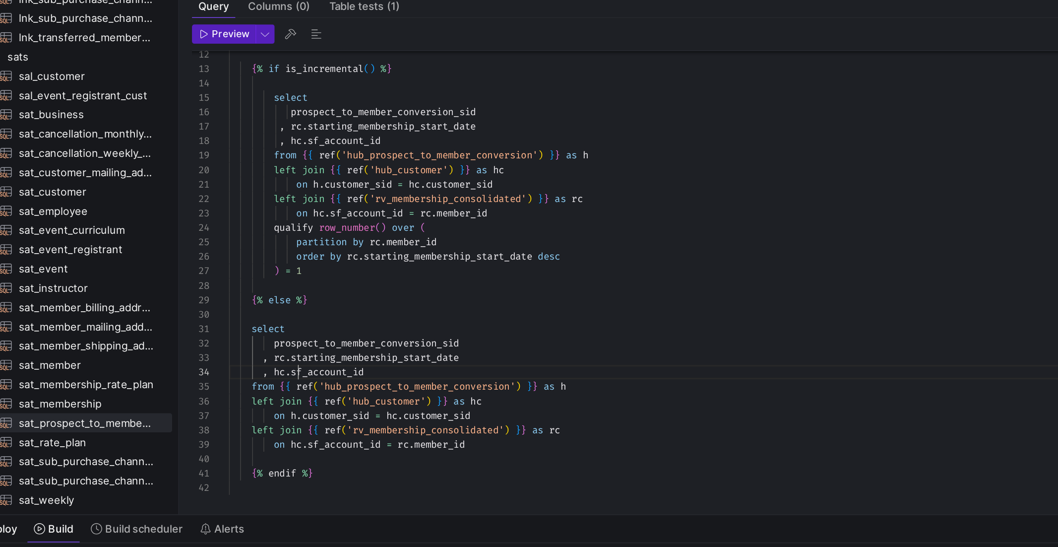
scroll to position [27, 86]
drag, startPoint x: 242, startPoint y: 280, endPoint x: 335, endPoint y: 279, distance: 93.3
click at [335, 279] on div ", hc . sf_account_id" at bounding box center [534, 277] width 668 height 9
click at [335, 279] on div "on h . customer_sid = hc . customer_sid left join { { ref ( 'rv_membership_cons…" at bounding box center [534, 331] width 668 height 722
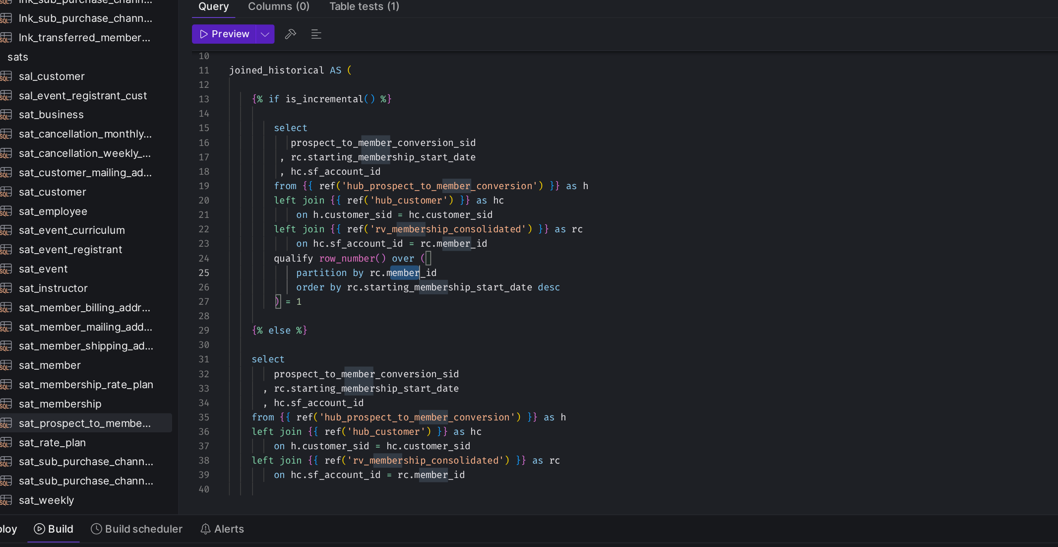
scroll to position [36, 131]
drag, startPoint x: 299, startPoint y: 216, endPoint x: 365, endPoint y: 214, distance: 65.5
click at [365, 214] on div "on h . customer_sid = hc . customer_sid left join { { ref ( 'rv_membership_cons…" at bounding box center [534, 350] width 668 height 722
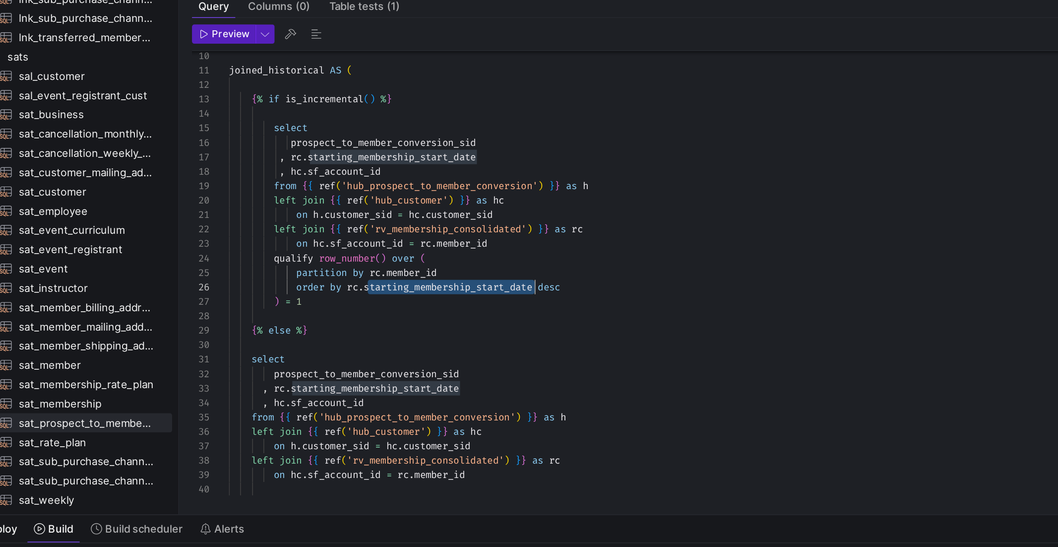
scroll to position [45, 189]
drag, startPoint x: 286, startPoint y: 227, endPoint x: 388, endPoint y: 221, distance: 102.4
click at [389, 221] on div "on h . customer_sid = hc . customer_sid left join { { ref ( 'rv_membership_cons…" at bounding box center [534, 350] width 668 height 722
click at [388, 221] on div "on h . customer_sid = hc . customer_sid left join { { ref ( 'rv_membership_cons…" at bounding box center [534, 350] width 668 height 722
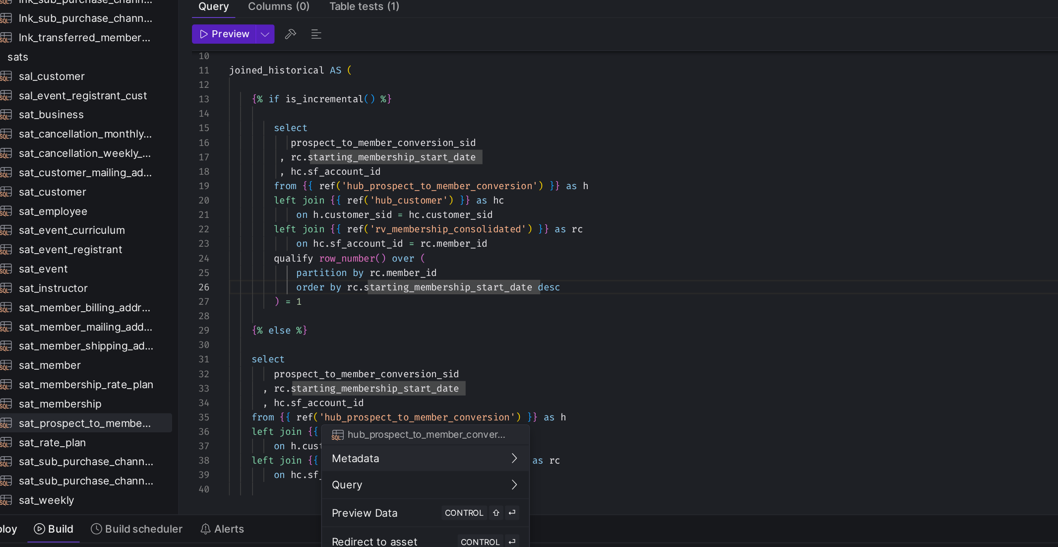
click at [289, 275] on div at bounding box center [529, 273] width 1058 height 547
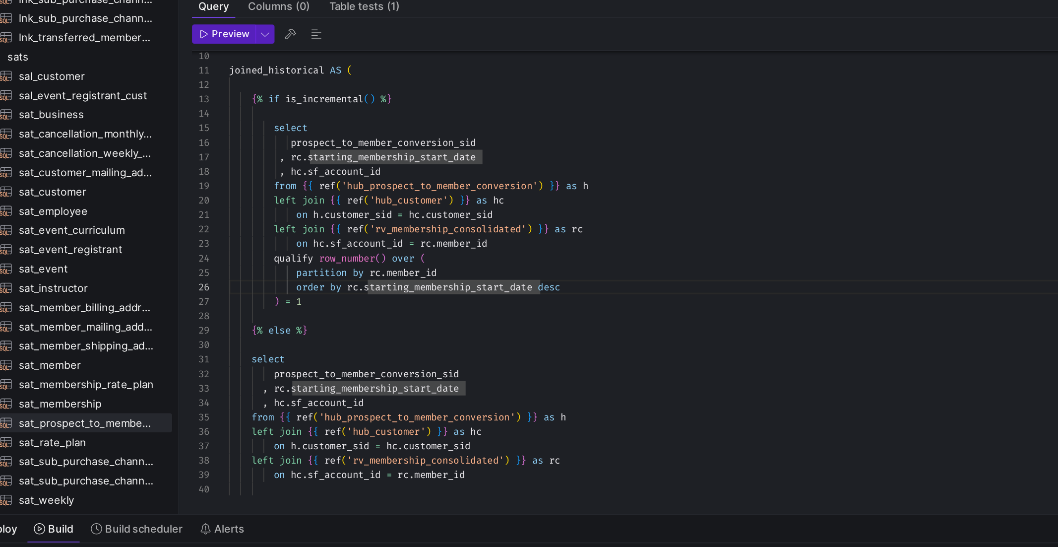
scroll to position [0, 39]
click at [290, 267] on div "on h . customer_sid = hc . customer_sid left join { { ref ( 'rv_membership_cons…" at bounding box center [534, 350] width 668 height 722
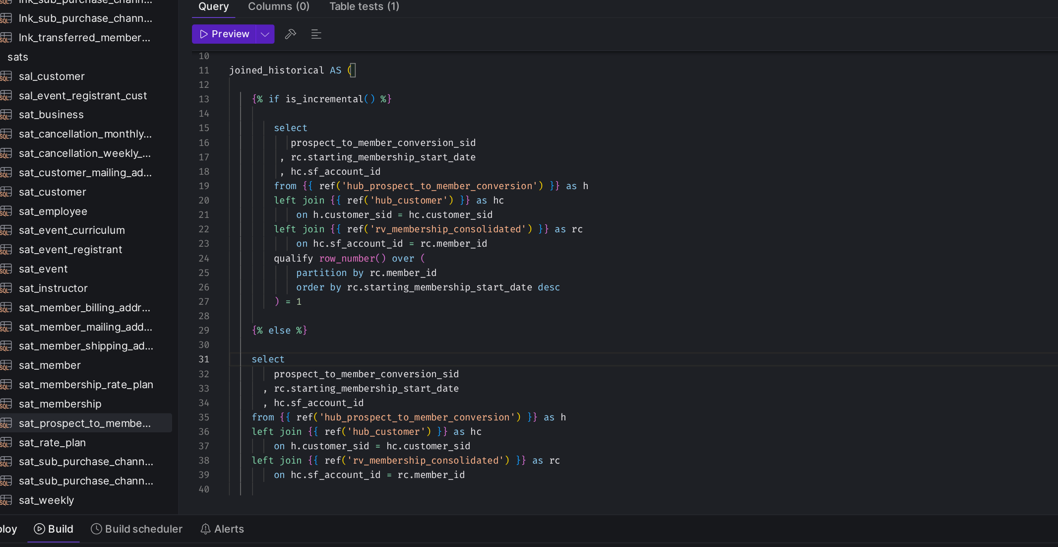
scroll to position [62, 0]
click at [292, 241] on div "on h . customer_sid = hc . customer_sid left join { { ref ( 'rv_membership_cons…" at bounding box center [534, 350] width 668 height 722
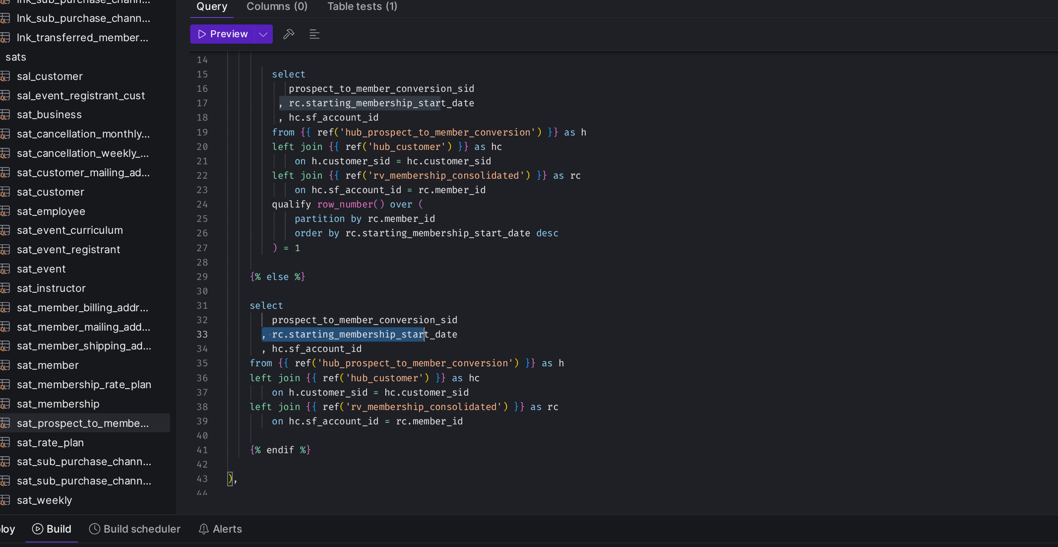
scroll to position [8, 146]
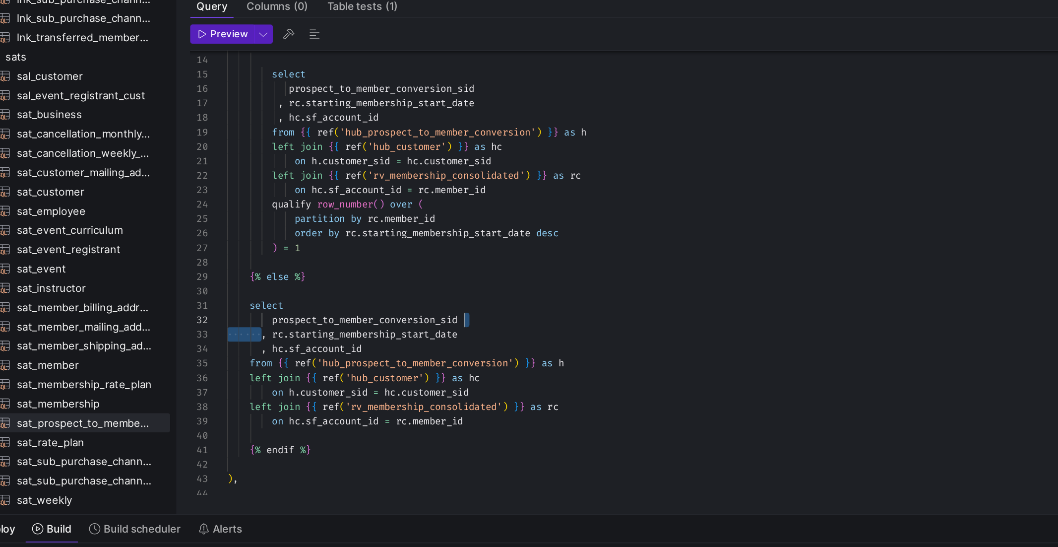
drag, startPoint x: 220, startPoint y: 256, endPoint x: 374, endPoint y: 248, distance: 154.0
click at [374, 248] on div "on h . customer_sid = hc . customer_sid left join { { ref ( 'rv_membership_cons…" at bounding box center [534, 317] width 668 height 722
click at [373, 254] on div "on h . customer_sid = hc . customer_sid left join { { ref ( 'rv_membership_cons…" at bounding box center [534, 317] width 668 height 722
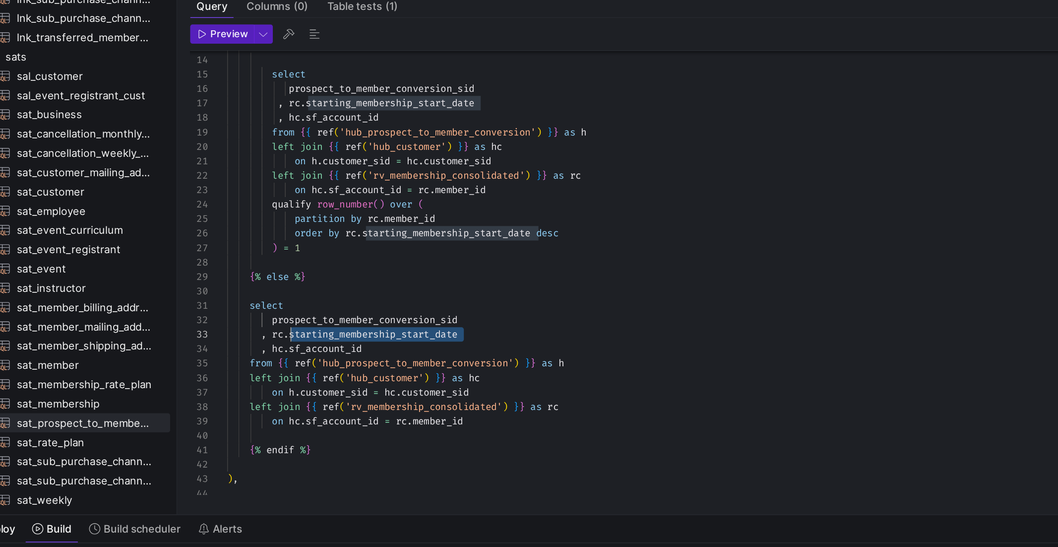
scroll to position [17, 39]
drag, startPoint x: 373, startPoint y: 254, endPoint x: 239, endPoint y: 253, distance: 133.5
click at [239, 253] on div "on h . customer_sid = hc . customer_sid left join { { ref ( 'rv_membership_cons…" at bounding box center [534, 317] width 668 height 722
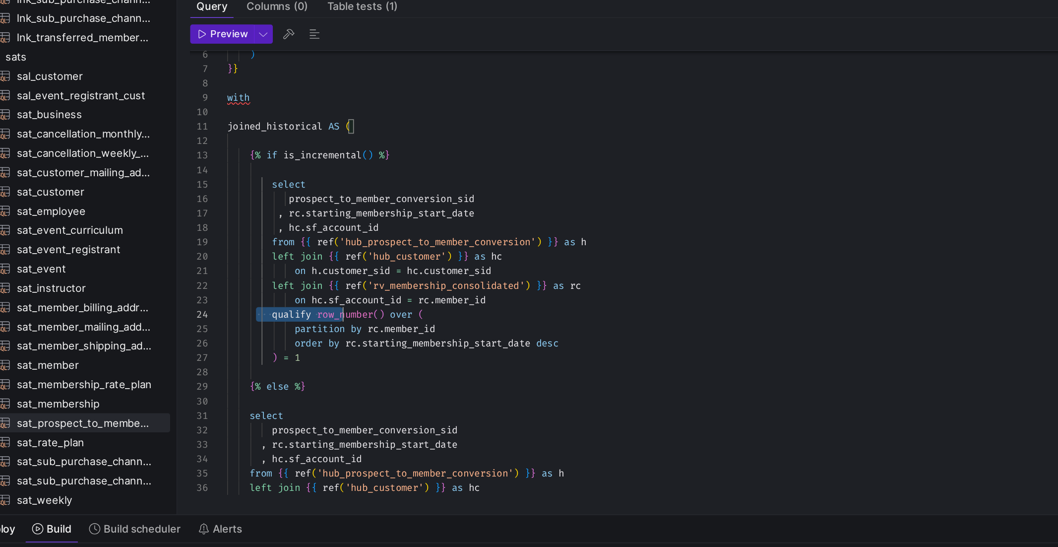
scroll to position [27, 131]
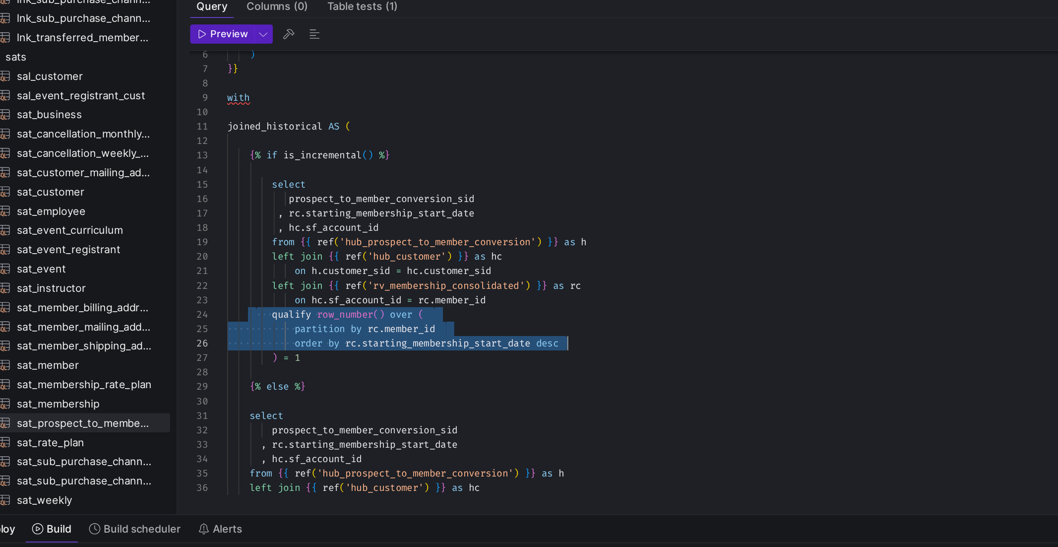
drag, startPoint x: 217, startPoint y: 244, endPoint x: 424, endPoint y: 256, distance: 206.8
click at [424, 256] on div ", hc . sf_account_id from { { ref ( 'hub_prospect_to_member_conversion' ) } } a…" at bounding box center [534, 385] width 668 height 722
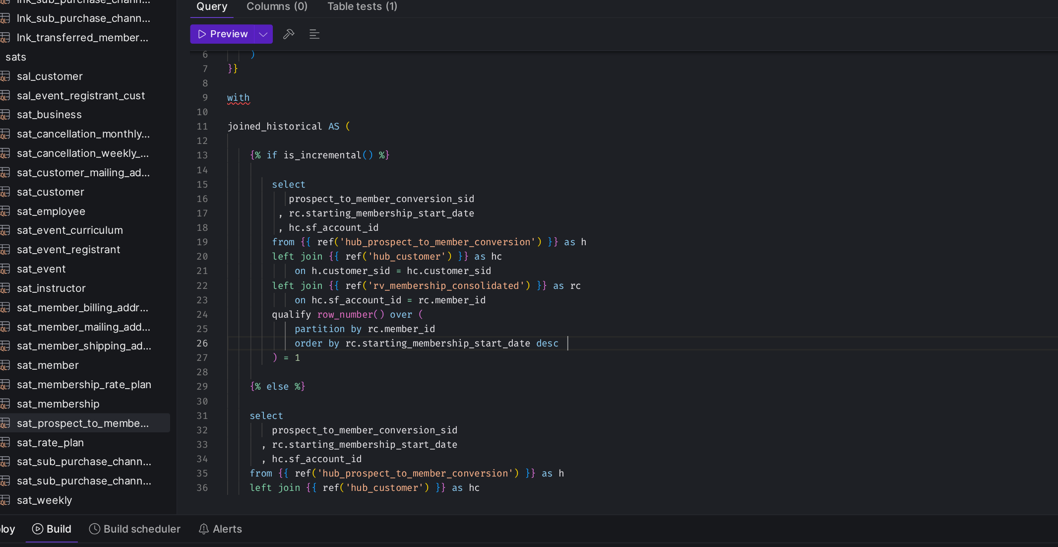
scroll to position [45, 210]
click at [424, 256] on div ", hc . sf_account_id from { { ref ( 'hub_prospect_to_member_conversion' ) } } a…" at bounding box center [534, 385] width 668 height 722
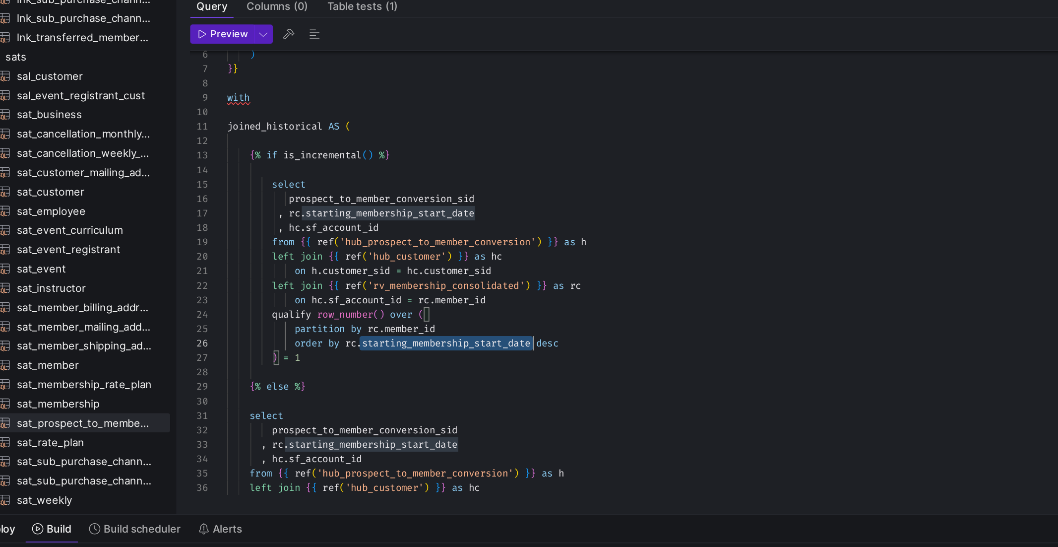
scroll to position [45, 192]
drag, startPoint x: 282, startPoint y: 263, endPoint x: 393, endPoint y: 258, distance: 111.3
click at [393, 258] on div ", hc . sf_account_id from { { ref ( 'hub_prospect_to_member_conversion' ) } } a…" at bounding box center [534, 385] width 668 height 722
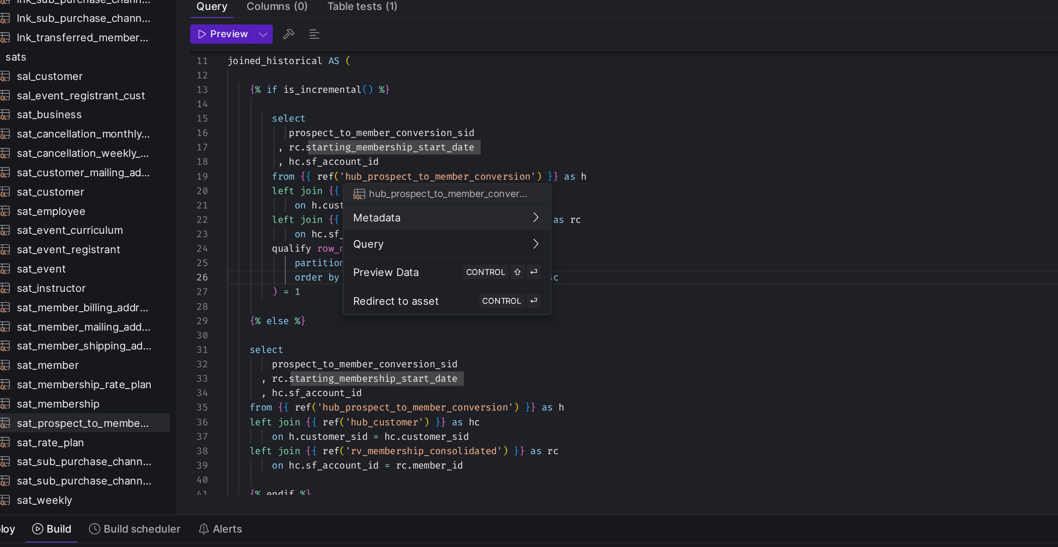
click at [345, 115] on div at bounding box center [529, 273] width 1058 height 547
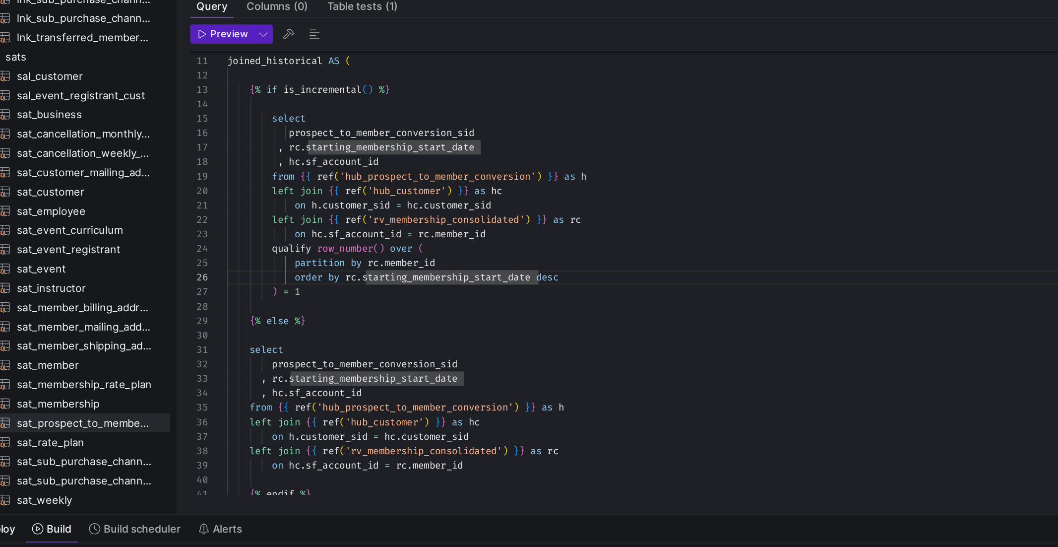
type textarea "joined_historical AS ( {% if is_incremental() %} select prospect_to_member_conv…"
click at [345, 115] on div ", hc . sf_account_id from { { ref ( 'hub_prospect_to_member_conversion' ) } } a…" at bounding box center [534, 344] width 668 height 722
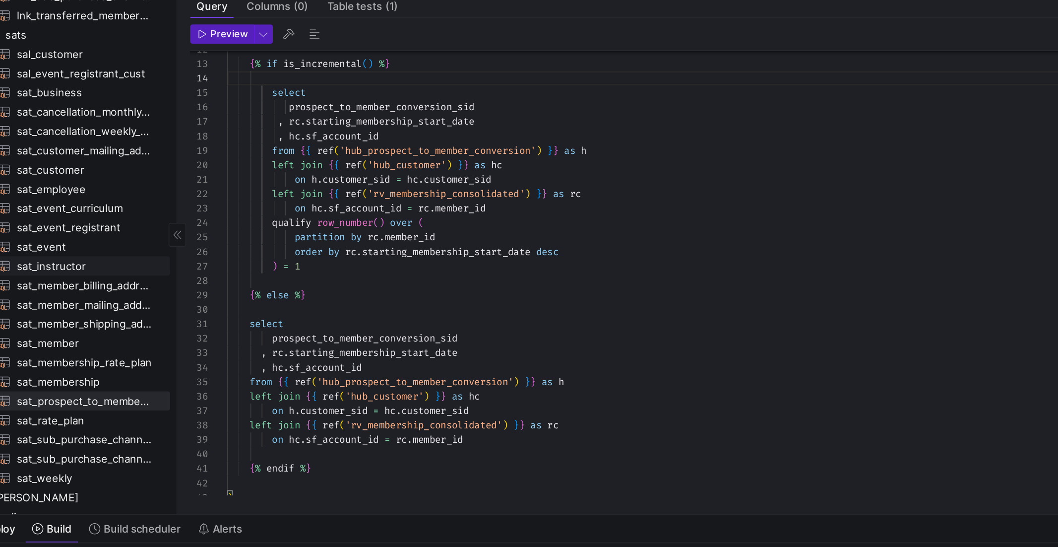
scroll to position [436, 0]
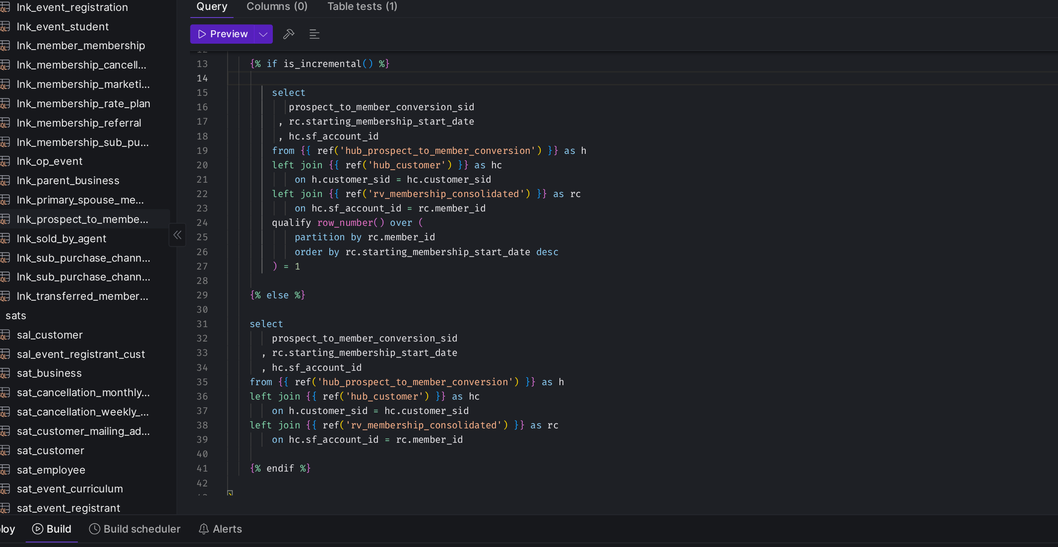
click at [136, 184] on span "lnk_prospect_to_member_conversion​​​​​​​​​​" at bounding box center [111, 182] width 83 height 11
type textarea "y42 build -s lnk_prospect_to_member_conversion"
type textarea "{{ config( materialized='incremental', incremental_strategy='merge', unique_key…"
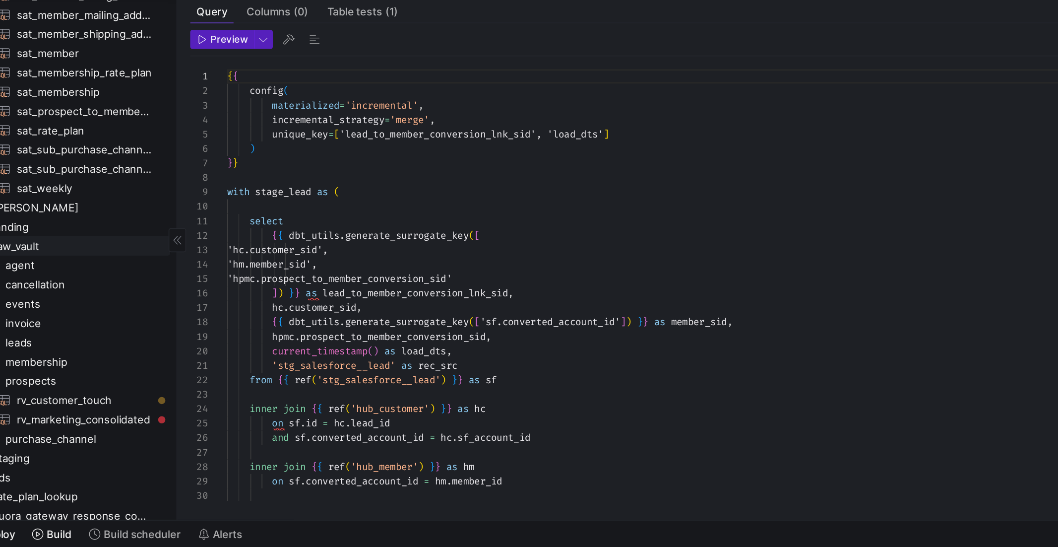
scroll to position [687, 0]
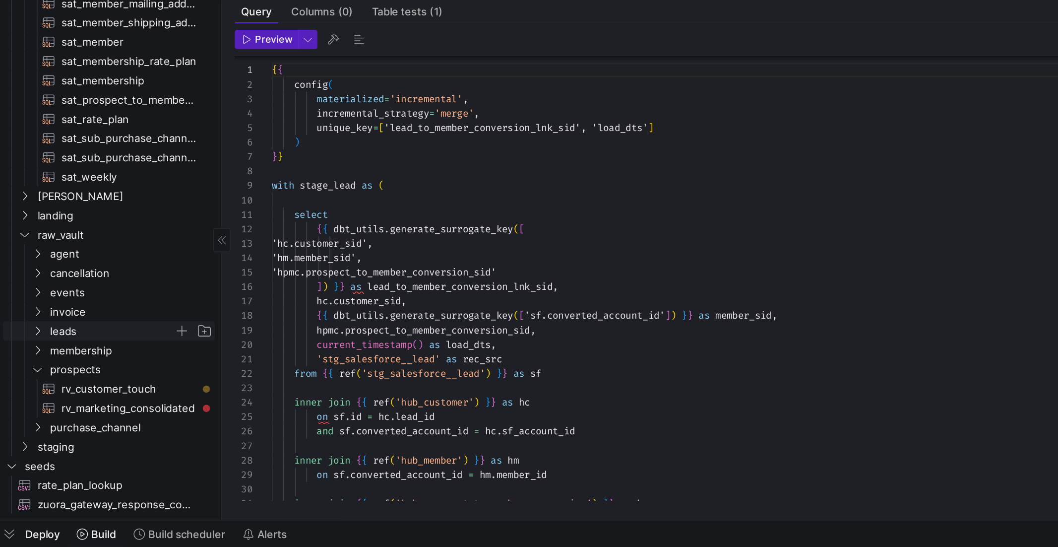
click at [111, 248] on span "leads" at bounding box center [101, 248] width 76 height 11
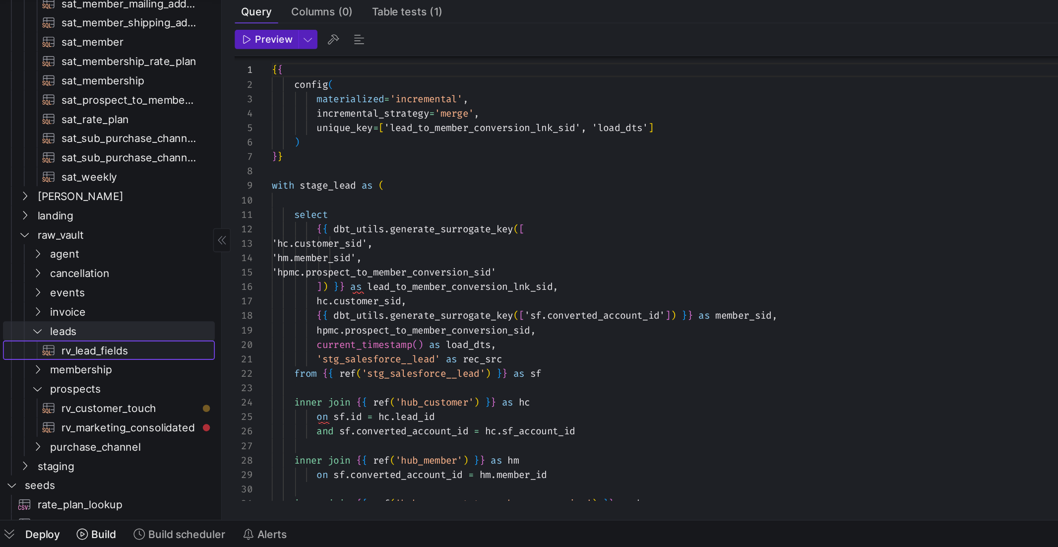
click at [108, 262] on span "rv_lead_fields​​​​​​​​​​" at bounding box center [111, 260] width 83 height 11
type textarea "y42 build -s rv_lead_fields"
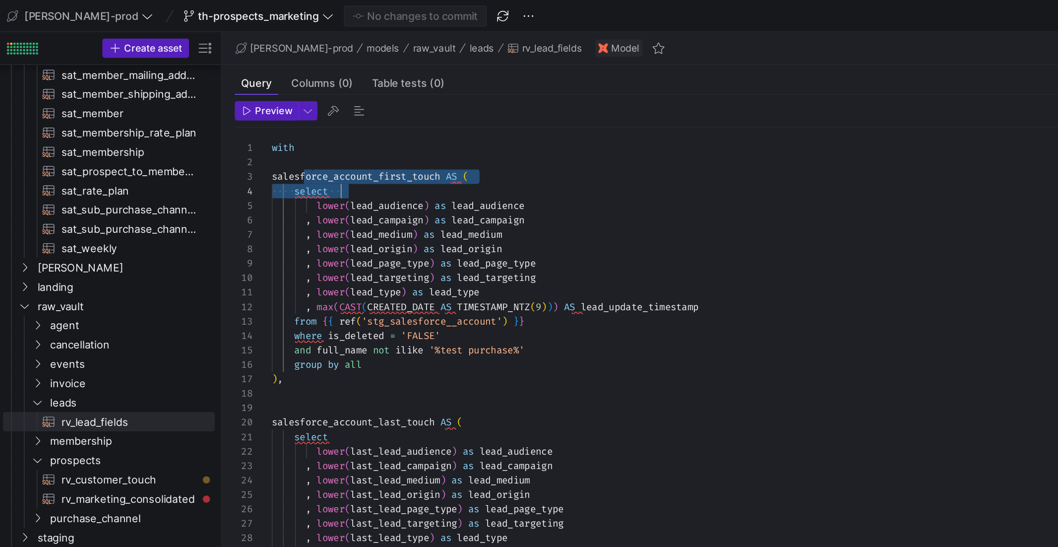
drag, startPoint x: 223, startPoint y: 111, endPoint x: 325, endPoint y: 114, distance: 101.3
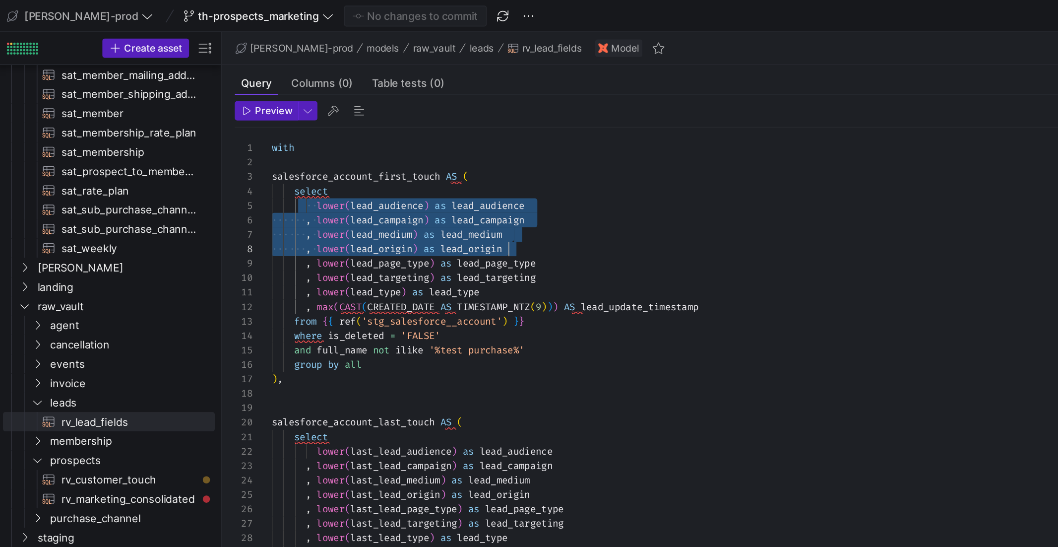
drag, startPoint x: 222, startPoint y: 124, endPoint x: 366, endPoint y: 157, distance: 147.7
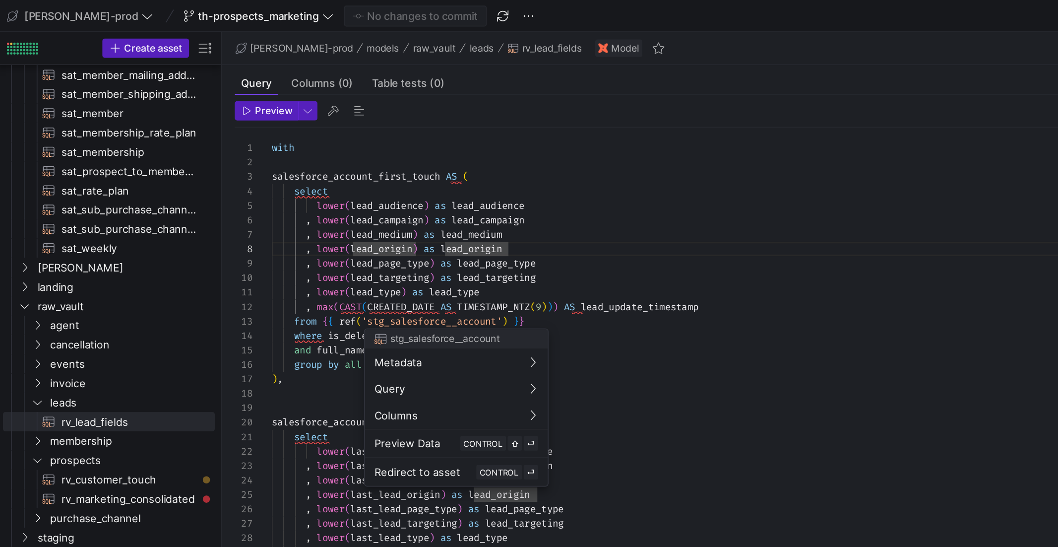
click at [377, 174] on div at bounding box center [529, 273] width 1058 height 547
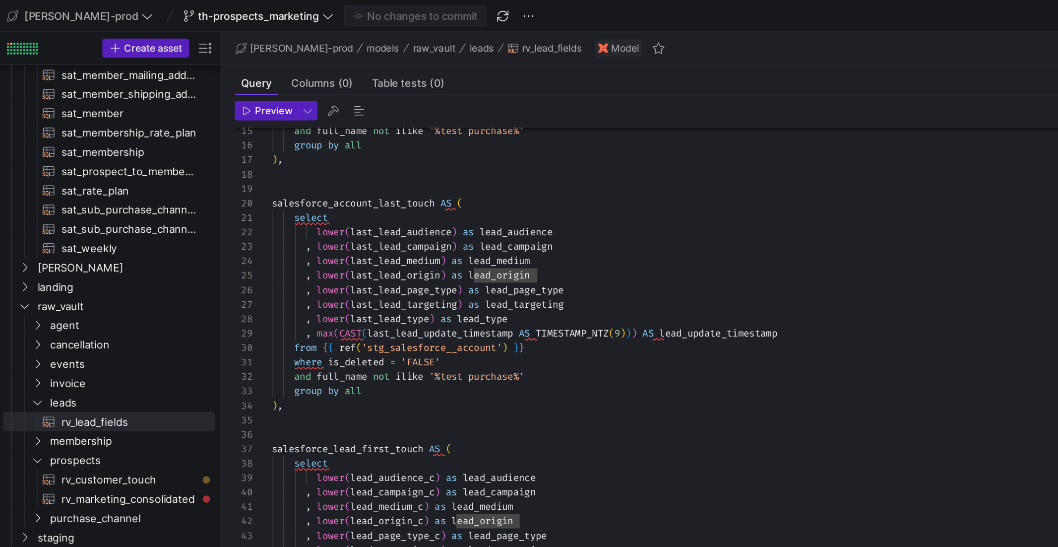
drag, startPoint x: 199, startPoint y: 124, endPoint x: 344, endPoint y: 155, distance: 148.1
drag, startPoint x: 261, startPoint y: 144, endPoint x: 299, endPoint y: 144, distance: 37.7
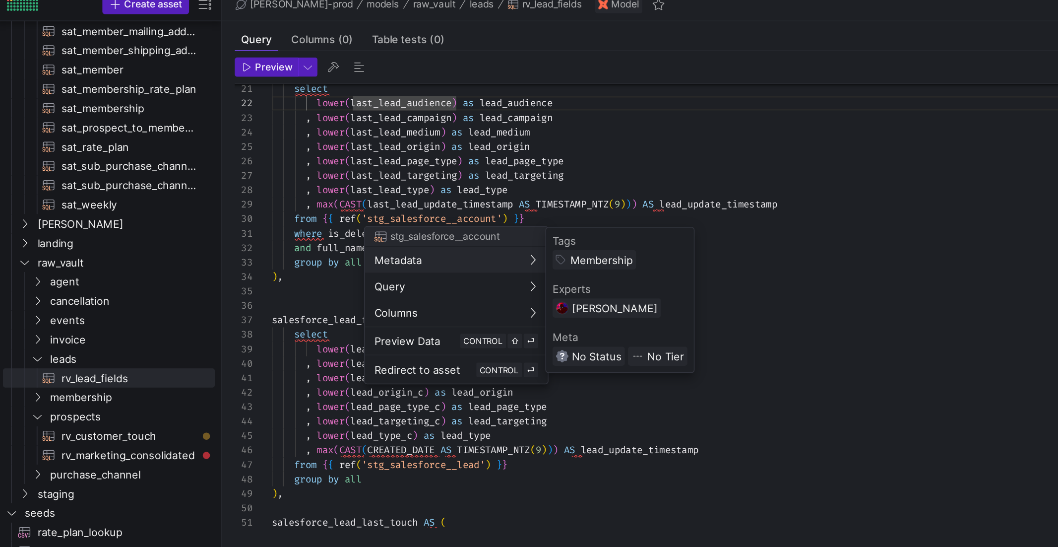
click at [408, 194] on div "Tags Membership Experts [PERSON_NAME] Meta No Status No Tier" at bounding box center [415, 212] width 91 height 89
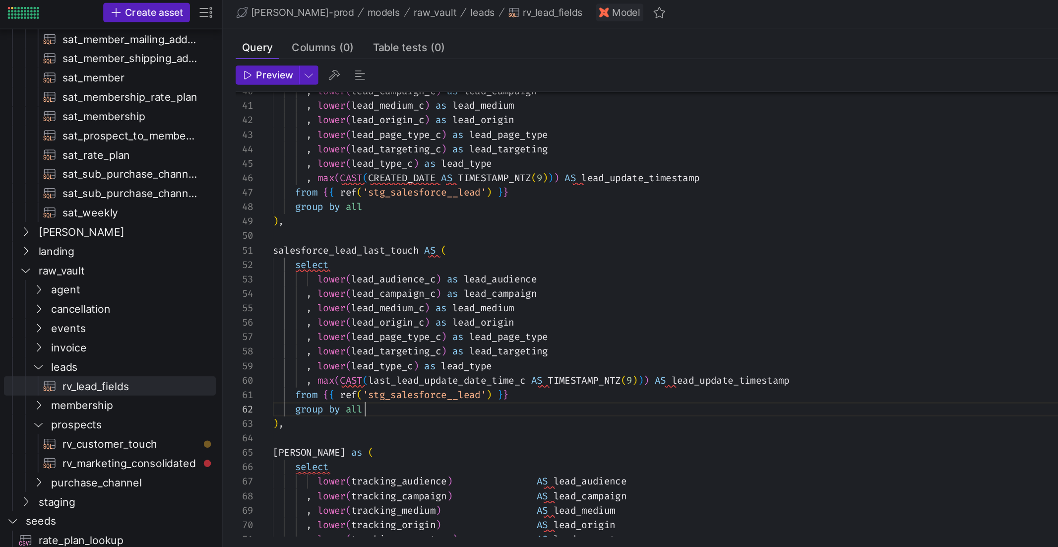
scroll to position [8, 57]
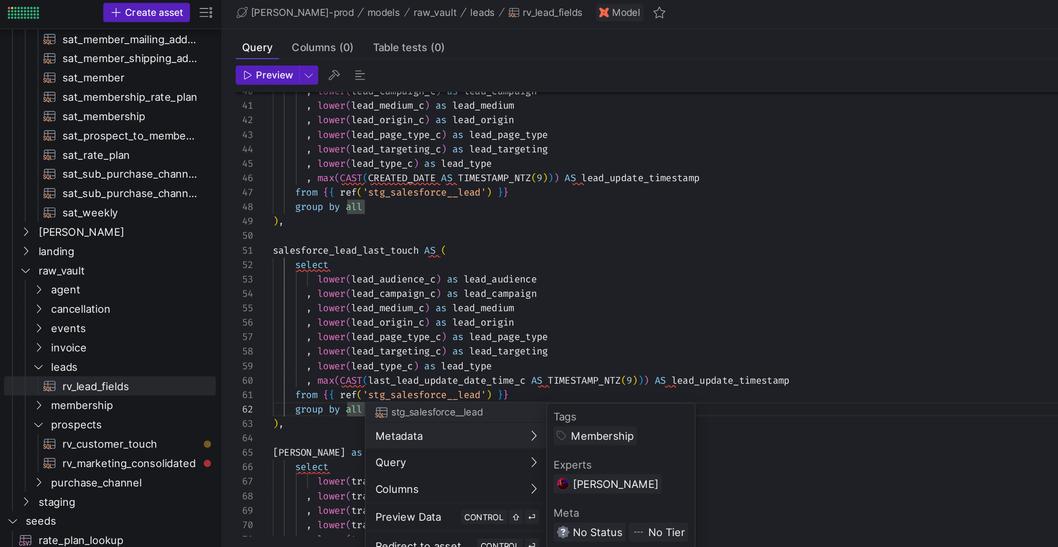
click at [426, 215] on div at bounding box center [529, 273] width 1058 height 547
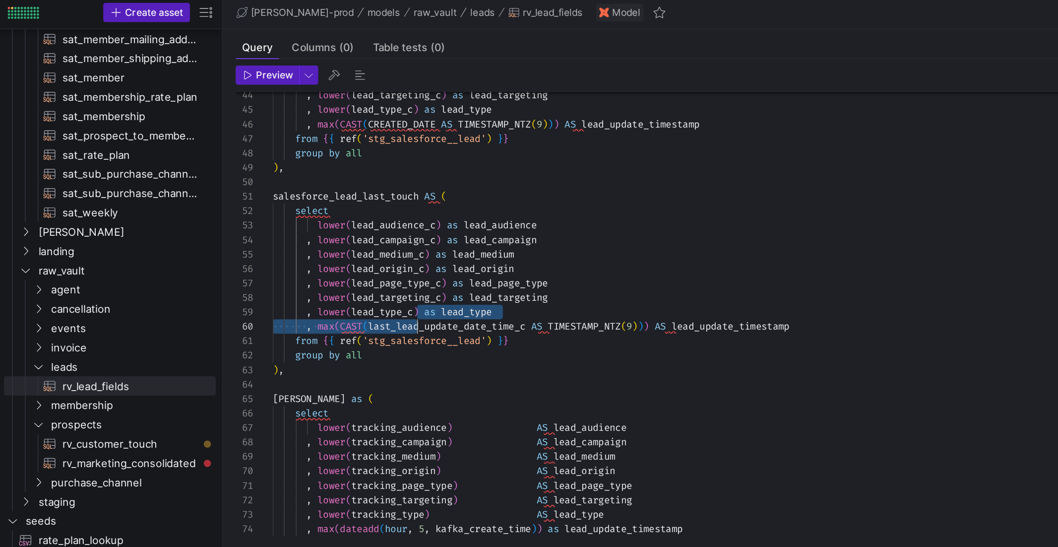
scroll to position [71, 89]
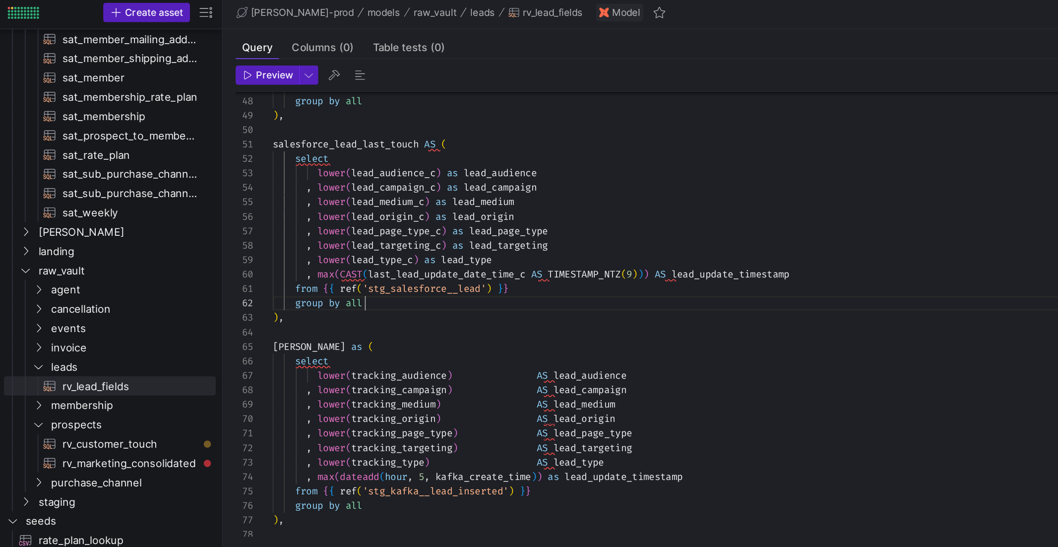
click at [300, 213] on div "from { { ref ( 'stg_salesforce__lead' ) } } group by all ) , salesforce_lead_la…" at bounding box center [534, 536] width 668 height 1768
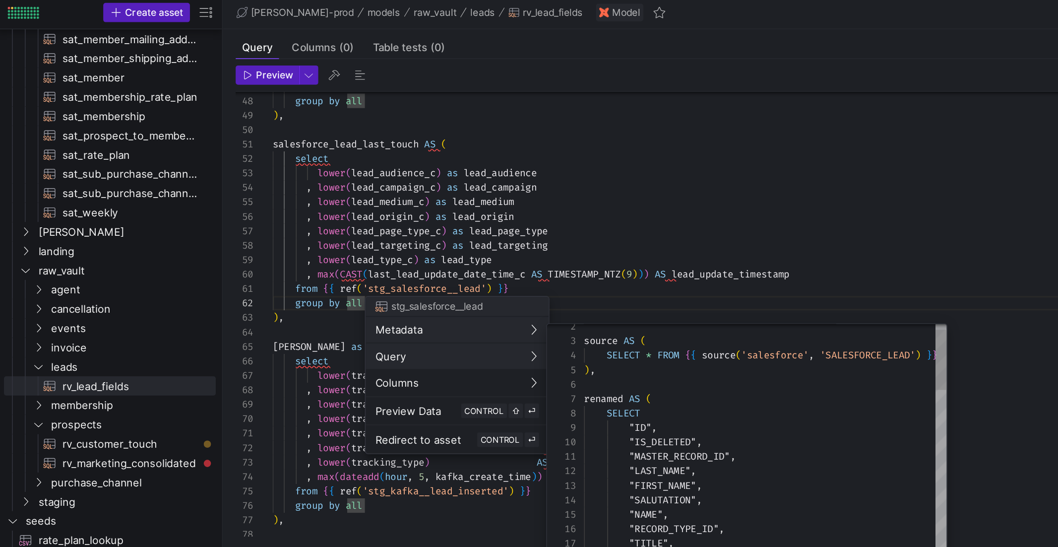
scroll to position [89, 0]
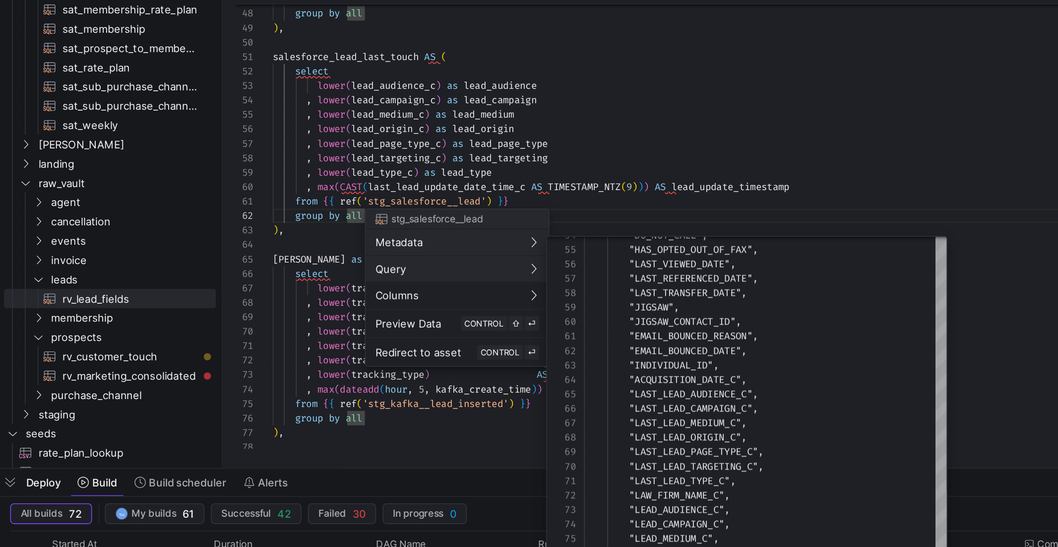
click at [440, 148] on div at bounding box center [529, 273] width 1058 height 547
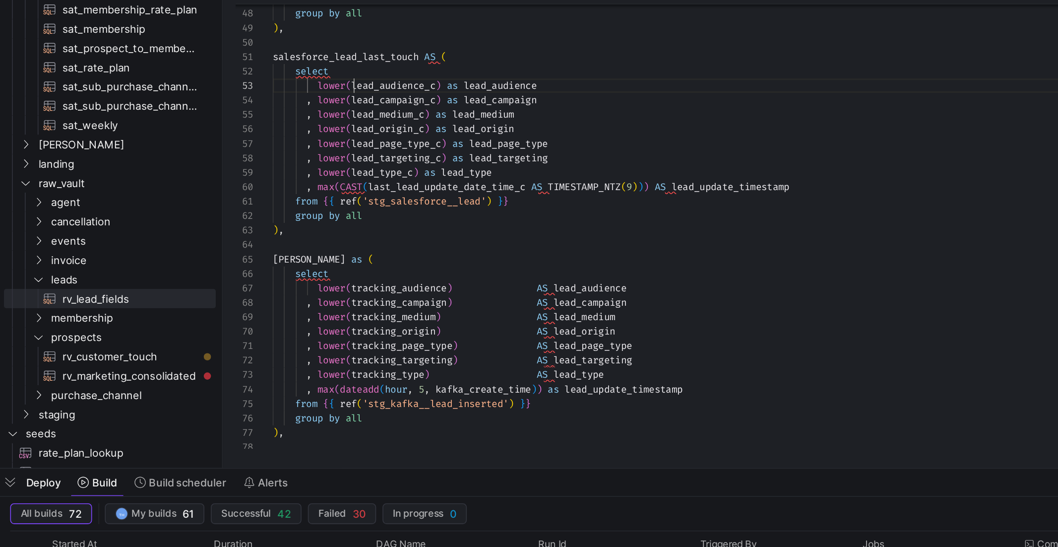
scroll to position [17, 50]
click at [252, 130] on div "from { { ref ( 'stg_salesforce__lead' ) } } group by all ) , salesforce_lead_la…" at bounding box center [534, 536] width 668 height 1768
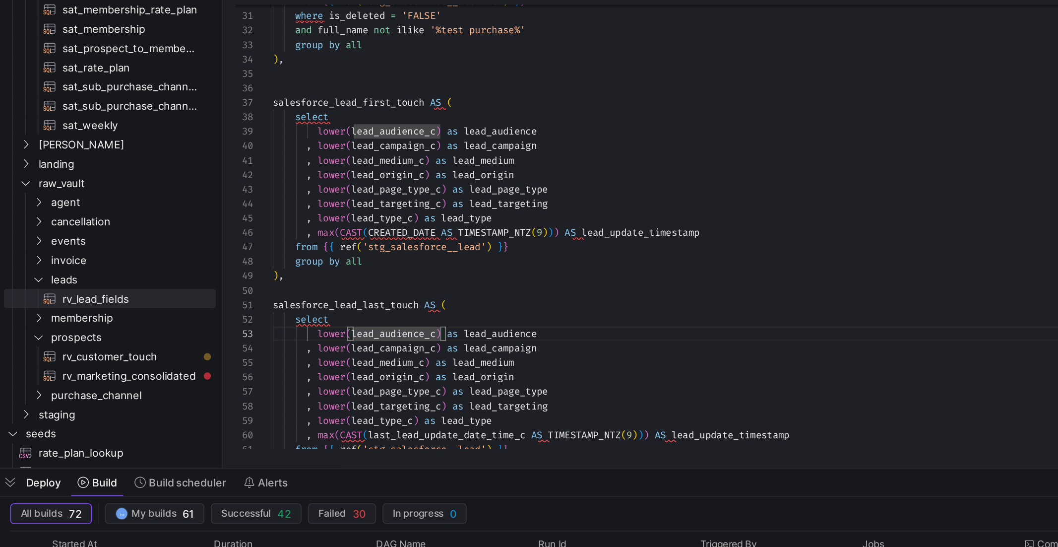
scroll to position [53, 100]
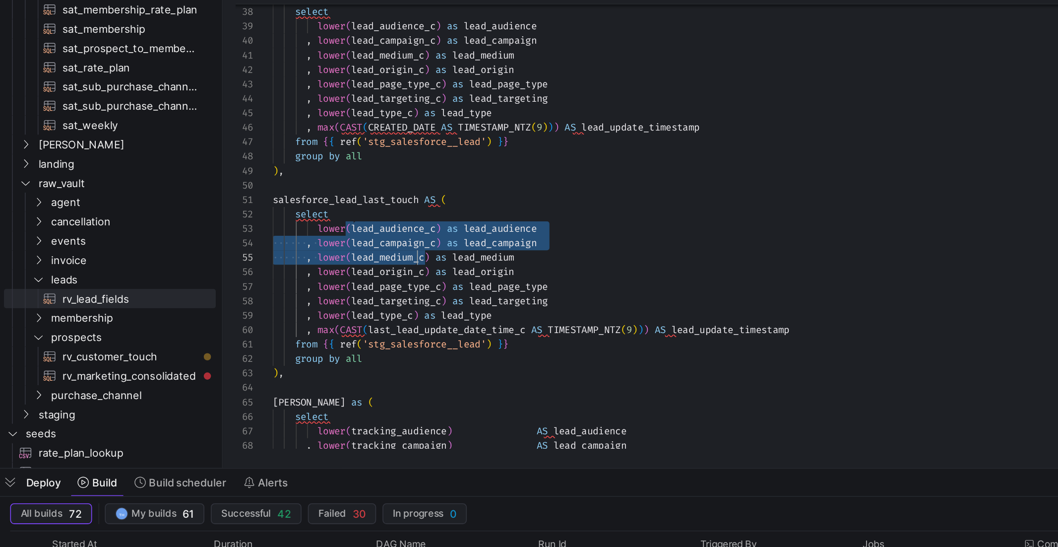
drag, startPoint x: 250, startPoint y: 220, endPoint x: 291, endPoint y: 235, distance: 43.2
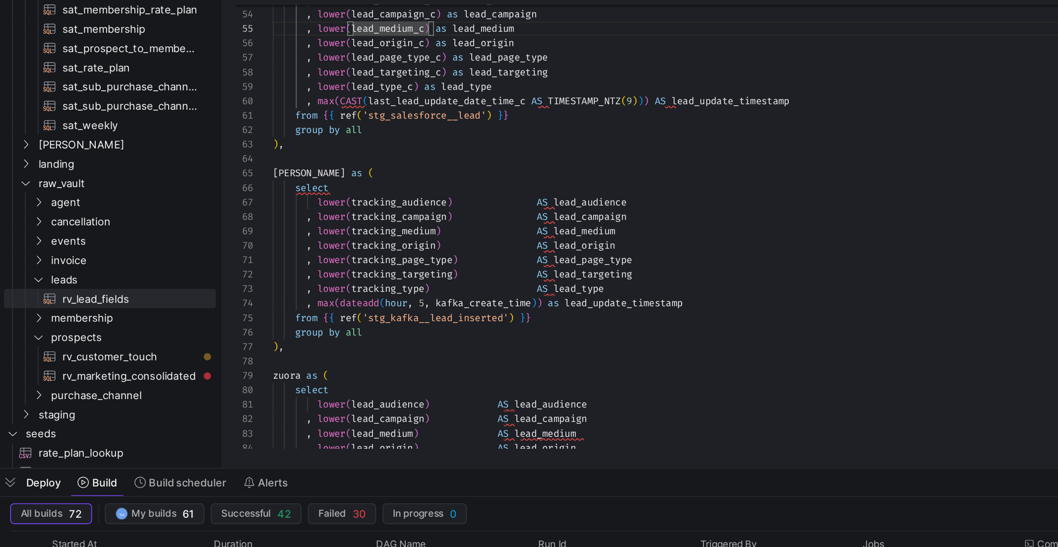
scroll to position [0, 111]
click at [309, 239] on div "lower ( lead_audience_c ) as lead_audience , lower ( lead_campaign_c ) as lead_…" at bounding box center [534, 483] width 668 height 1768
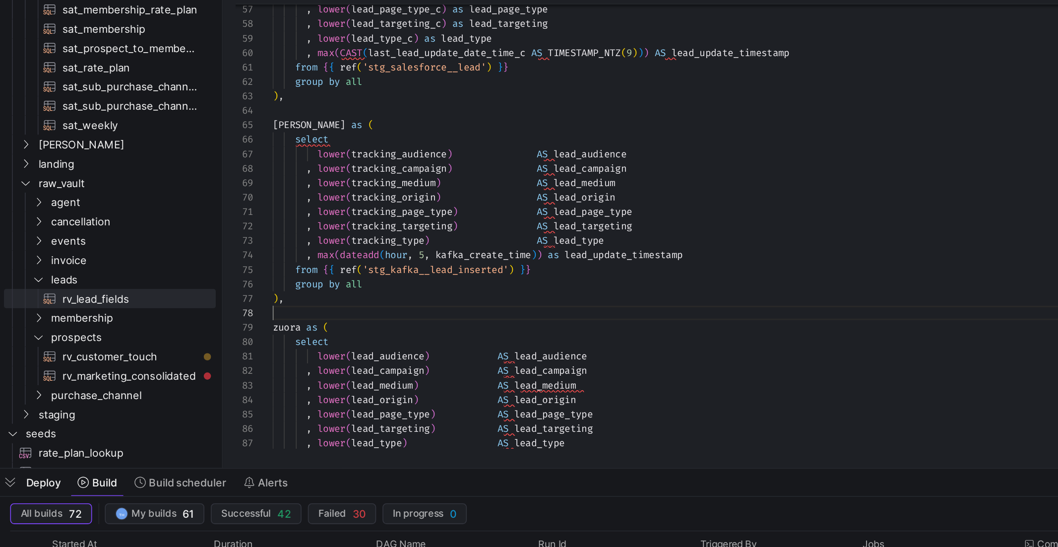
scroll to position [62, 0]
click at [306, 268] on div ", lower ( lead_page_type_c ) as lead_page_type , lower ( lead_targeting_c ) as …" at bounding box center [534, 453] width 668 height 1768
click at [307, 253] on div ", lower ( lead_page_type_c ) as lead_page_type , lower ( lead_targeting_c ) as …" at bounding box center [534, 453] width 668 height 1768
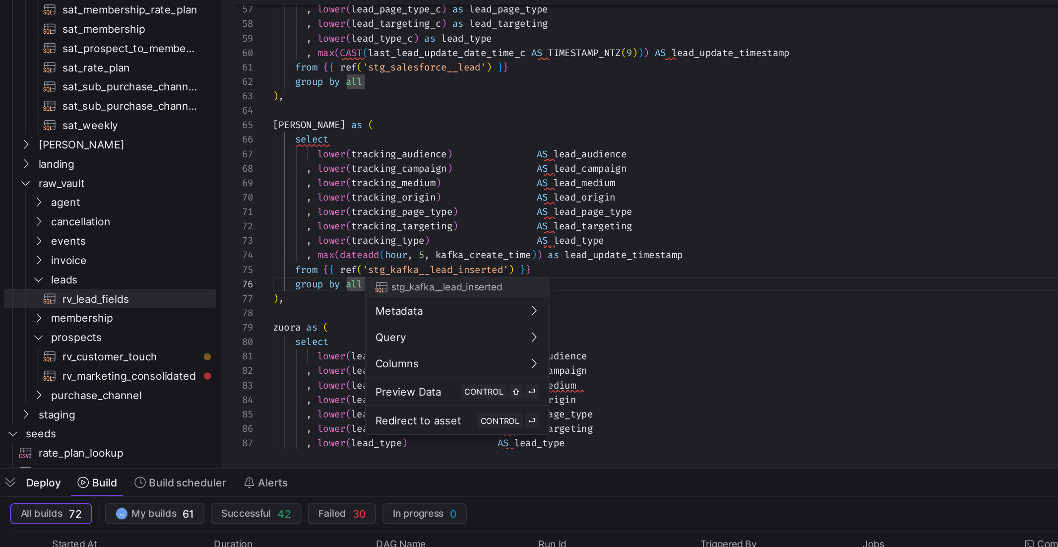
click at [305, 232] on div at bounding box center [529, 273] width 1058 height 547
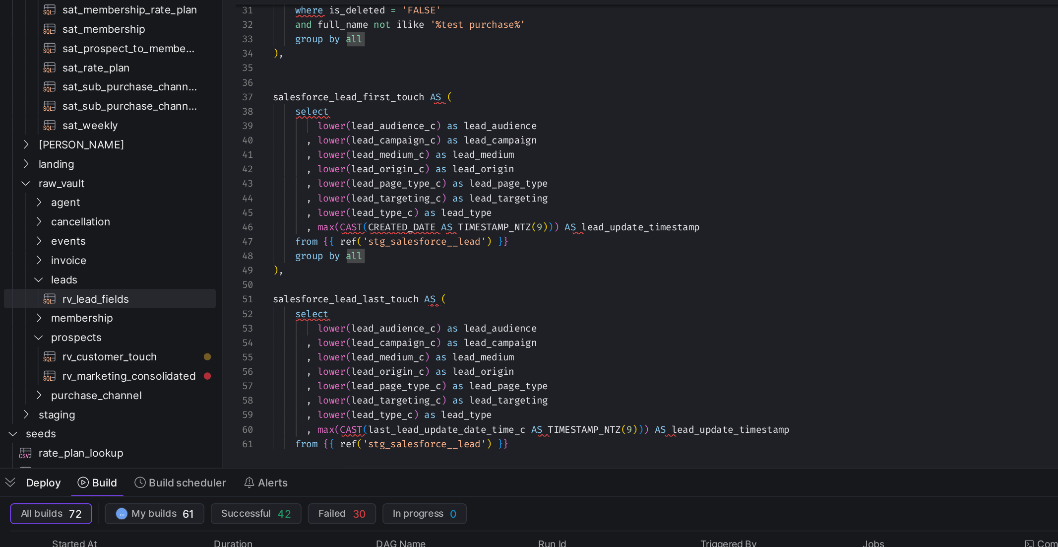
scroll to position [71, 7]
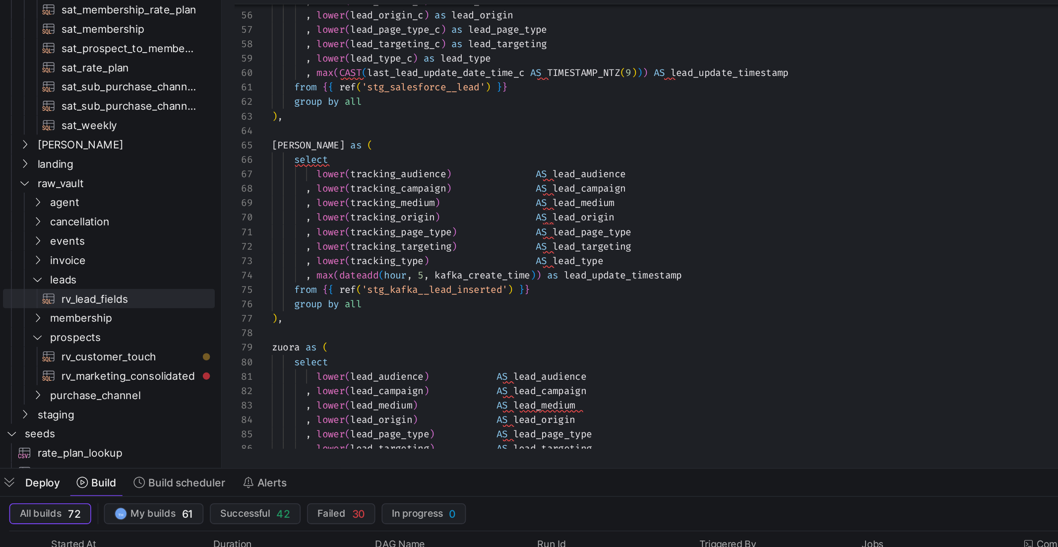
scroll to position [53, 0]
click at [317, 277] on div "from { { ref ( 'stg_kafka__lead_inserted' ) } } group by all ) , zuora as ( sel…" at bounding box center [534, 466] width 668 height 1768
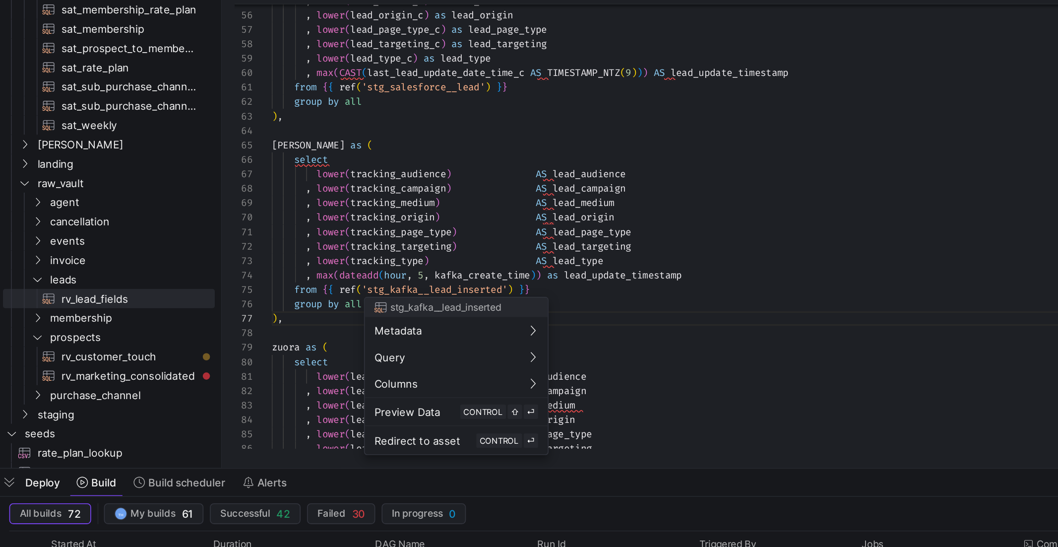
click at [341, 248] on div at bounding box center [529, 273] width 1058 height 547
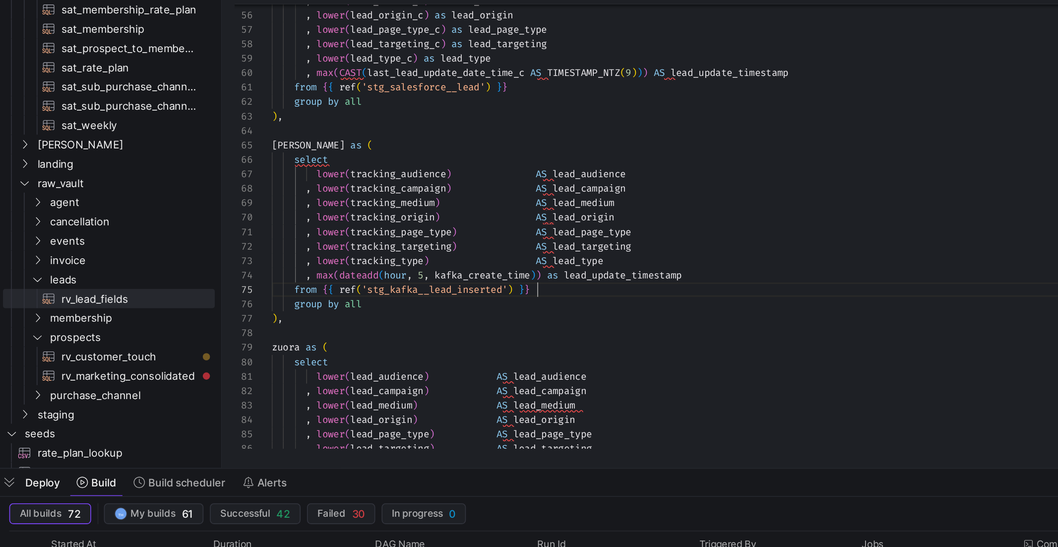
scroll to position [36, 164]
click at [369, 258] on div "from { { ref ( 'stg_kafka__lead_inserted' ) } } group by all ) , zuora as ( sel…" at bounding box center [534, 466] width 668 height 1768
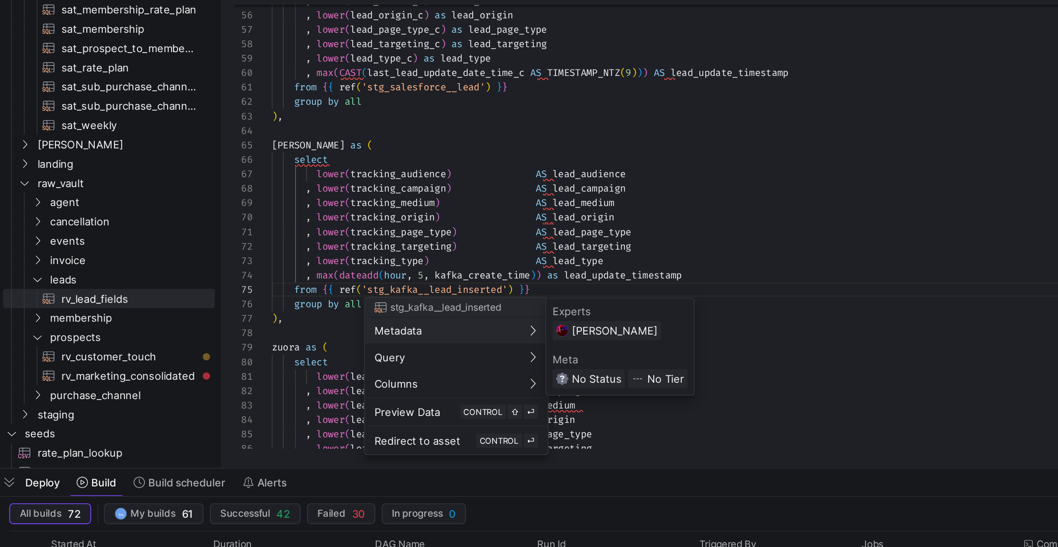
click at [327, 239] on div at bounding box center [529, 273] width 1058 height 547
click at [318, 257] on div at bounding box center [529, 273] width 1058 height 547
click at [312, 256] on div at bounding box center [529, 273] width 1058 height 547
click at [276, 190] on div at bounding box center [529, 273] width 1058 height 547
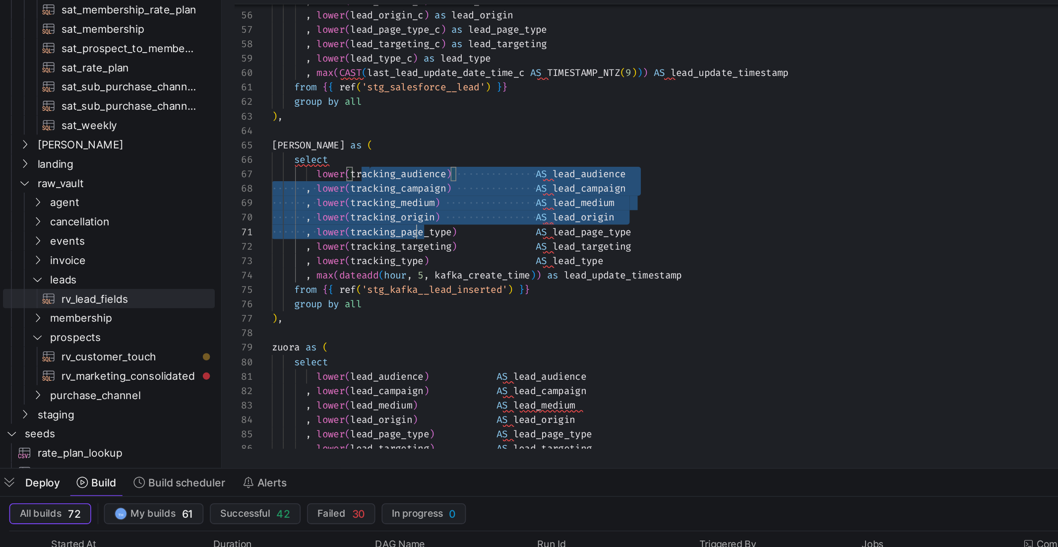
drag, startPoint x: 262, startPoint y: 185, endPoint x: 290, endPoint y: 225, distance: 49.4
click at [290, 225] on div "from { { ref ( 'stg_kafka__lead_inserted' ) } } group by all ) , zuora as ( sel…" at bounding box center [534, 466] width 668 height 1768
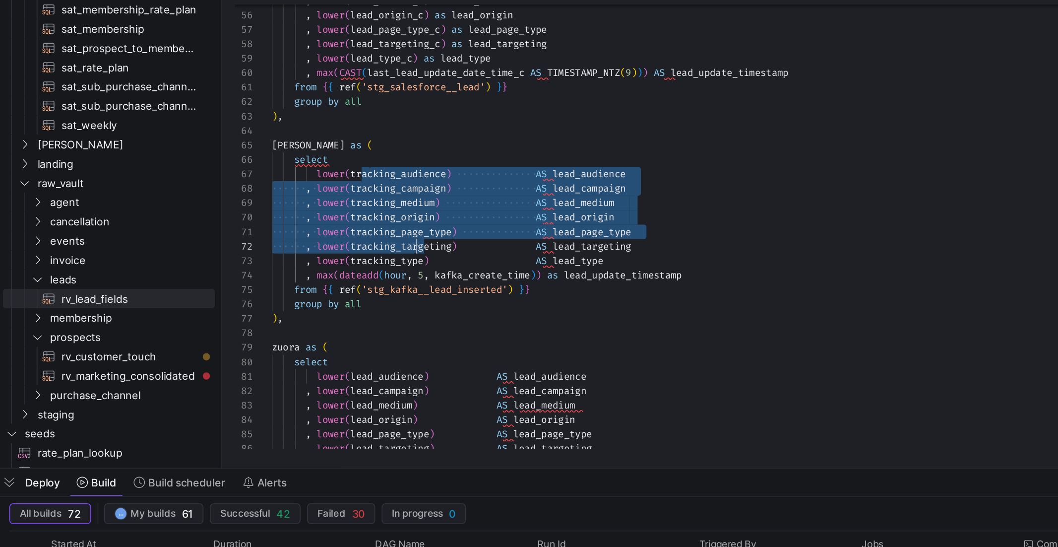
click at [290, 225] on div "from { { ref ( 'stg_kafka__lead_inserted' ) } } group by all ) , zuora as ( sel…" at bounding box center [534, 466] width 668 height 1768
type textarea ", lower(tracking_page_type) AS lead_page_type , lower(tracking_targeting) AS le…"
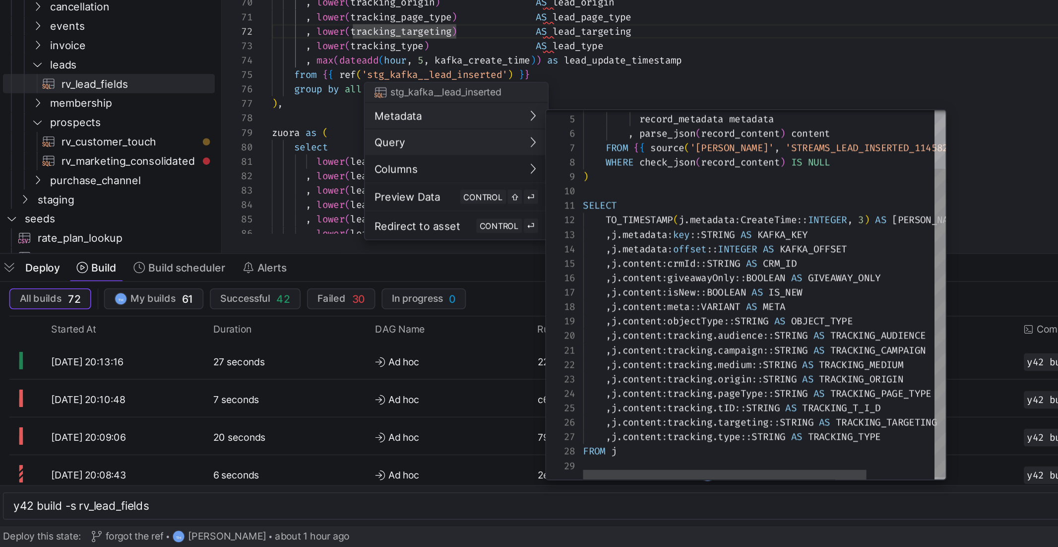
scroll to position [0, 0]
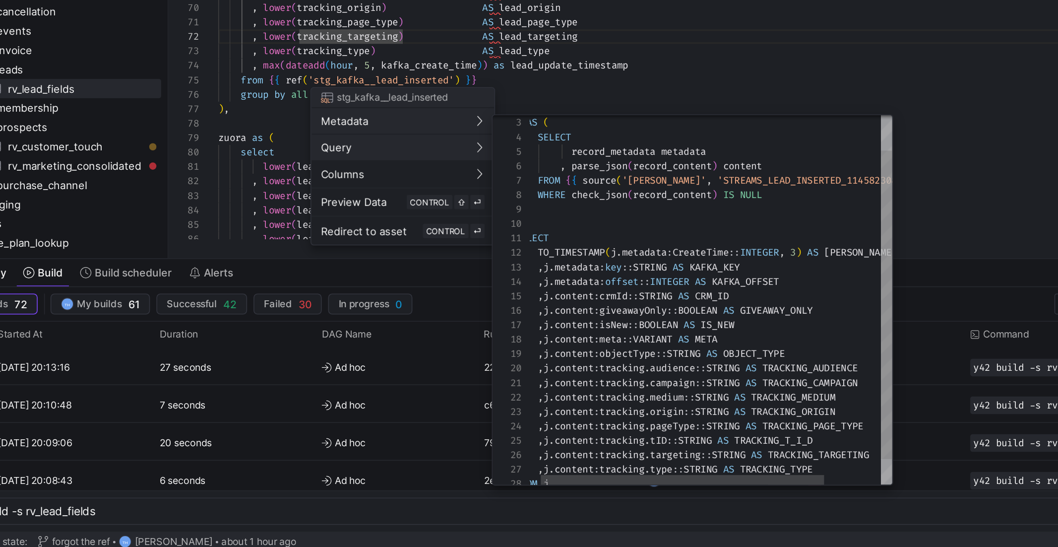
type textarea "SELECT TO_TIMESTAMP(j.metadata:CreateTime::INTEGER, 3) AS KAFKA_CREATE_TIME ,j.…"
drag, startPoint x: 497, startPoint y: 390, endPoint x: 535, endPoint y: 389, distance: 38.7
click at [536, 389] on div "record_metadata metadata , parse_json ( record_content ) content FROM { { sourc…" at bounding box center [523, 387] width 278 height 273
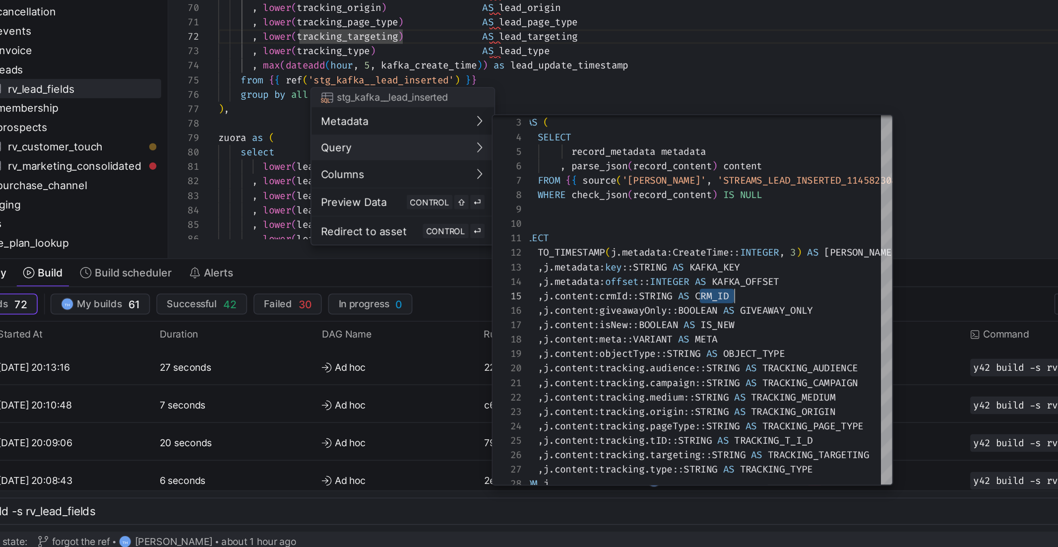
click at [666, 334] on div at bounding box center [529, 273] width 1058 height 547
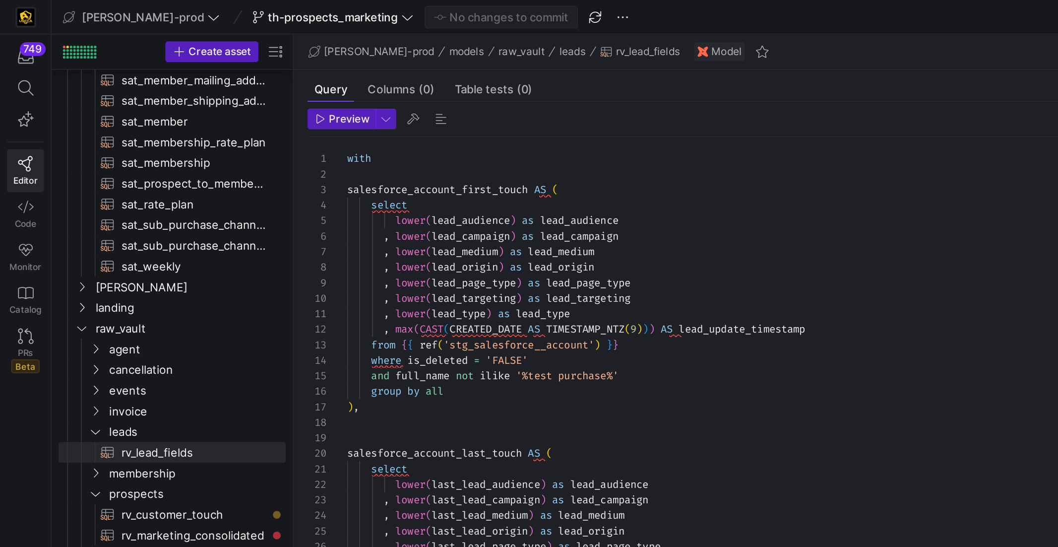
scroll to position [700, 0]
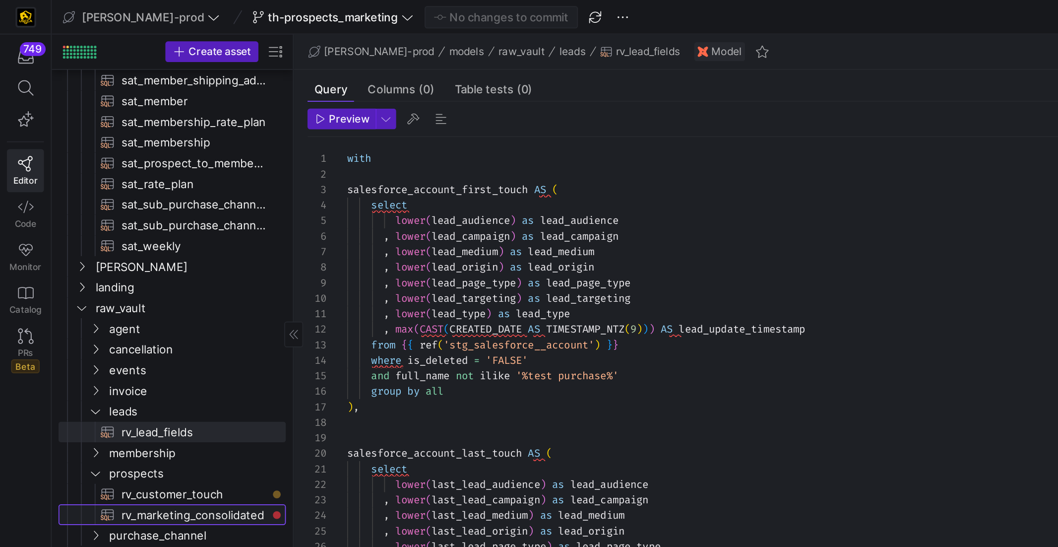
click at [133, 296] on span "rv_marketing_consolidated​​​​​​​​​​" at bounding box center [111, 296] width 83 height 11
type textarea "with salesforce_lead_created_dates as ( select id as lead_id, min(created_date)…"
type textarea "y42 build -s rv_marketing_consolidated"
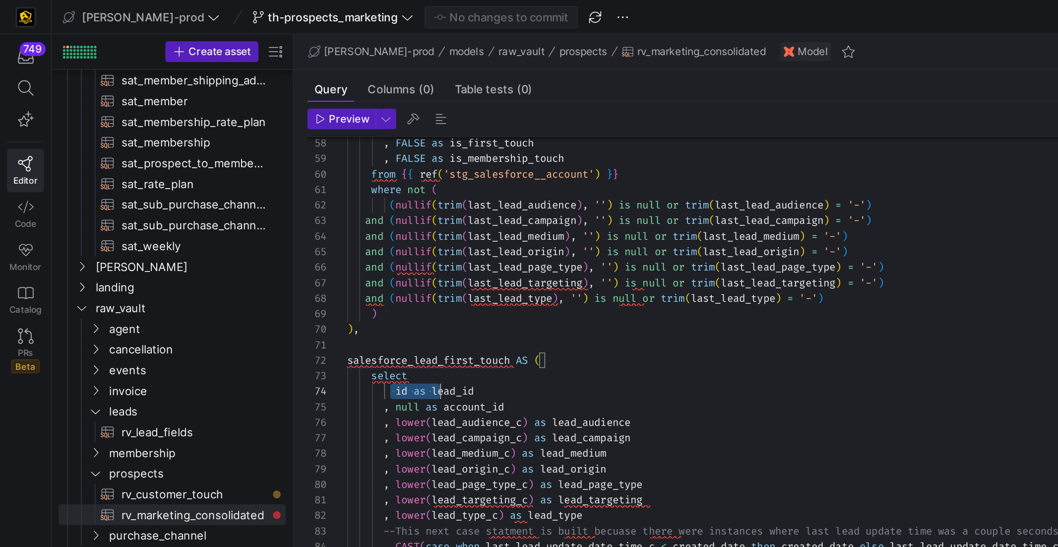
scroll to position [27, 75]
drag, startPoint x: 226, startPoint y: 226, endPoint x: 309, endPoint y: 224, distance: 83.4
click at [309, 224] on div "id as lead_id" at bounding box center [534, 225] width 668 height 9
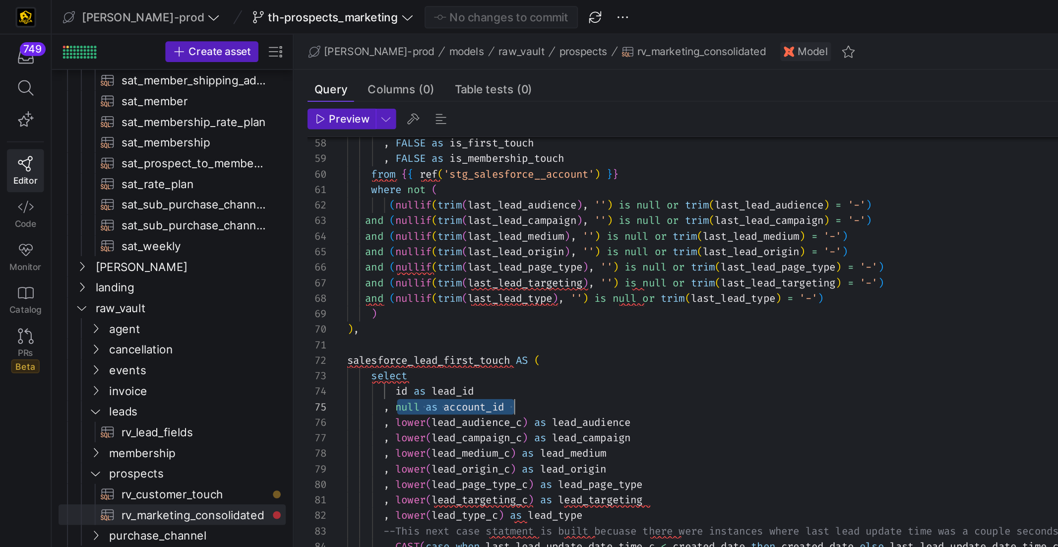
drag, startPoint x: 229, startPoint y: 235, endPoint x: 335, endPoint y: 235, distance: 105.7
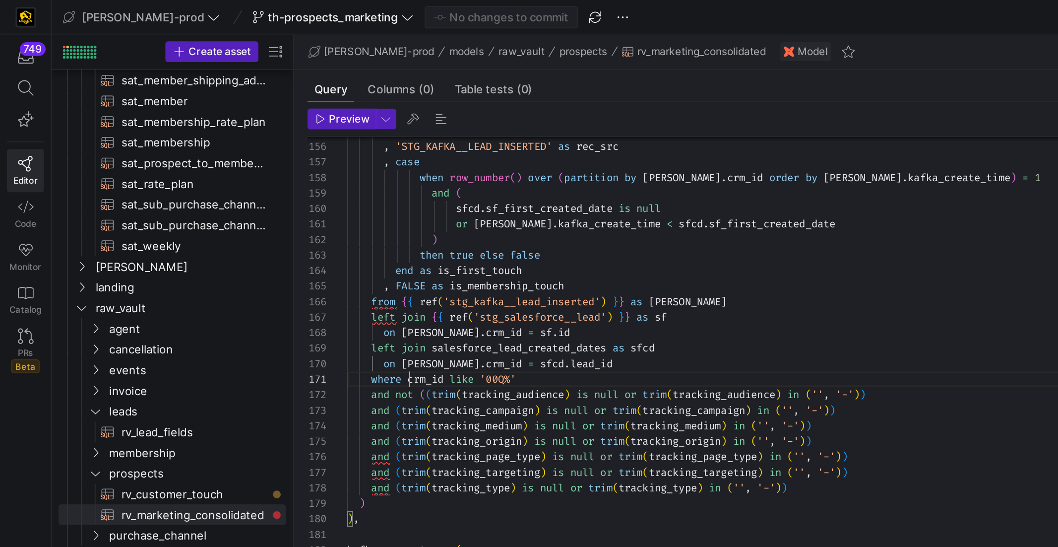
scroll to position [0, 100]
drag, startPoint x: 237, startPoint y: 220, endPoint x: 339, endPoint y: 219, distance: 102.2
click at [340, 219] on div "where crm_id like '00Q%'" at bounding box center [534, 218] width 668 height 9
click at [339, 219] on div ", FALSE as is_membership_touch from { { ref ( 'stg_kafka__lead_inserted' ) } } …" at bounding box center [534, 532] width 668 height 3688
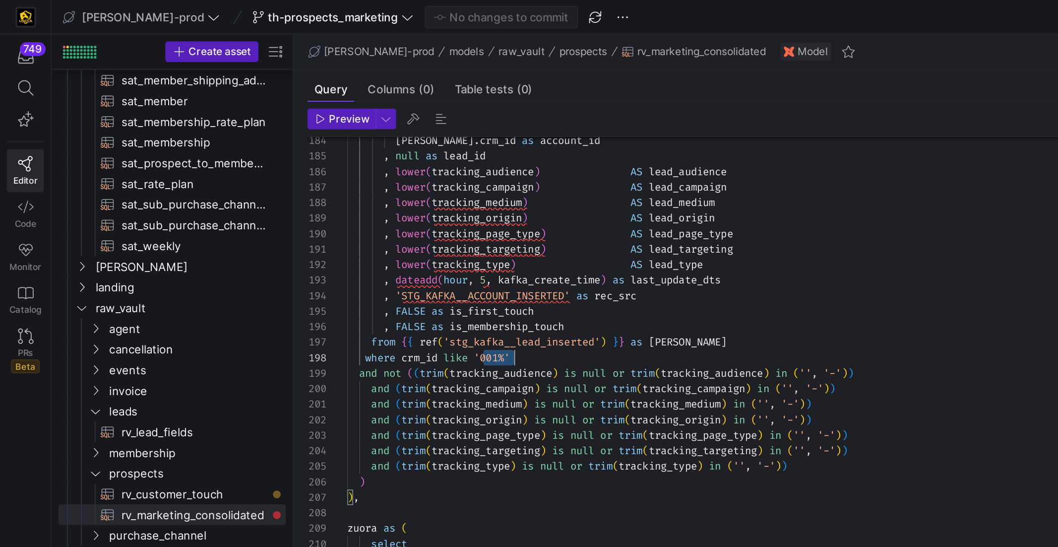
scroll to position [62, 96]
drag, startPoint x: 277, startPoint y: 205, endPoint x: 332, endPoint y: 204, distance: 55.1
click at [332, 204] on div ", FALSE as is_membership_touch from { { ref ( 'stg_kafka__lead_inserted' ) } } …" at bounding box center [534, 278] width 668 height 3688
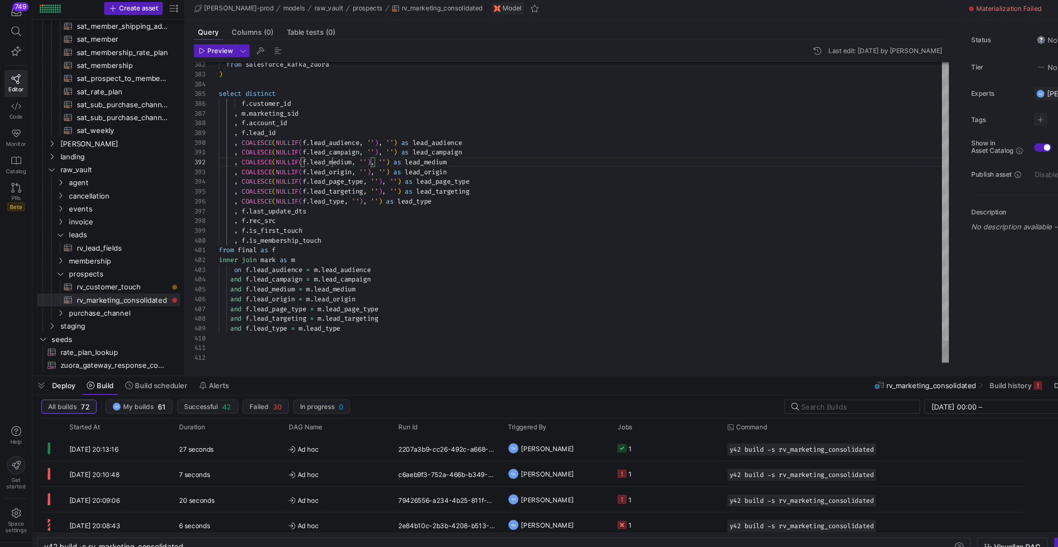
drag, startPoint x: 219, startPoint y: 126, endPoint x: 351, endPoint y: 126, distance: 132.0
click at [351, 126] on div ", m . marketing_sid" at bounding box center [534, 125] width 668 height 9
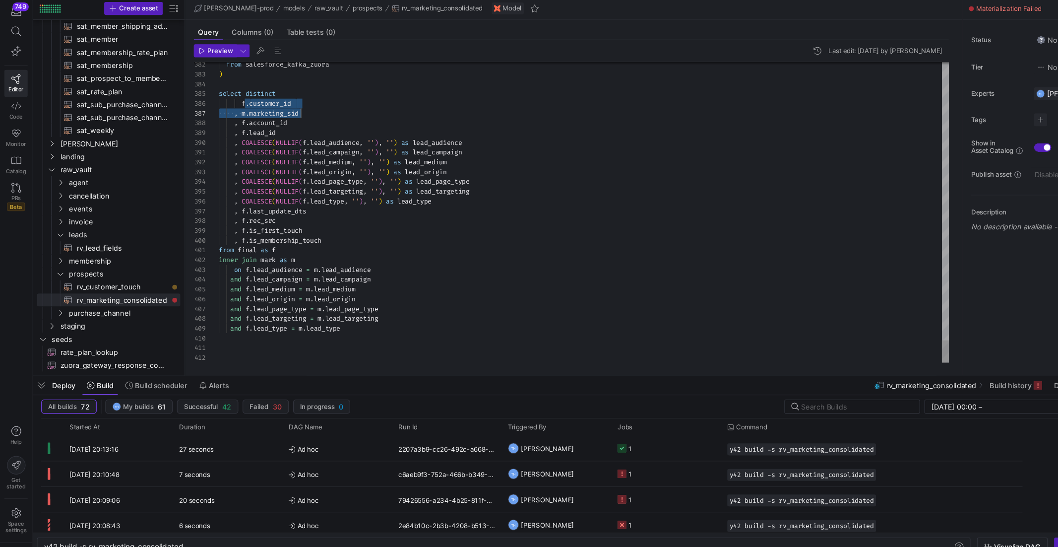
drag, startPoint x: 228, startPoint y: 115, endPoint x: 352, endPoint y: 127, distance: 124.1
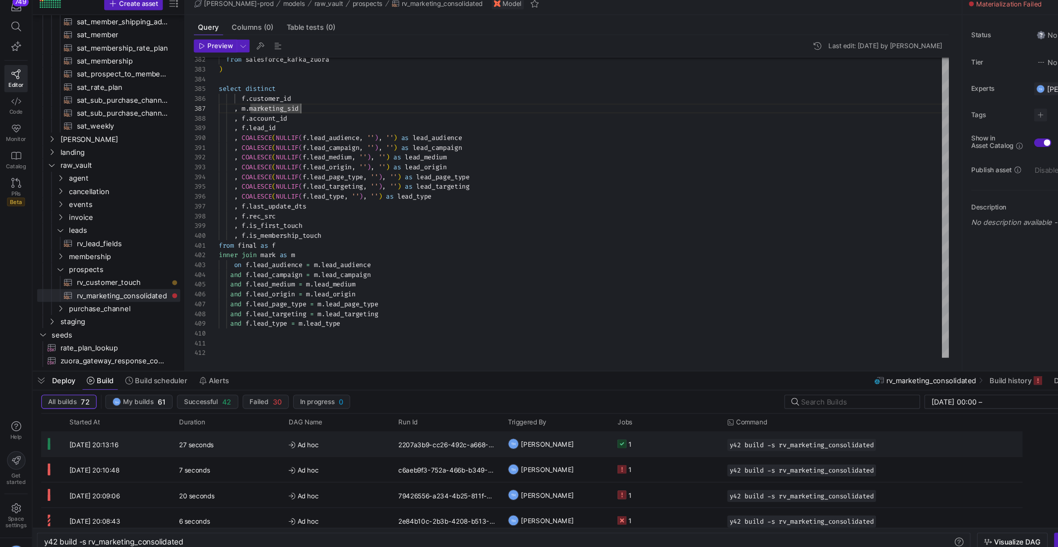
click at [626, 440] on y42-job-status-cell-renderer "1" at bounding box center [609, 432] width 88 height 22
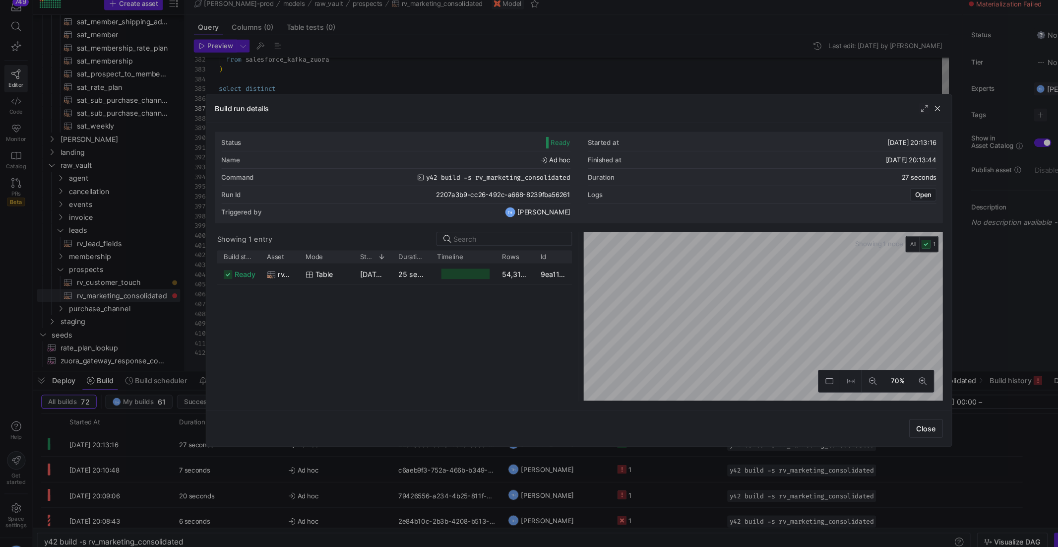
click at [383, 83] on div at bounding box center [529, 273] width 1058 height 547
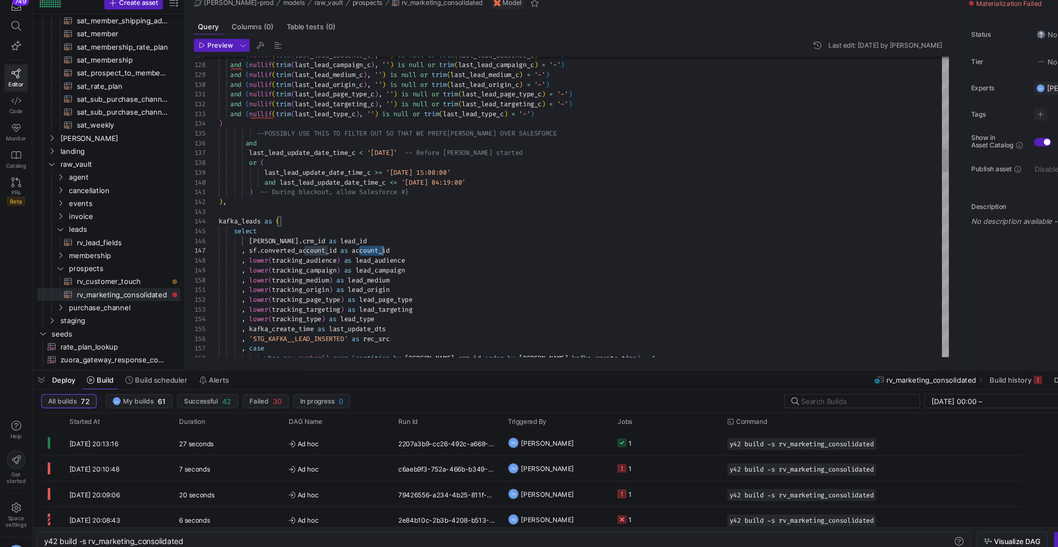
scroll to position [53, 161]
drag, startPoint x: 329, startPoint y: 256, endPoint x: 375, endPoint y: 253, distance: 45.7
click at [375, 253] on div ", sf . converted_account_id as account_id" at bounding box center [534, 256] width 668 height 9
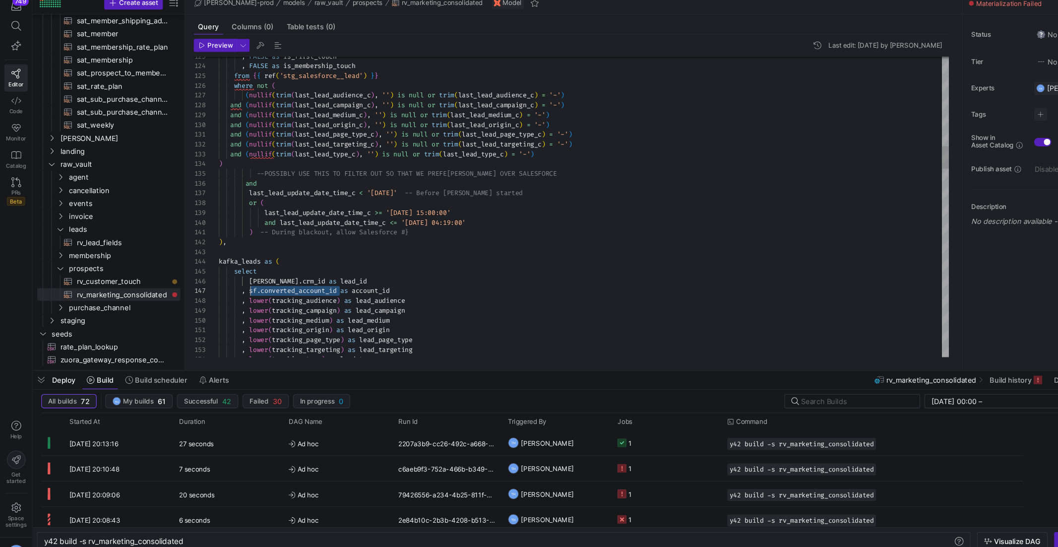
scroll to position [53, 28]
drag, startPoint x: 309, startPoint y: 294, endPoint x: 229, endPoint y: 293, distance: 80.4
click at [229, 293] on span ", sf . converted_account_id as account_id" at bounding box center [278, 293] width 156 height 8
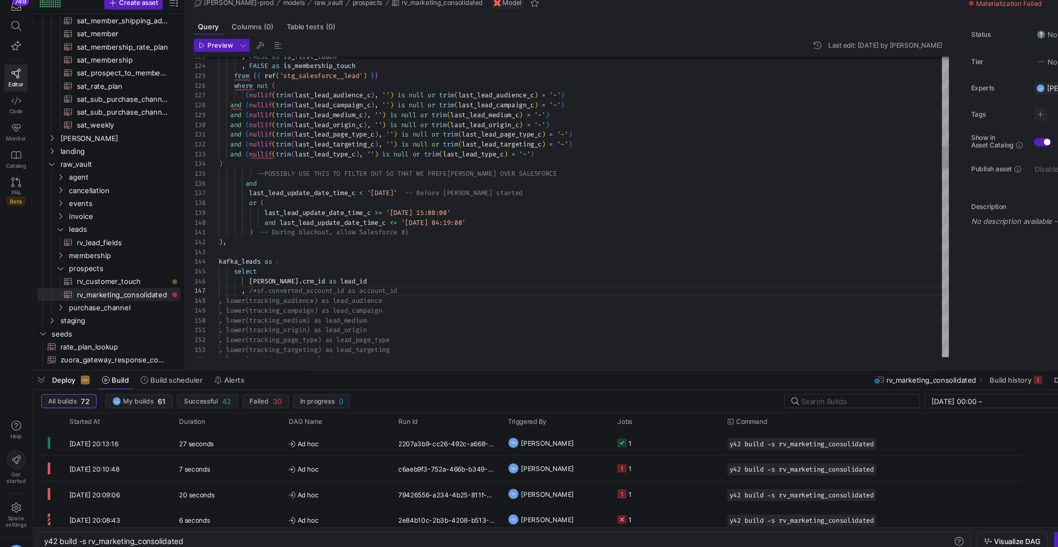
scroll to position [53, 39]
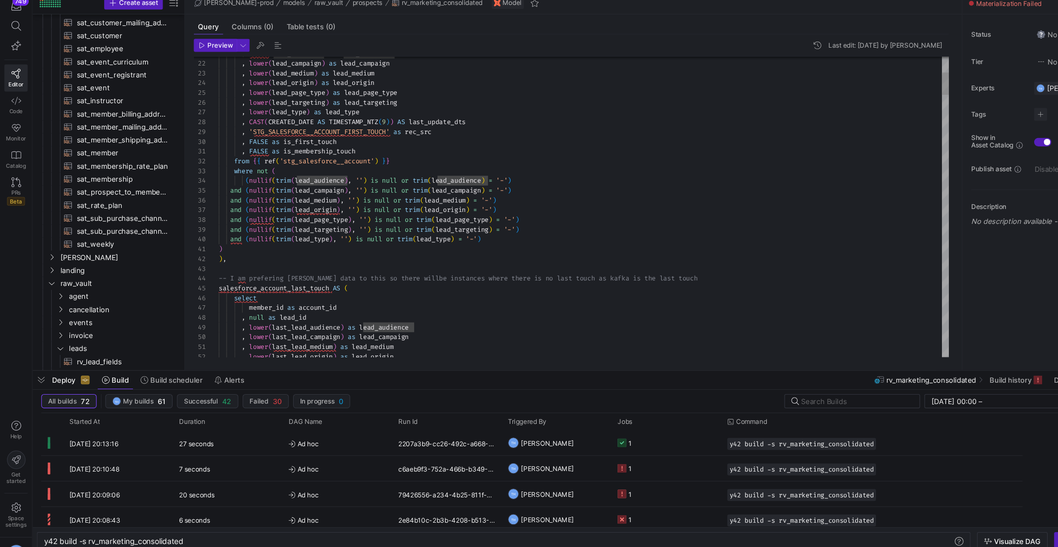
scroll to position [27, 267]
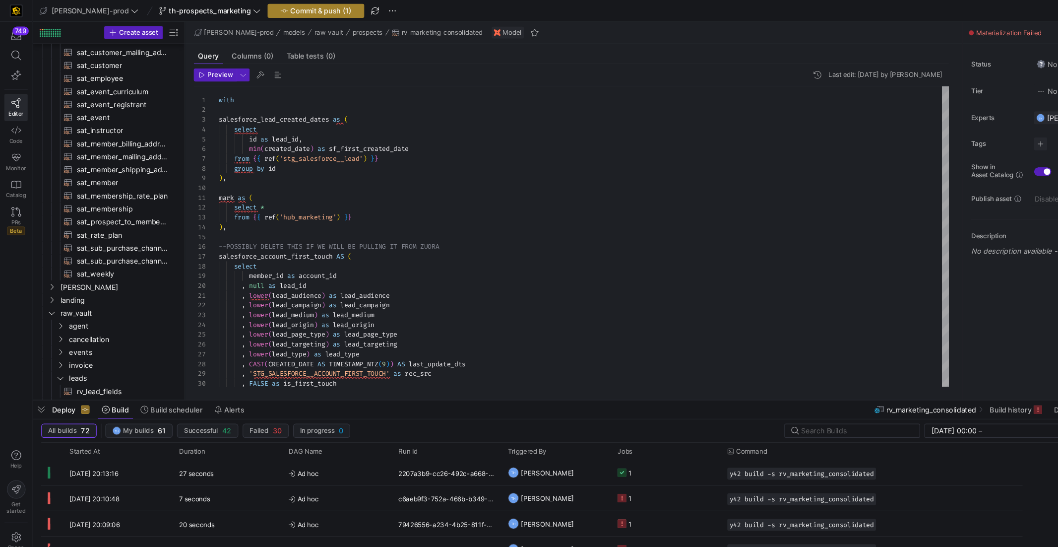
type textarea ", FALSE as is_membership_touch from {{ ref('stg_salesforce__account') }} where …"
click at [251, 4] on span "button" at bounding box center [288, 10] width 87 height 12
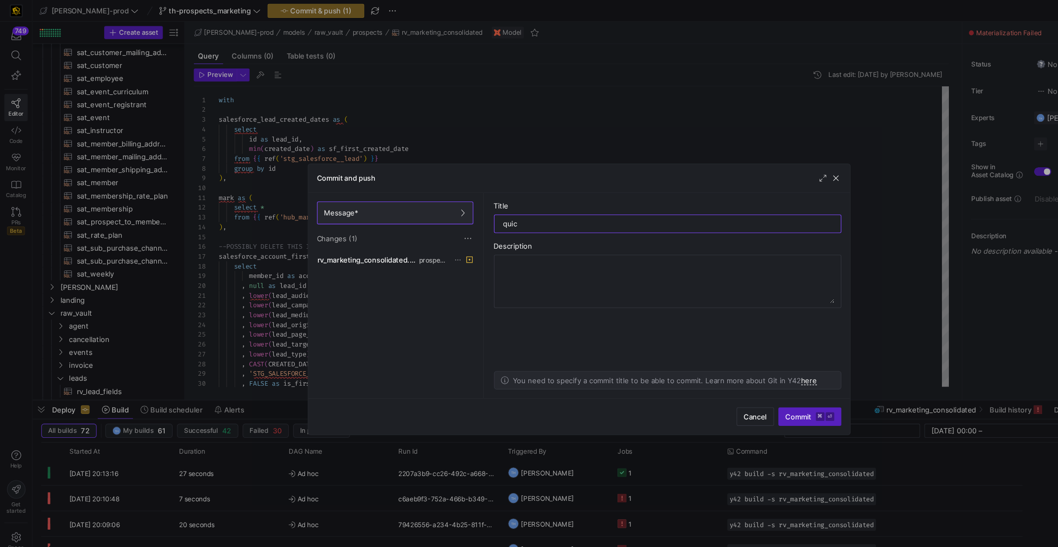
type input "quick"
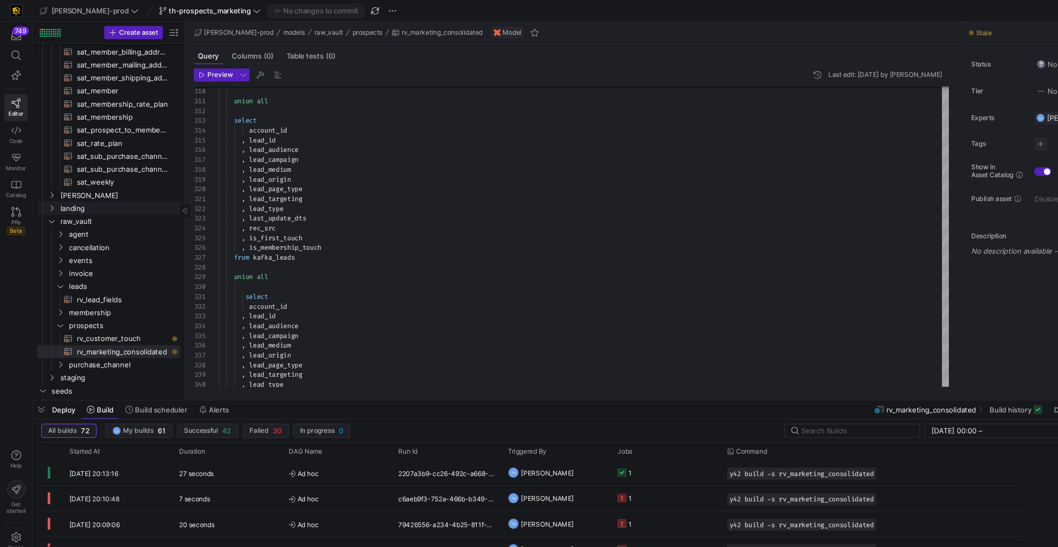
scroll to position [0, 0]
click at [128, 311] on link "rv_marketing_consolidated​​​​​​​​​​" at bounding box center [99, 317] width 131 height 12
click at [128, 309] on span "rv_customer_touch​​​​​​​​​​" at bounding box center [111, 305] width 83 height 11
type textarea "with base as ( select * from {{ ref('rv_marketing_consolidated') }} ), membersh…"
type textarea "y42 build -s rv_customer_touch"
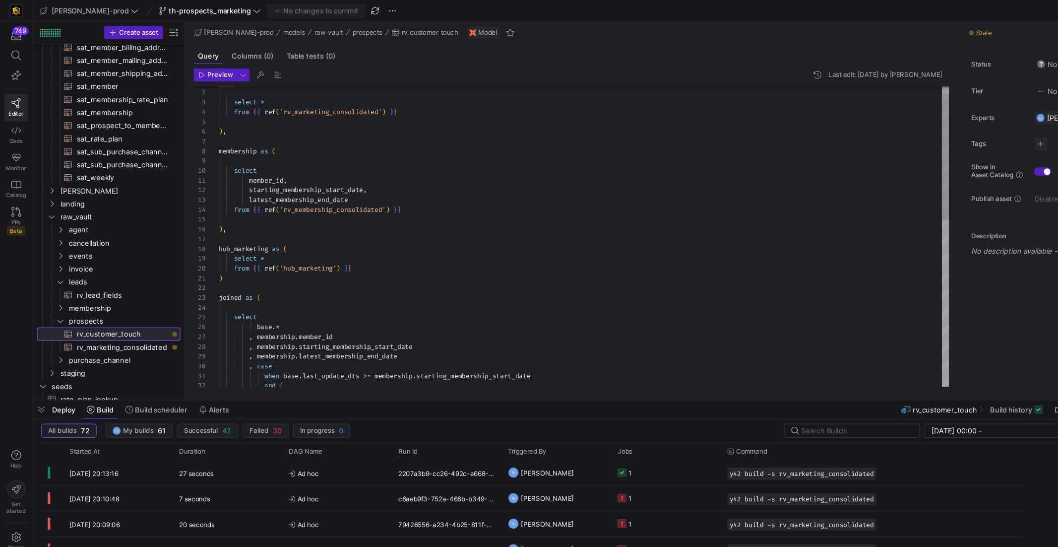
scroll to position [89, 0]
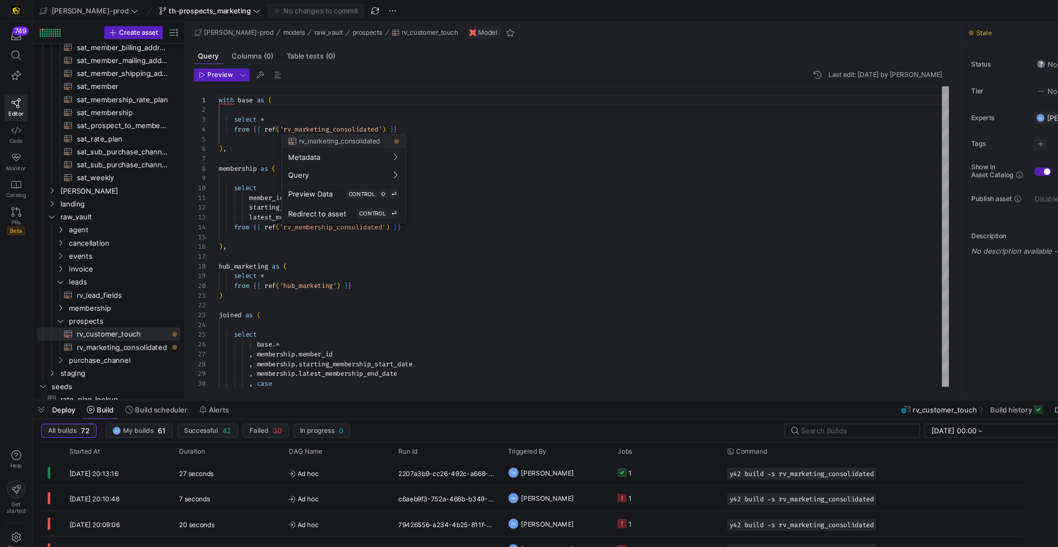
click at [305, 292] on div at bounding box center [529, 273] width 1058 height 547
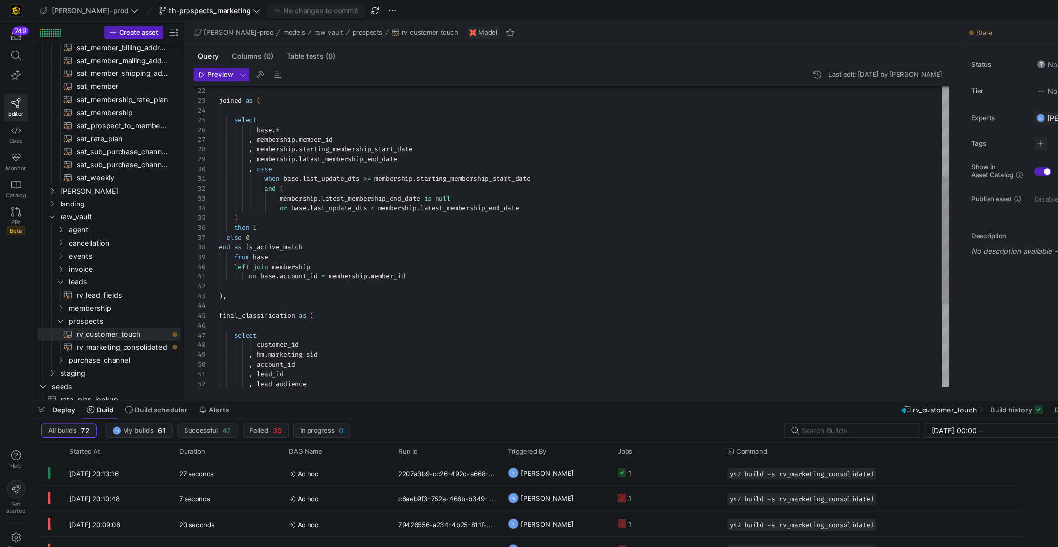
scroll to position [36, 89]
click at [305, 292] on div ", case , membership . latest_membership_end_date , membership . starting_member…" at bounding box center [534, 208] width 668 height 651
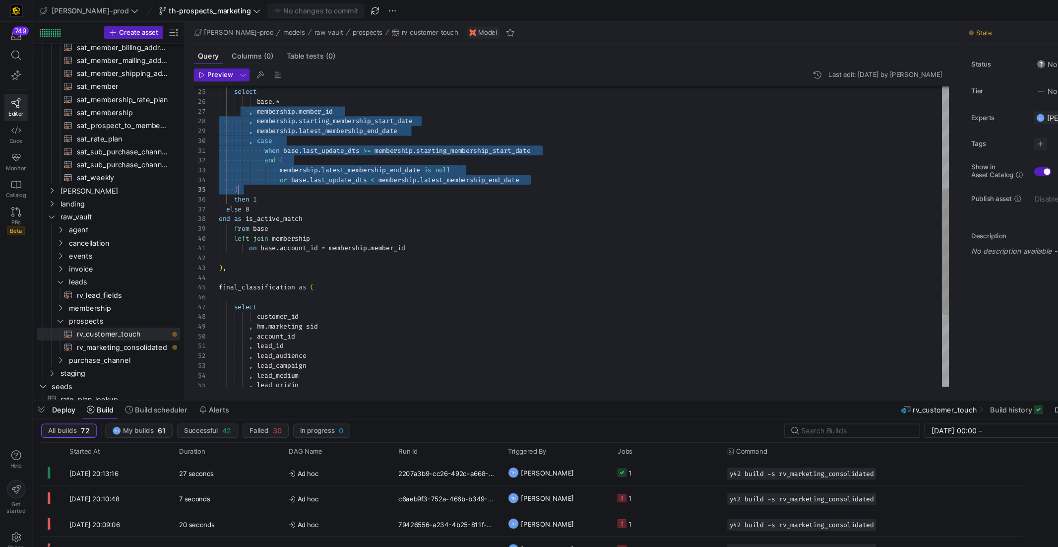
drag, startPoint x: 227, startPoint y: 102, endPoint x: 407, endPoint y: 176, distance: 195.0
click at [407, 176] on div "on base . account_id = membership . member_id ) , final_classification as ( sel…" at bounding box center [534, 182] width 668 height 651
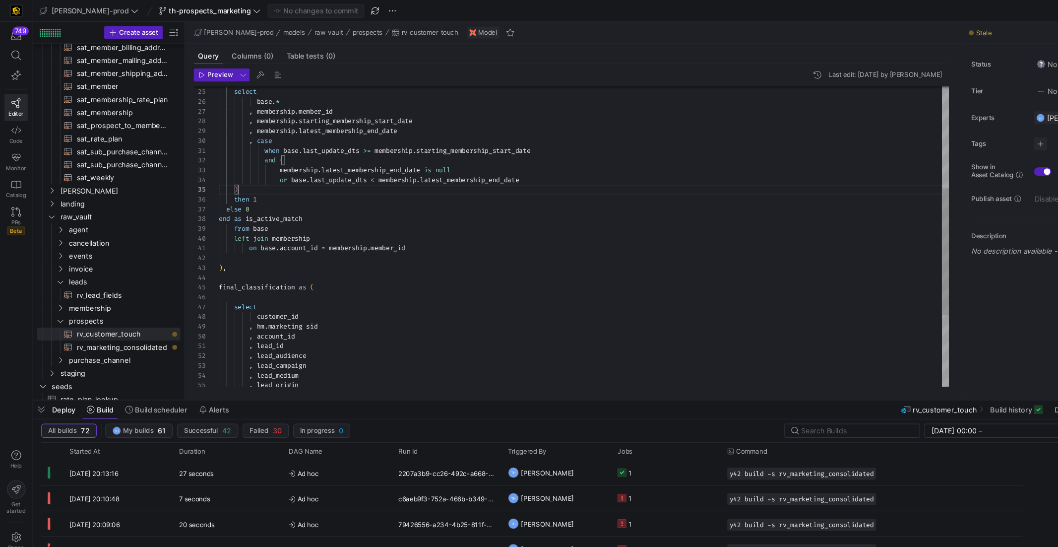
click at [407, 176] on div "on base . account_id = membership . member_id ) , final_classification as ( sel…" at bounding box center [534, 182] width 668 height 651
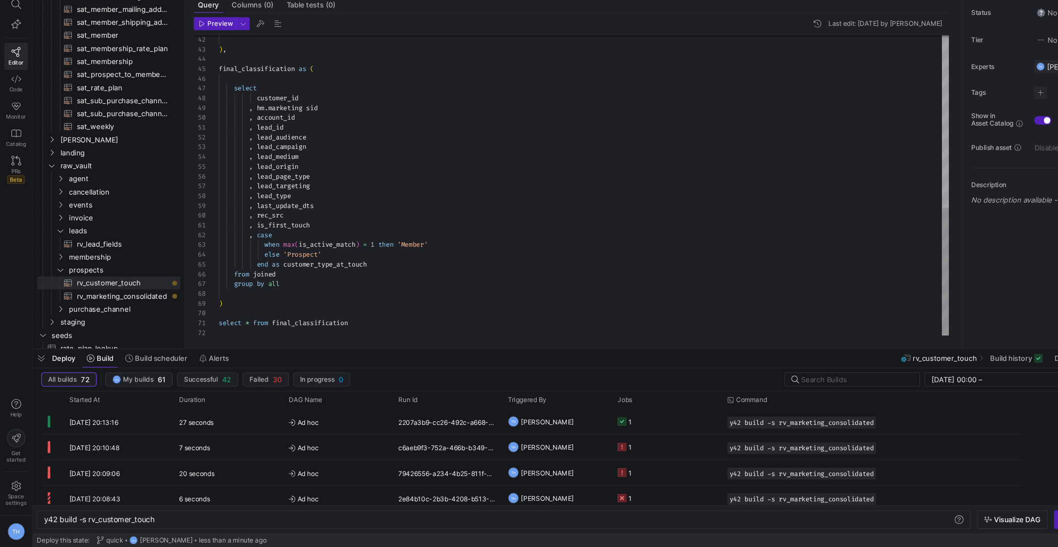
scroll to position [80, 61]
click at [404, 240] on div ") , final_classification as ( select customer_id , hm . marketing sid , account…" at bounding box center [534, 29] width 668 height 651
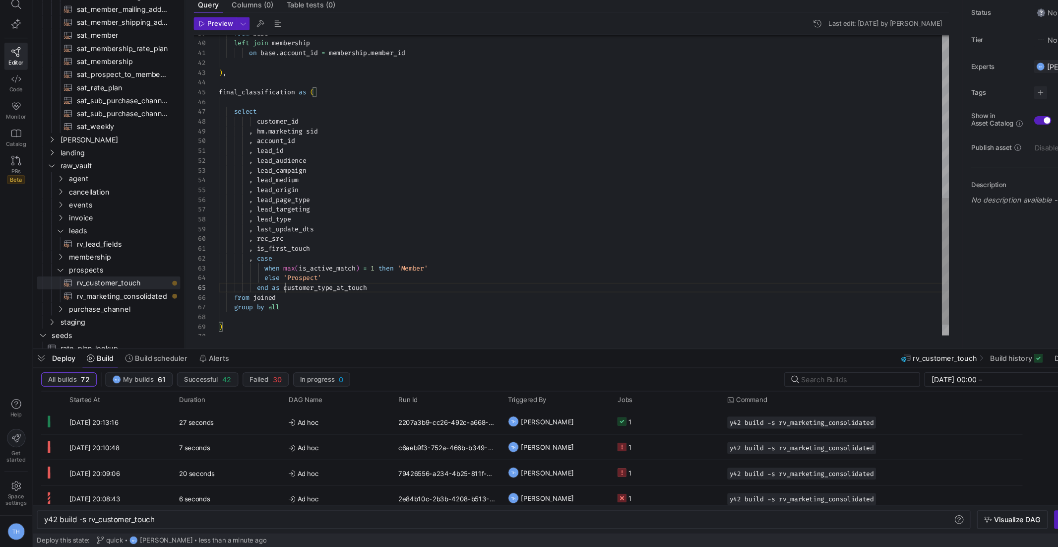
scroll to position [36, 139]
drag, startPoint x: 261, startPoint y: 309, endPoint x: 444, endPoint y: 308, distance: 183.6
click at [445, 308] on div "end as customer_type_at_touch" at bounding box center [534, 309] width 668 height 9
click at [444, 308] on div ") , final_classification as ( select customer_id , hm . marketing sid , account…" at bounding box center [534, 51] width 668 height 651
click at [366, 353] on div ") , final_classification as ( select customer_id , hm . marketing sid , account…" at bounding box center [534, 51] width 668 height 651
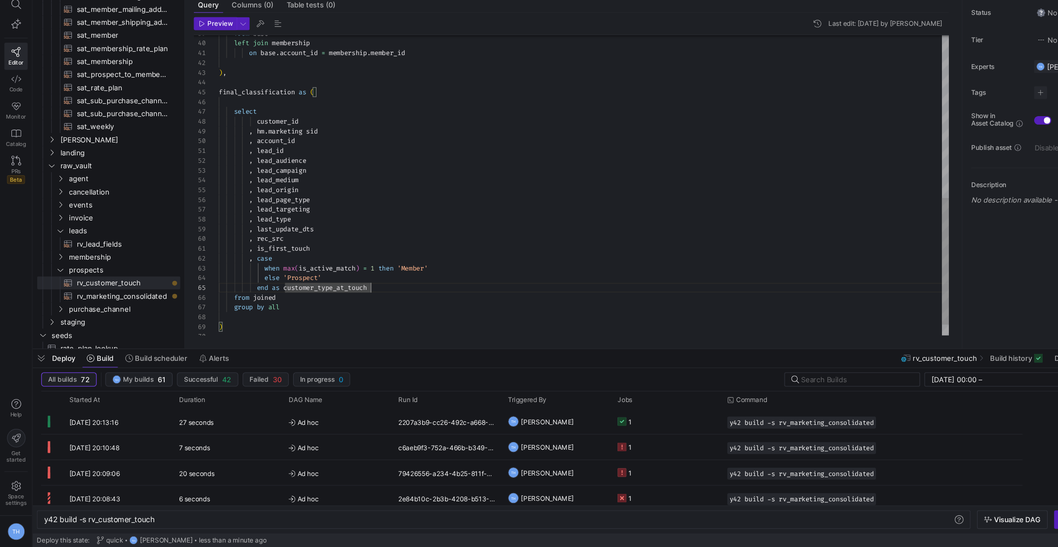
scroll to position [80, 0]
click at [966, 524] on span "button" at bounding box center [1000, 522] width 72 height 16
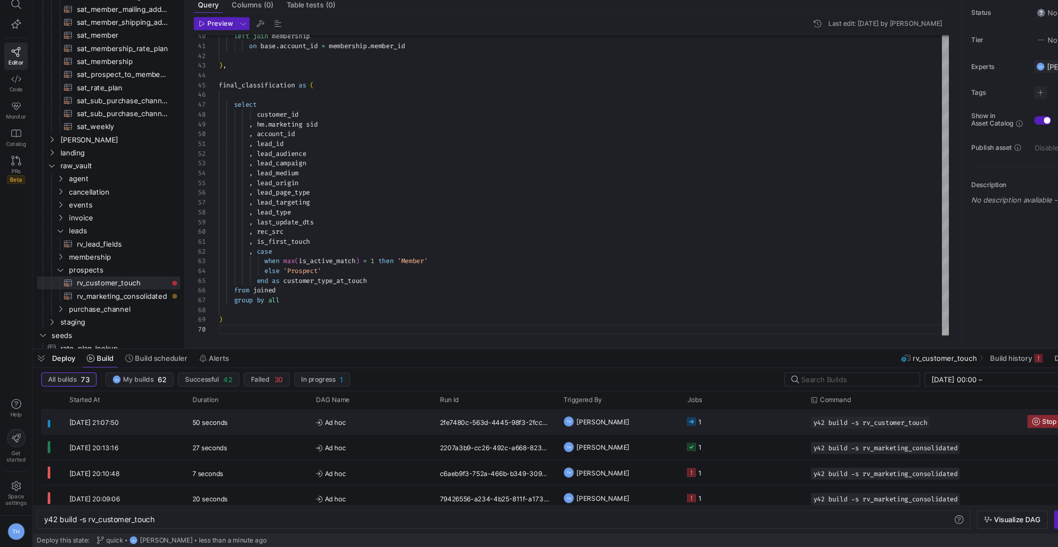
click at [646, 430] on y42-job-status-cell-renderer "1" at bounding box center [678, 432] width 101 height 22
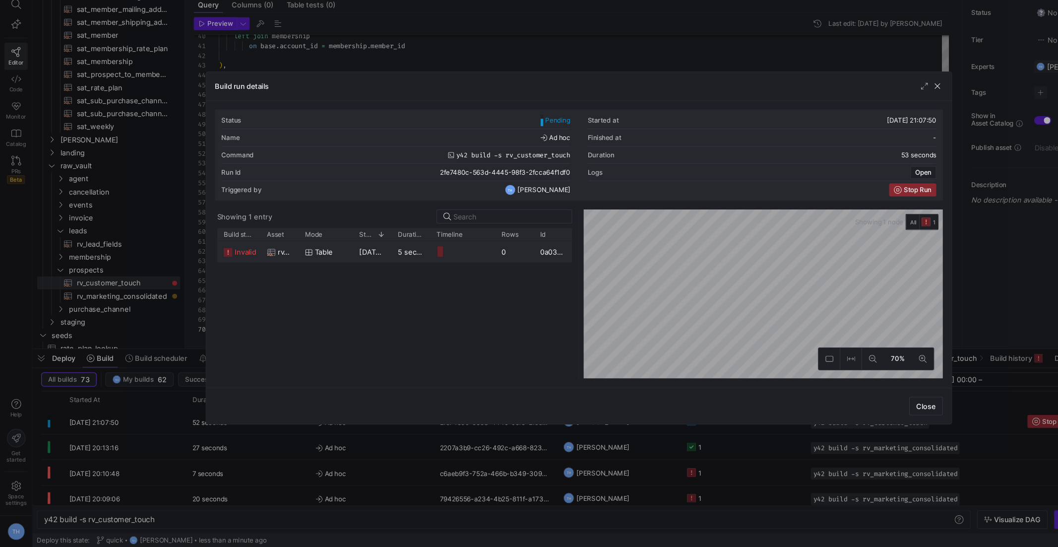
click at [481, 272] on div "0" at bounding box center [470, 276] width 35 height 19
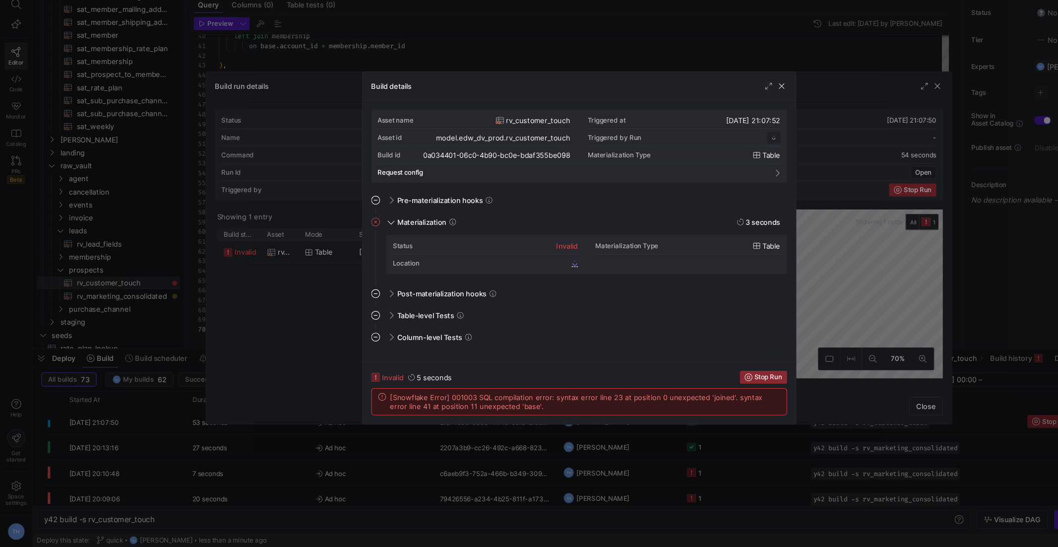
scroll to position [89, 0]
click at [473, 74] on div at bounding box center [529, 273] width 1058 height 547
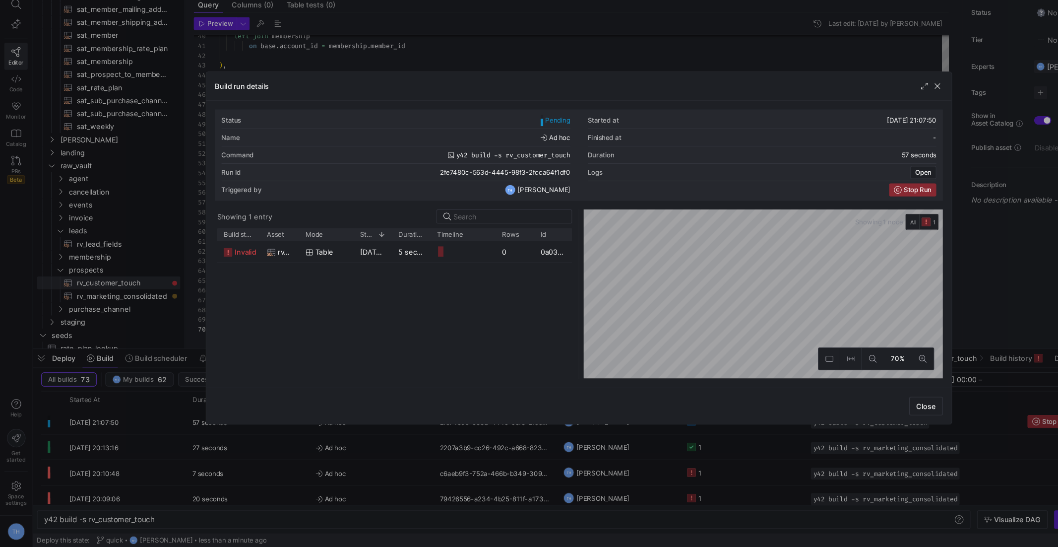
scroll to position [0, 0]
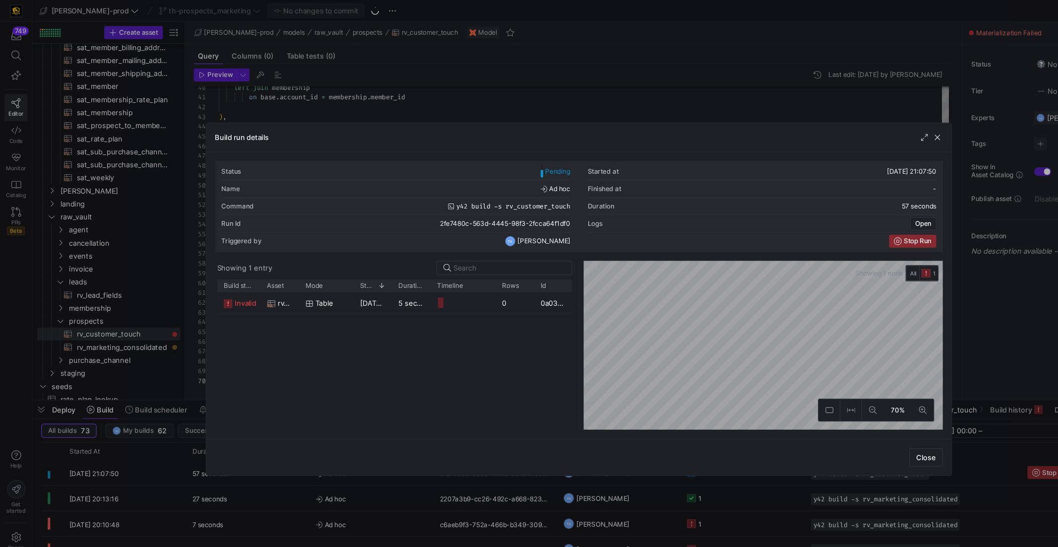
click at [473, 28] on div at bounding box center [529, 273] width 1058 height 547
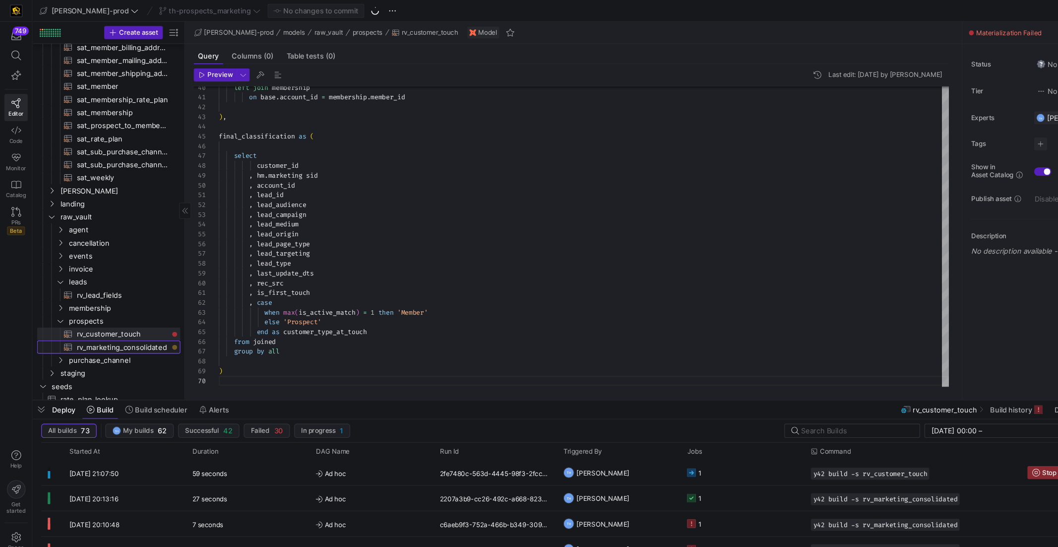
click at [129, 317] on span "rv_marketing_consolidated​​​​​​​​​​" at bounding box center [111, 317] width 83 height 11
type textarea "with salesforce_lead_created_dates as ( select id as lead_id, min(created_date)…"
type textarea "y42 build -s rv_marketing_consolidated"
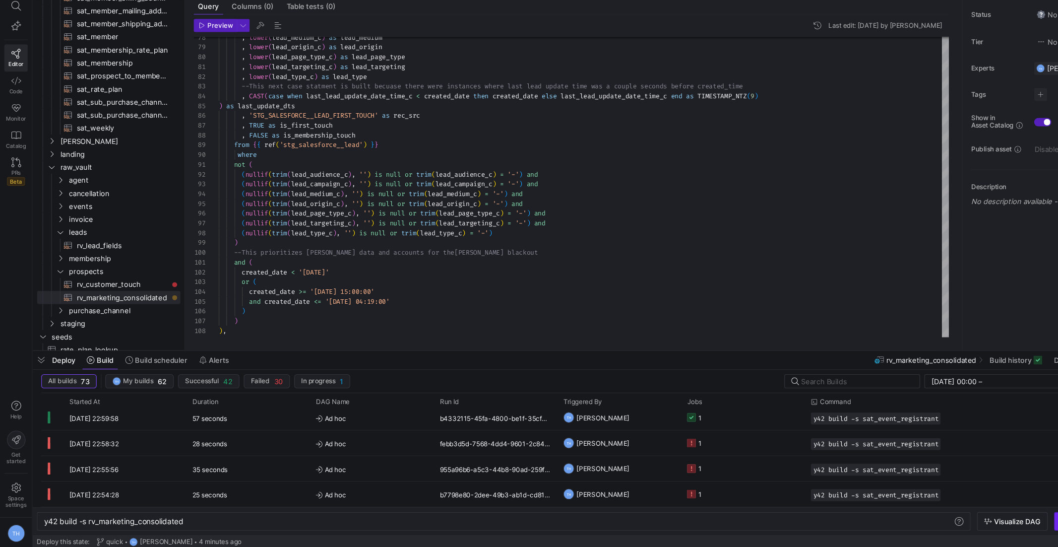
click at [964, 519] on span "button" at bounding box center [1000, 522] width 72 height 16
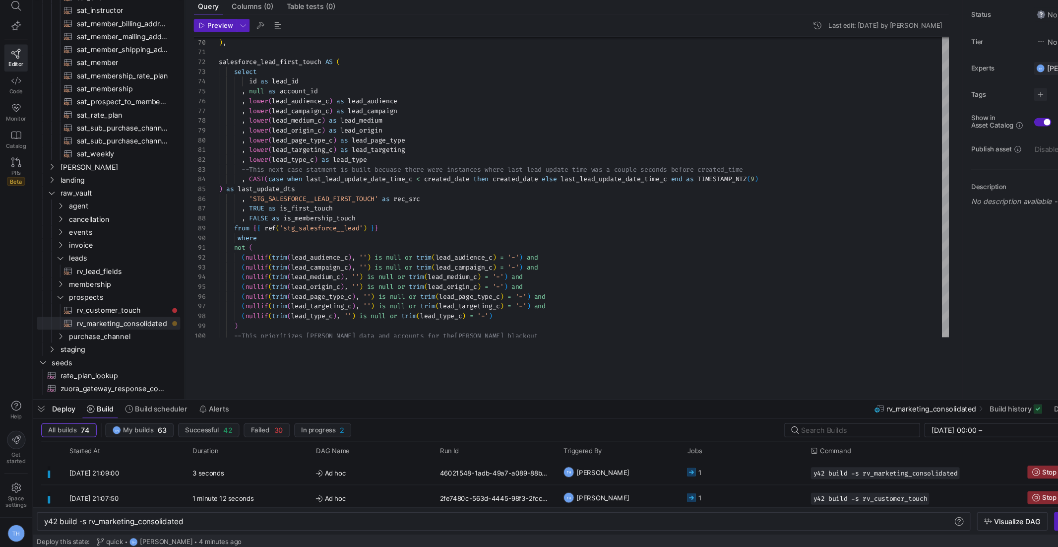
scroll to position [654, 0]
drag, startPoint x: 563, startPoint y: 367, endPoint x: 563, endPoint y: 412, distance: 44.7
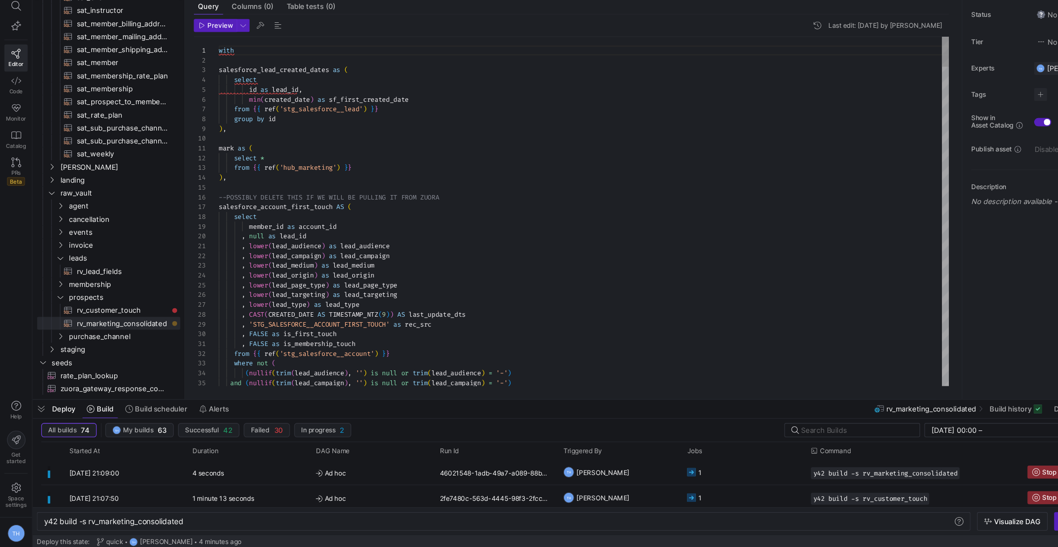
scroll to position [89, 0]
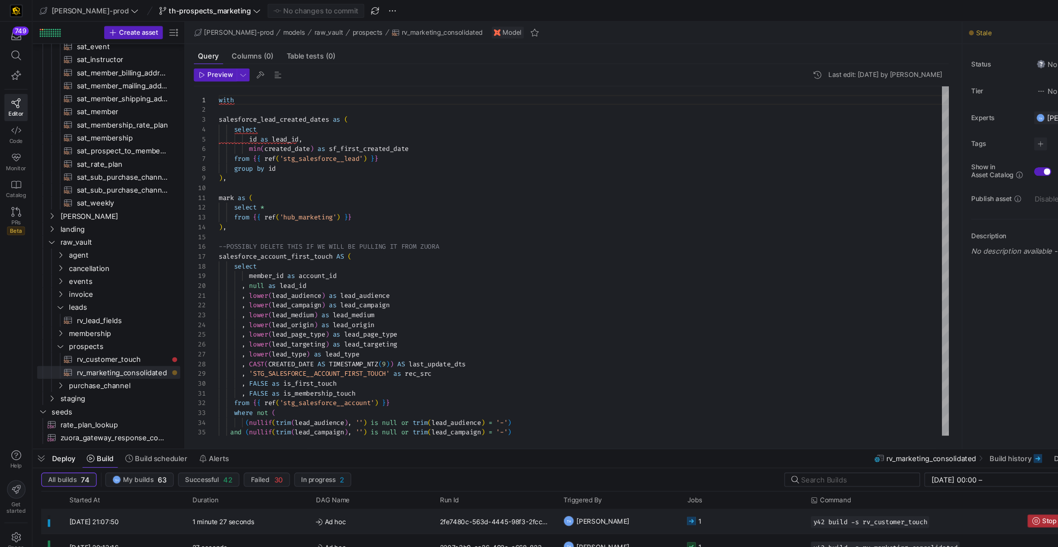
click at [948, 472] on icon "Press SPACE to select this row." at bounding box center [947, 475] width 7 height 7
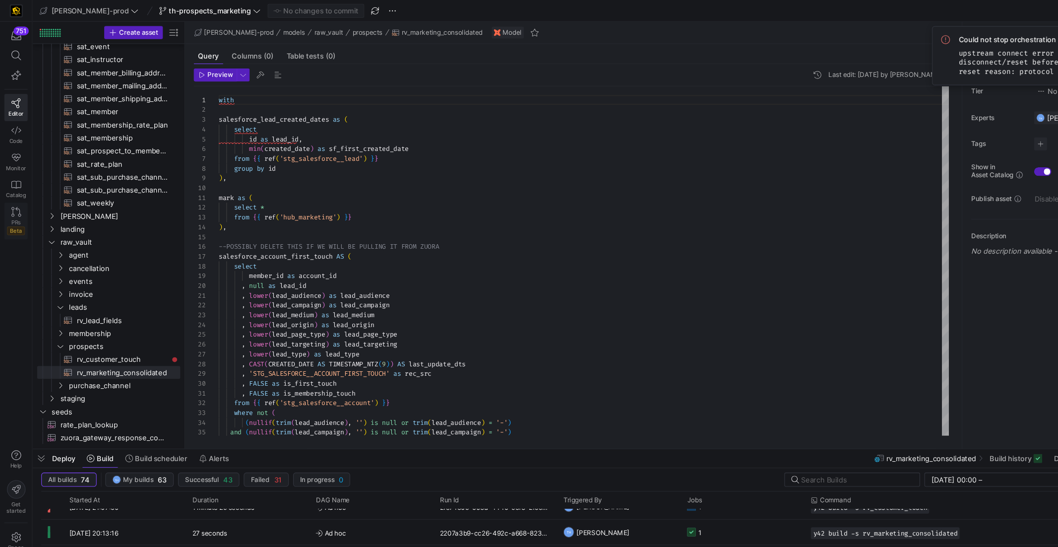
scroll to position [0, 0]
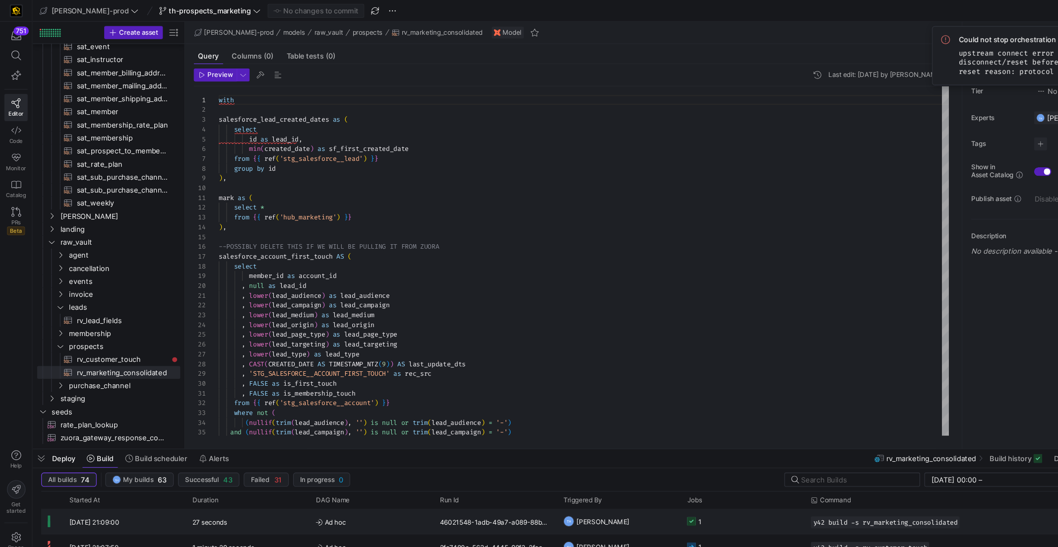
click at [675, 475] on y42-job-status-cell-renderer "1" at bounding box center [678, 476] width 101 height 22
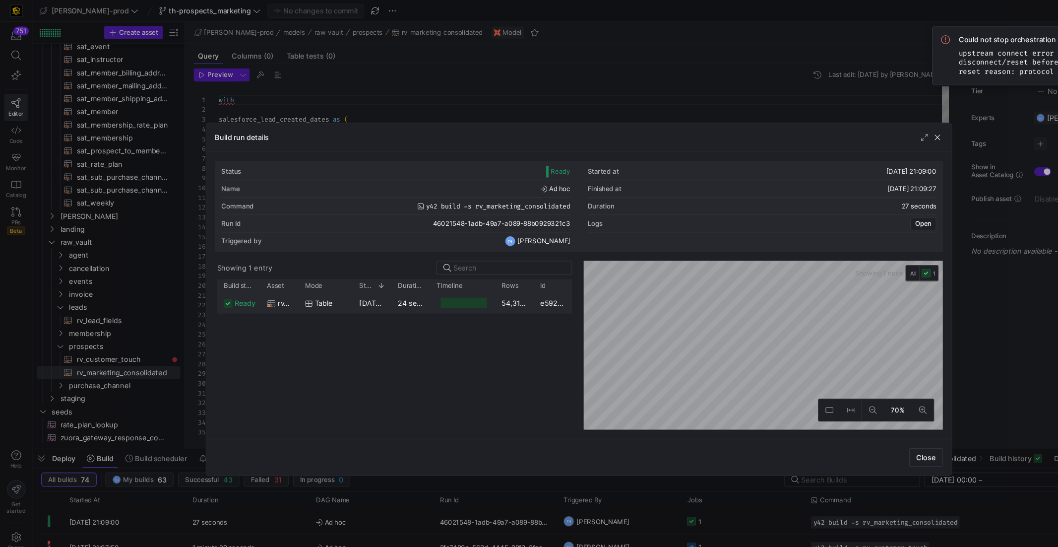
click at [408, 284] on y42-job-duration-timeline-cell-renderer at bounding box center [423, 276] width 48 height 18
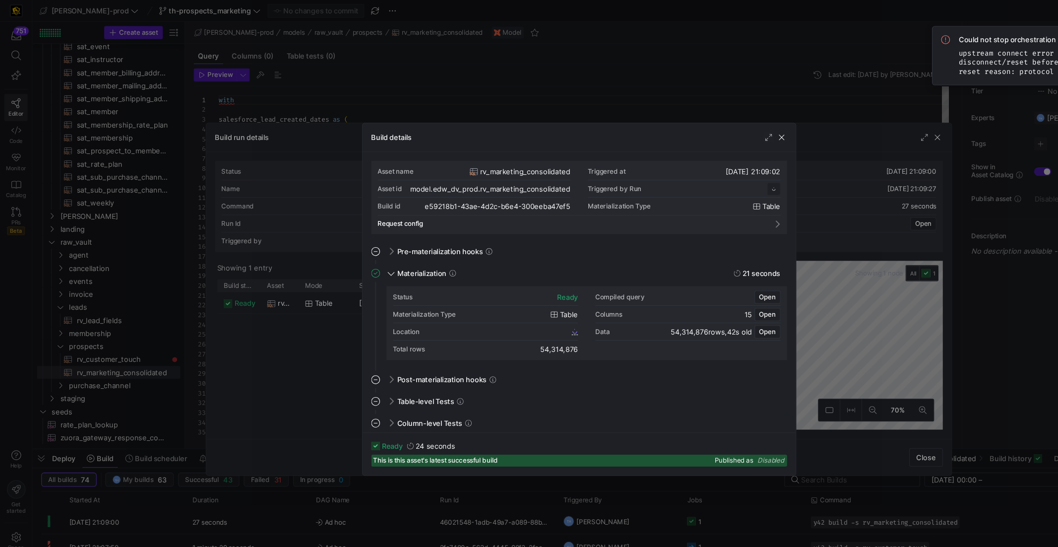
scroll to position [89, 0]
click at [491, 302] on span "e59218b1_43ae_4d2c_b6e4_300eeba47ef5" at bounding box center [460, 302] width 121 height 7
click at [424, 93] on div at bounding box center [529, 273] width 1058 height 547
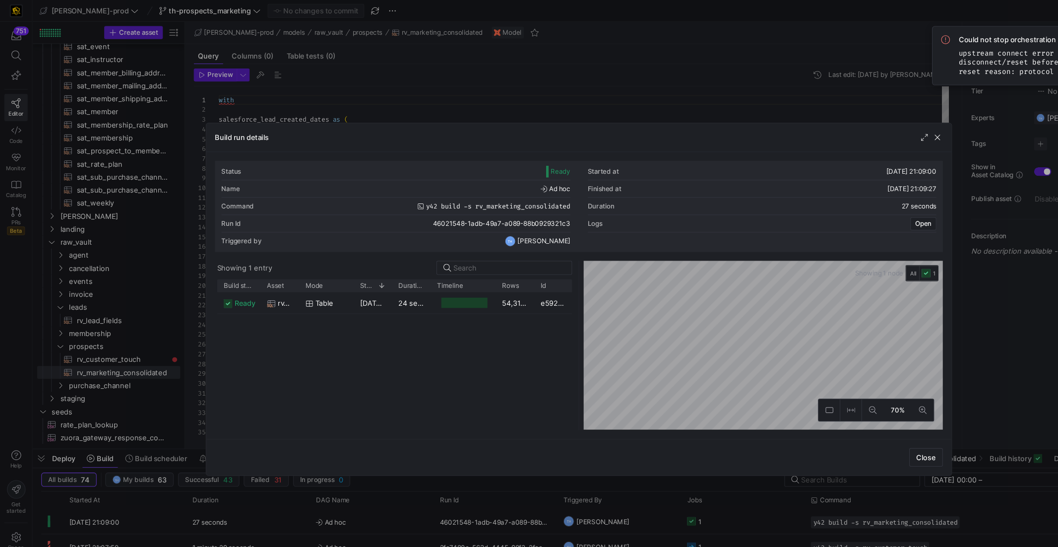
click at [424, 93] on div at bounding box center [529, 273] width 1058 height 547
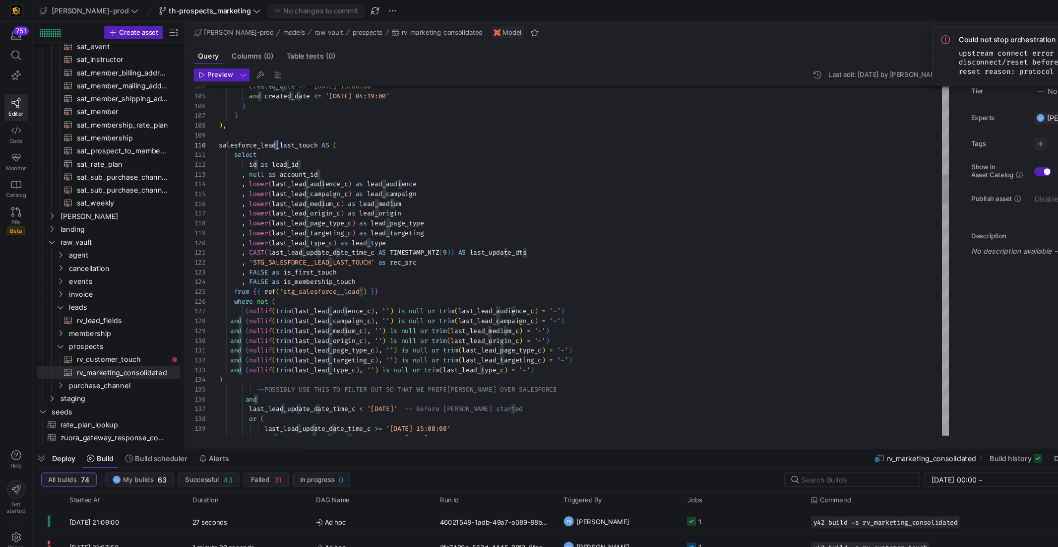
scroll to position [80, 53]
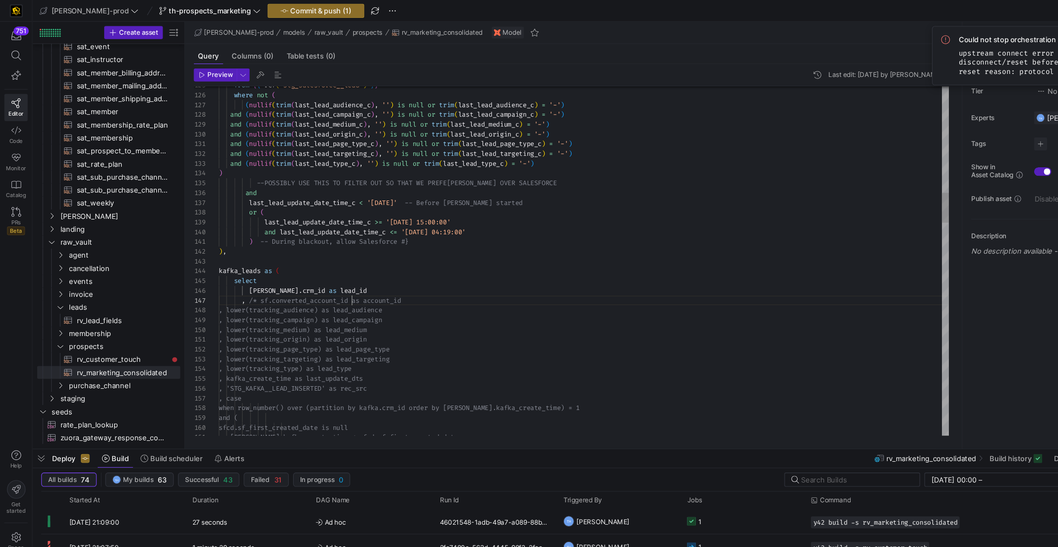
scroll to position [53, 122]
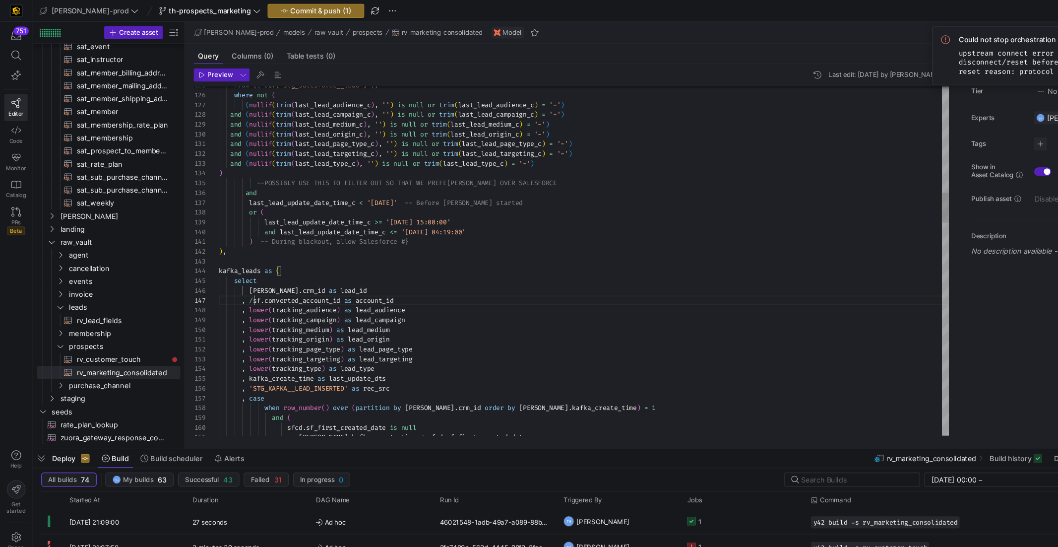
type textarea ") -- During blackout, allow Salesforce #} ), kafka_leads as ( select kafka.crm_…"
click at [277, 12] on span "Commit & push (1)" at bounding box center [293, 10] width 56 height 8
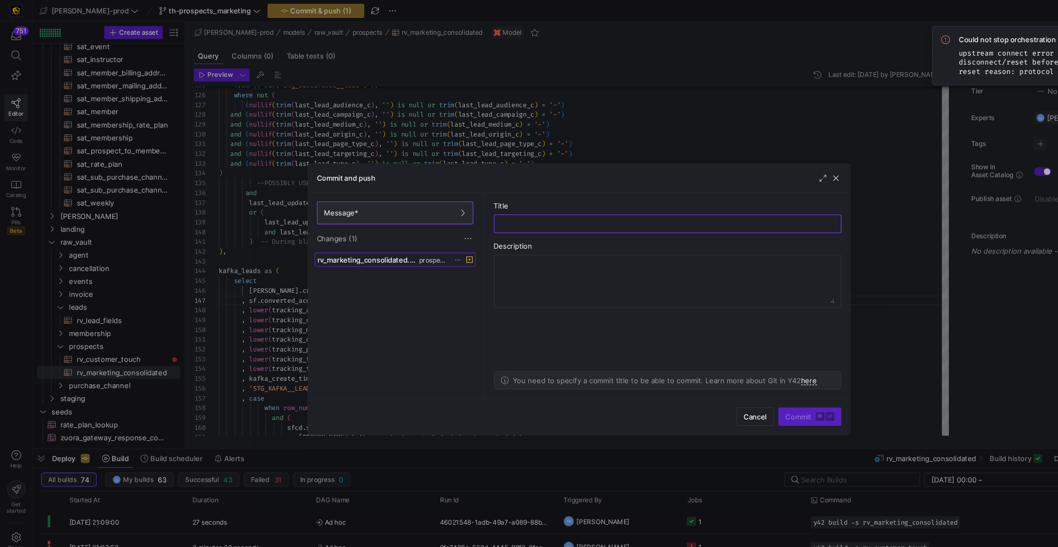
click at [369, 239] on span "rv_marketing_consolidated.sql" at bounding box center [335, 237] width 91 height 8
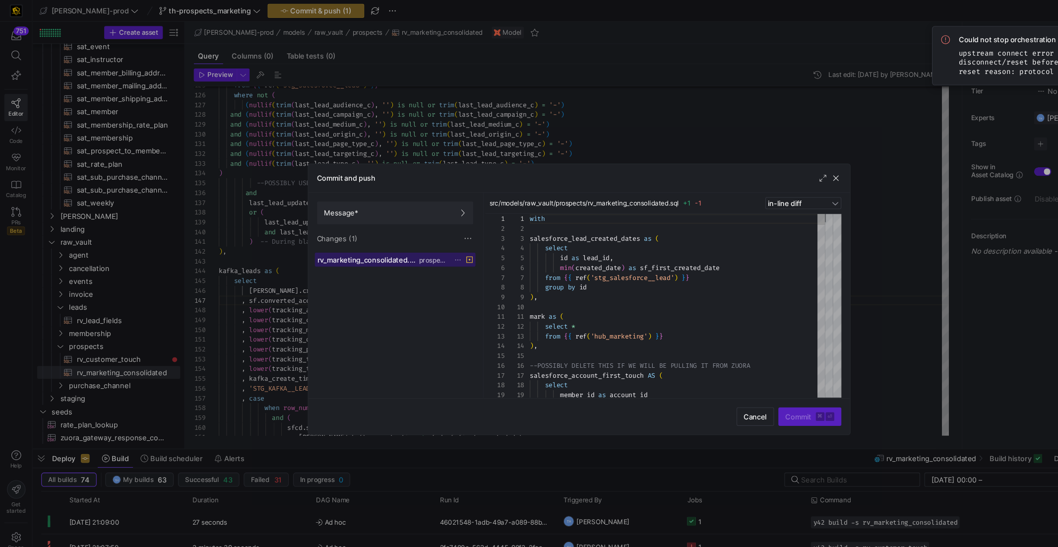
scroll to position [89, 0]
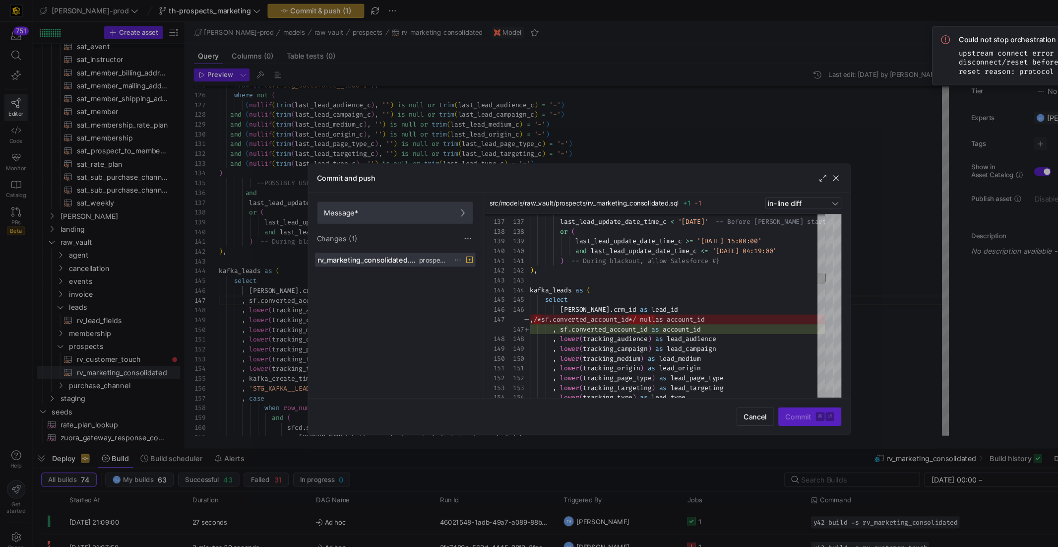
click at [387, 192] on span "Message*" at bounding box center [361, 195] width 130 height 8
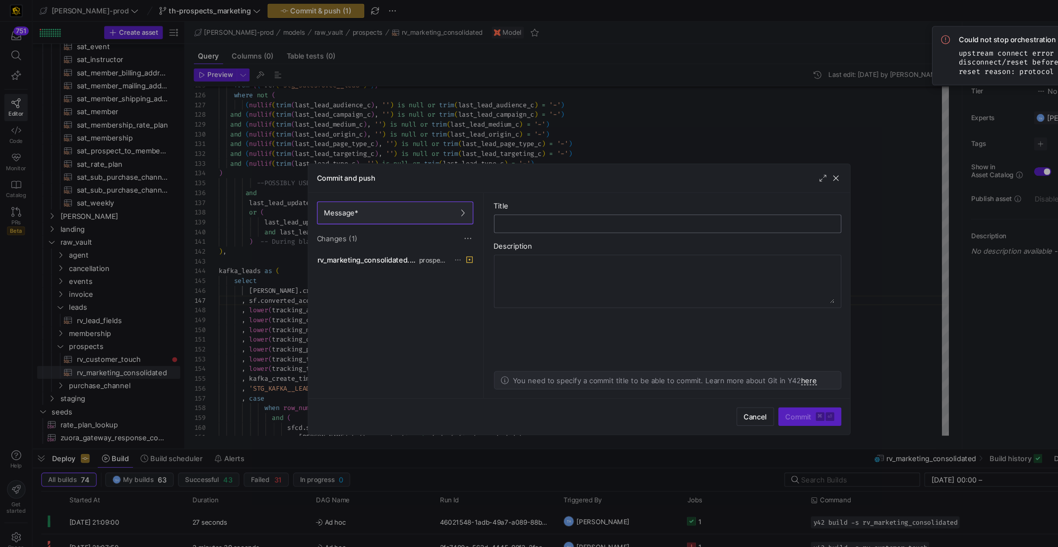
click at [483, 204] on input "text" at bounding box center [610, 204] width 301 height 8
type input "going back to old logic"
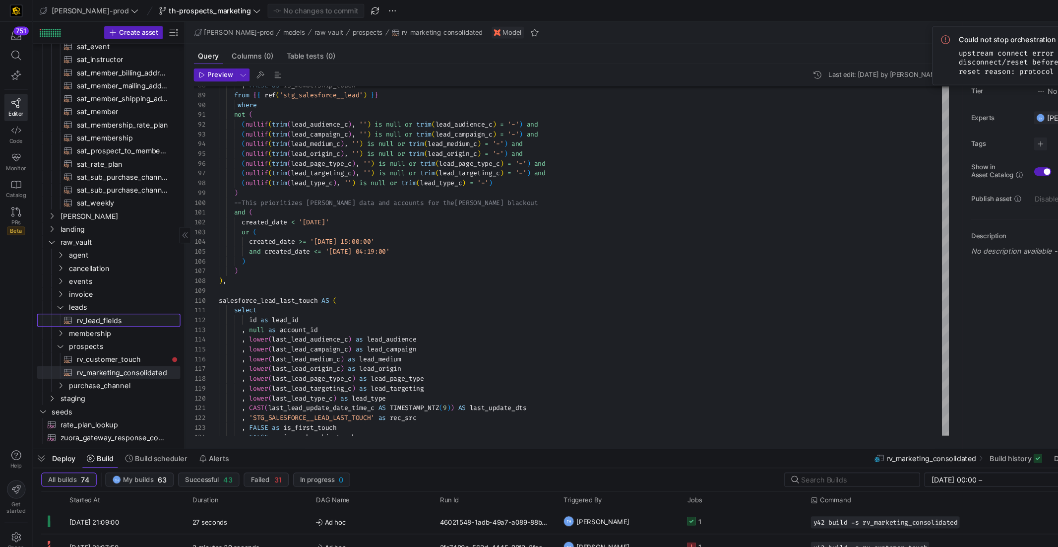
click at [108, 291] on span "rv_lead_fields​​​​​​​​​​" at bounding box center [111, 292] width 83 height 11
type textarea "with salesforce_account_first_touch AS ( select lower(lead_audience) as lead_au…"
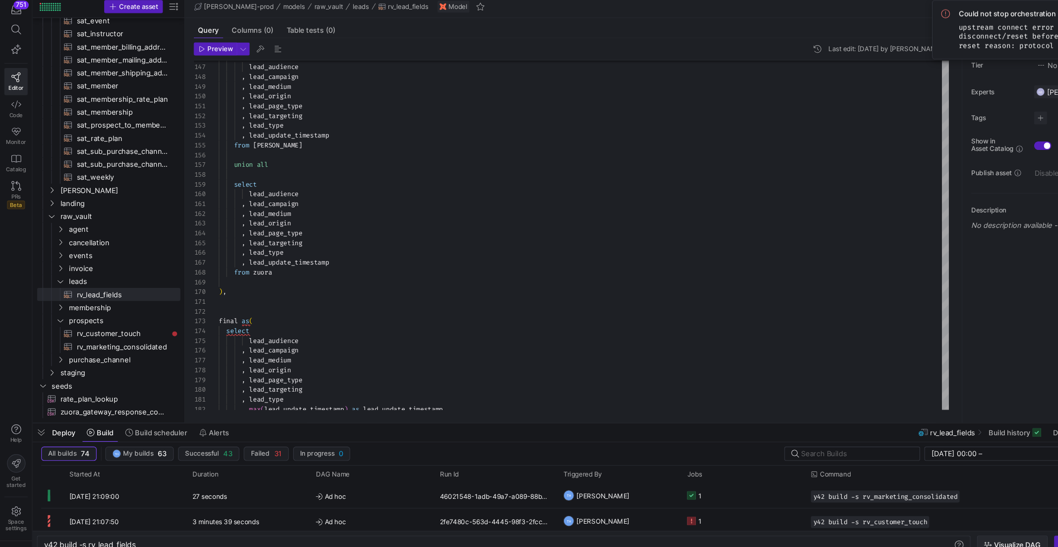
click at [916, 522] on span "Visualize DAG" at bounding box center [930, 522] width 43 height 8
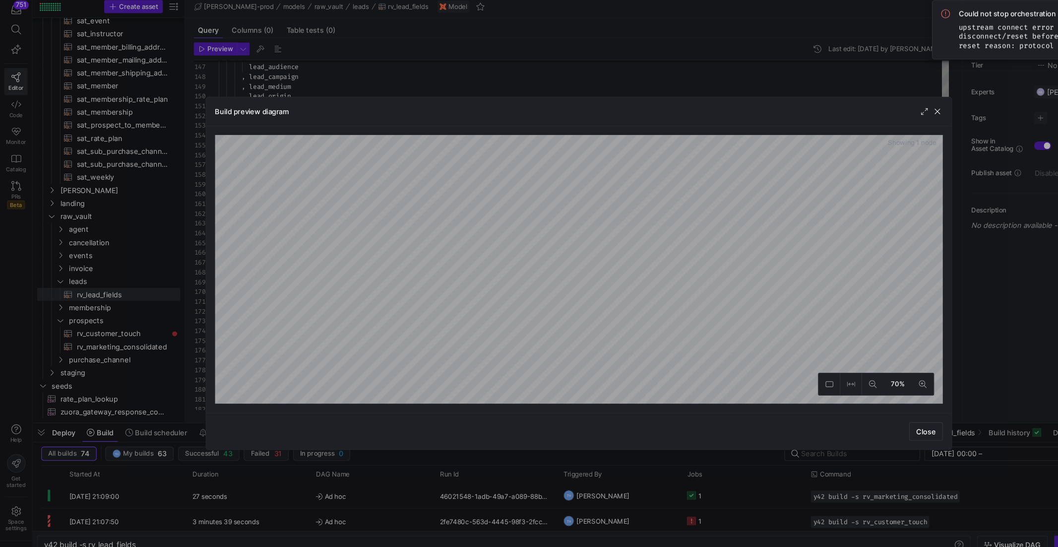
click at [518, 87] on div at bounding box center [529, 273] width 1058 height 547
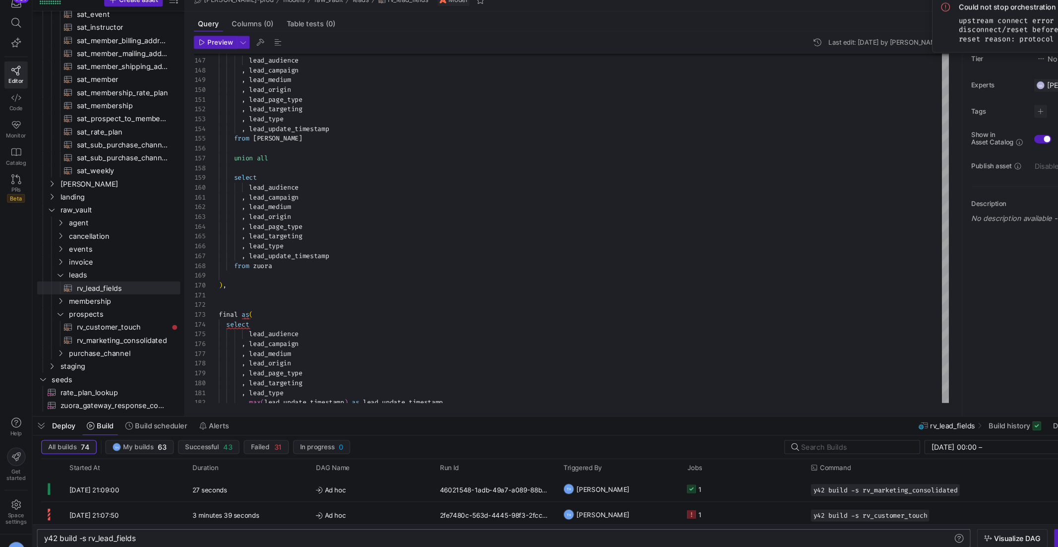
click at [197, 521] on div "y42 build -s rv_lead_fields" at bounding box center [455, 522] width 831 height 8
type textarea "y42 build -s rv_lead_fields+"
click at [904, 524] on icon "button" at bounding box center [903, 521] width 7 height 7
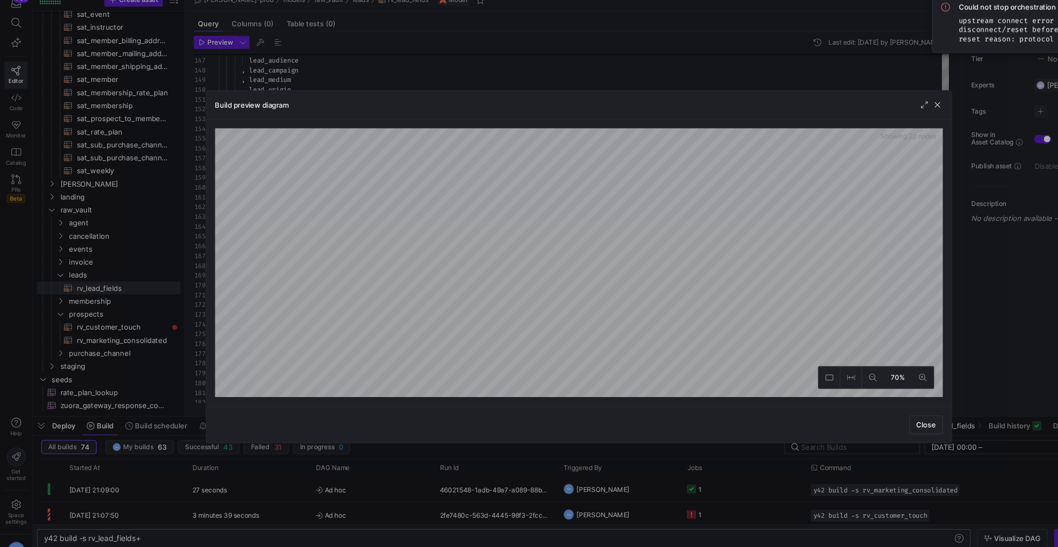
click at [194, 216] on div "Showing 22 nodes 70%" at bounding box center [529, 270] width 681 height 262
click at [125, 365] on div "Build preview diagram Showing 22 nodes 70% Close" at bounding box center [529, 273] width 1058 height 547
click at [430, 89] on div at bounding box center [529, 273] width 1058 height 547
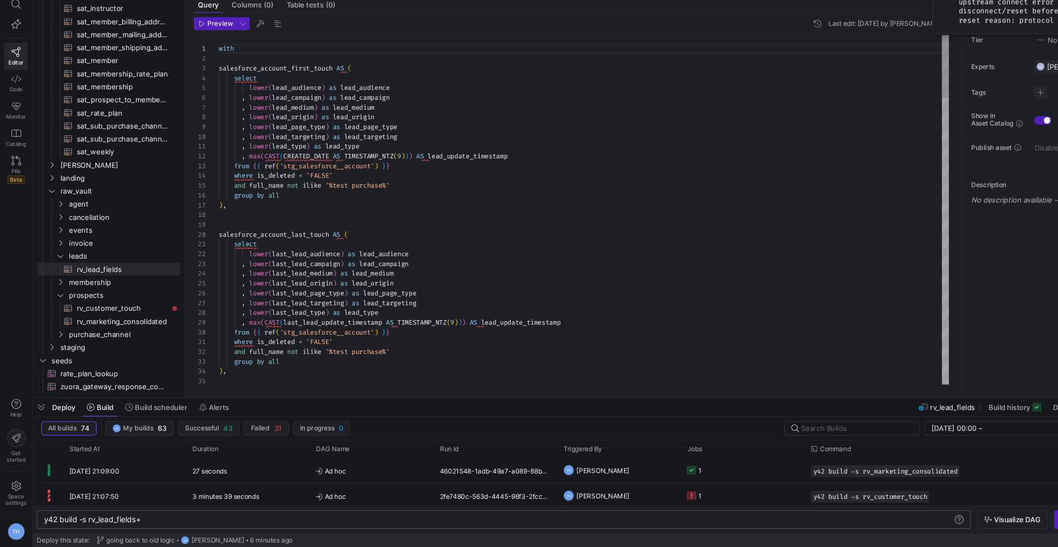
scroll to position [0, 0]
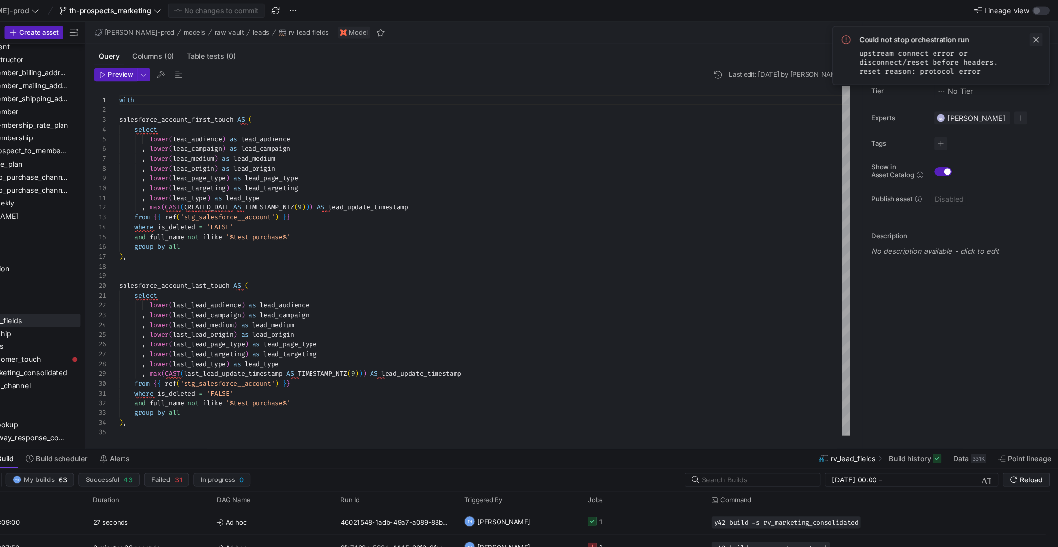
click at [1042, 37] on span at bounding box center [1038, 36] width 12 height 12
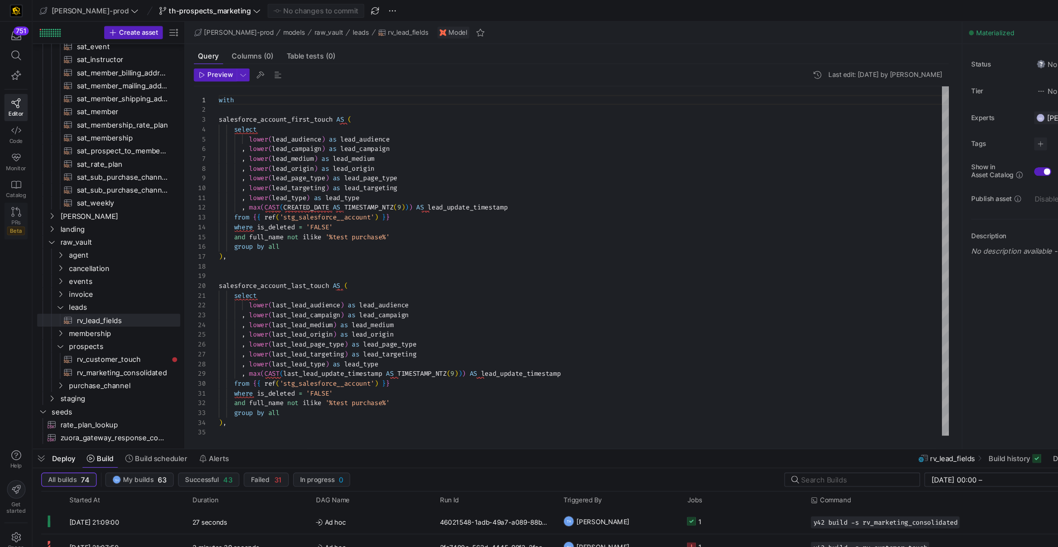
click at [14, 198] on link "PRs Beta" at bounding box center [14, 202] width 21 height 34
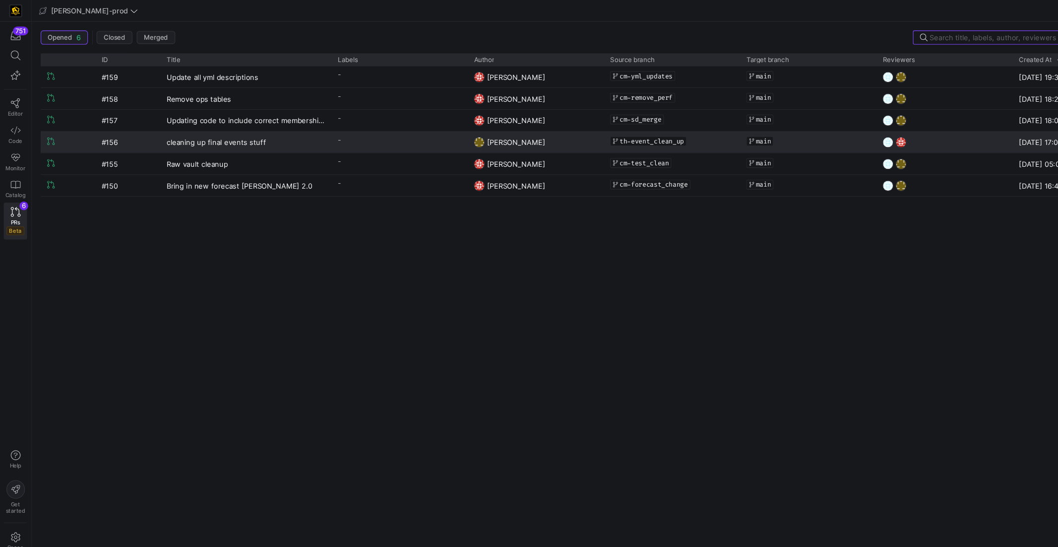
click at [350, 127] on y42-pull-request-list-view-label-cell-renderer "-" at bounding box center [365, 128] width 113 height 14
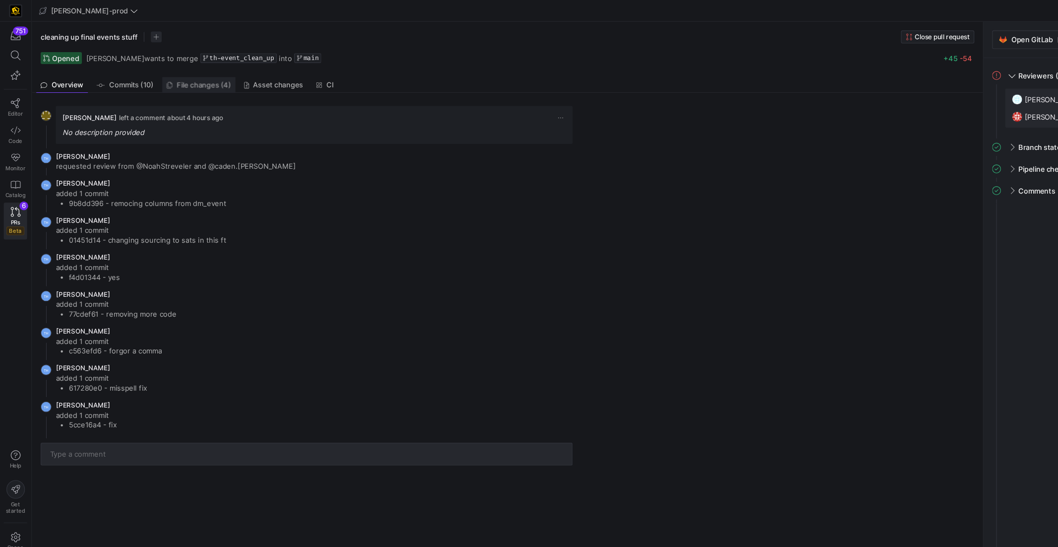
click at [186, 77] on span "File changes (4)" at bounding box center [187, 77] width 50 height 6
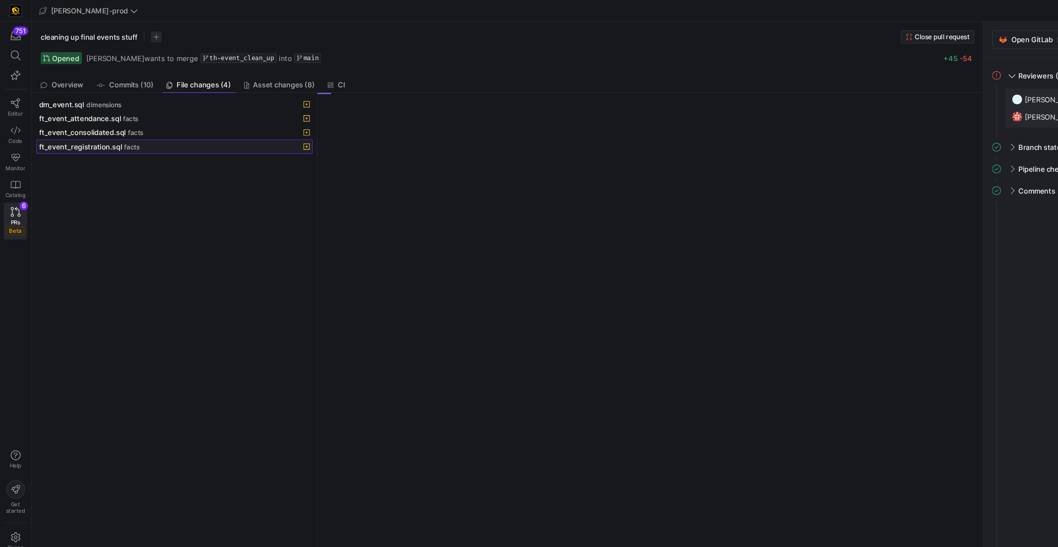
click at [169, 138] on div "ft_event_registration.sql facts" at bounding box center [149, 134] width 226 height 8
click at [172, 122] on div "ft_event_consolidated.sql facts" at bounding box center [149, 121] width 226 height 8
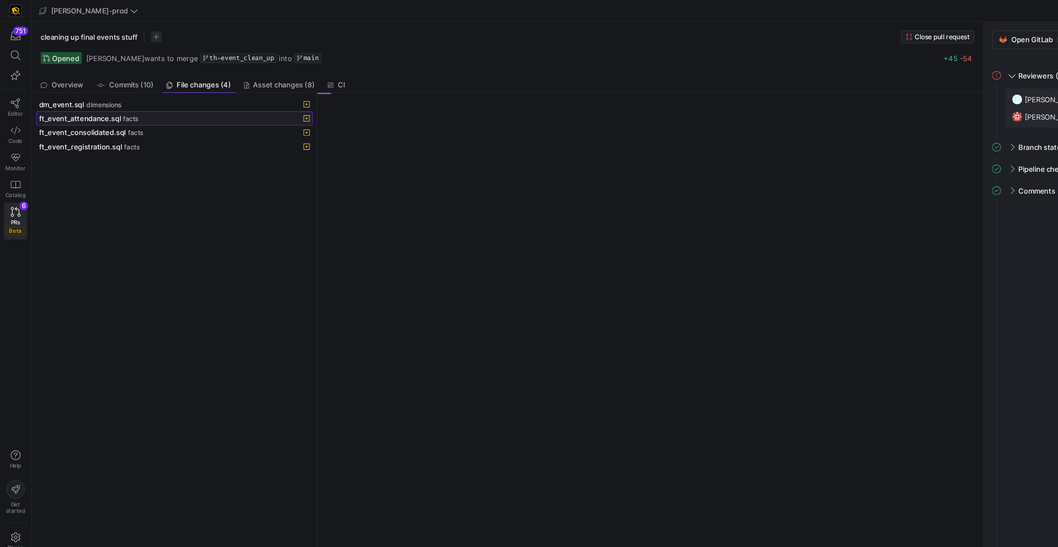
click at [172, 114] on span at bounding box center [160, 108] width 252 height 12
click at [177, 96] on div "dm_event.sql dimensions" at bounding box center [149, 95] width 226 height 8
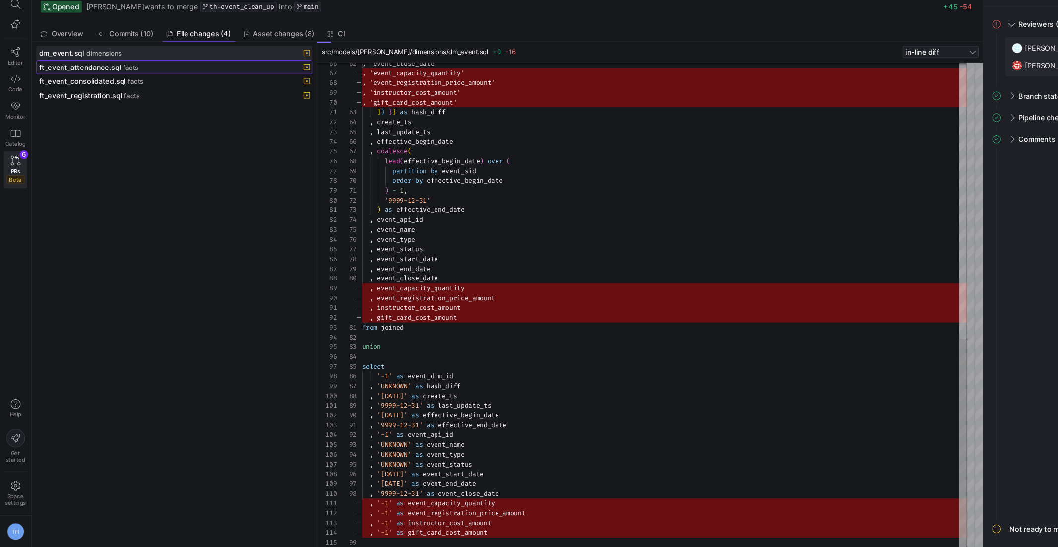
click at [178, 112] on div "ft_event_attendance.sql facts" at bounding box center [149, 108] width 226 height 8
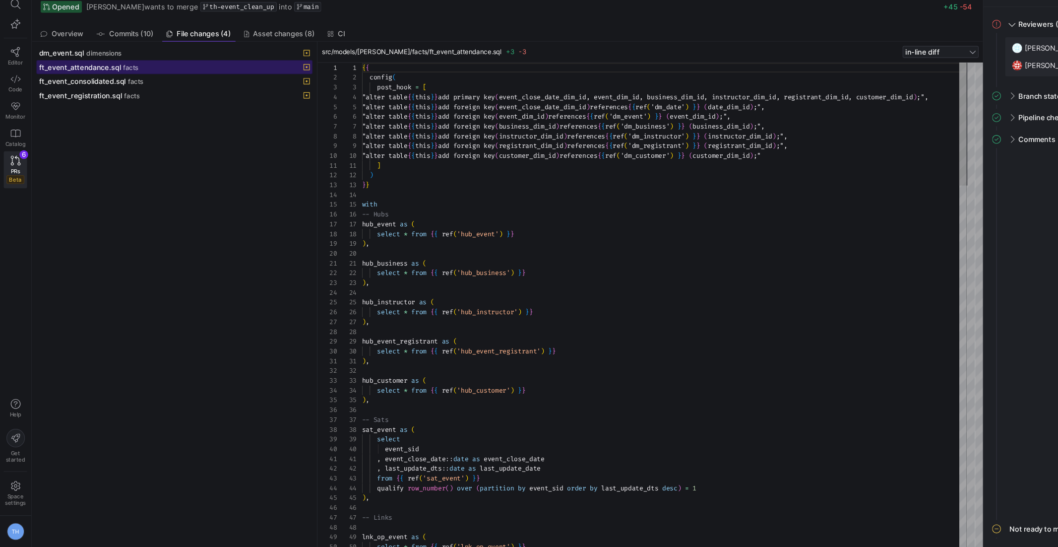
scroll to position [53, 0]
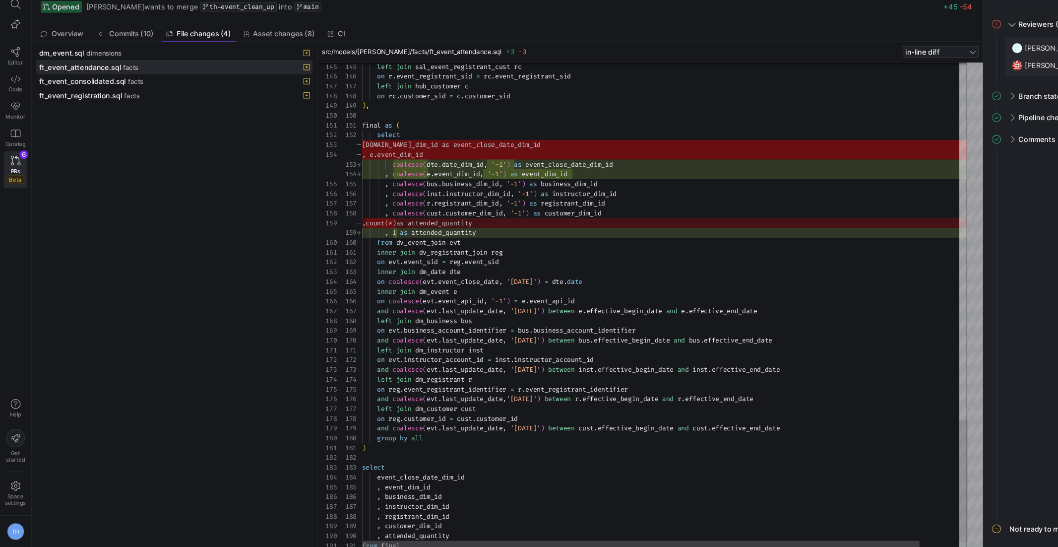
type textarea "final as ( select coalesce(dte.date_dim_id, '-1') as event_close_date_dim_id , …"
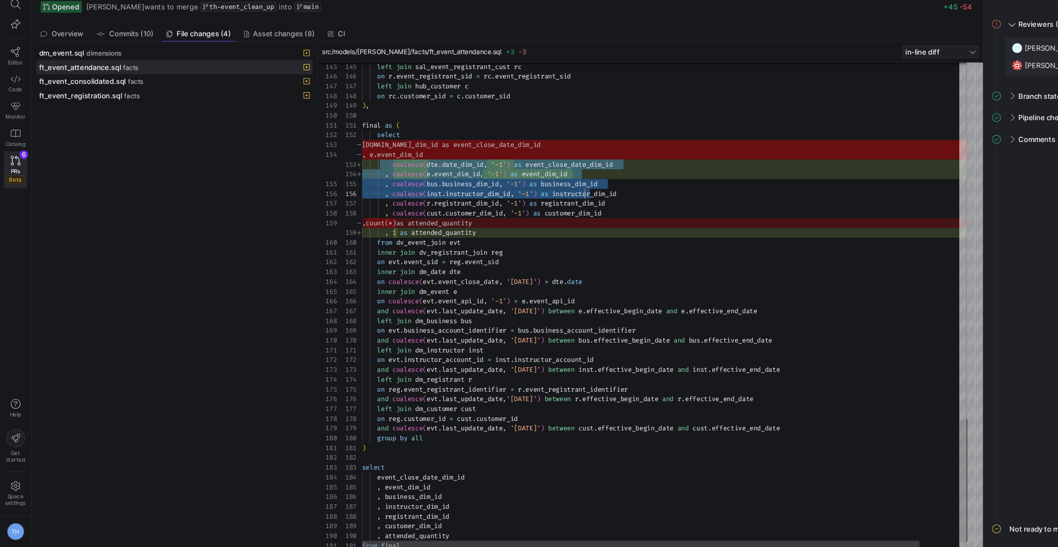
drag, startPoint x: 352, startPoint y: 197, endPoint x: 536, endPoint y: 221, distance: 185.6
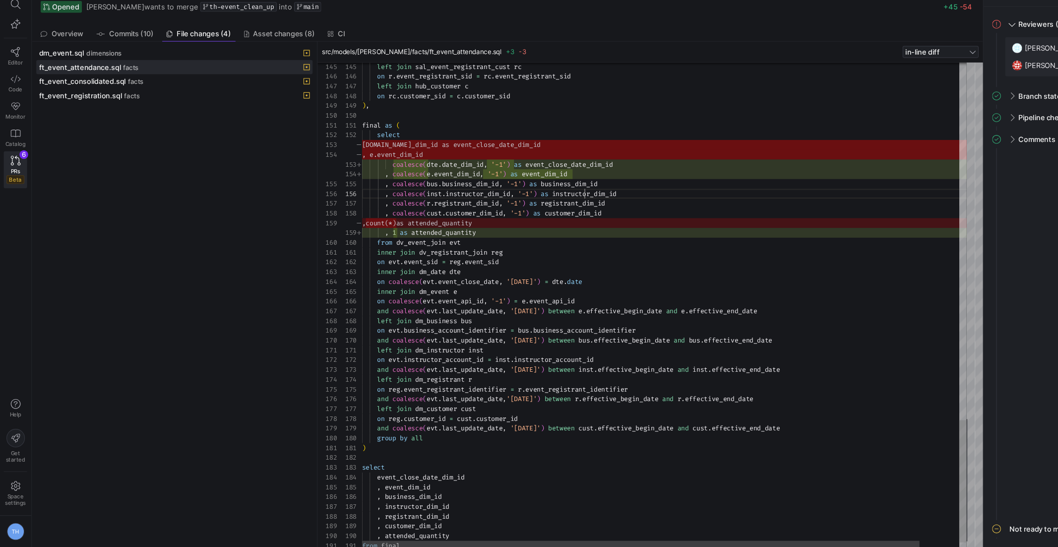
drag, startPoint x: 353, startPoint y: 248, endPoint x: 423, endPoint y: 247, distance: 70.0
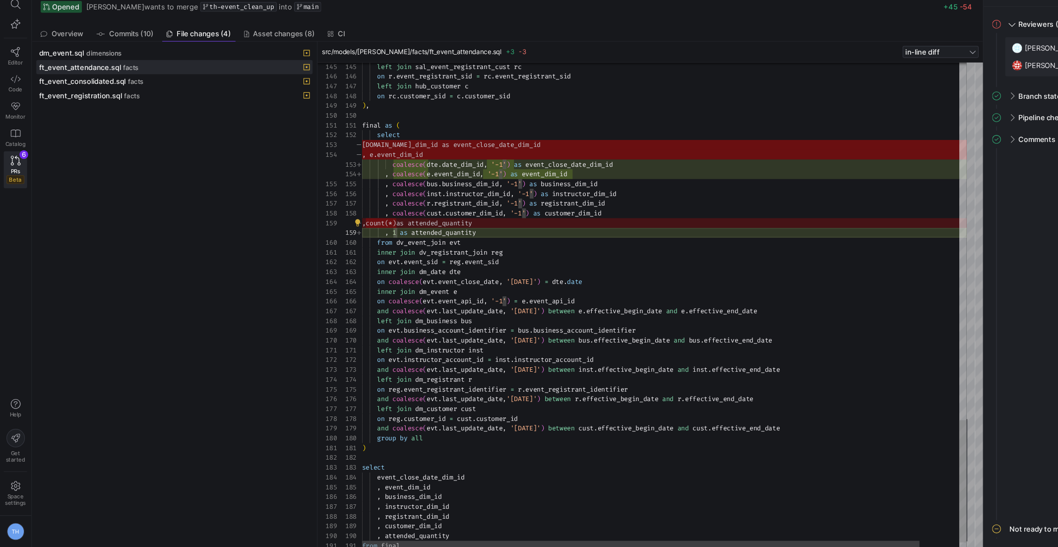
drag, startPoint x: 384, startPoint y: 248, endPoint x: 371, endPoint y: 250, distance: 13.1
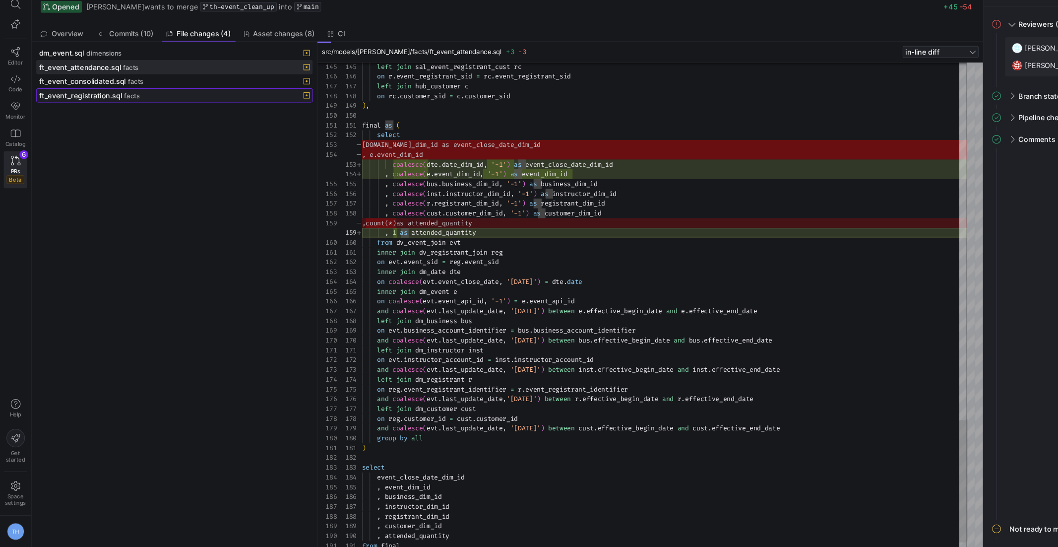
click at [211, 128] on span at bounding box center [160, 134] width 252 height 12
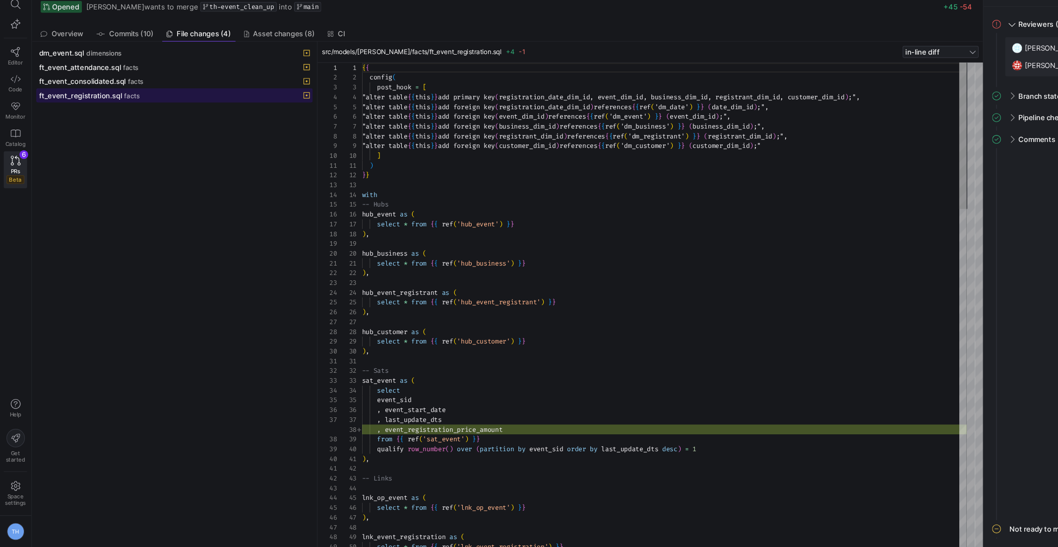
scroll to position [53, 0]
click at [208, 120] on div "ft_event_consolidated.sql facts" at bounding box center [149, 121] width 226 height 8
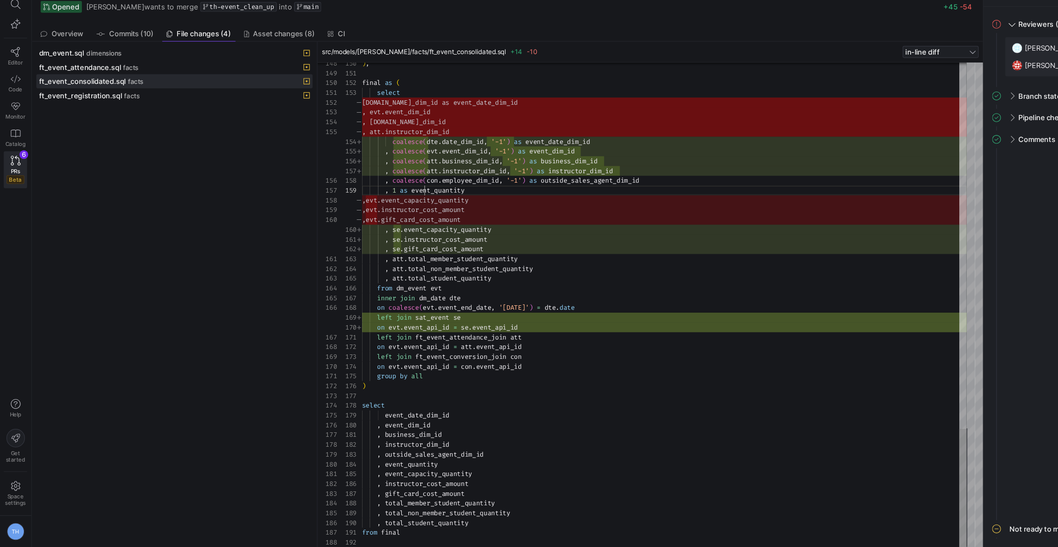
drag, startPoint x: 351, startPoint y: 140, endPoint x: 468, endPoint y: 166, distance: 120.4
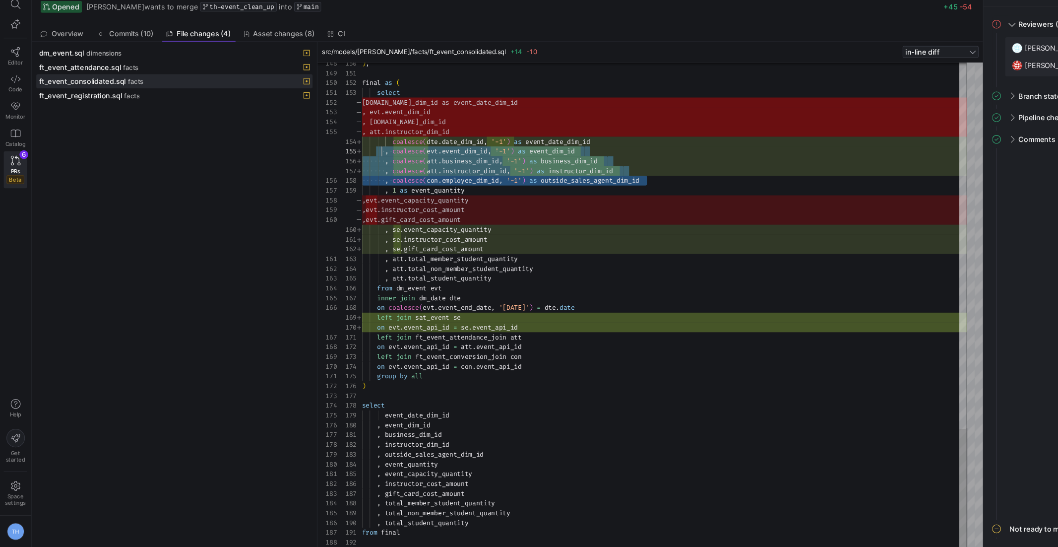
drag, startPoint x: 600, startPoint y: 209, endPoint x: 348, endPoint y: 183, distance: 253.4
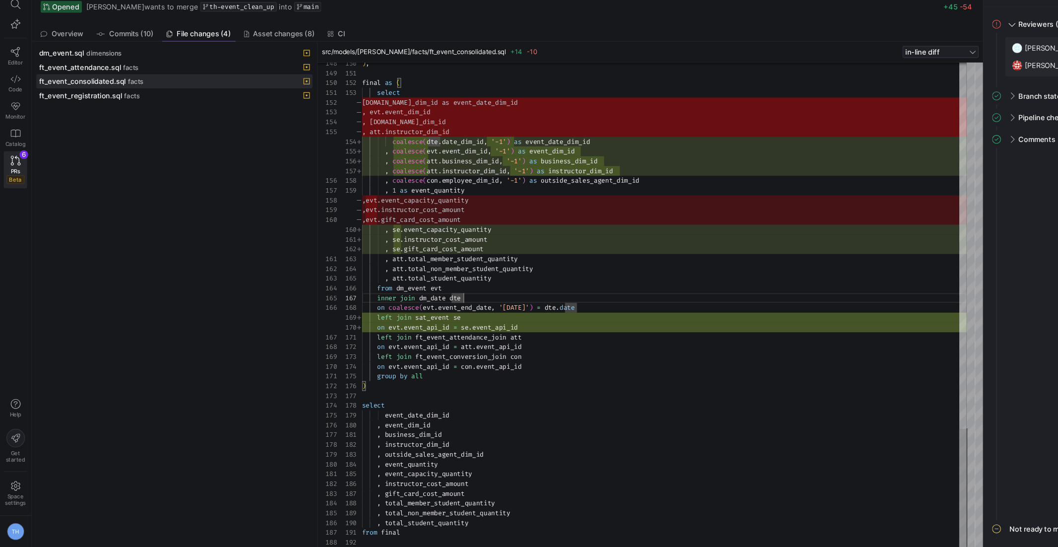
scroll to position [45, 75]
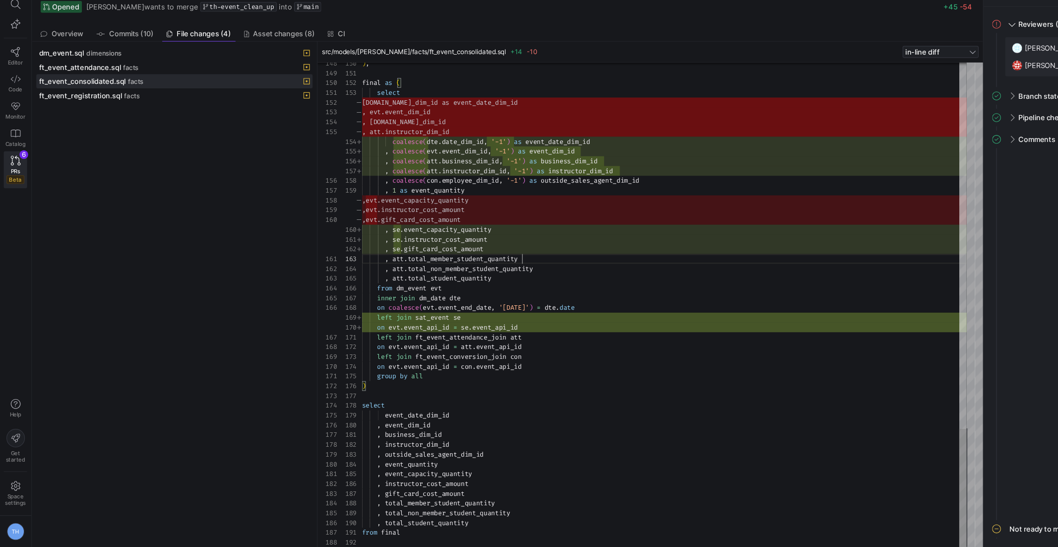
scroll to position [17, 146]
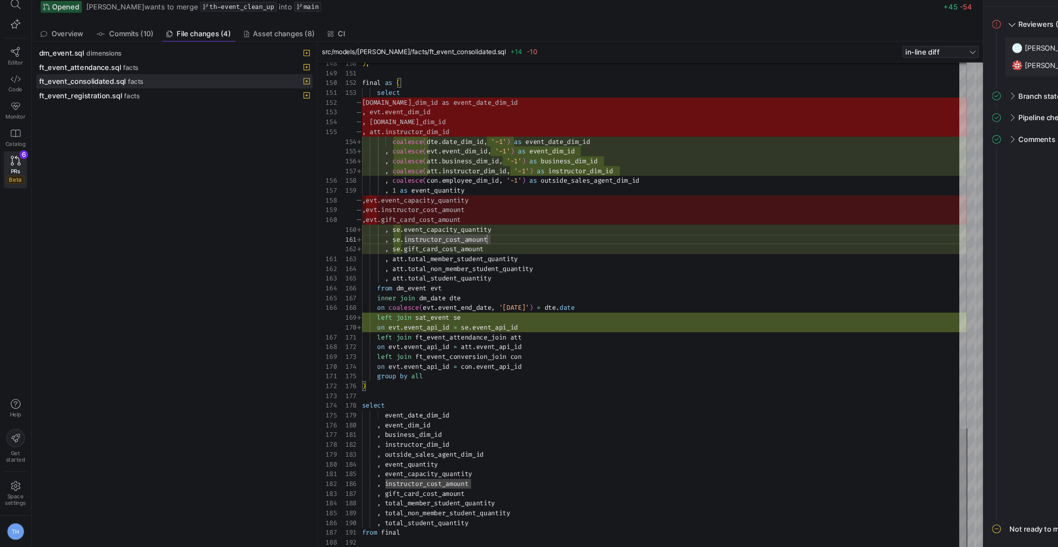
type textarea "final as ( select coalesce(dte.date_dim_id, '-1') as event_date_dim_id , coales…"
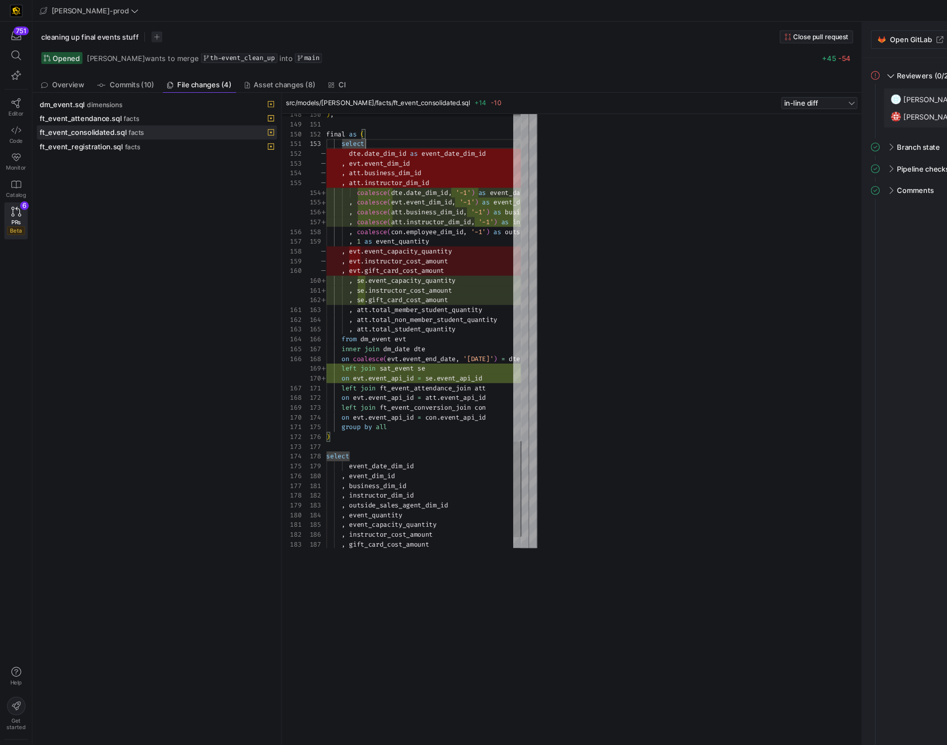
scroll to position [17, 36]
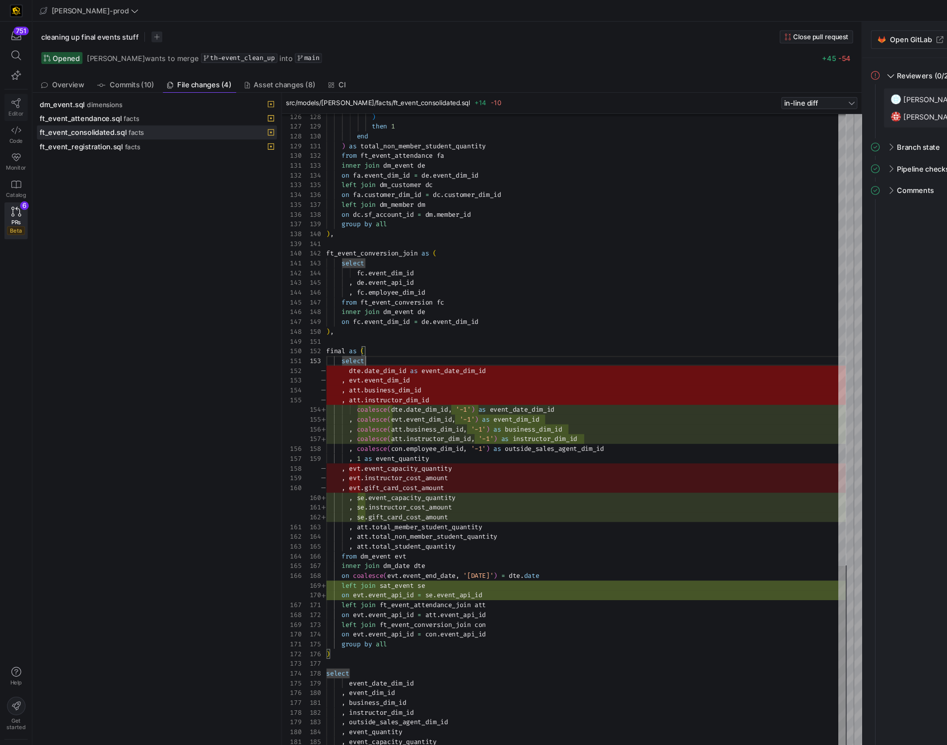
click at [15, 93] on icon at bounding box center [14, 94] width 9 height 9
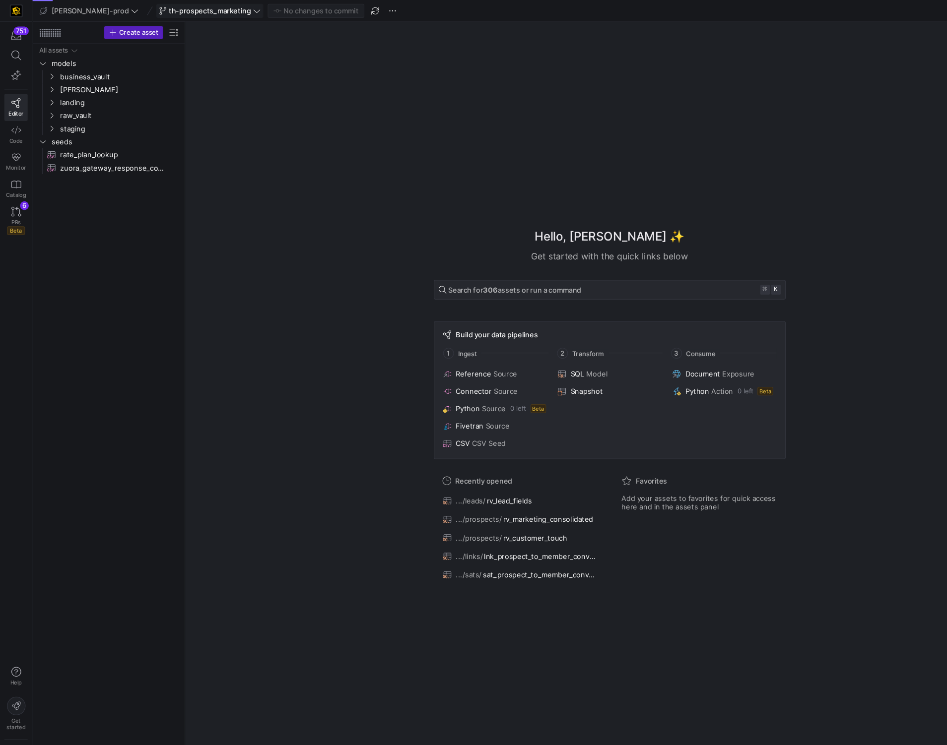
click at [194, 6] on span "th-prospects_marketing" at bounding box center [191, 10] width 75 height 8
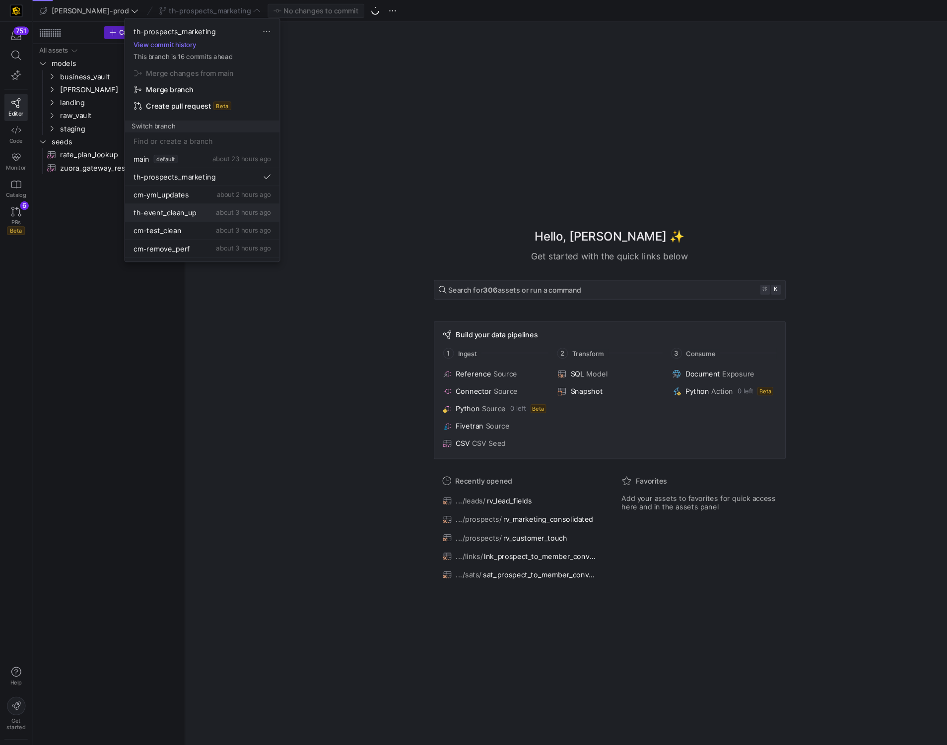
scroll to position [8, 0]
click at [176, 184] on span "th-event_clean_up" at bounding box center [151, 186] width 58 height 8
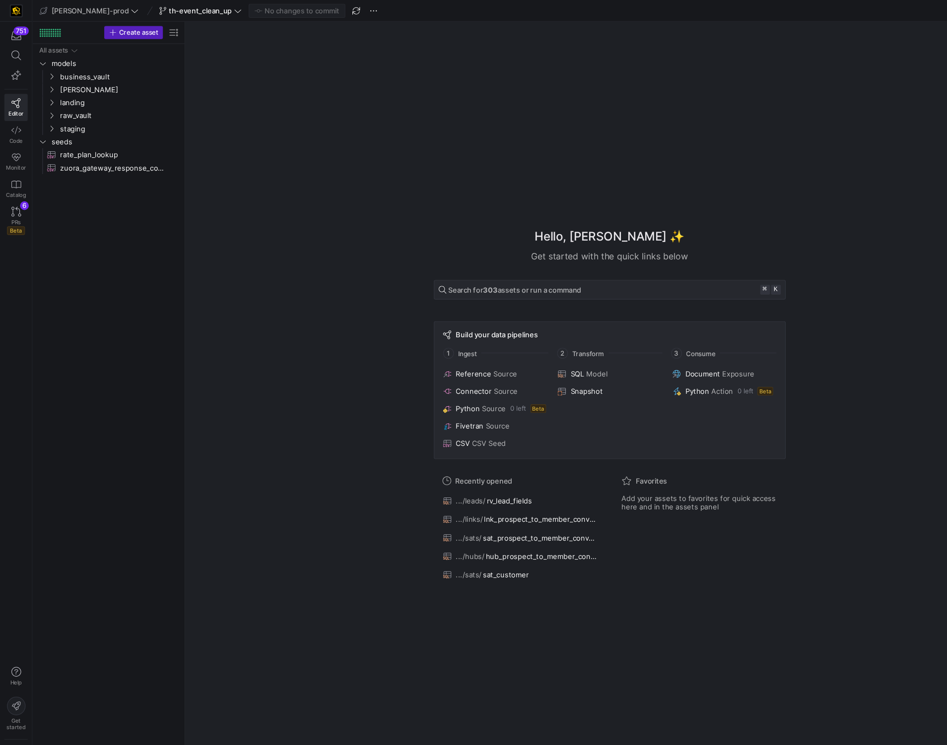
click at [221, 546] on div "Hello, Tommy ✨ Get started with the quick links below Search for 303 assets or …" at bounding box center [557, 374] width 768 height 708
click at [114, 73] on span "business_vault" at bounding box center [97, 70] width 84 height 11
click at [93, 95] on span "links" at bounding box center [101, 93] width 76 height 11
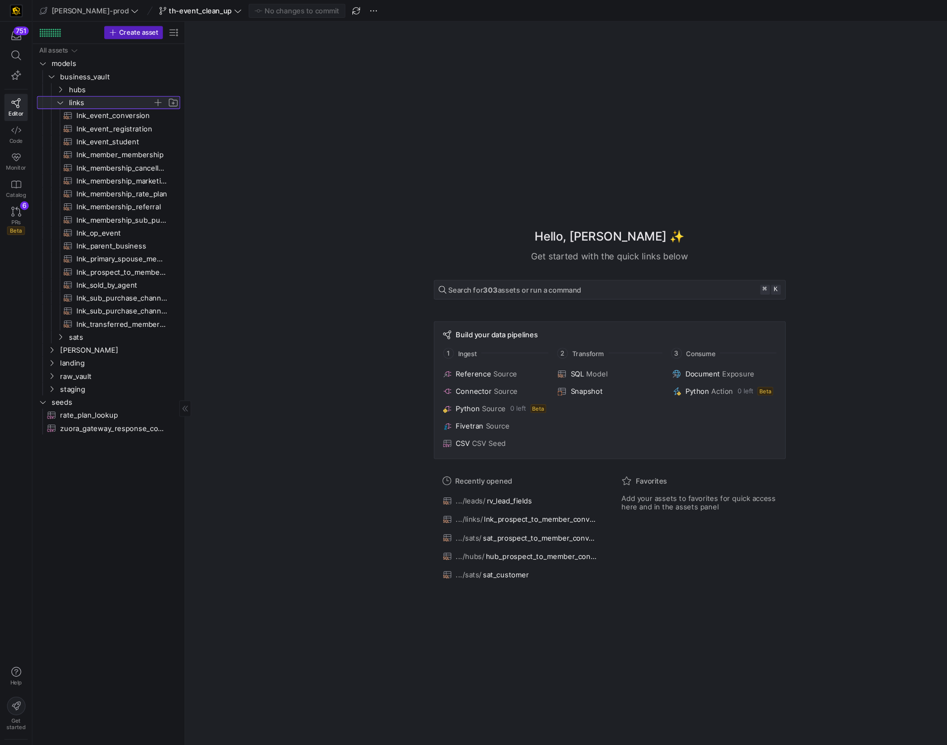
click at [93, 95] on span "links" at bounding box center [101, 93] width 76 height 11
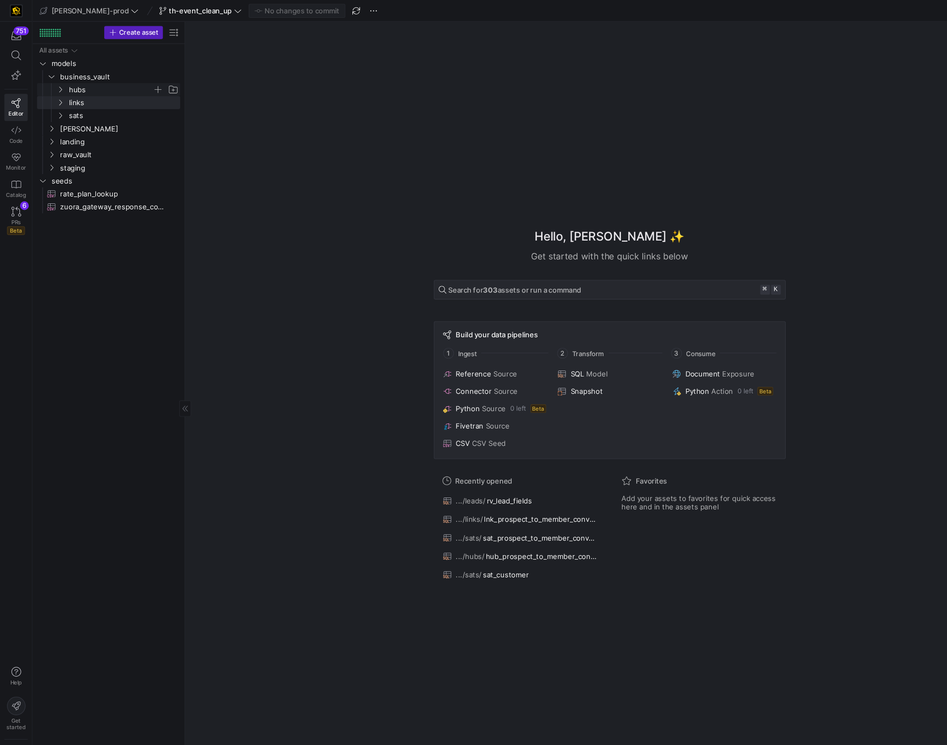
click at [91, 85] on span "hubs" at bounding box center [101, 81] width 76 height 11
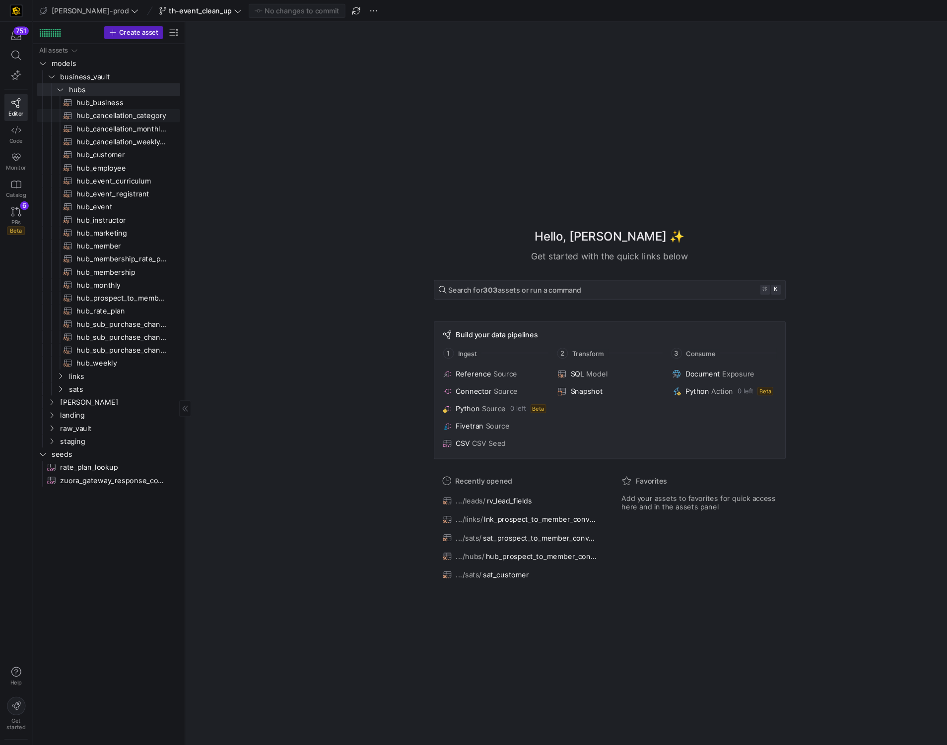
click at [92, 103] on span "hub_cancellation_category​​​​​​​​​​" at bounding box center [111, 105] width 83 height 11
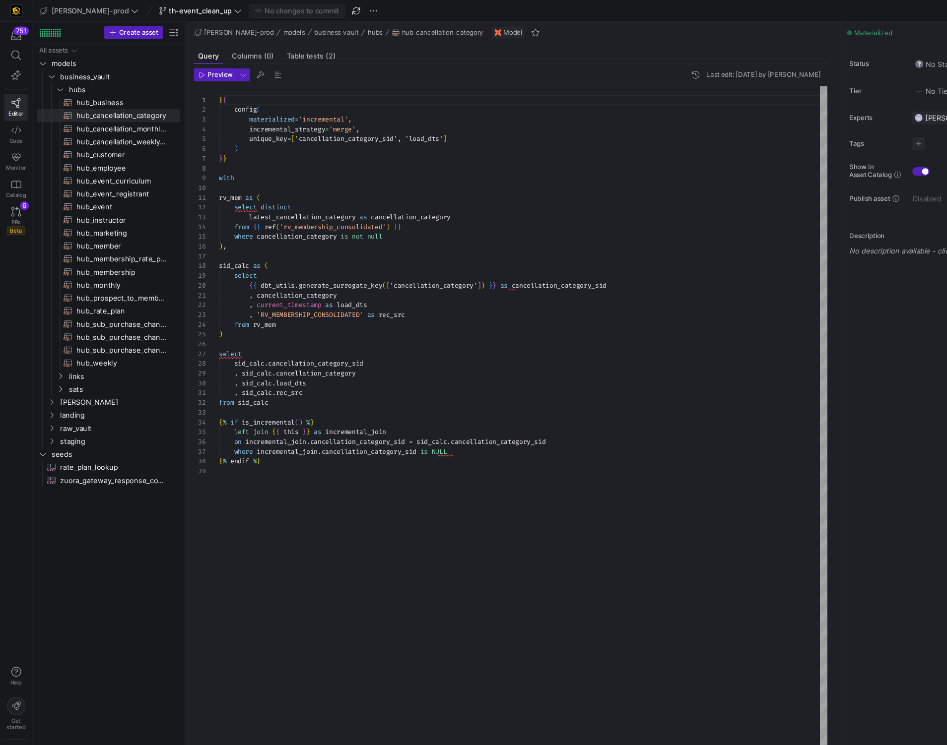
scroll to position [45, 0]
click at [307, 317] on div "{ { config ( materialized = 'incremental' , incremental_strategy = 'merge' , un…" at bounding box center [478, 397] width 556 height 637
click at [117, 192] on span "hub_event​​​​​​​​​​" at bounding box center [111, 189] width 83 height 11
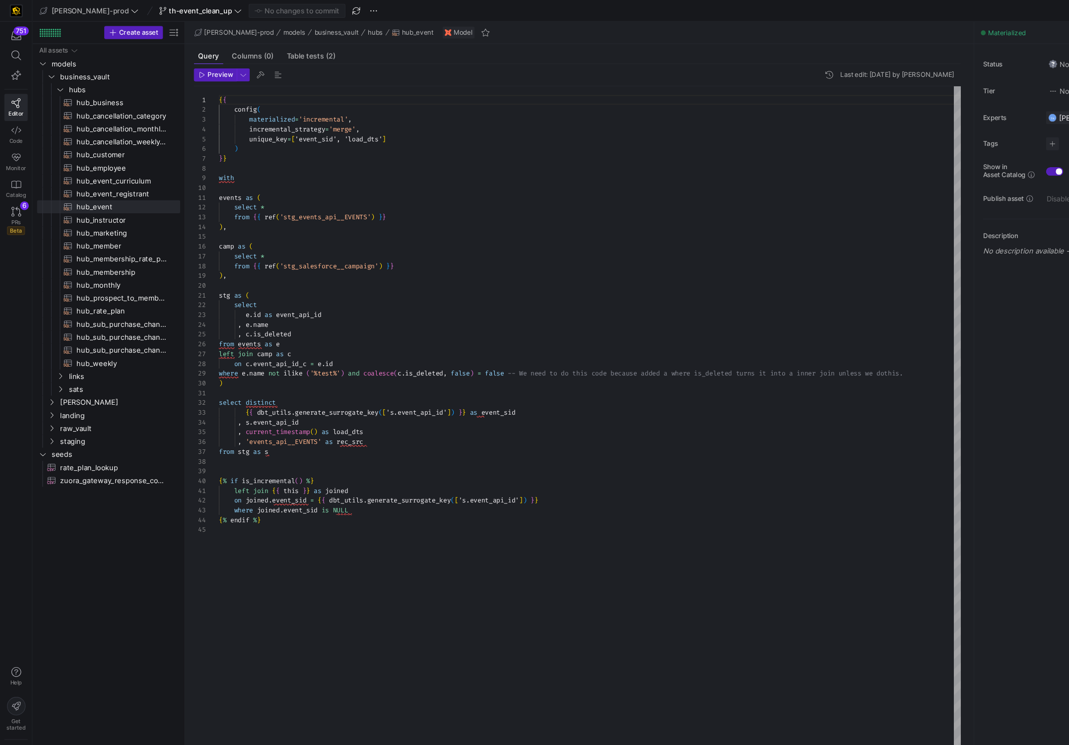
type textarea "events as ( select * from {{ ref('stg_events_api__EVENTS') }} ), camp as ( sele…"
click at [680, 236] on div "{ { config ( materialized = 'incremental' , incremental_strategy = 'merge' , un…" at bounding box center [539, 397] width 678 height 637
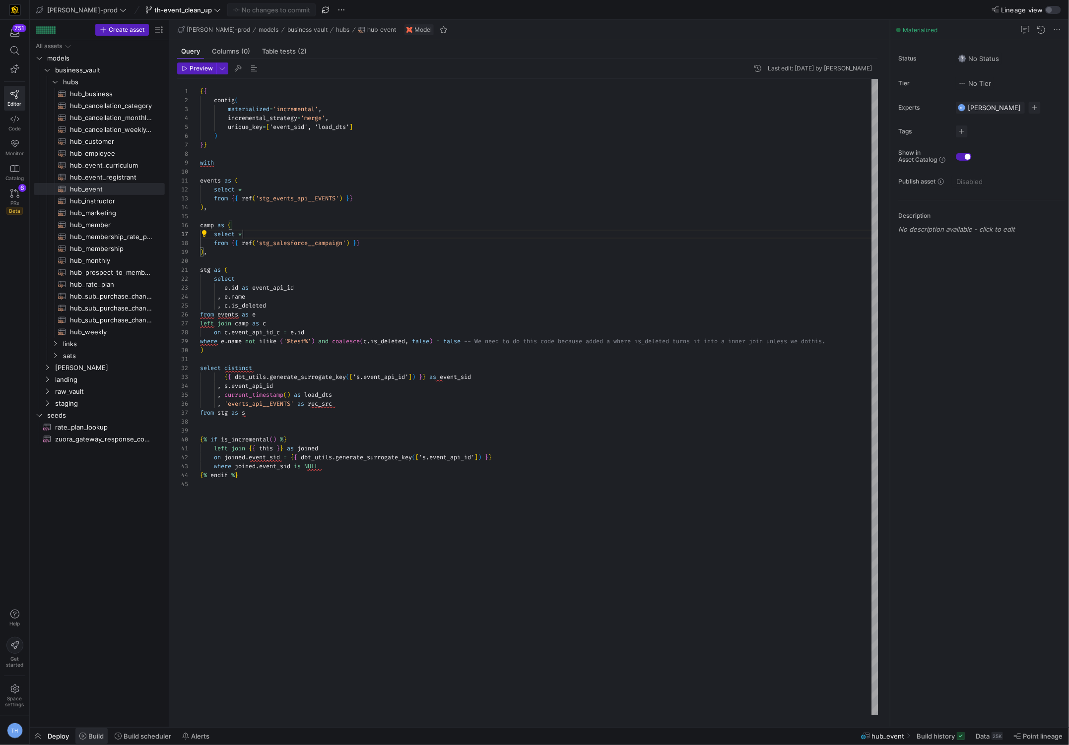
click at [86, 546] on icon at bounding box center [82, 736] width 7 height 7
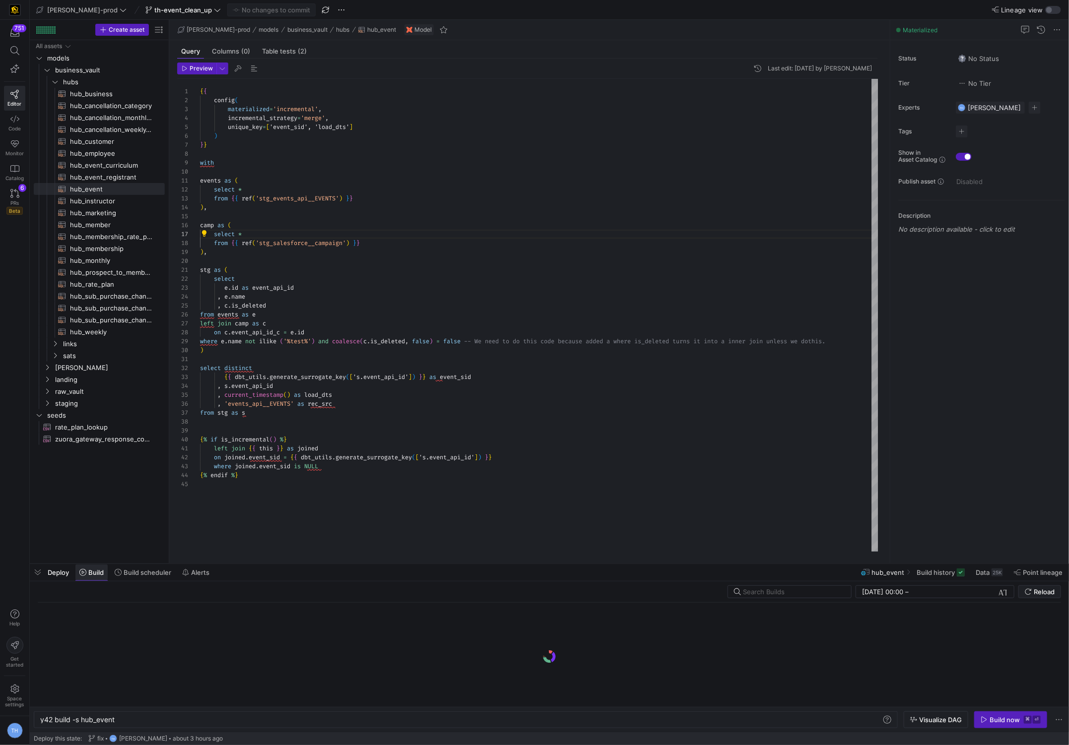
scroll to position [0, 74]
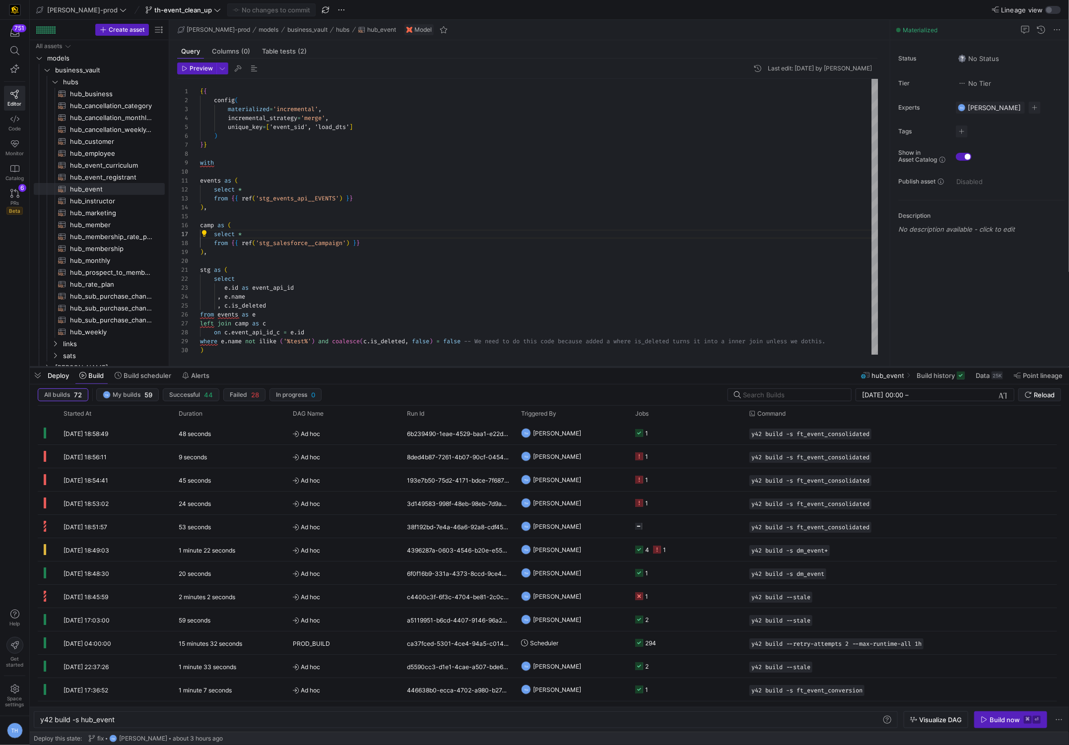
drag, startPoint x: 366, startPoint y: 562, endPoint x: 404, endPoint y: 365, distance: 200.8
click at [404, 365] on div at bounding box center [549, 367] width 1039 height 4
click at [533, 428] on span "[PERSON_NAME]" at bounding box center [557, 433] width 48 height 23
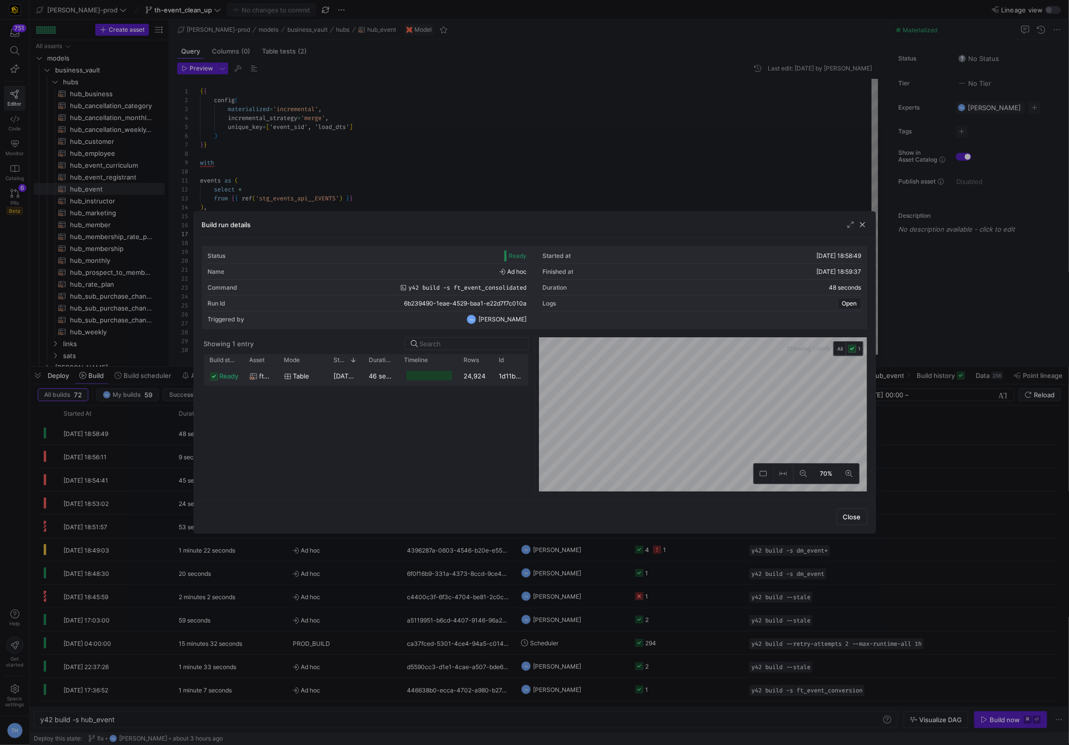
click at [408, 382] on y42-job-duration-timeline-cell-renderer at bounding box center [428, 376] width 48 height 18
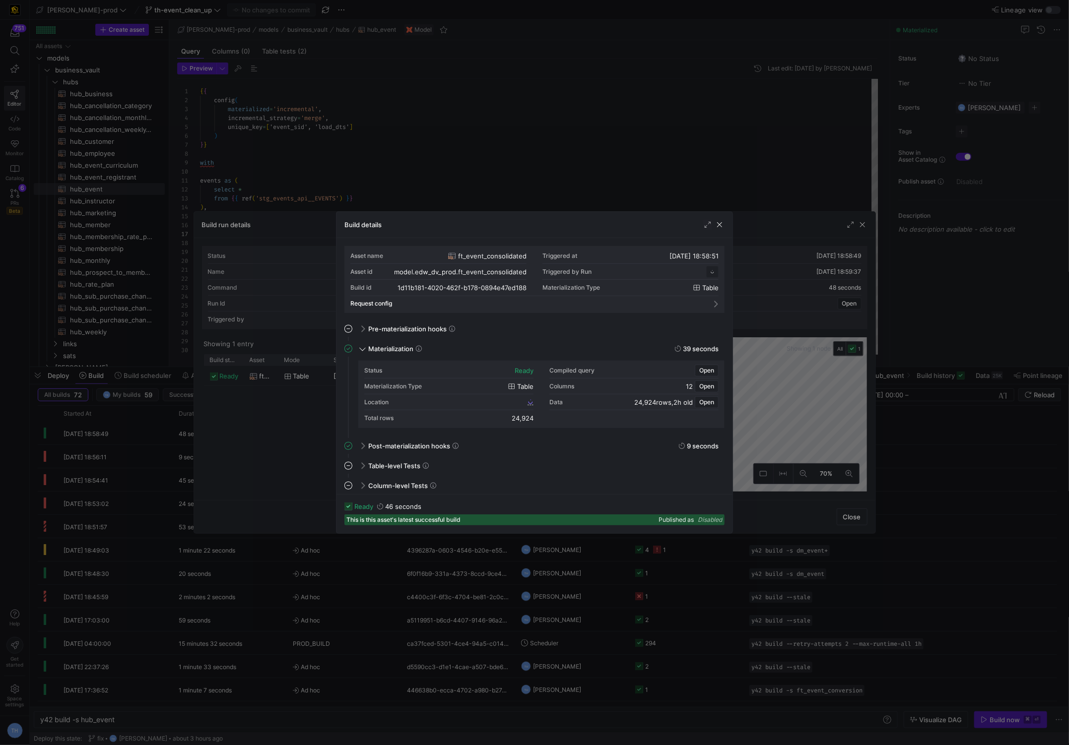
scroll to position [89, 0]
click at [495, 401] on span "1d11b181_4020_462f_b178_0894e47ed188" at bounding box center [466, 401] width 117 height 7
